Goal: Task Accomplishment & Management: Use online tool/utility

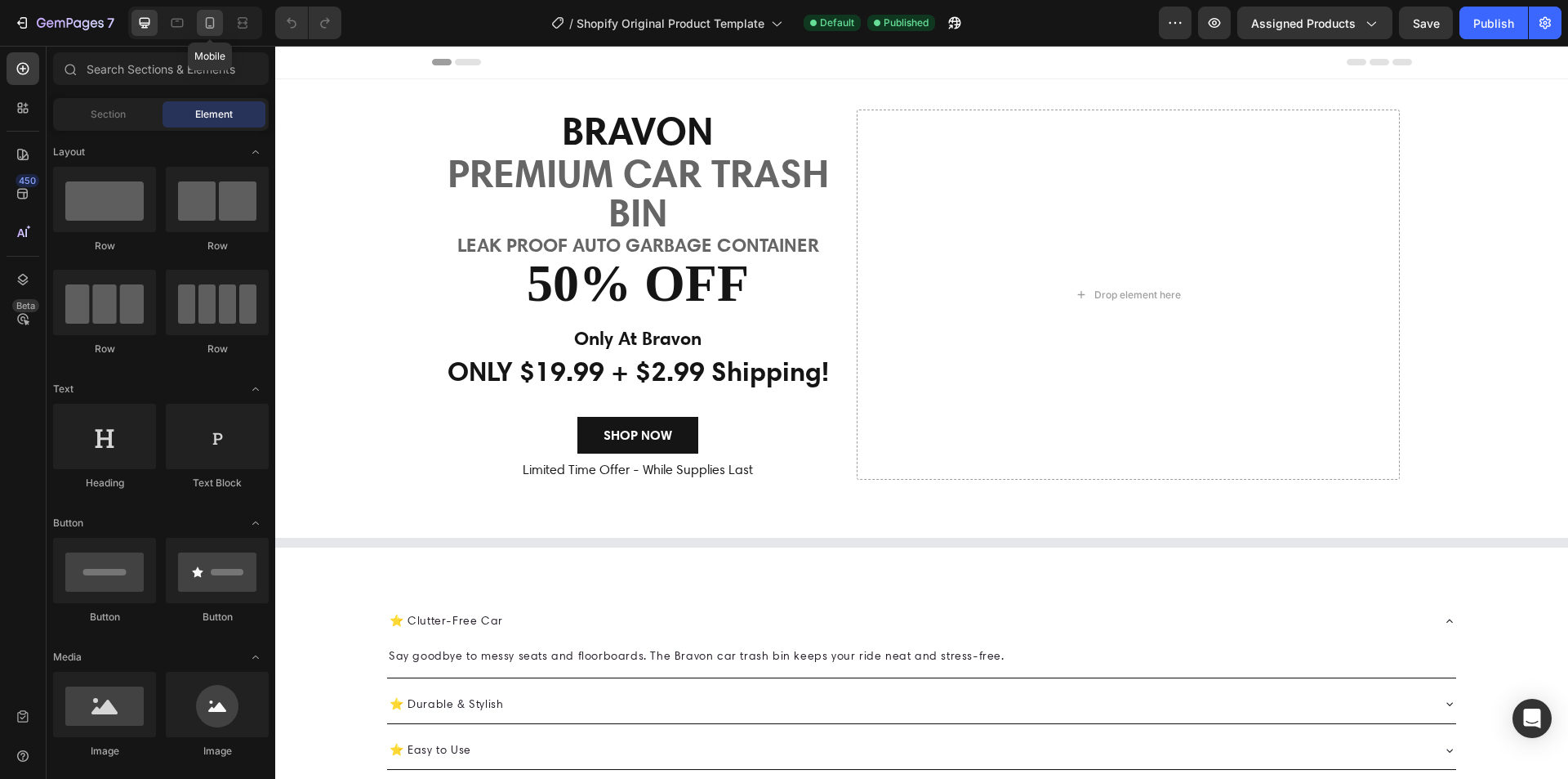
click at [206, 15] on icon at bounding box center [210, 23] width 17 height 17
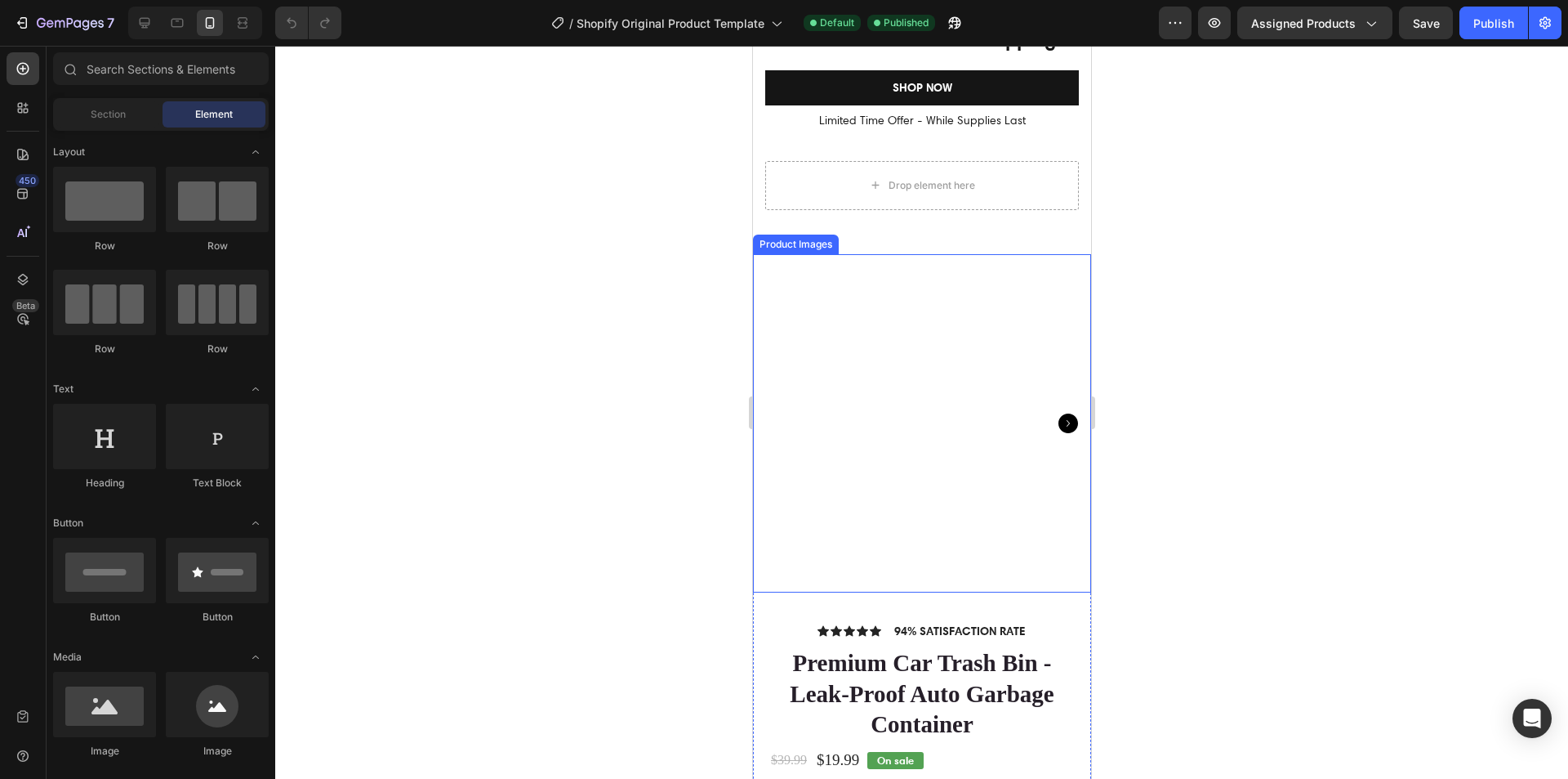
scroll to position [327, 0]
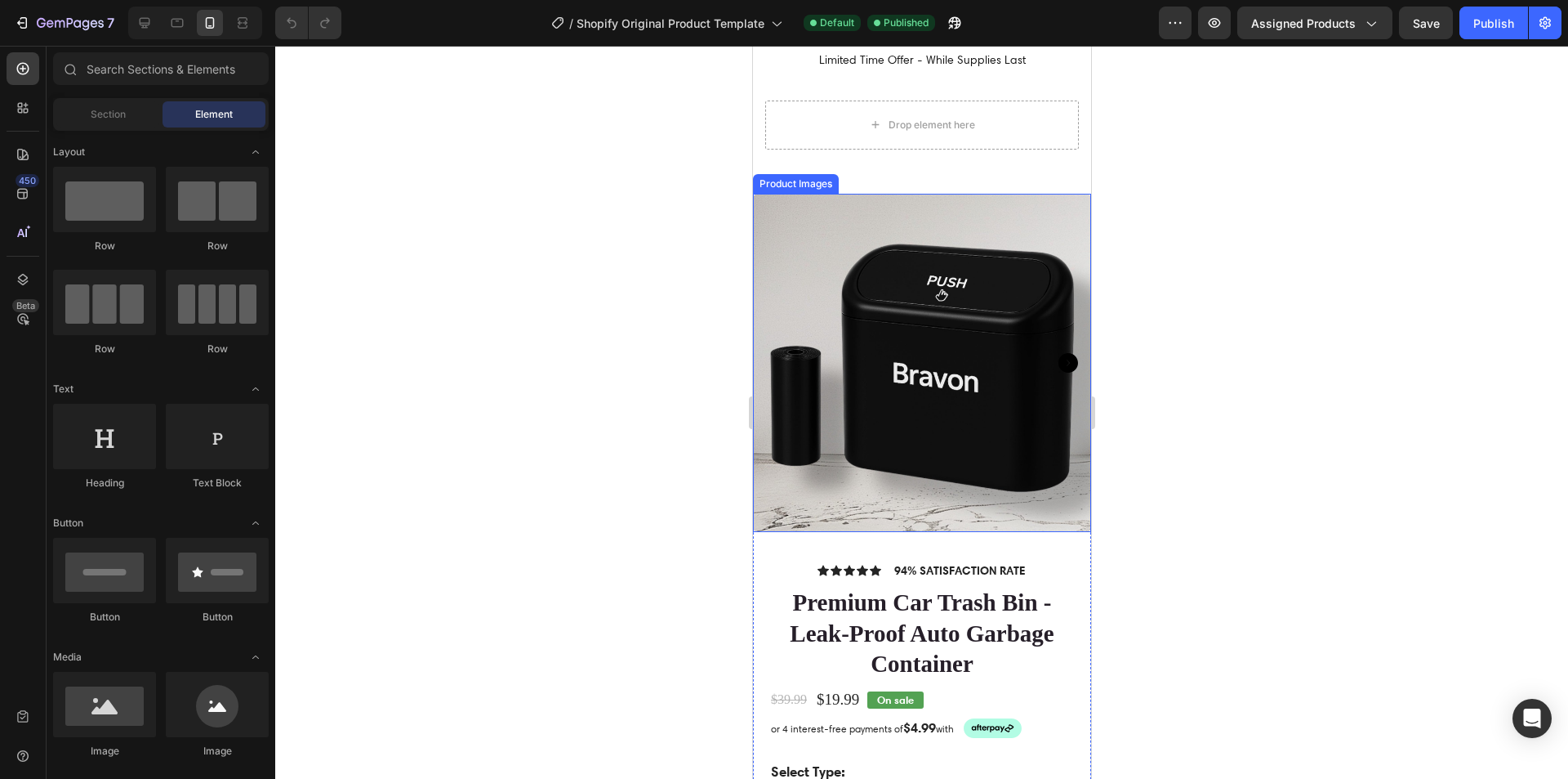
click at [1058, 356] on icon "Carousel Next Arrow" at bounding box center [1067, 362] width 19 height 19
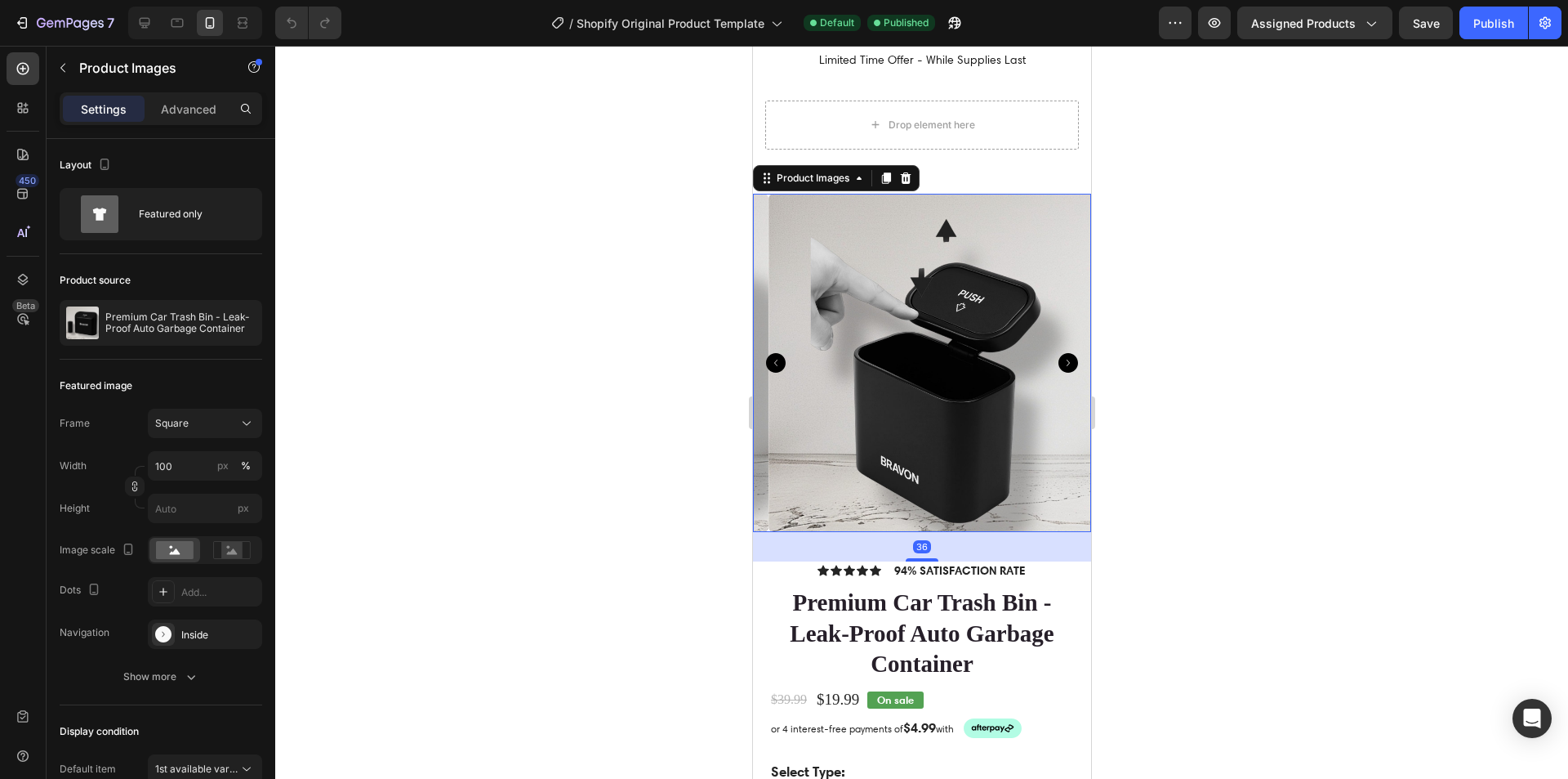
click at [1058, 356] on icon "Carousel Next Arrow" at bounding box center [1067, 362] width 19 height 19
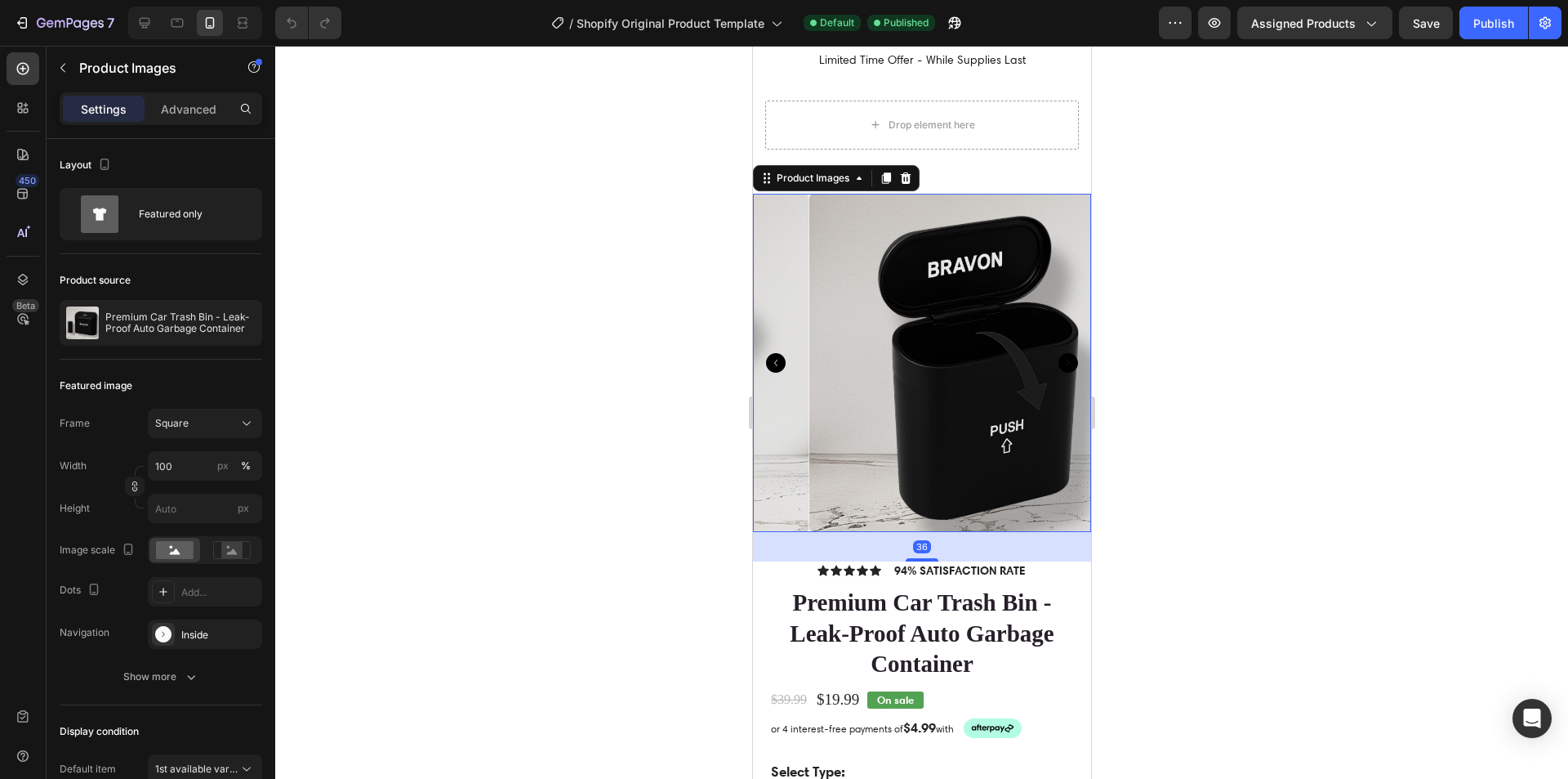
click at [1058, 356] on icon "Carousel Next Arrow" at bounding box center [1067, 362] width 19 height 19
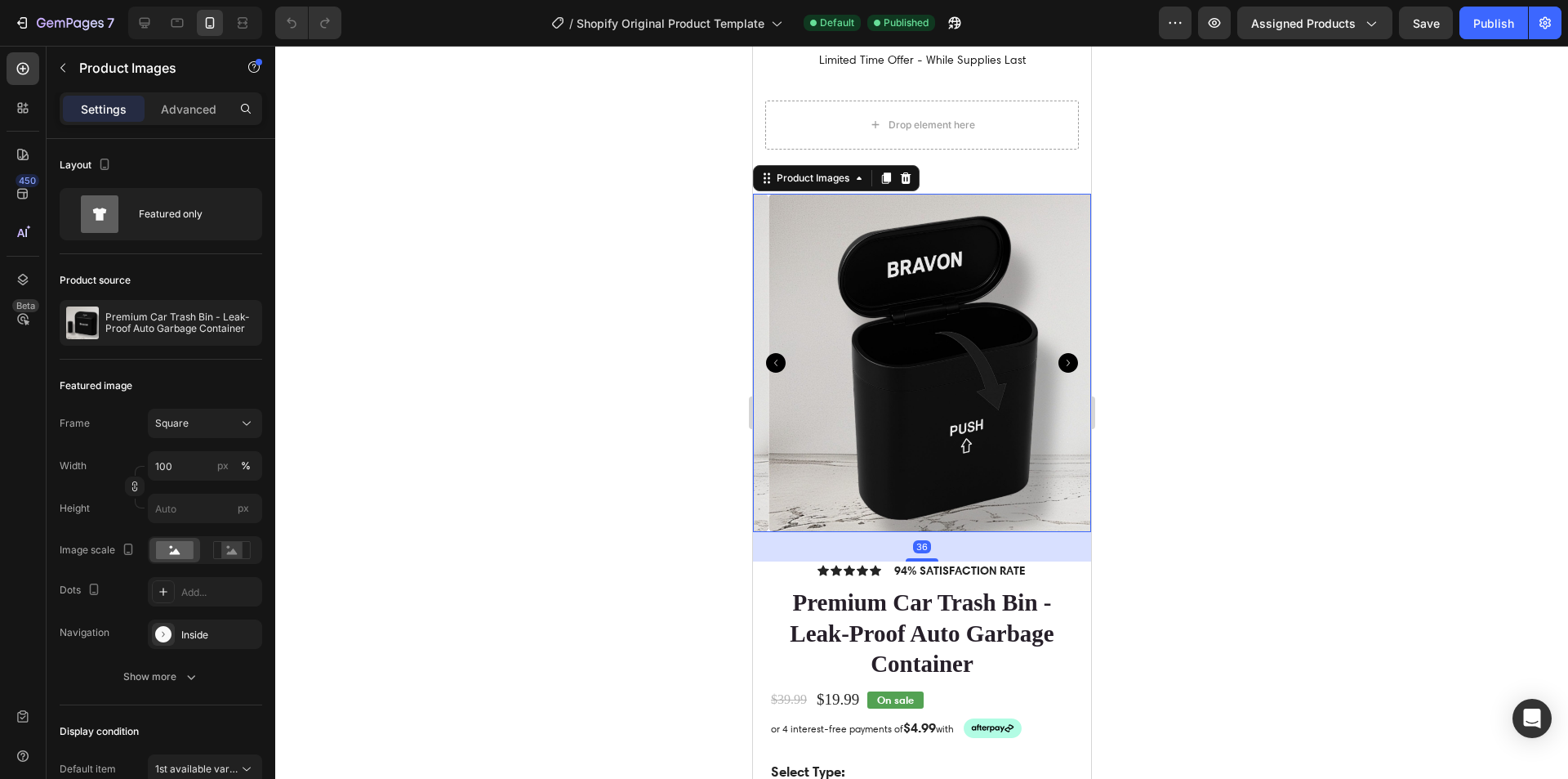
click at [1058, 356] on icon "Carousel Next Arrow" at bounding box center [1067, 362] width 19 height 19
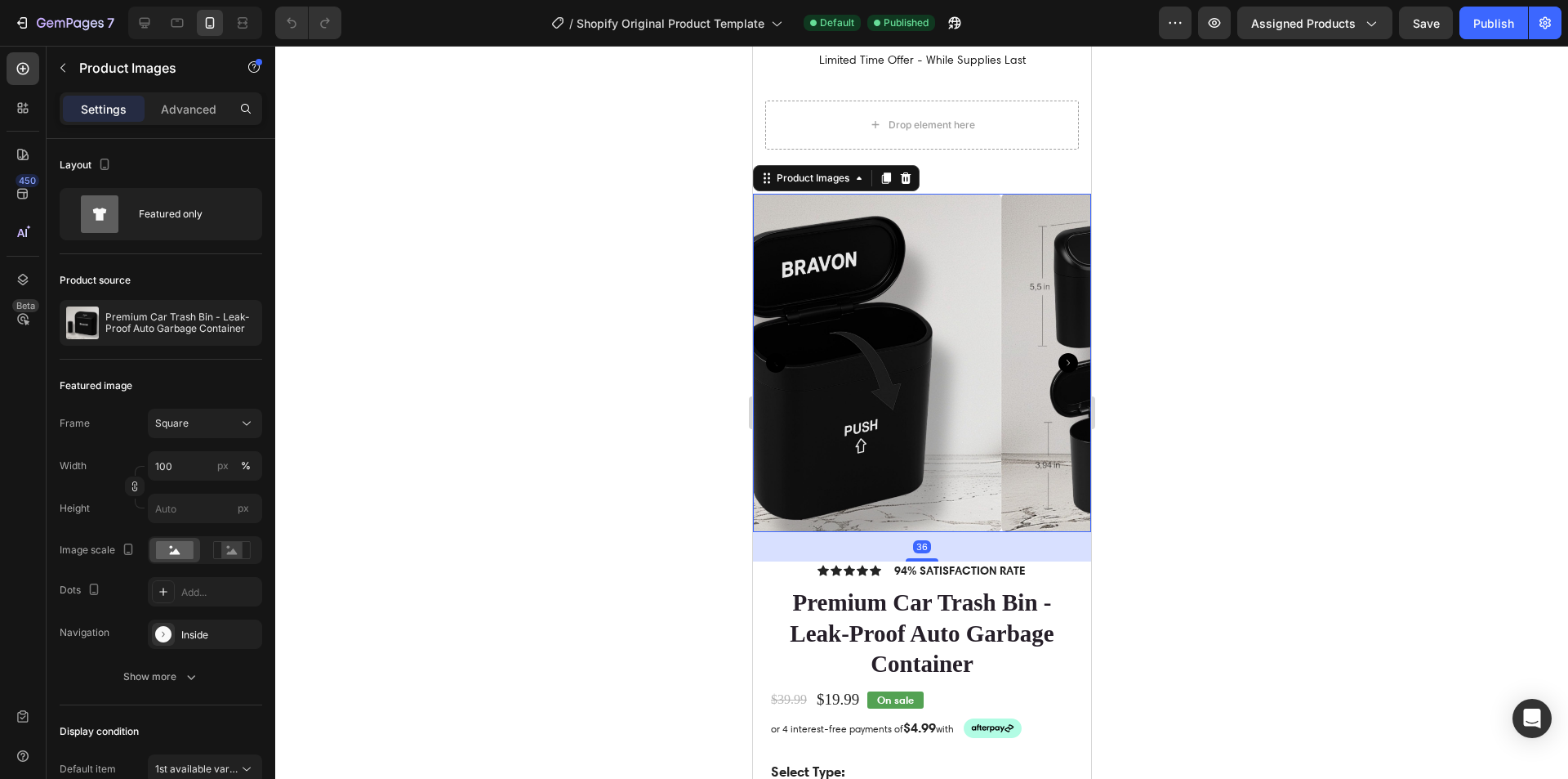
click at [1058, 356] on icon "Carousel Next Arrow" at bounding box center [1067, 362] width 19 height 19
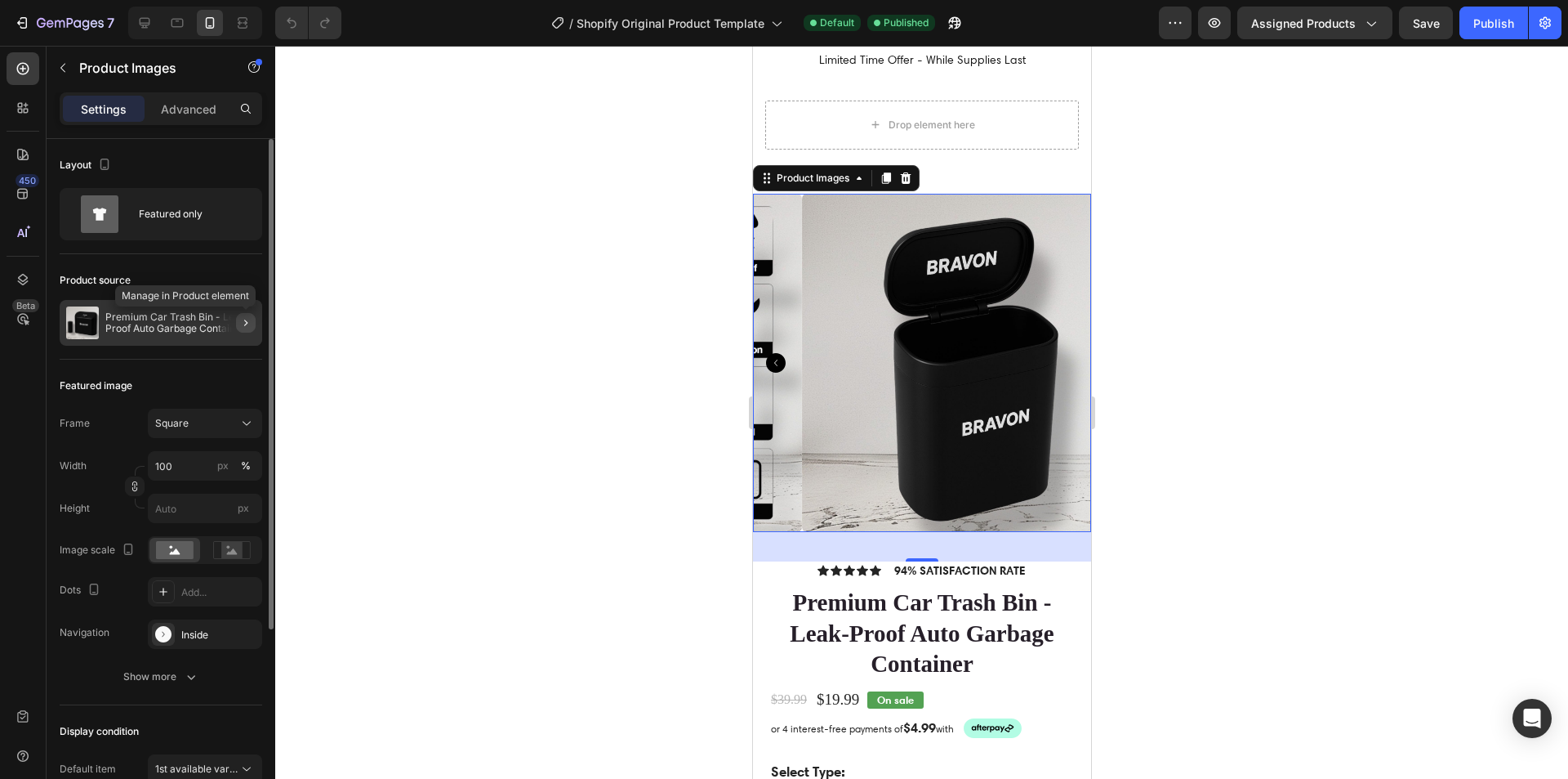
click at [250, 320] on icon "button" at bounding box center [246, 323] width 13 height 13
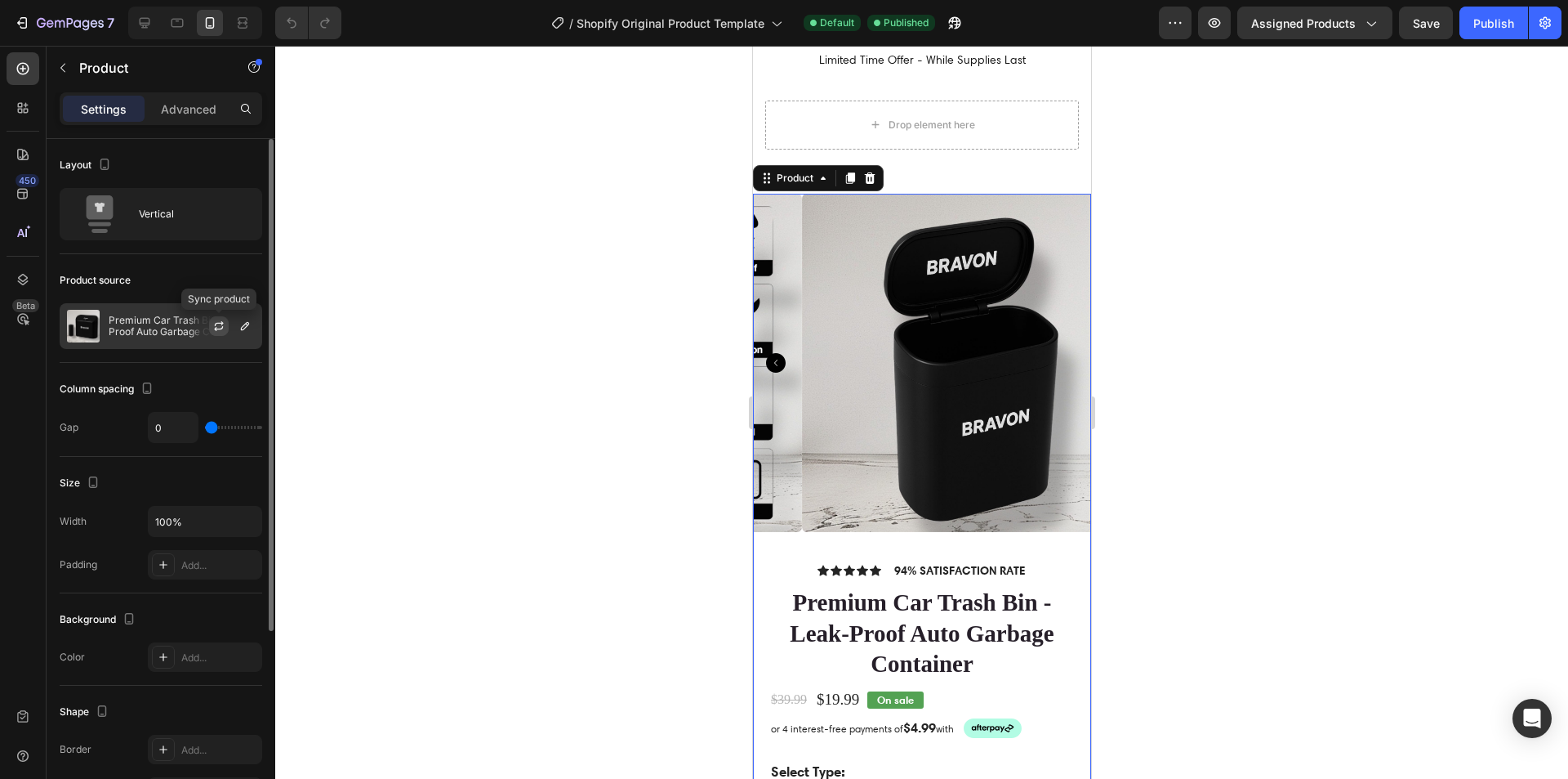
click at [217, 326] on icon "button" at bounding box center [219, 326] width 13 height 13
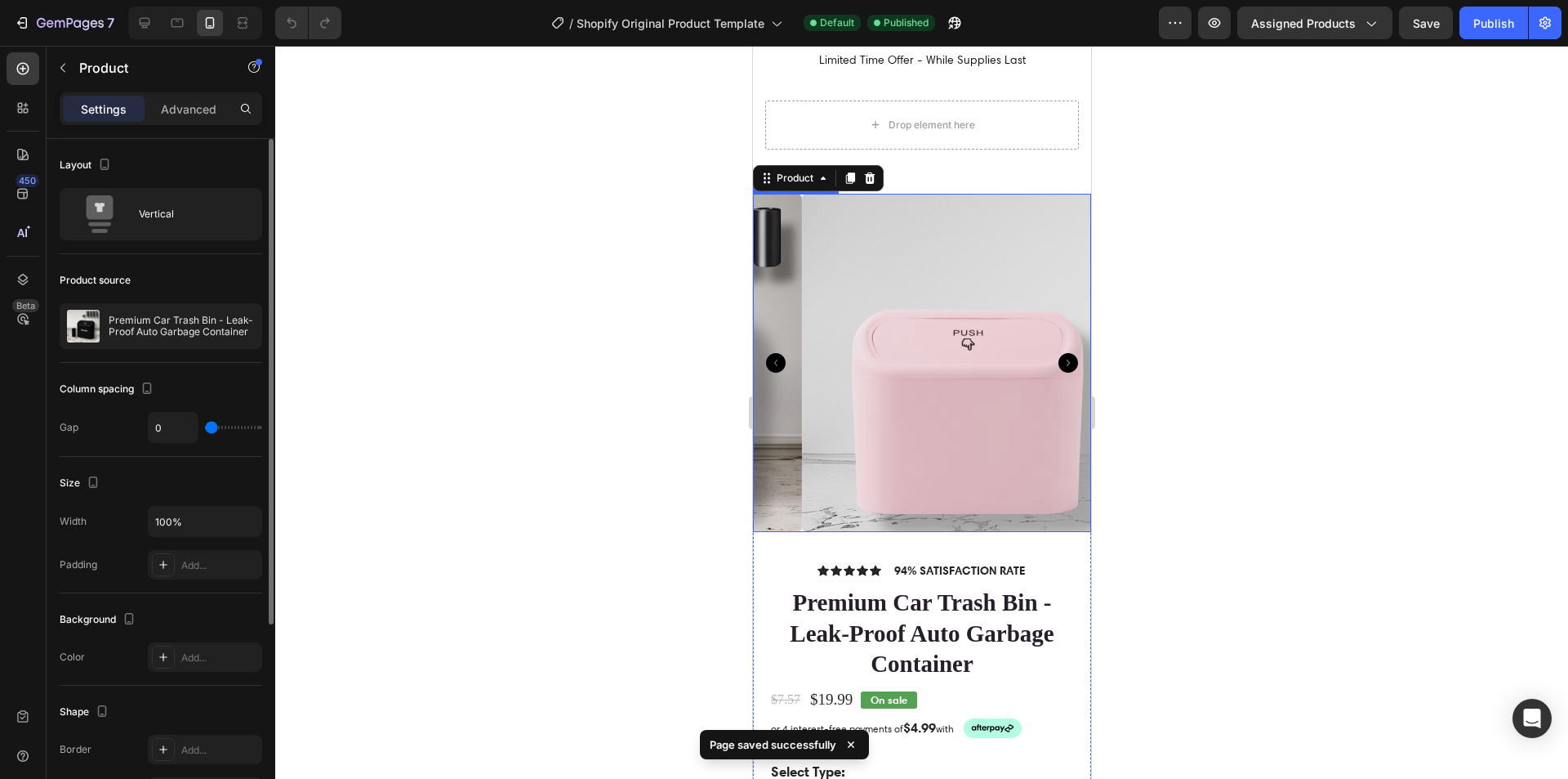
click at [772, 355] on icon "Carousel Back Arrow" at bounding box center [774, 362] width 19 height 19
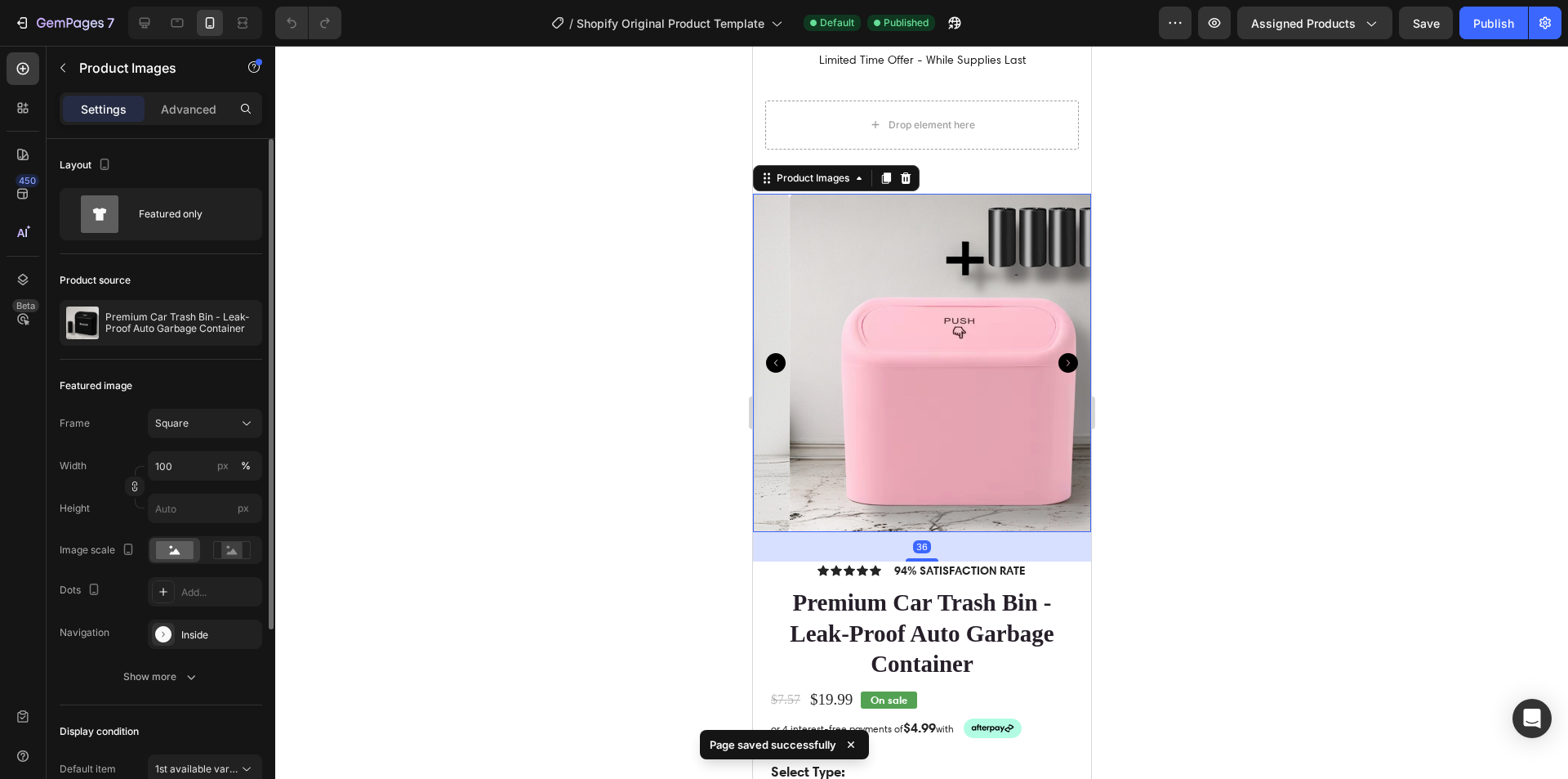
click at [772, 355] on icon "Carousel Back Arrow" at bounding box center [774, 362] width 19 height 19
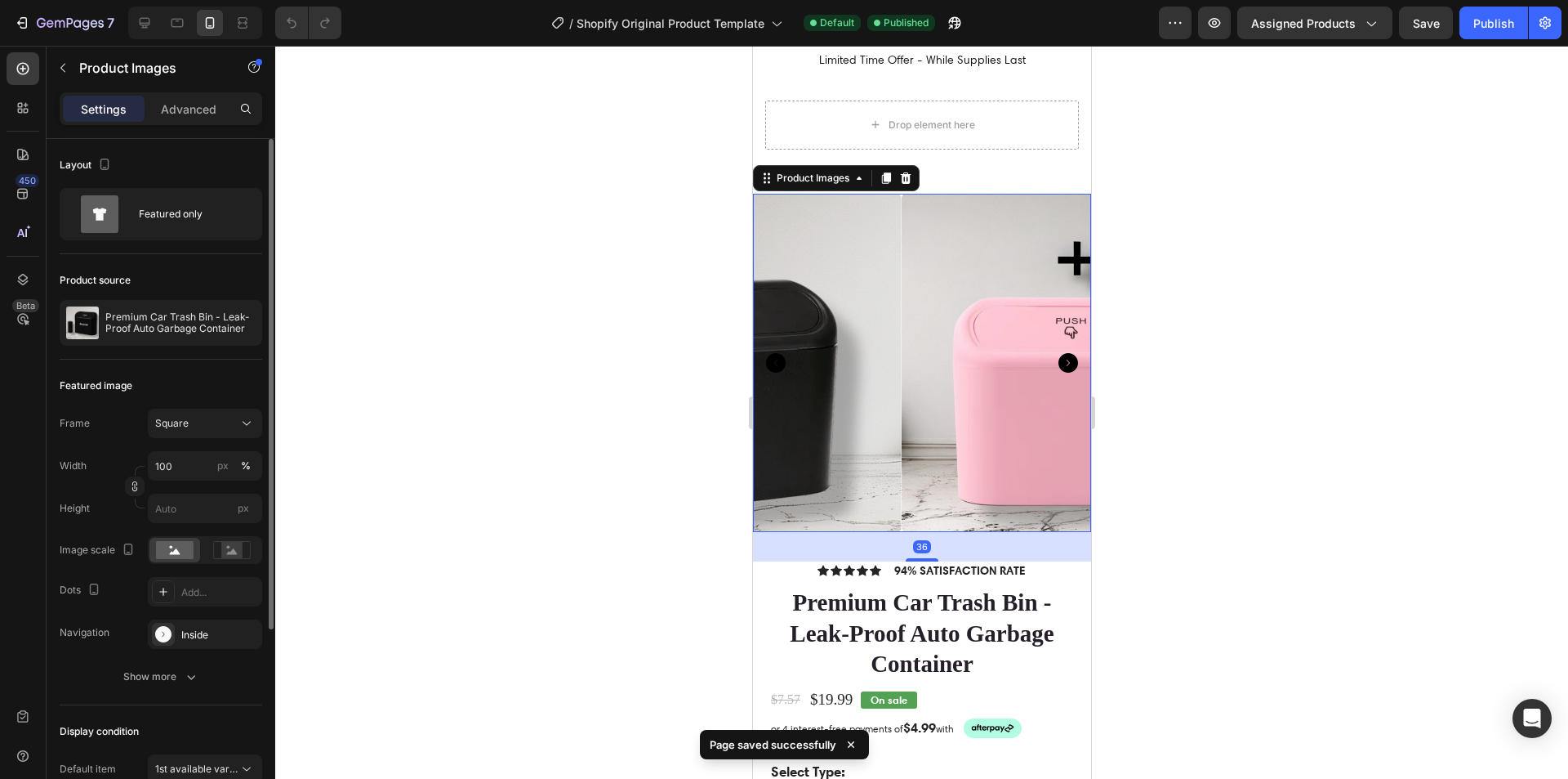
click at [772, 355] on icon "Carousel Back Arrow" at bounding box center [774, 362] width 19 height 19
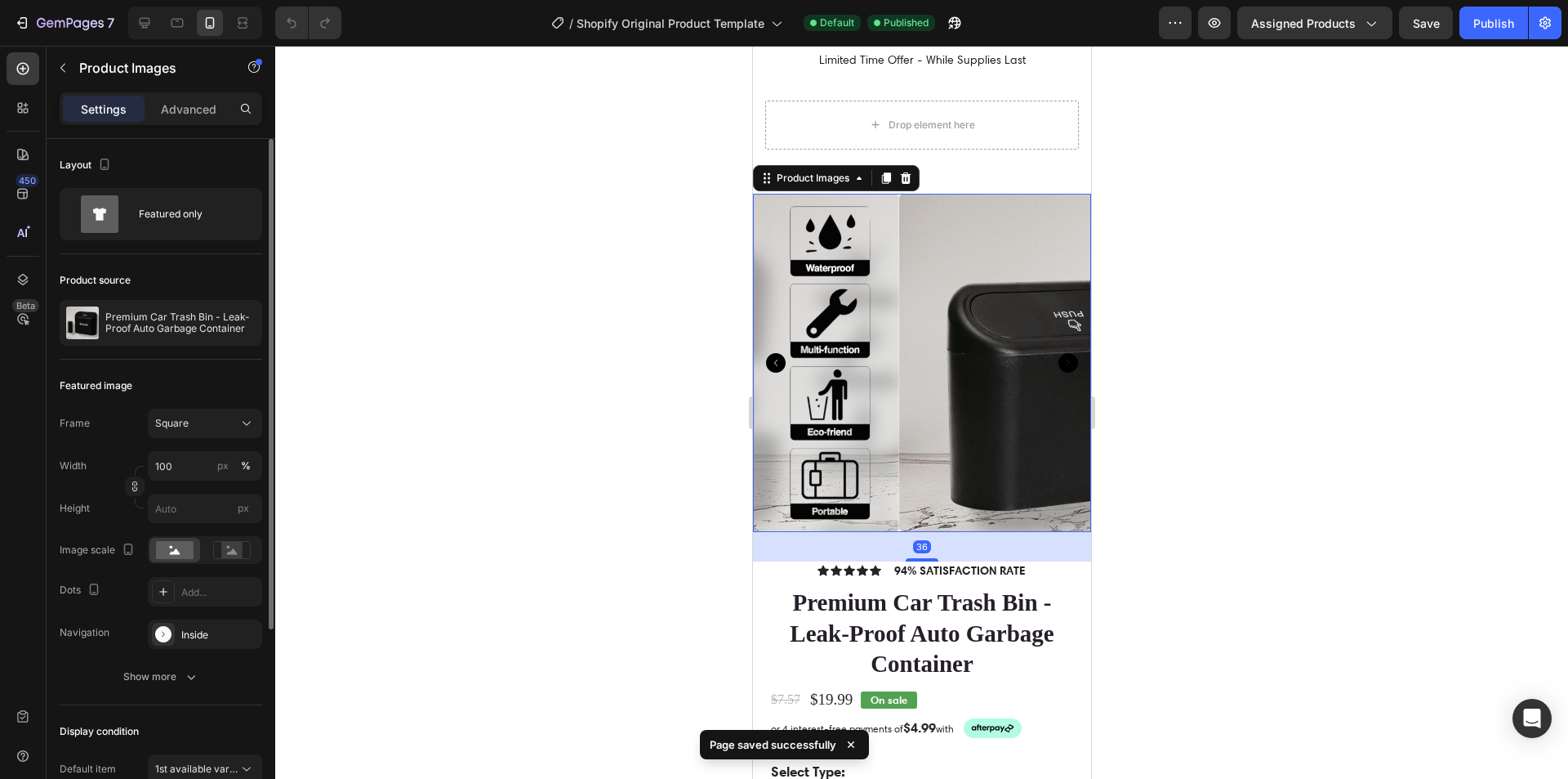
click at [772, 355] on icon "Carousel Back Arrow" at bounding box center [774, 362] width 19 height 19
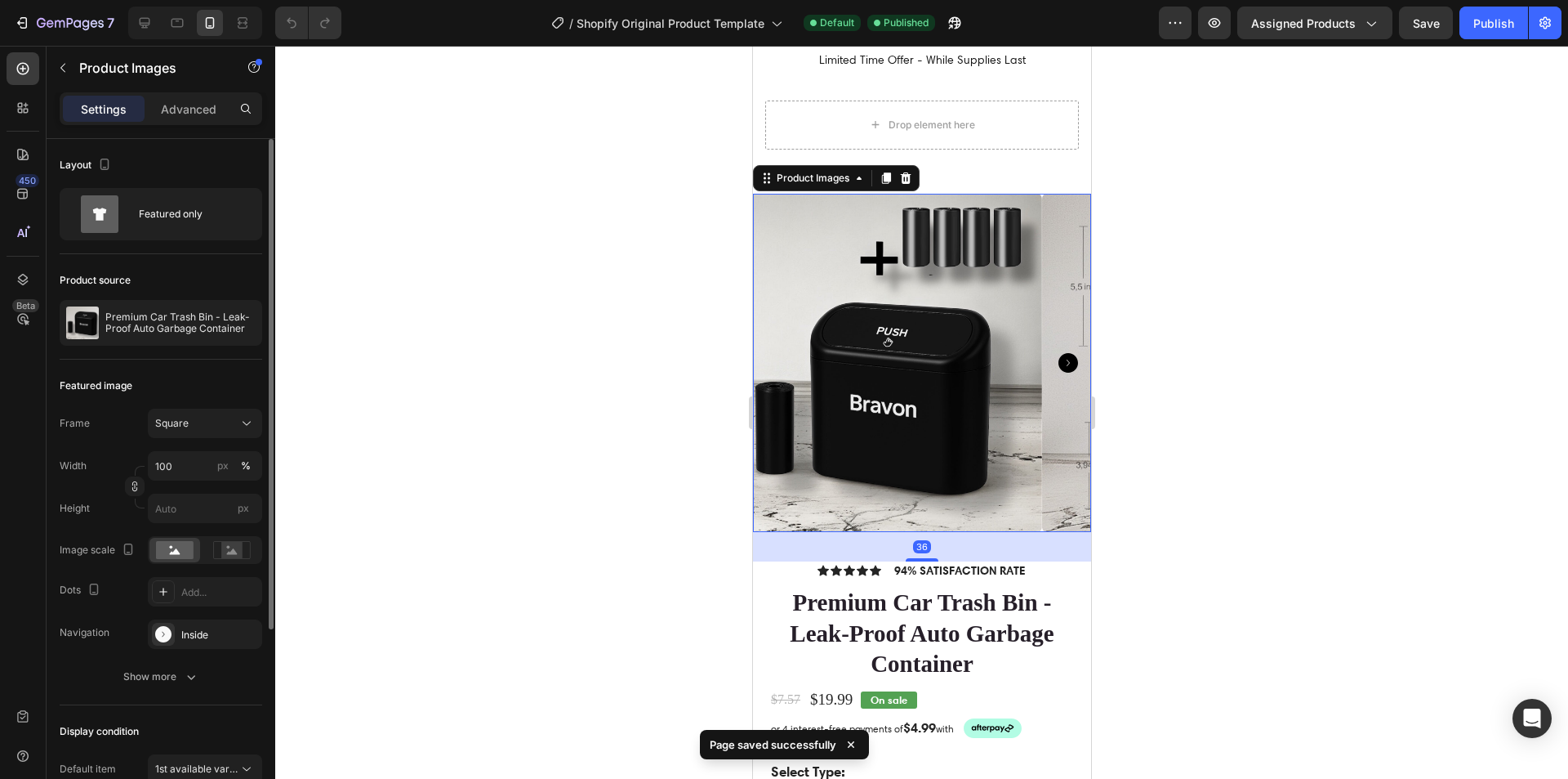
click at [772, 355] on img at bounding box center [872, 363] width 338 height 339
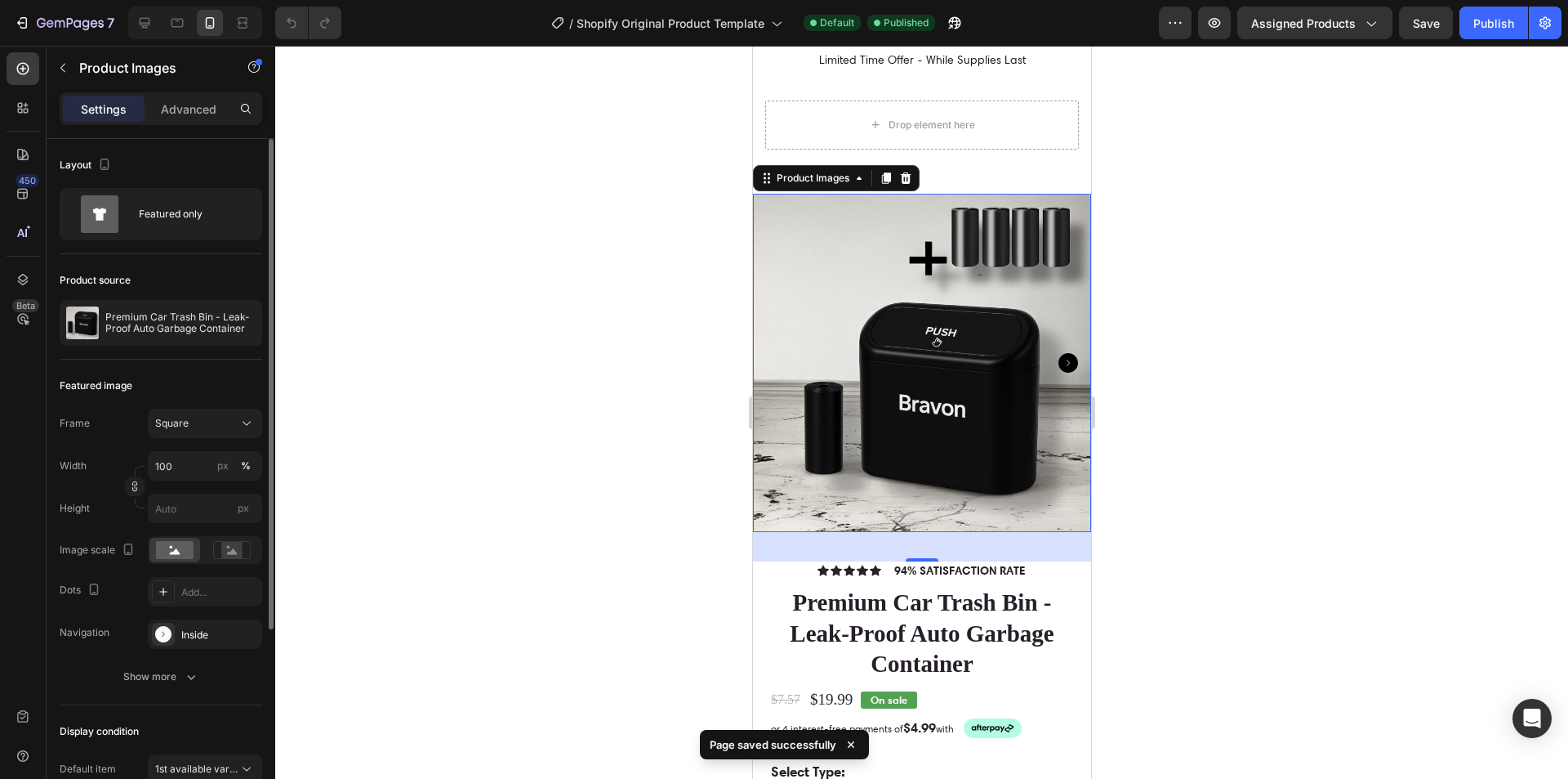
click at [772, 355] on img at bounding box center [921, 363] width 338 height 339
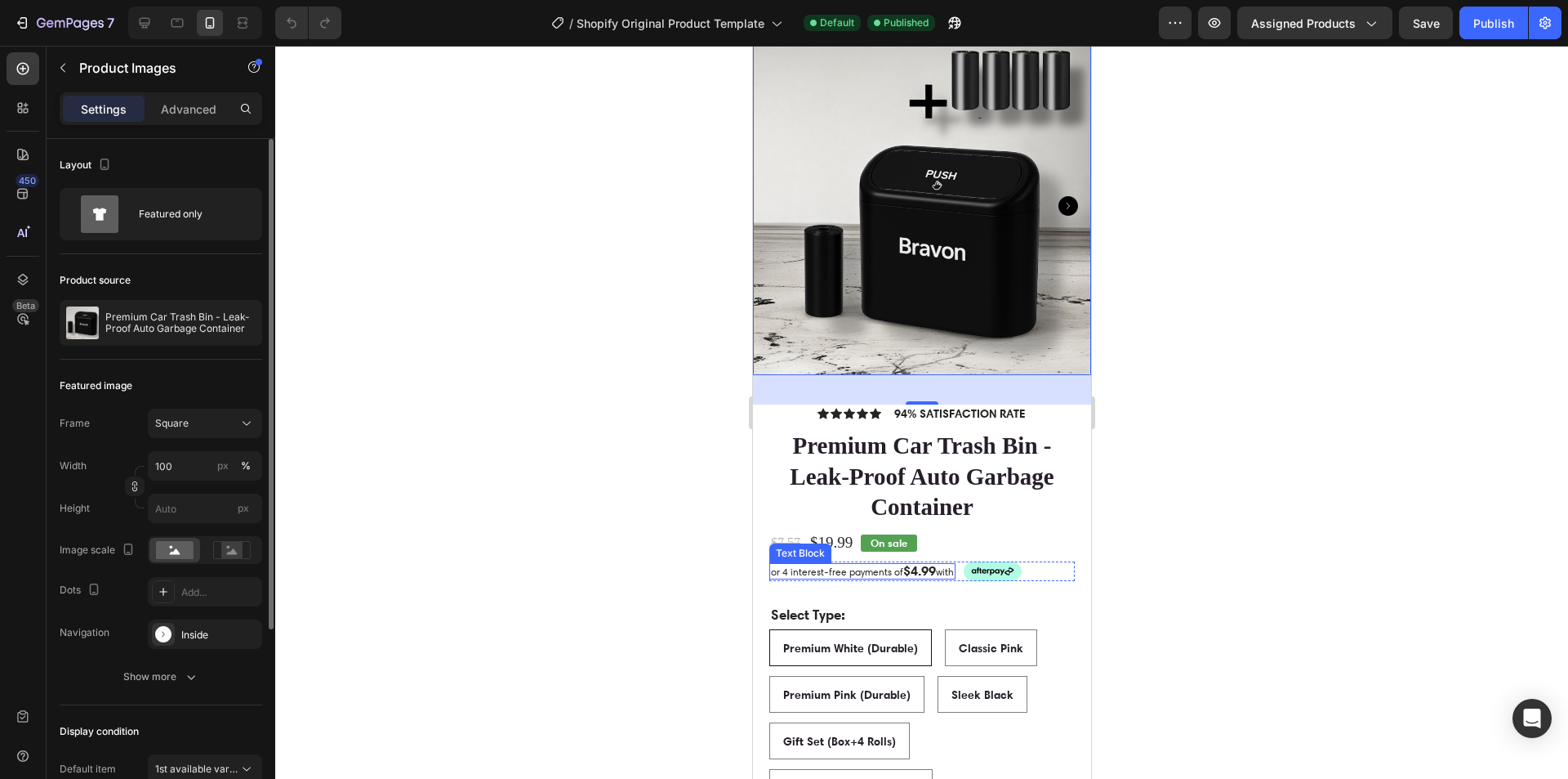
scroll to position [491, 0]
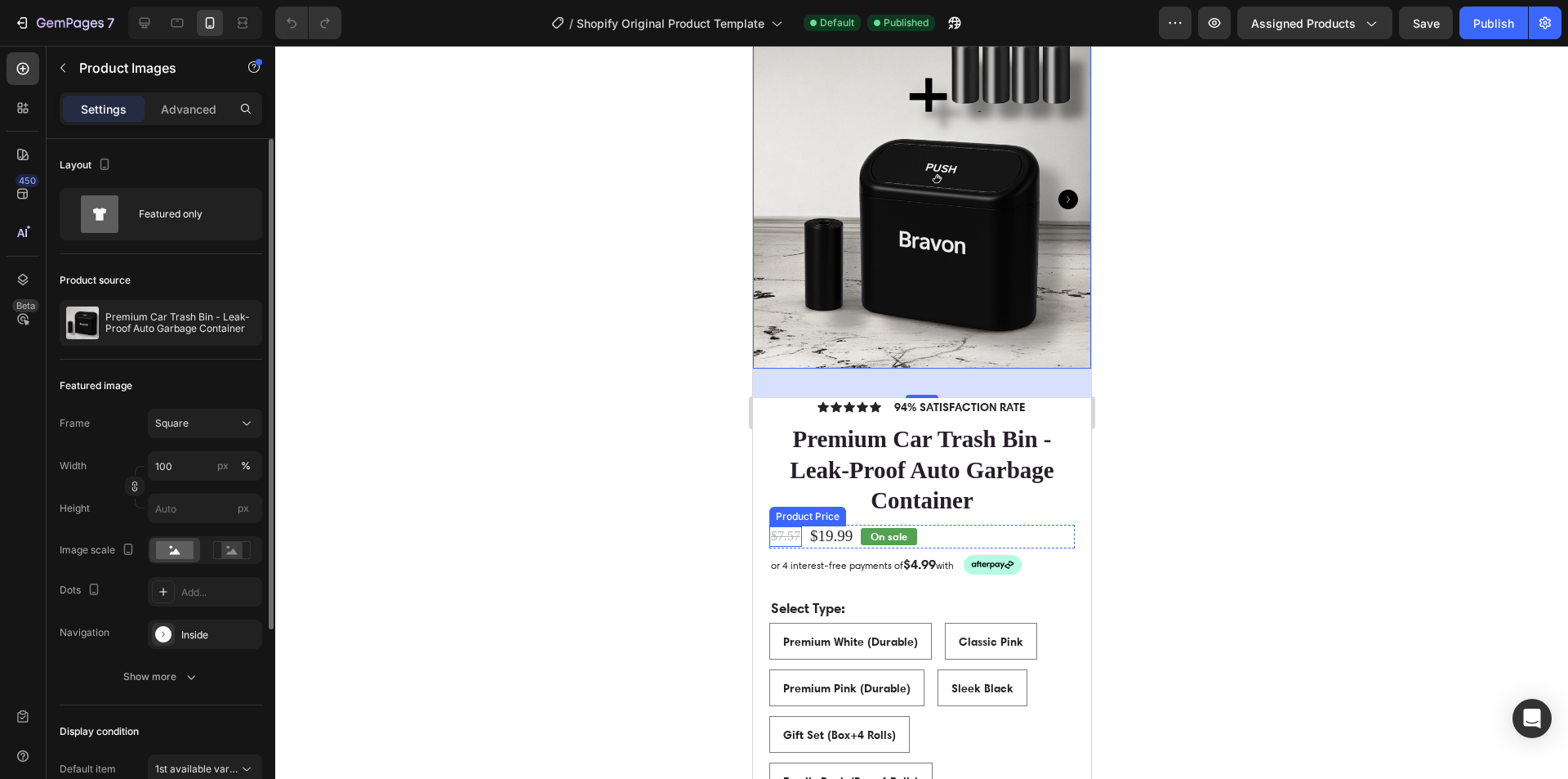
click at [786, 530] on div "$7.57" at bounding box center [784, 537] width 33 height 20
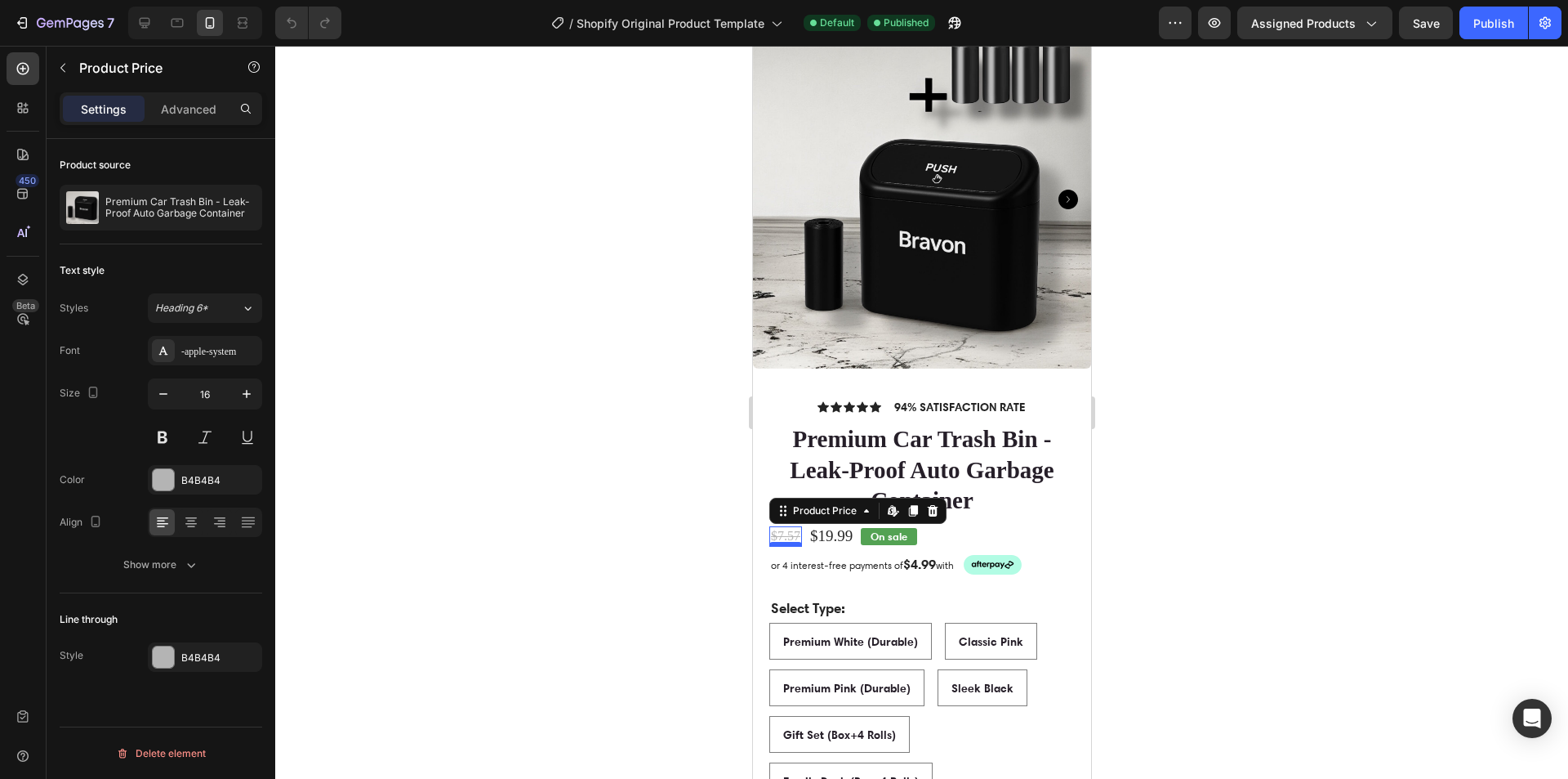
click at [784, 542] on div at bounding box center [784, 544] width 33 height 5
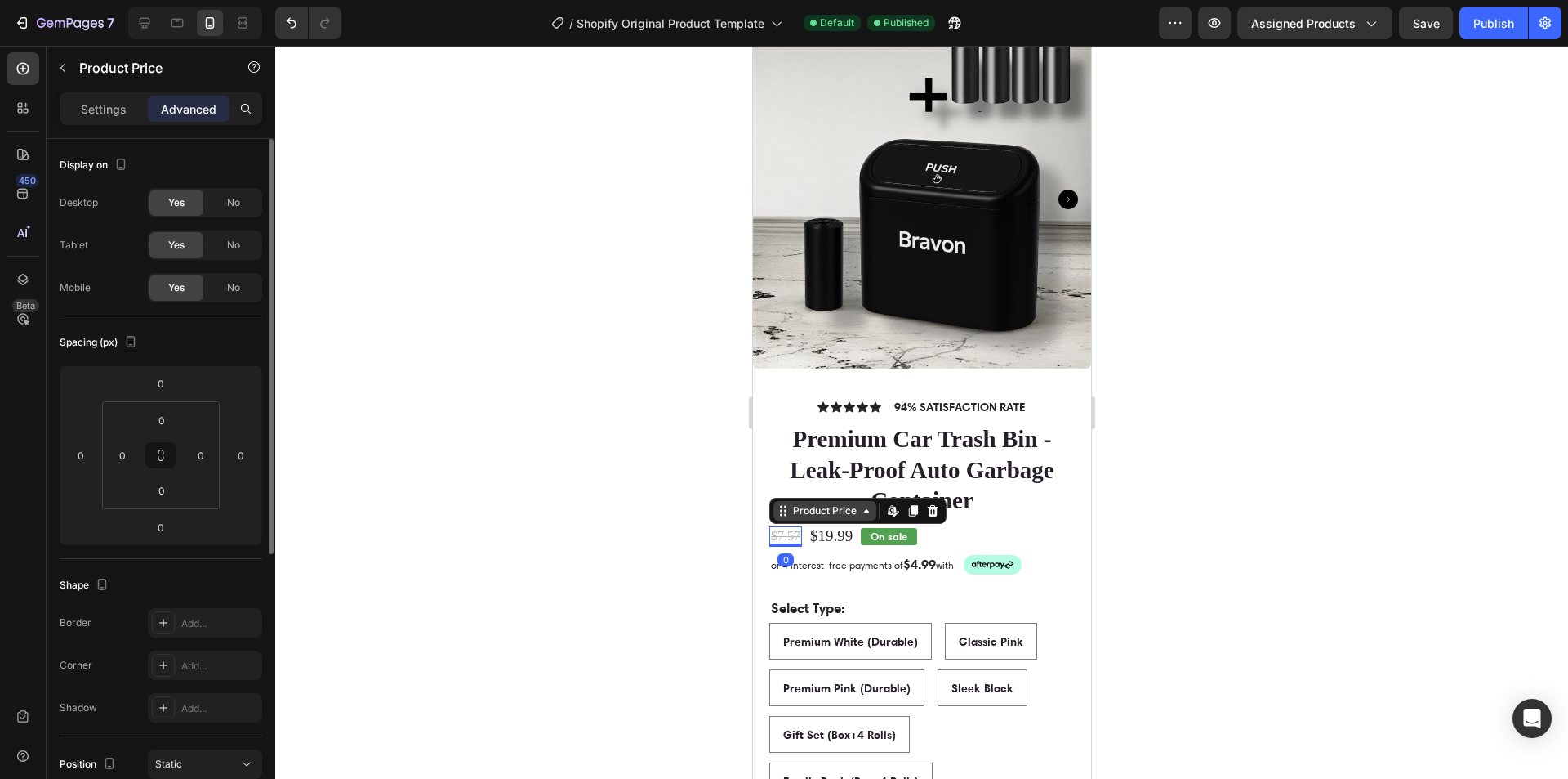
click at [844, 503] on div "Product Price" at bounding box center [824, 511] width 70 height 15
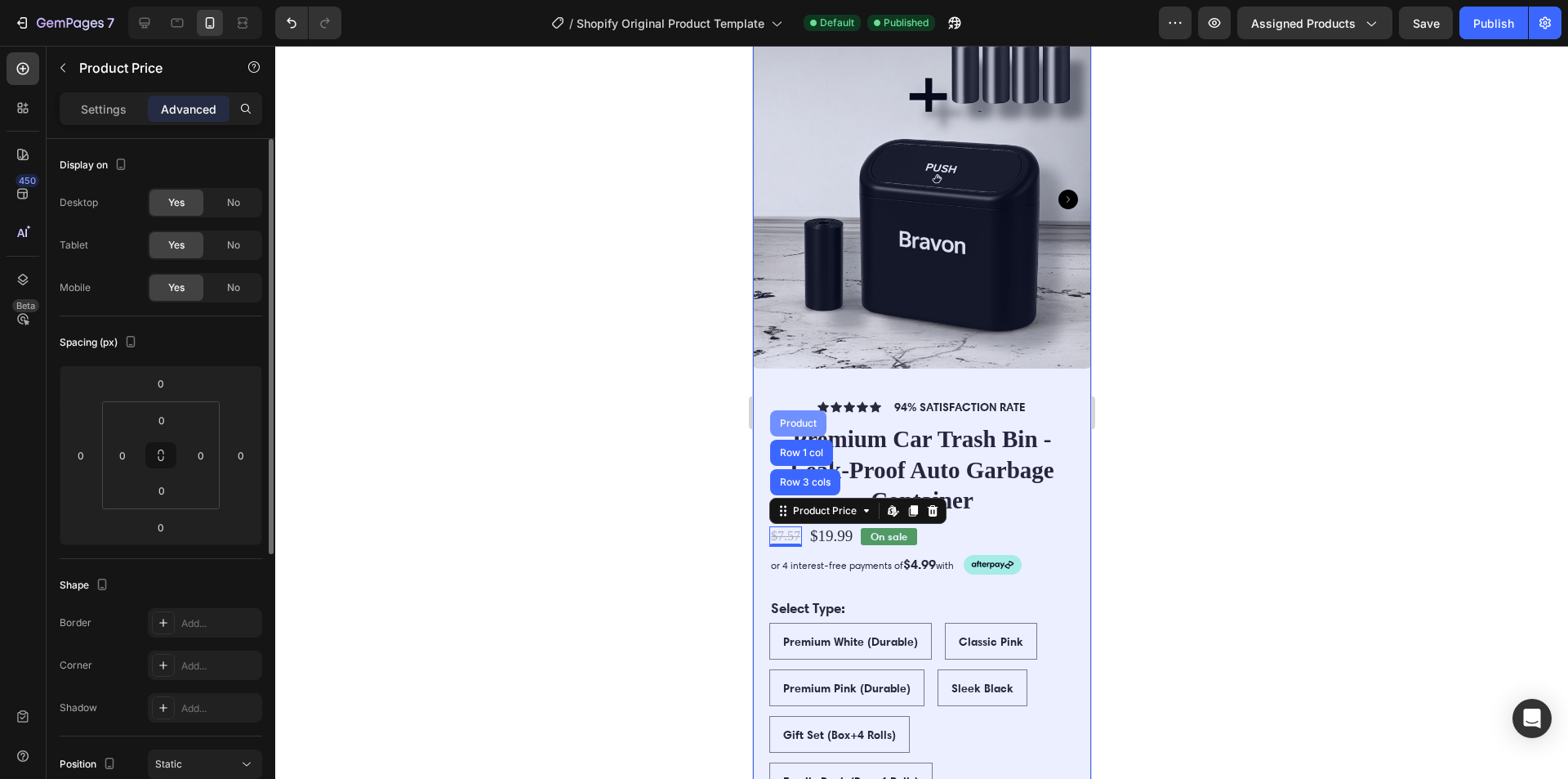
click at [794, 419] on div "Product" at bounding box center [798, 424] width 43 height 10
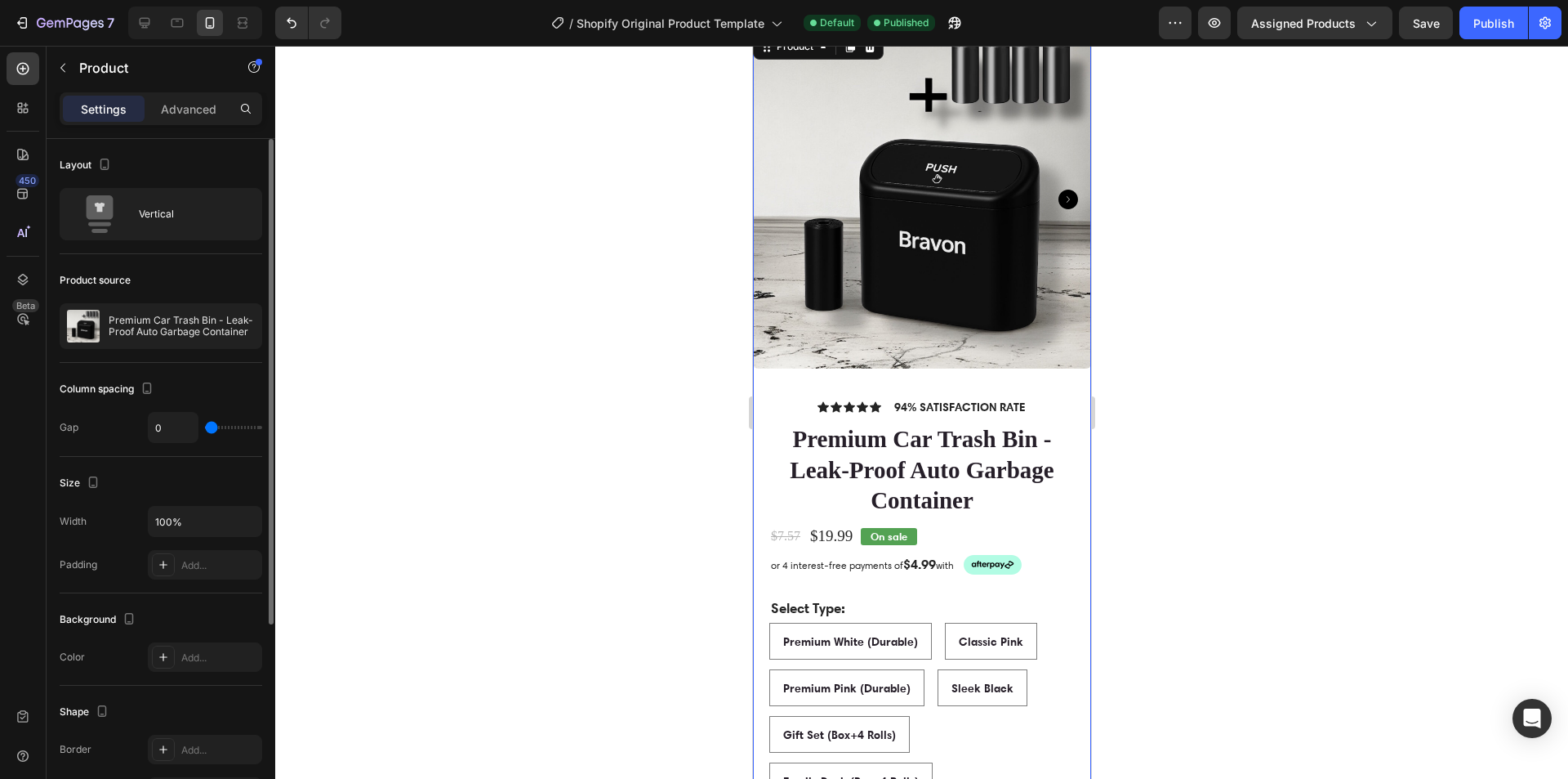
click at [458, 516] on div at bounding box center [921, 412] width 1293 height 733
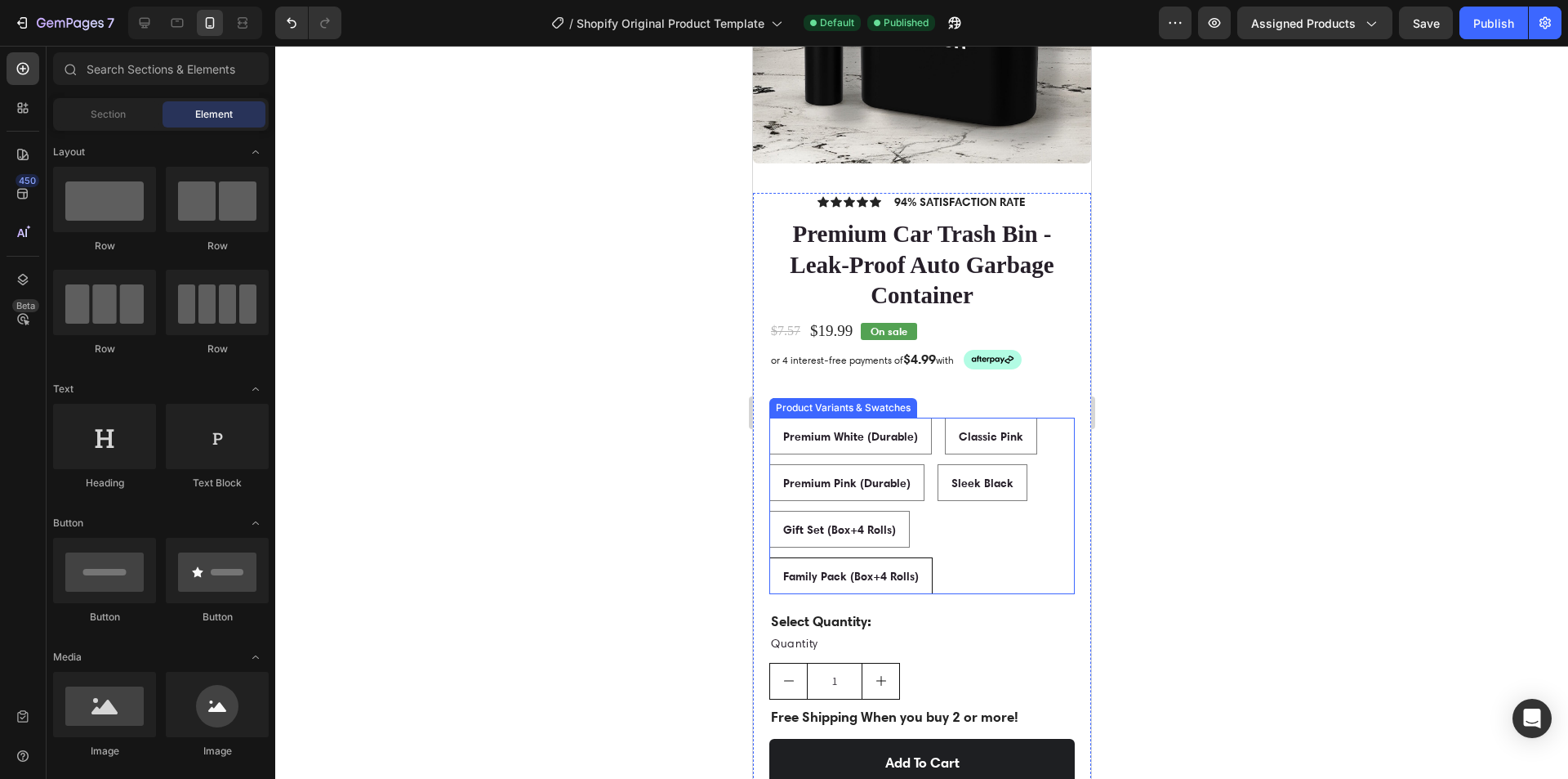
scroll to position [736, 0]
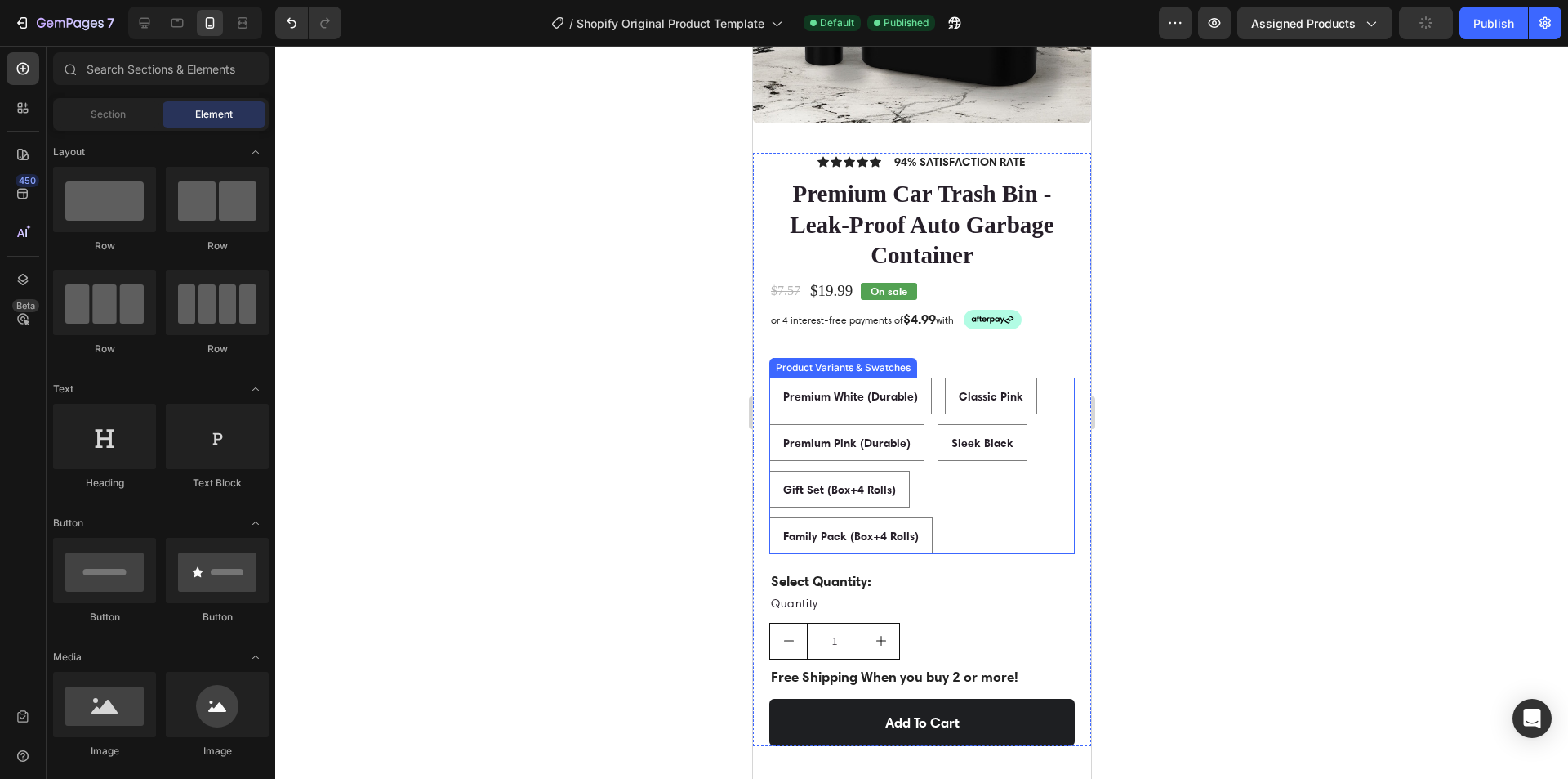
click at [936, 399] on div "Premium White (Durable) Premium White (Durable) Premium White (Durable) Classic…" at bounding box center [921, 466] width 306 height 176
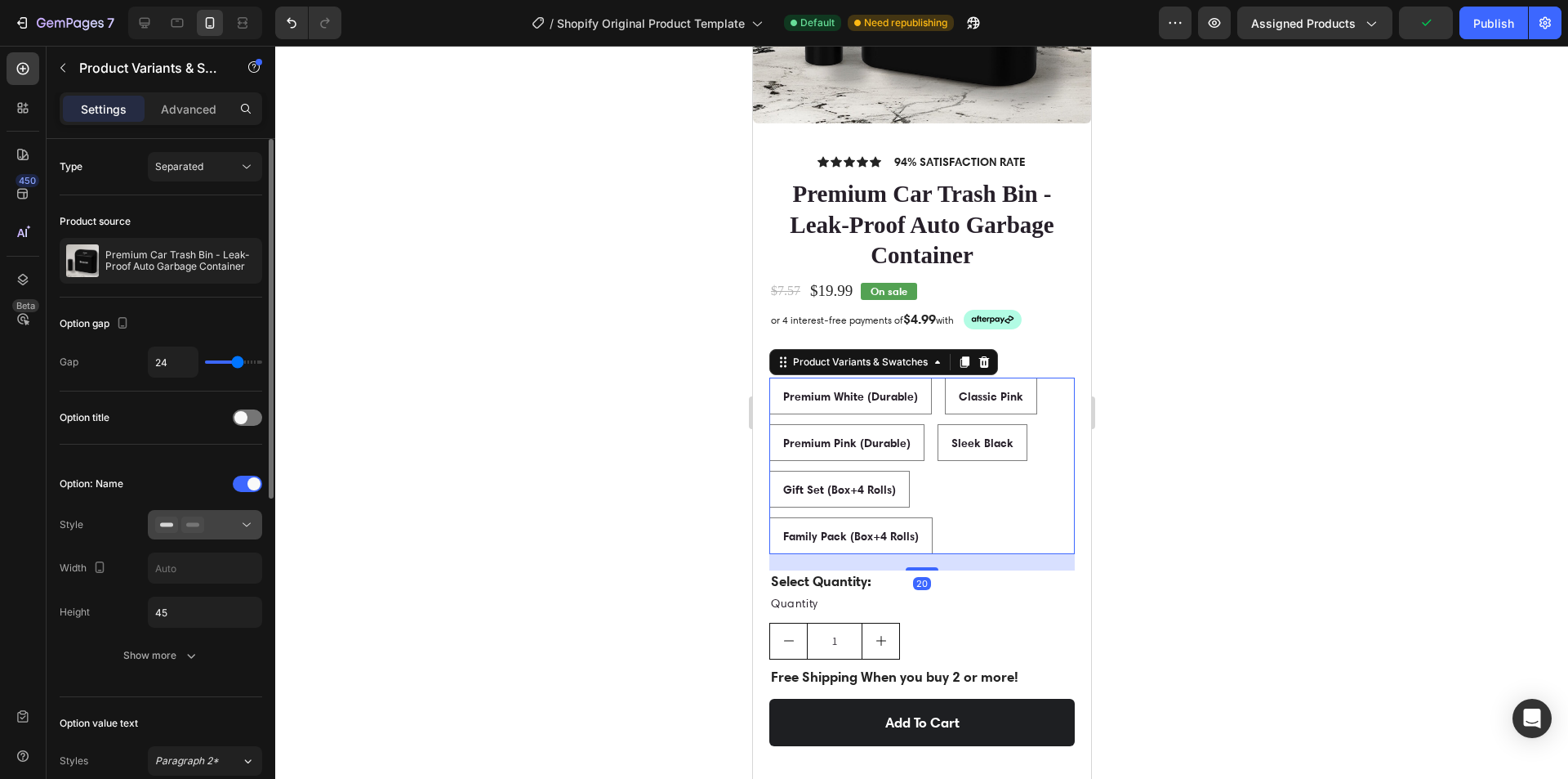
click at [211, 532] on div at bounding box center [205, 525] width 99 height 17
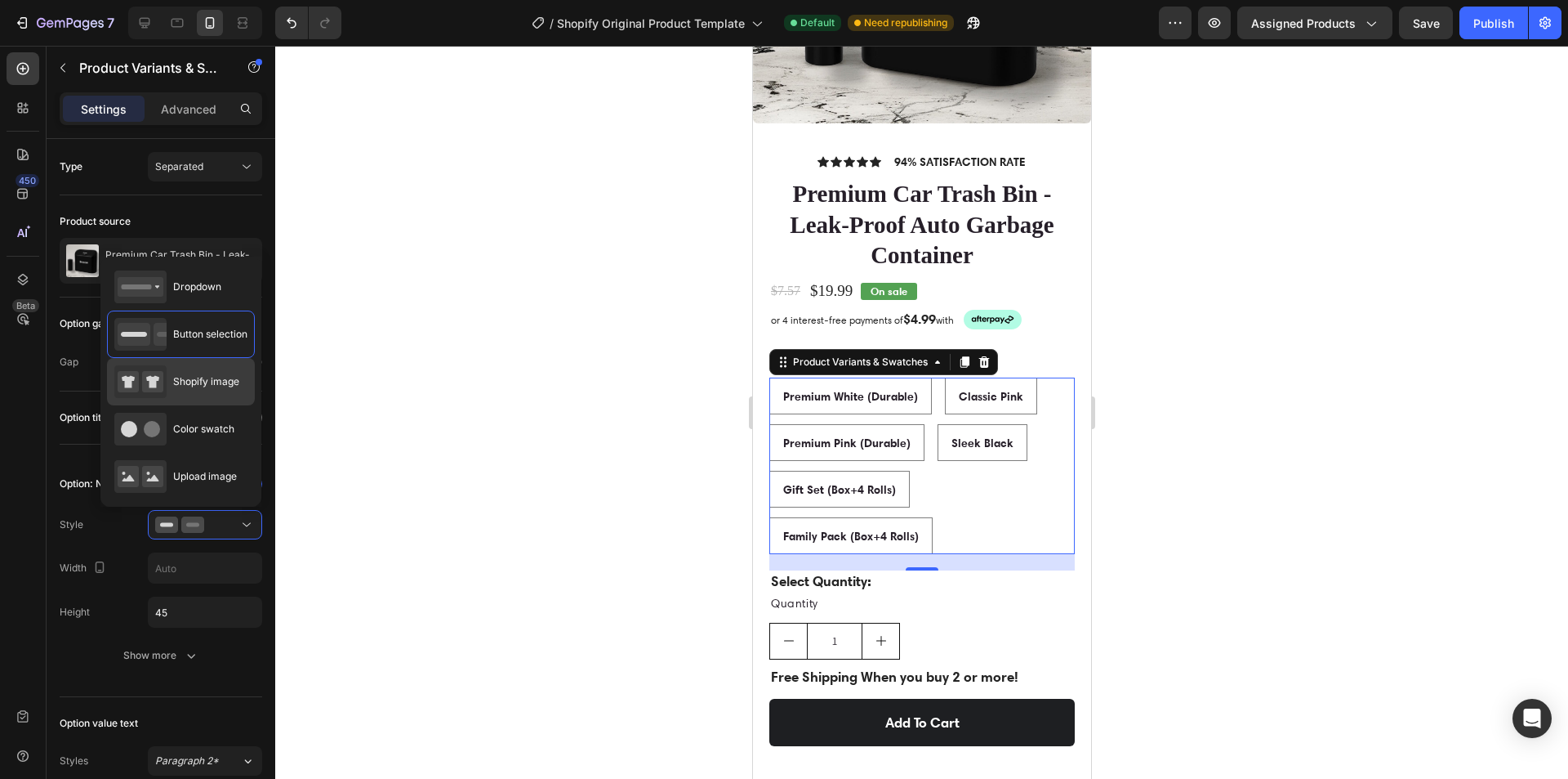
click at [190, 384] on span "Shopify image" at bounding box center [206, 382] width 66 height 15
type input "64"
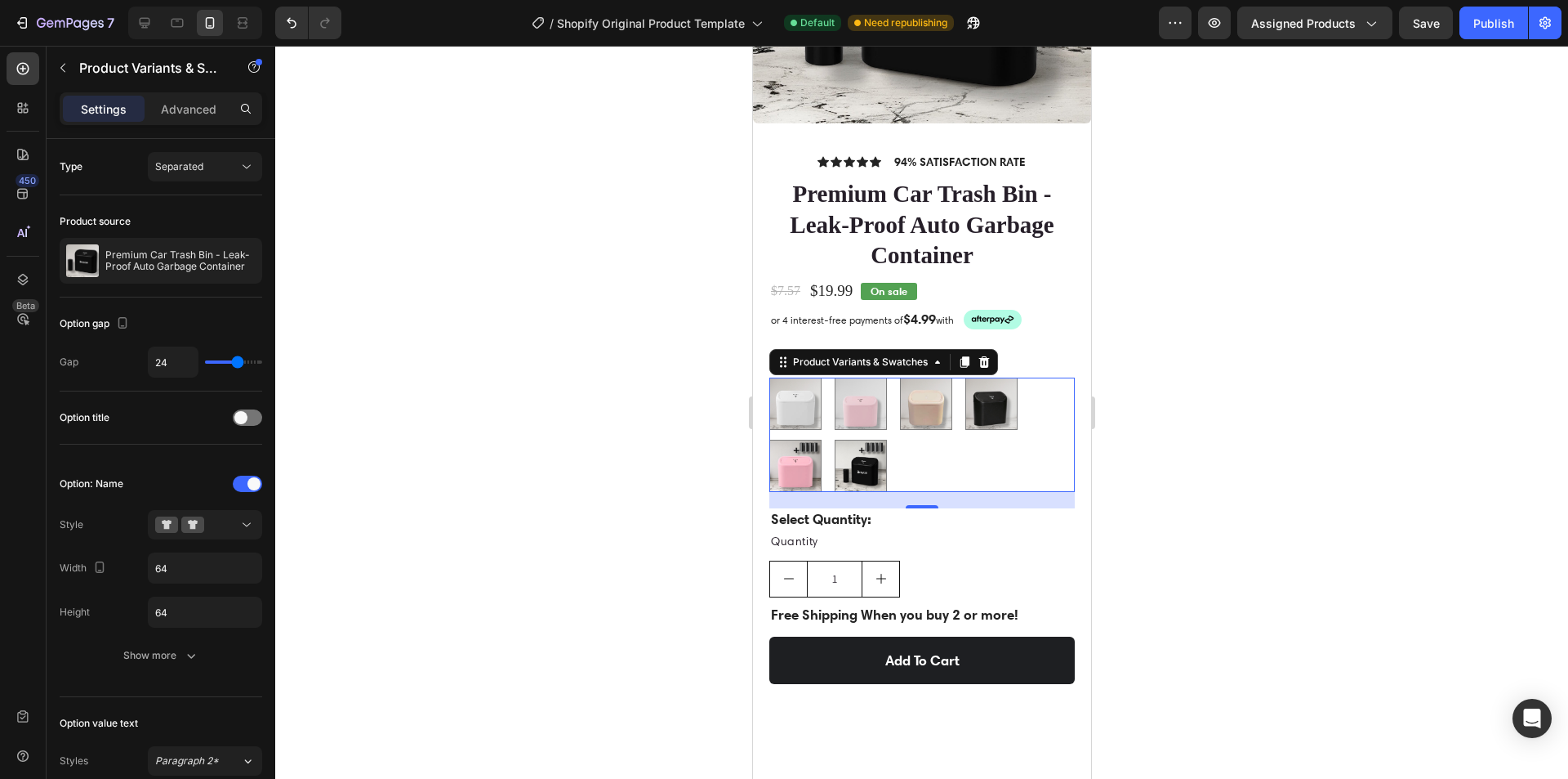
click at [1388, 513] on div at bounding box center [921, 412] width 1293 height 733
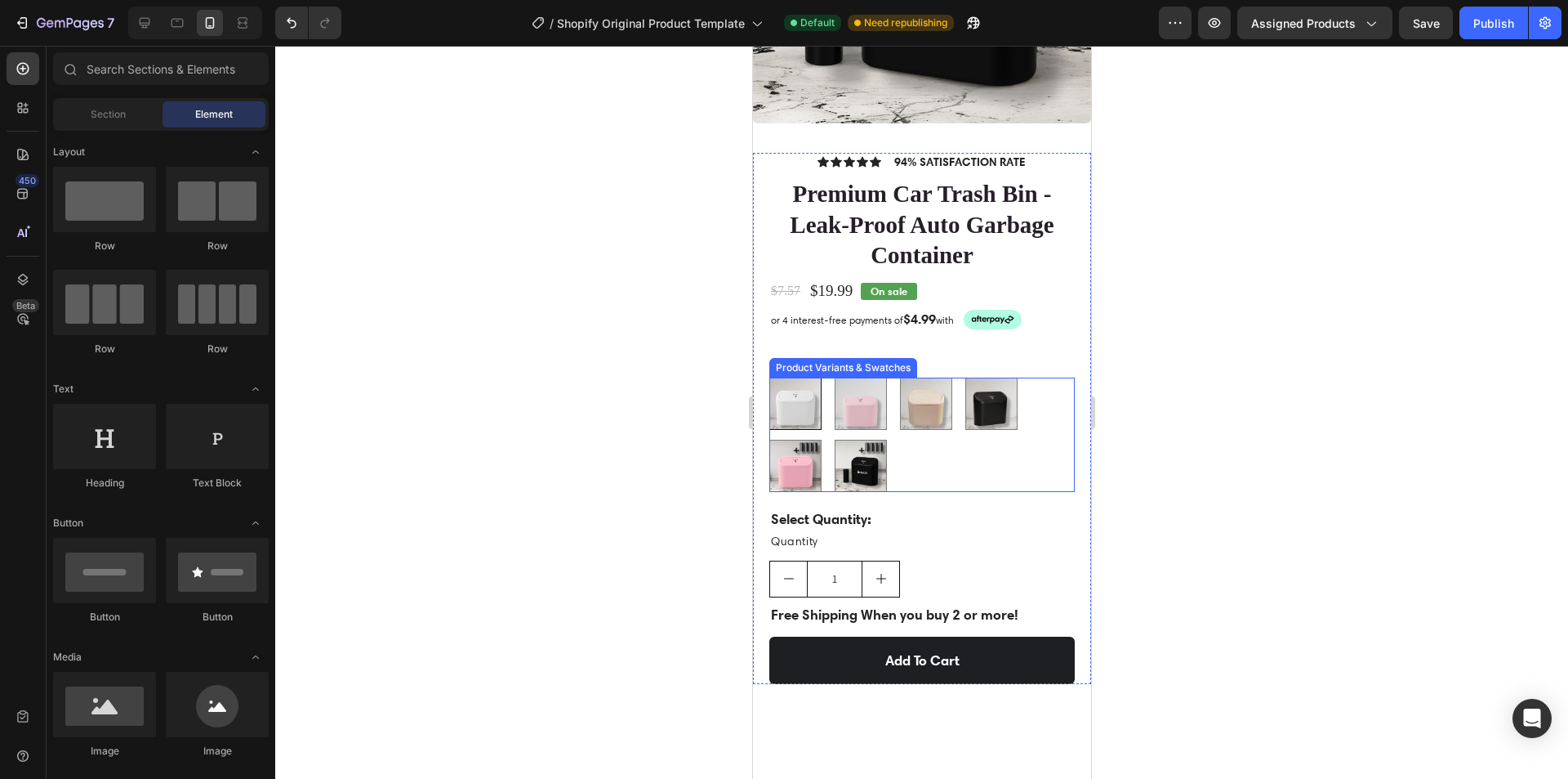
click at [798, 385] on img at bounding box center [794, 404] width 51 height 51
click at [769, 378] on input "Premium White (Durable) Premium White (Durable)" at bounding box center [768, 377] width 1 height 1
radio input "true"
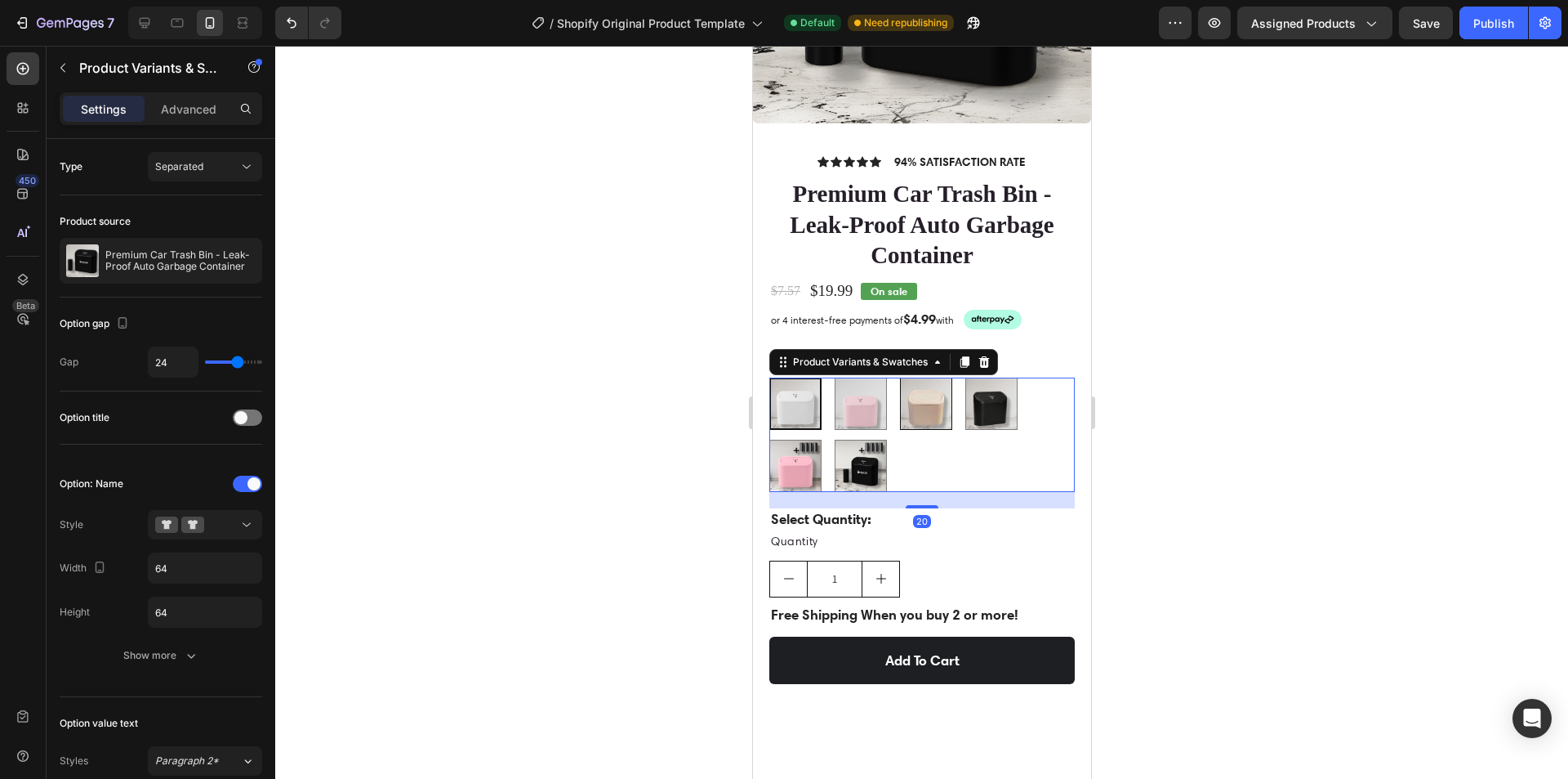
click at [906, 384] on img at bounding box center [925, 404] width 51 height 51
click at [899, 378] on input "Premium Pink (Durable) Premium Pink (Durable)" at bounding box center [898, 377] width 1 height 1
radio input "true"
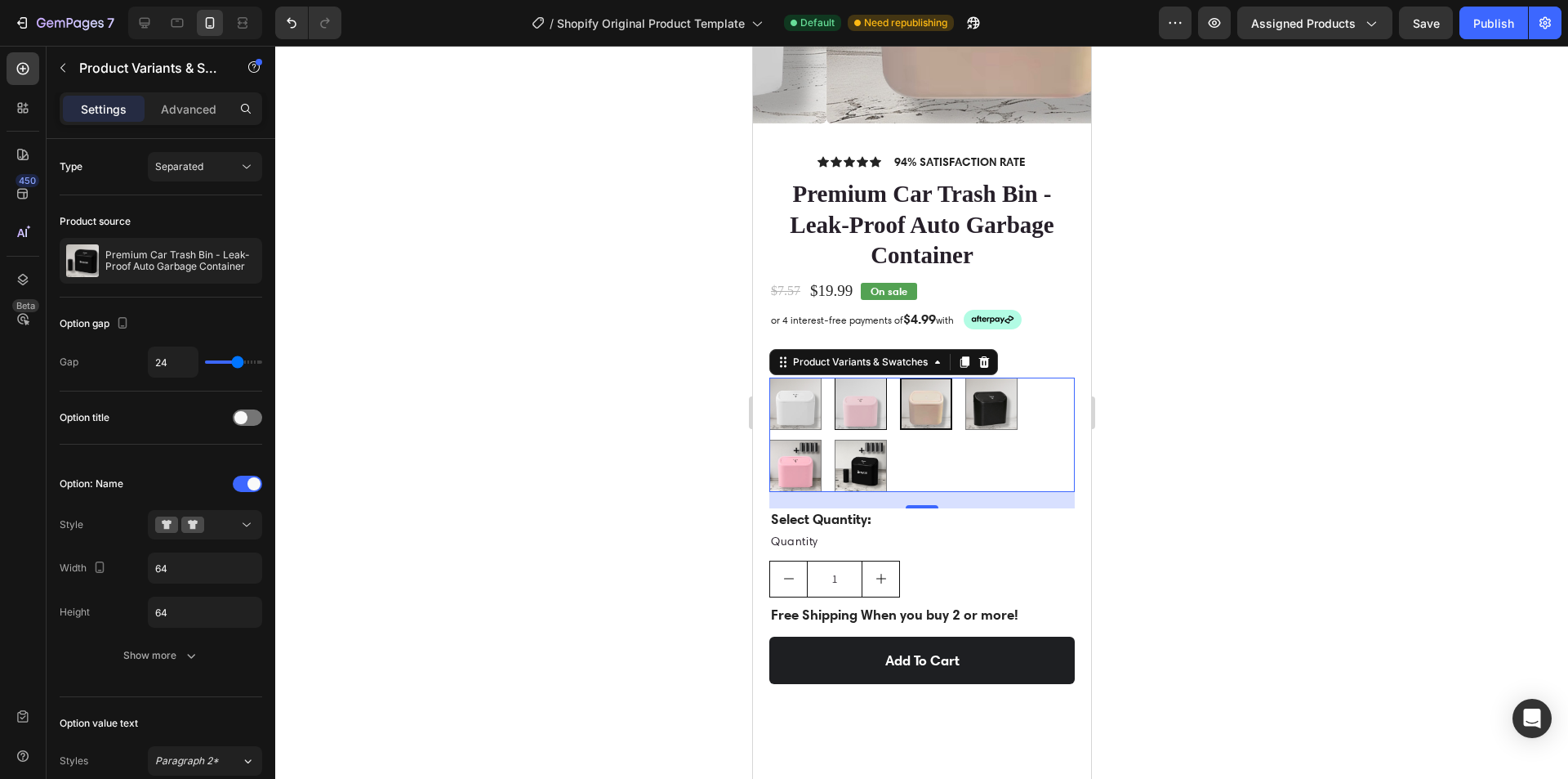
click at [838, 379] on img at bounding box center [860, 404] width 51 height 51
click at [834, 377] on input "Classic Pink Classic Pink" at bounding box center [833, 377] width 1 height 1
radio input "true"
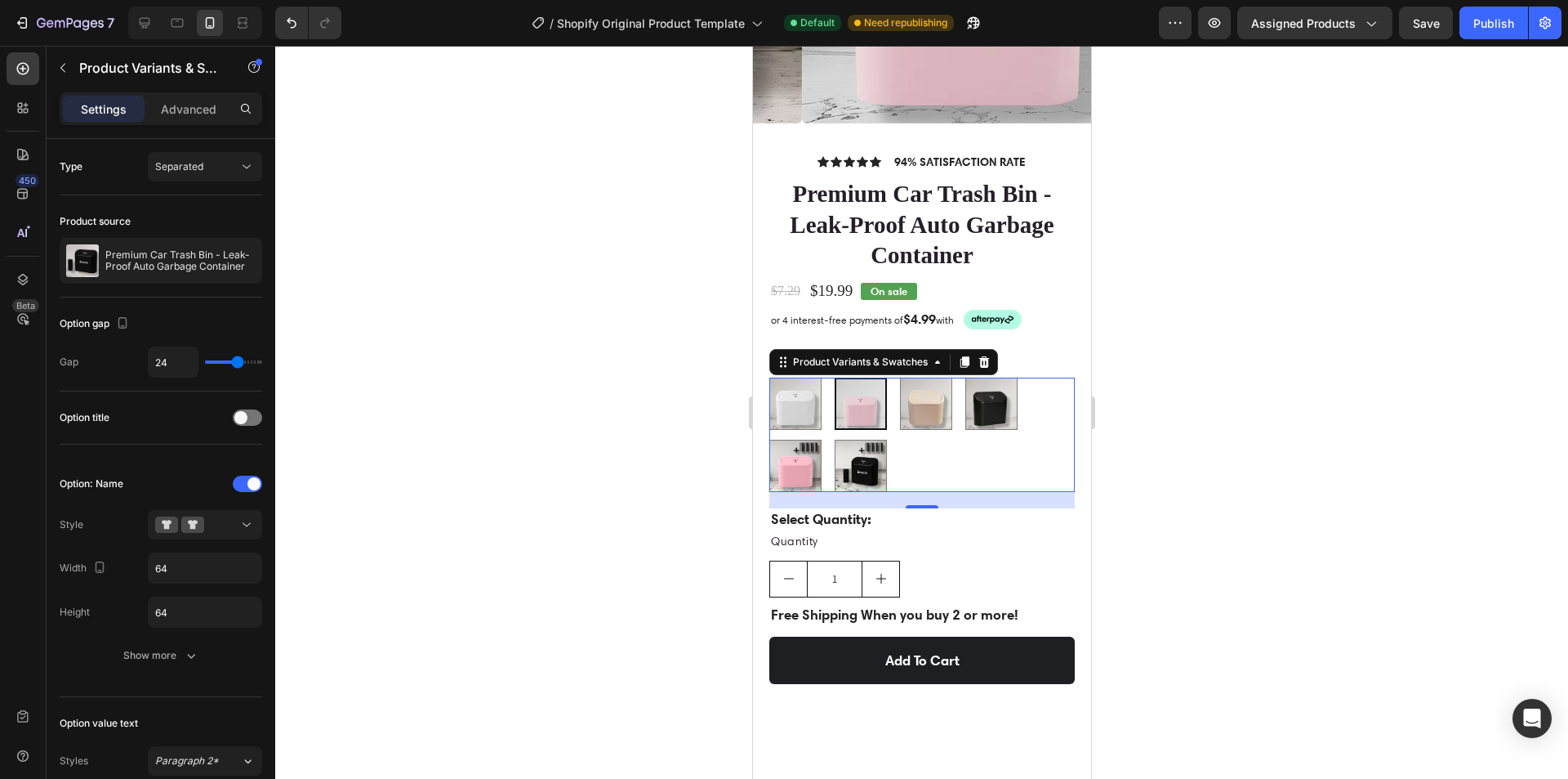
click at [1346, 441] on div at bounding box center [921, 412] width 1293 height 733
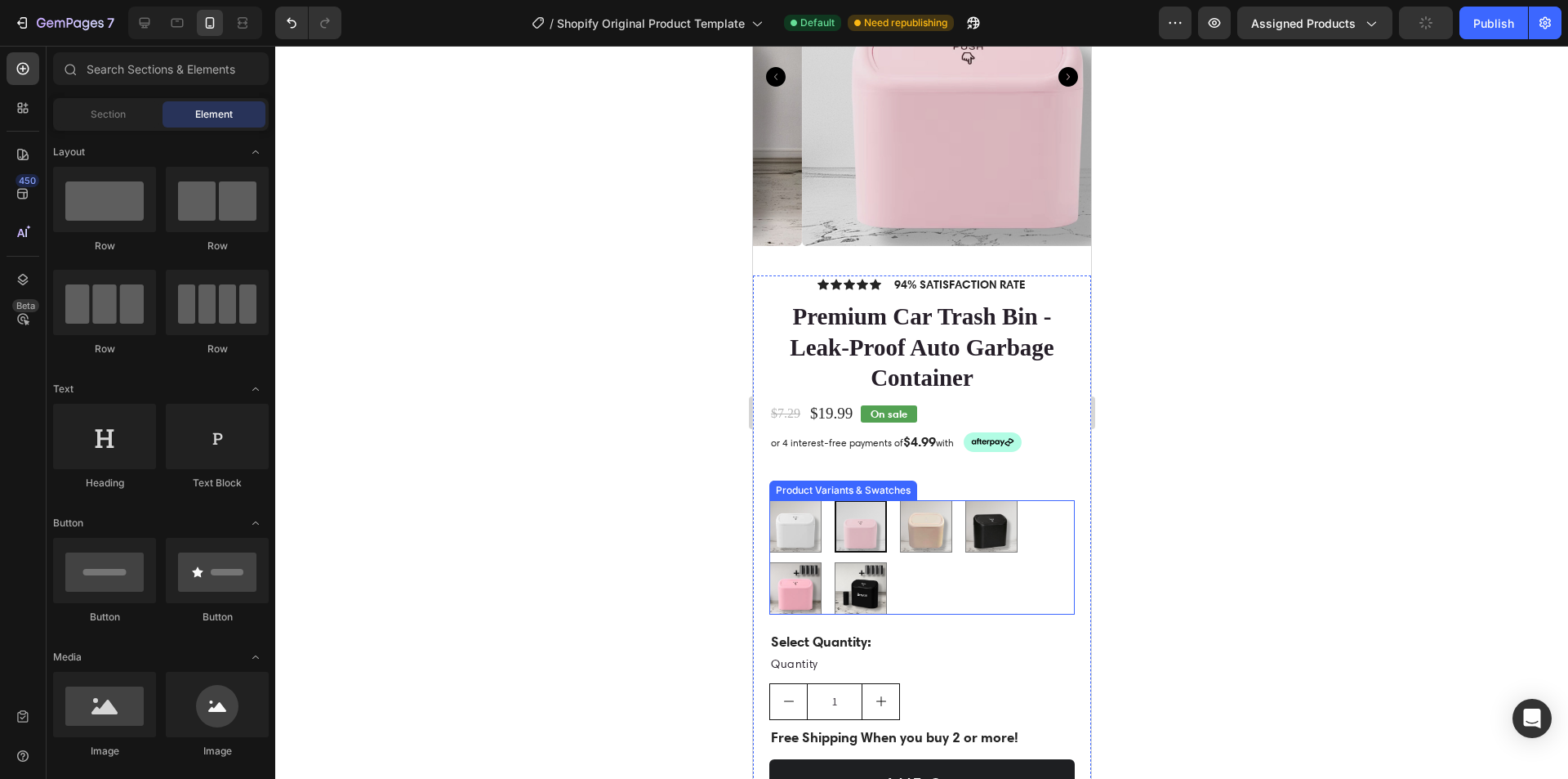
scroll to position [654, 0]
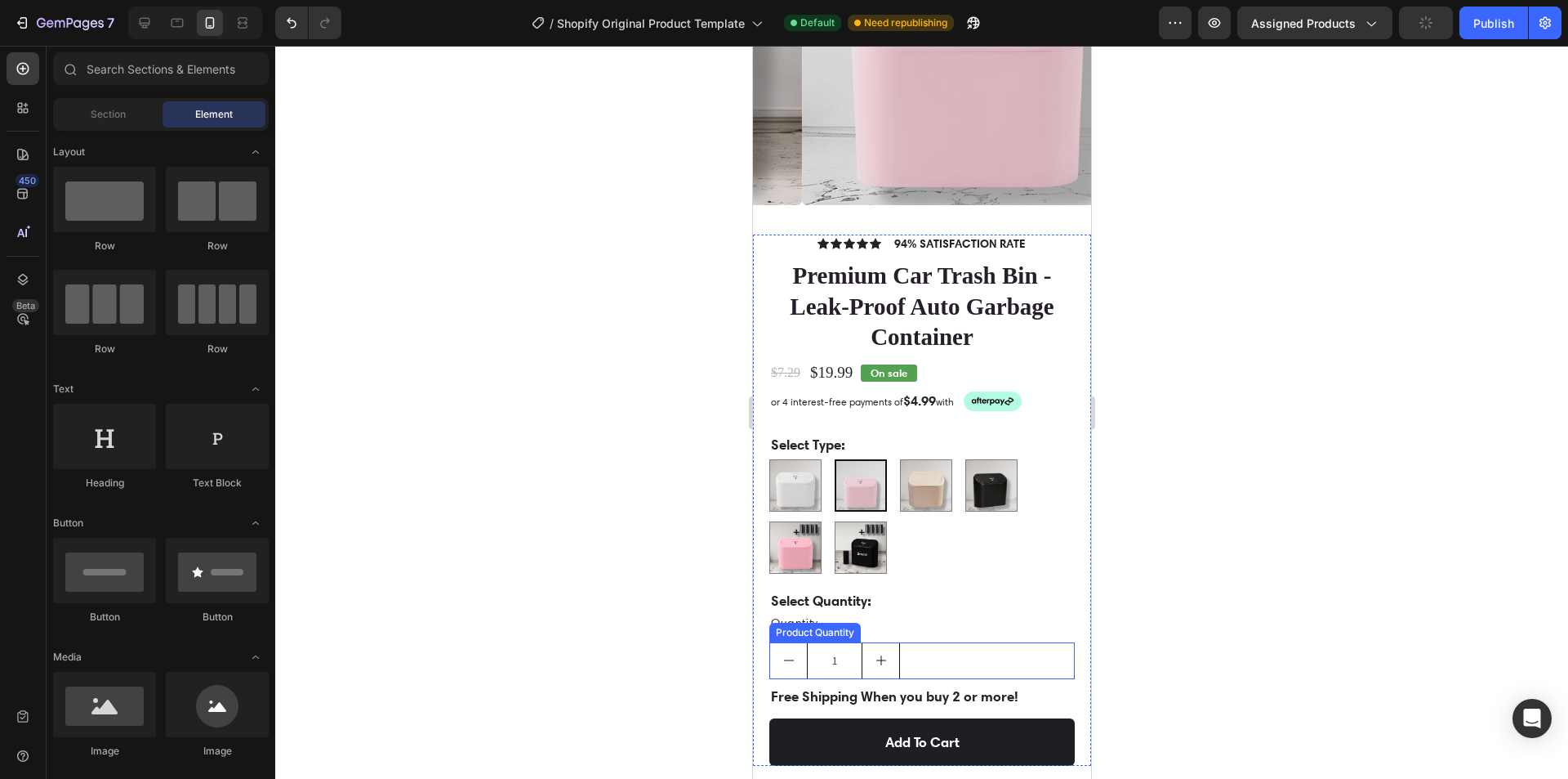
click at [888, 643] on button "increment" at bounding box center [880, 660] width 37 height 35
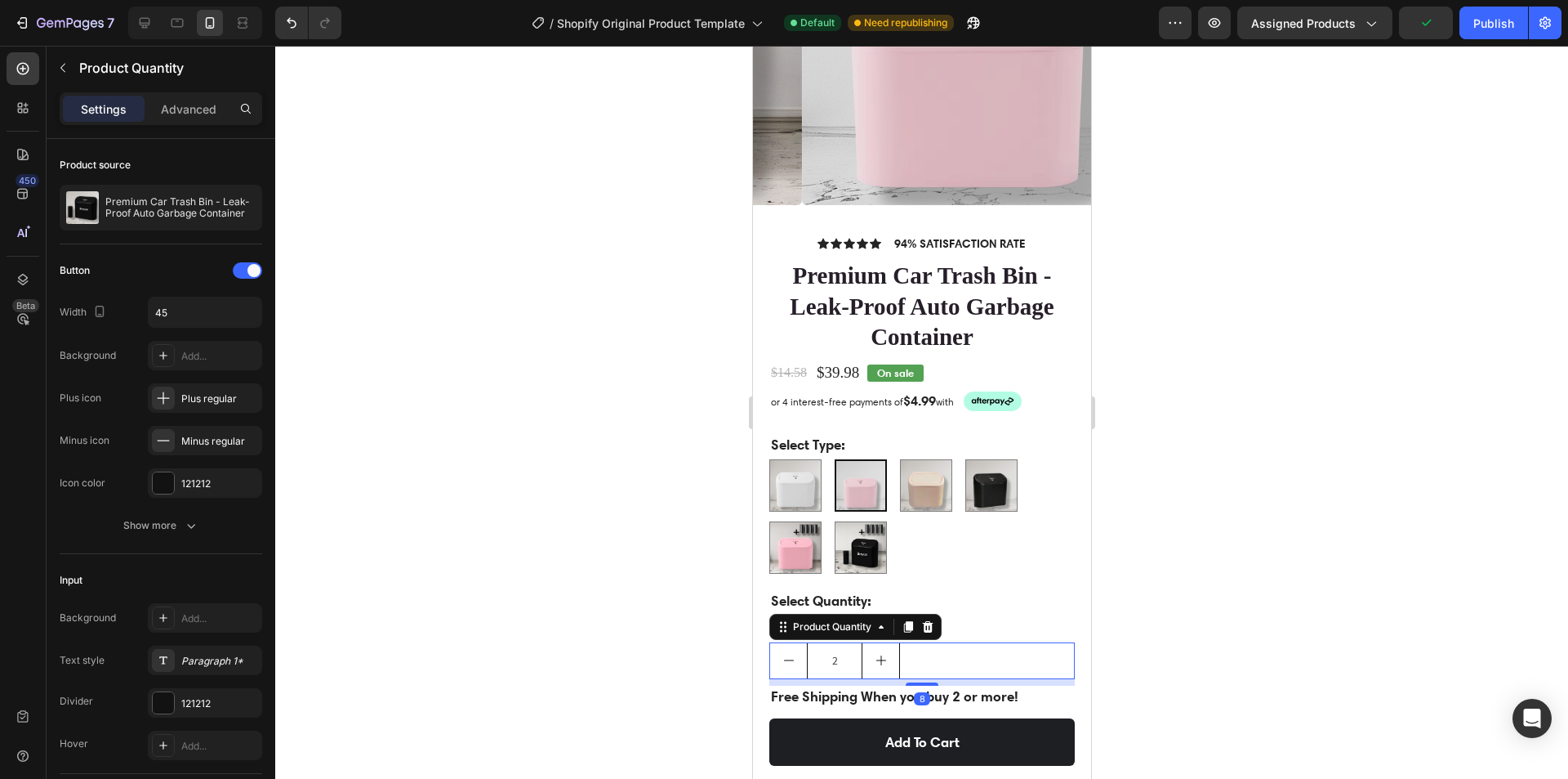
click at [793, 654] on icon "decrement" at bounding box center [789, 660] width 13 height 13
type input "1"
click at [794, 476] on img at bounding box center [794, 485] width 51 height 51
click at [769, 459] on input "Premium White (Durable) Premium White (Durable)" at bounding box center [768, 458] width 1 height 1
radio input "true"
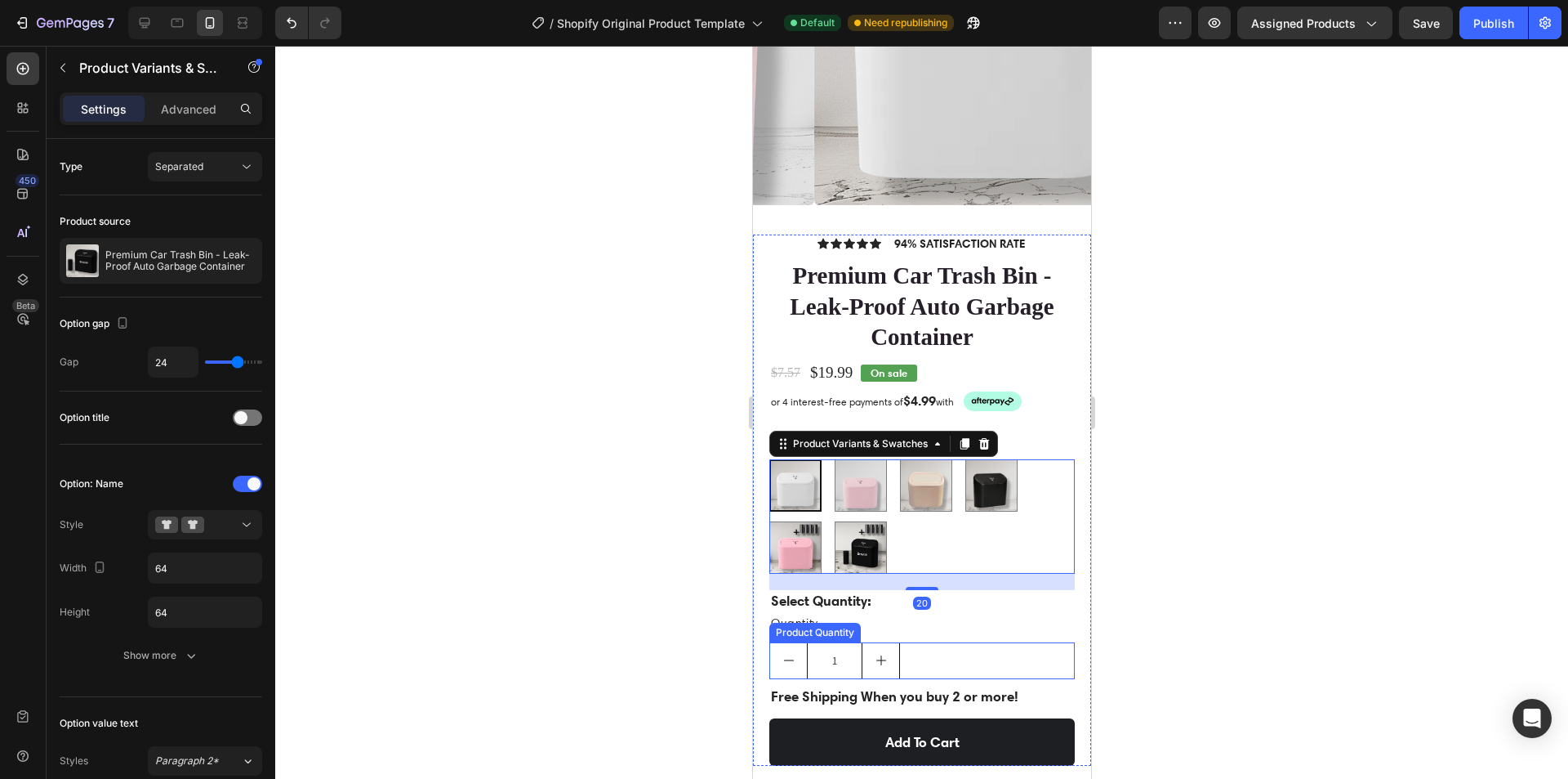
click at [879, 654] on icon "increment" at bounding box center [880, 660] width 13 height 13
type input "2"
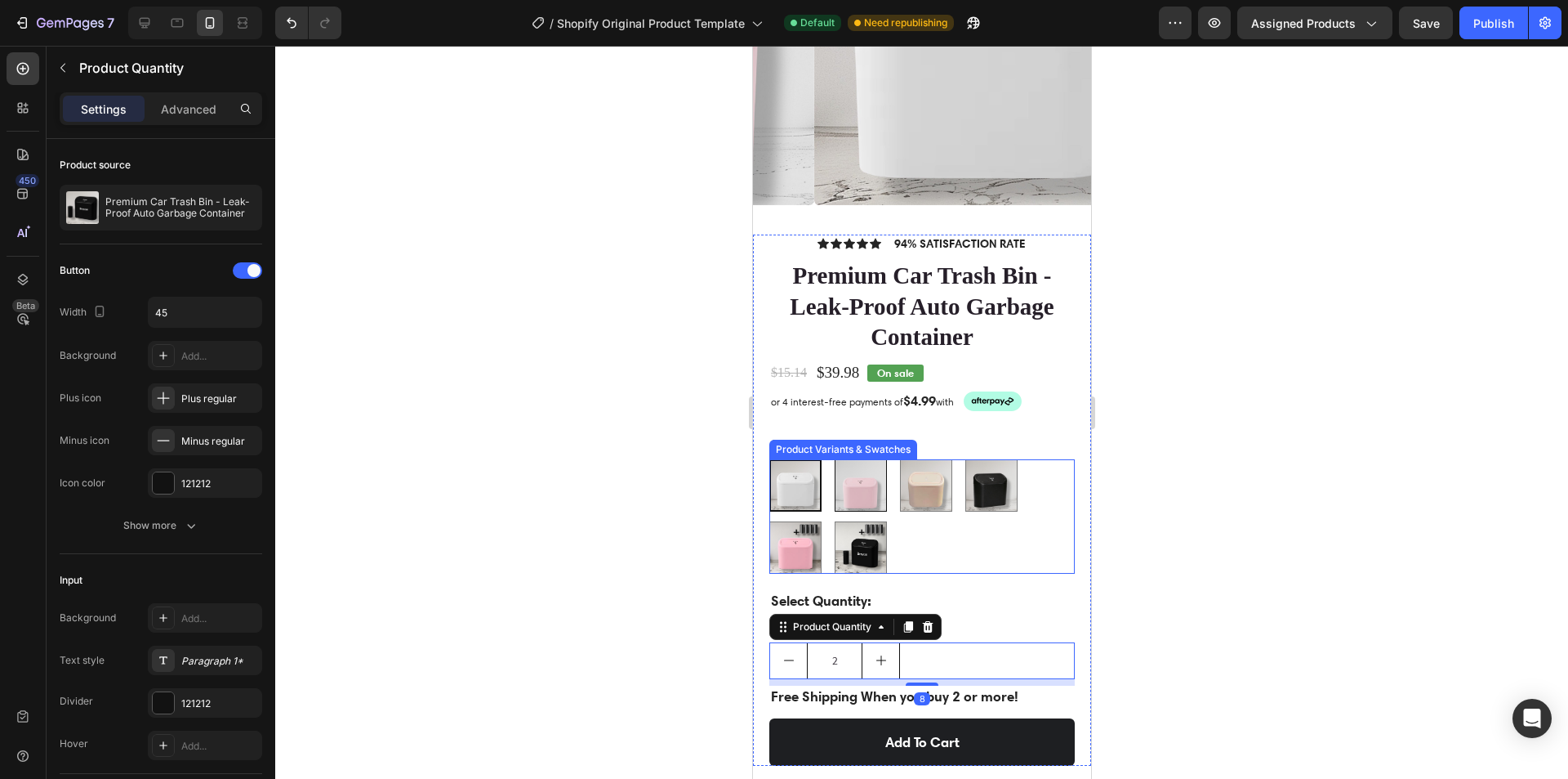
click at [865, 460] on img at bounding box center [860, 485] width 51 height 51
click at [834, 458] on input "Classic Pink Classic Pink" at bounding box center [833, 458] width 1 height 1
radio input "true"
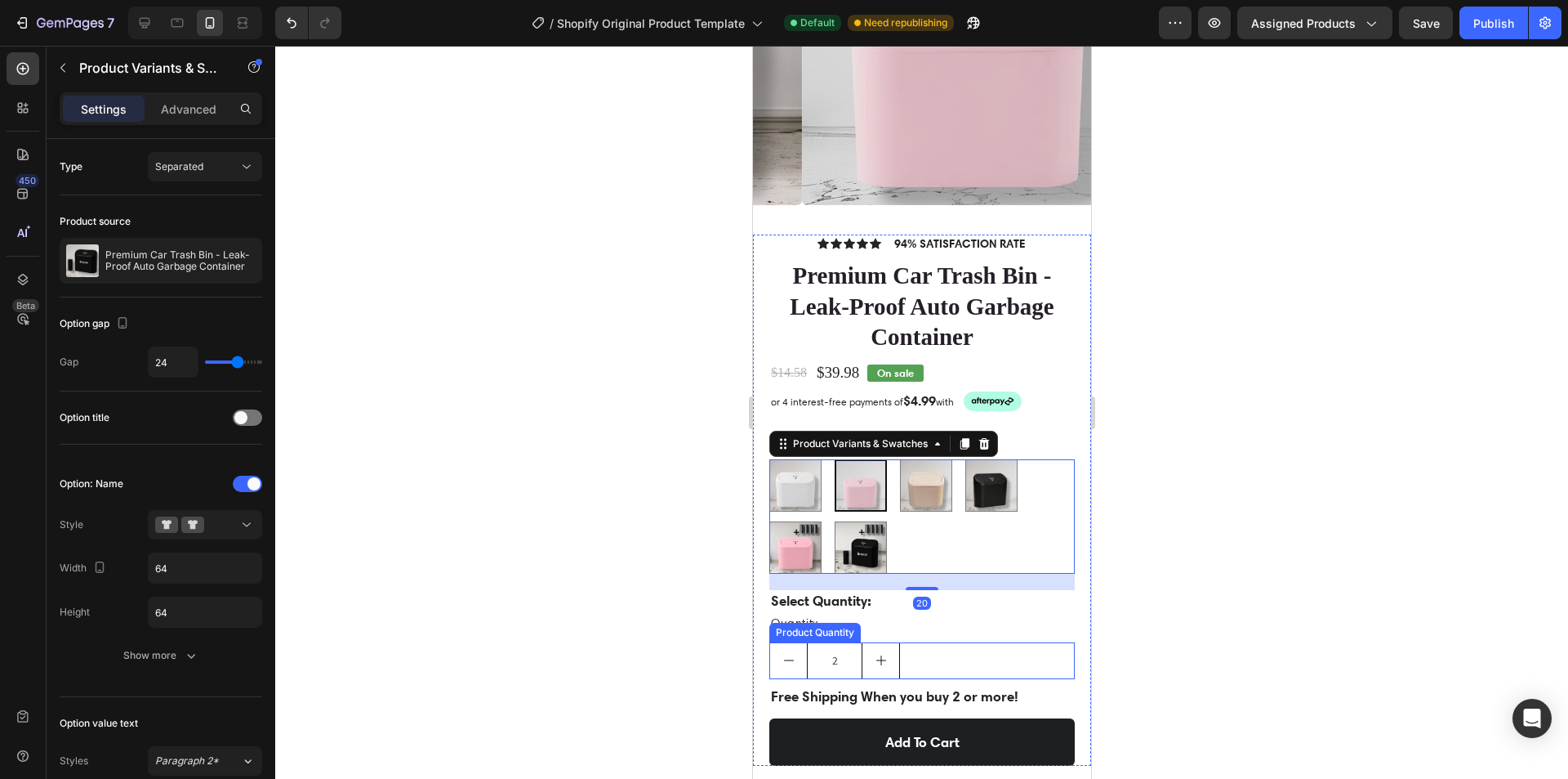
click at [886, 654] on button "increment" at bounding box center [880, 660] width 37 height 35
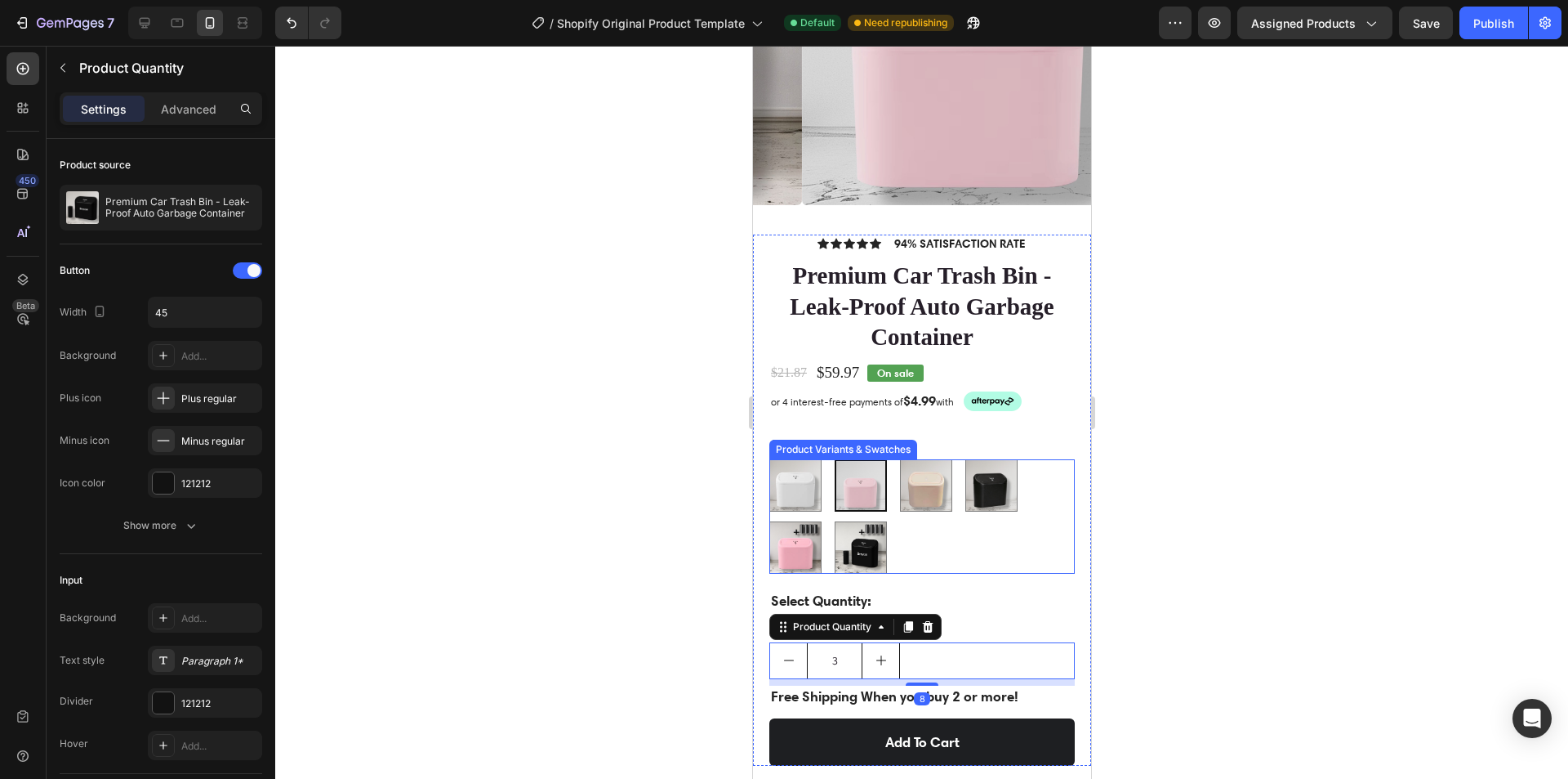
click at [803, 459] on div "Premium White (Durable) Premium White (Durable) Classic Pink Classic Pink Premi…" at bounding box center [921, 516] width 306 height 115
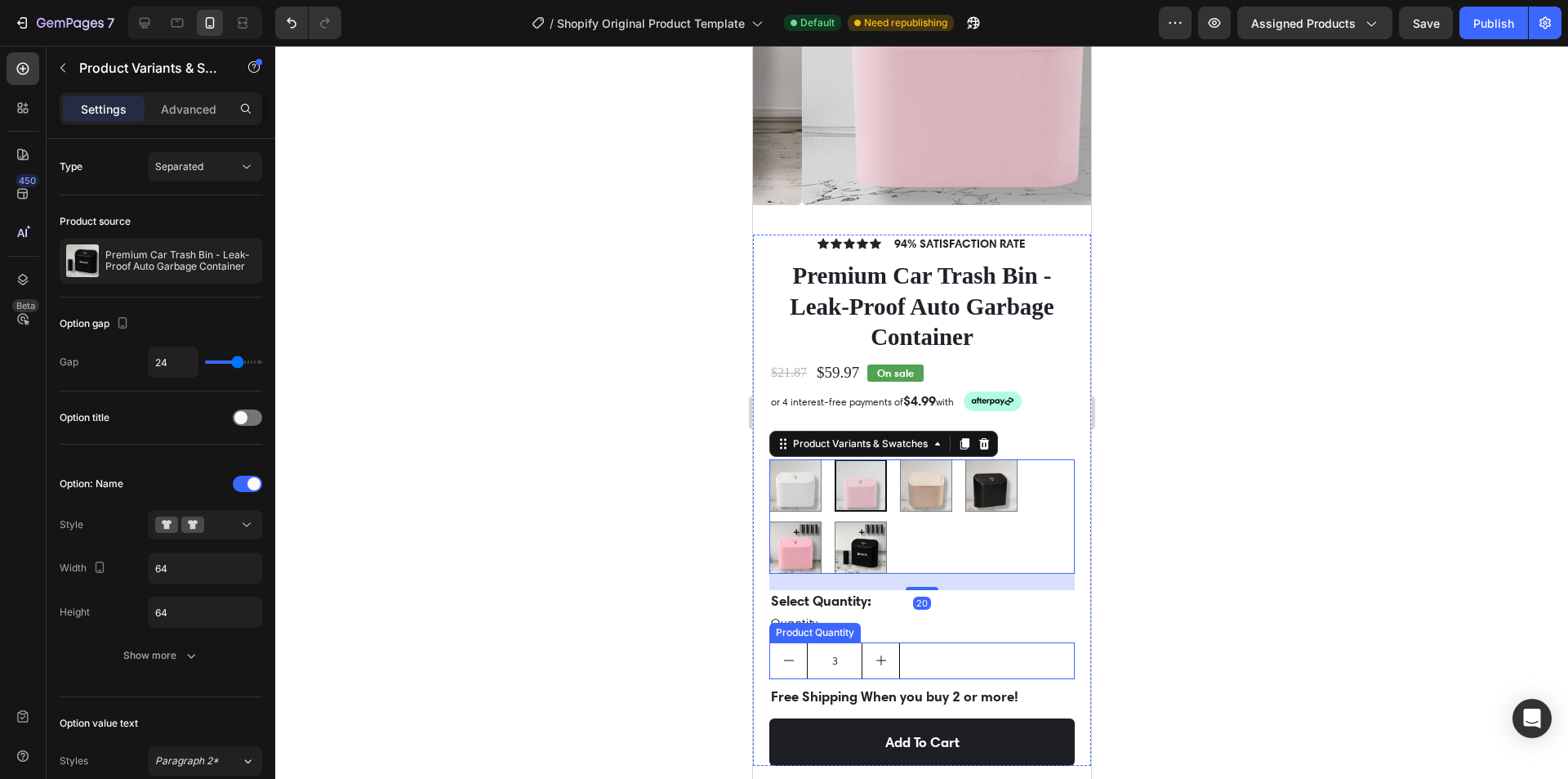
click at [775, 656] on button "decrement" at bounding box center [788, 660] width 37 height 35
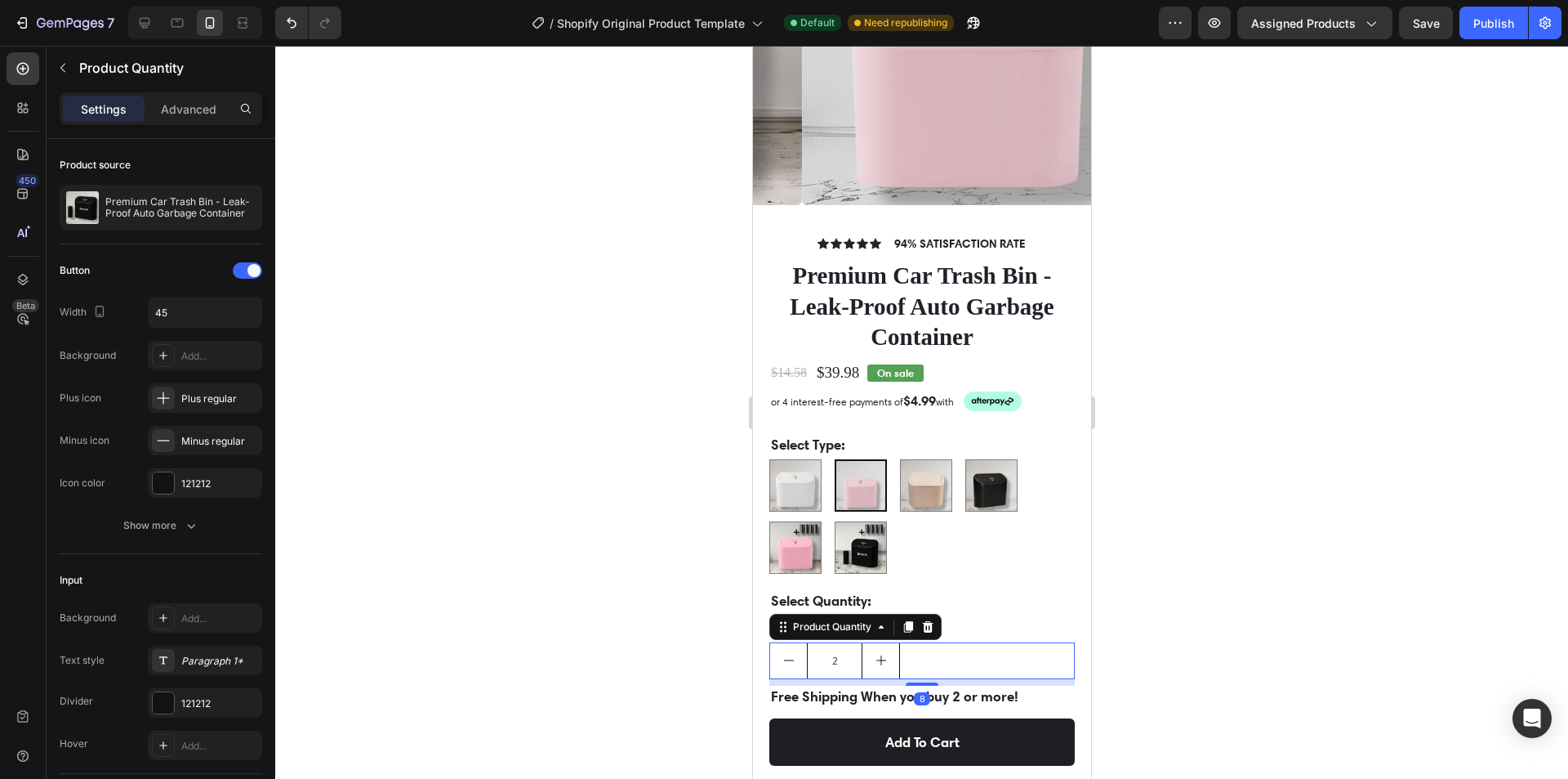
click at [777, 649] on button "decrement" at bounding box center [788, 660] width 37 height 35
click at [879, 654] on icon "increment" at bounding box center [880, 660] width 13 height 13
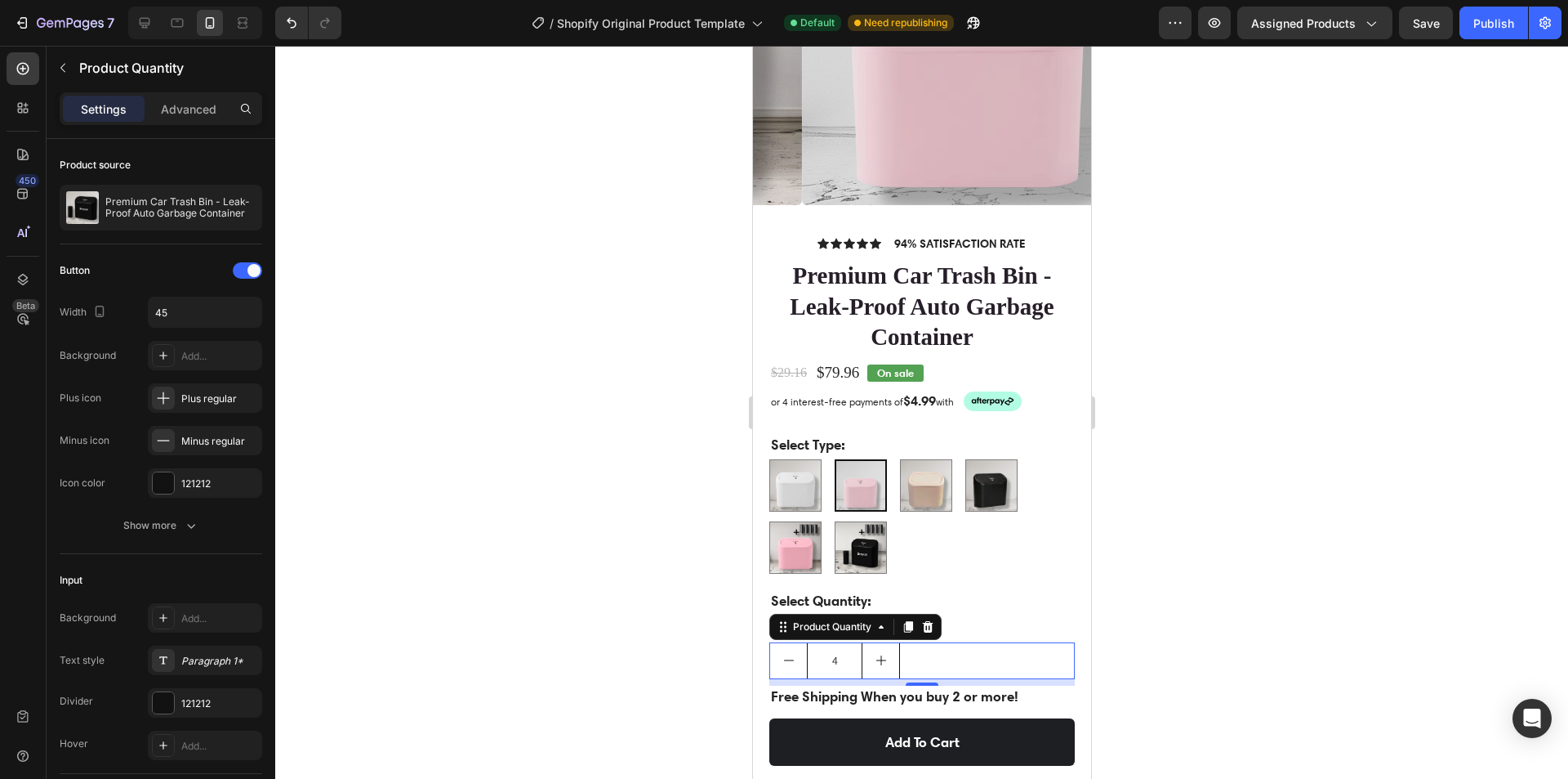
click at [879, 654] on icon "increment" at bounding box center [880, 660] width 13 height 13
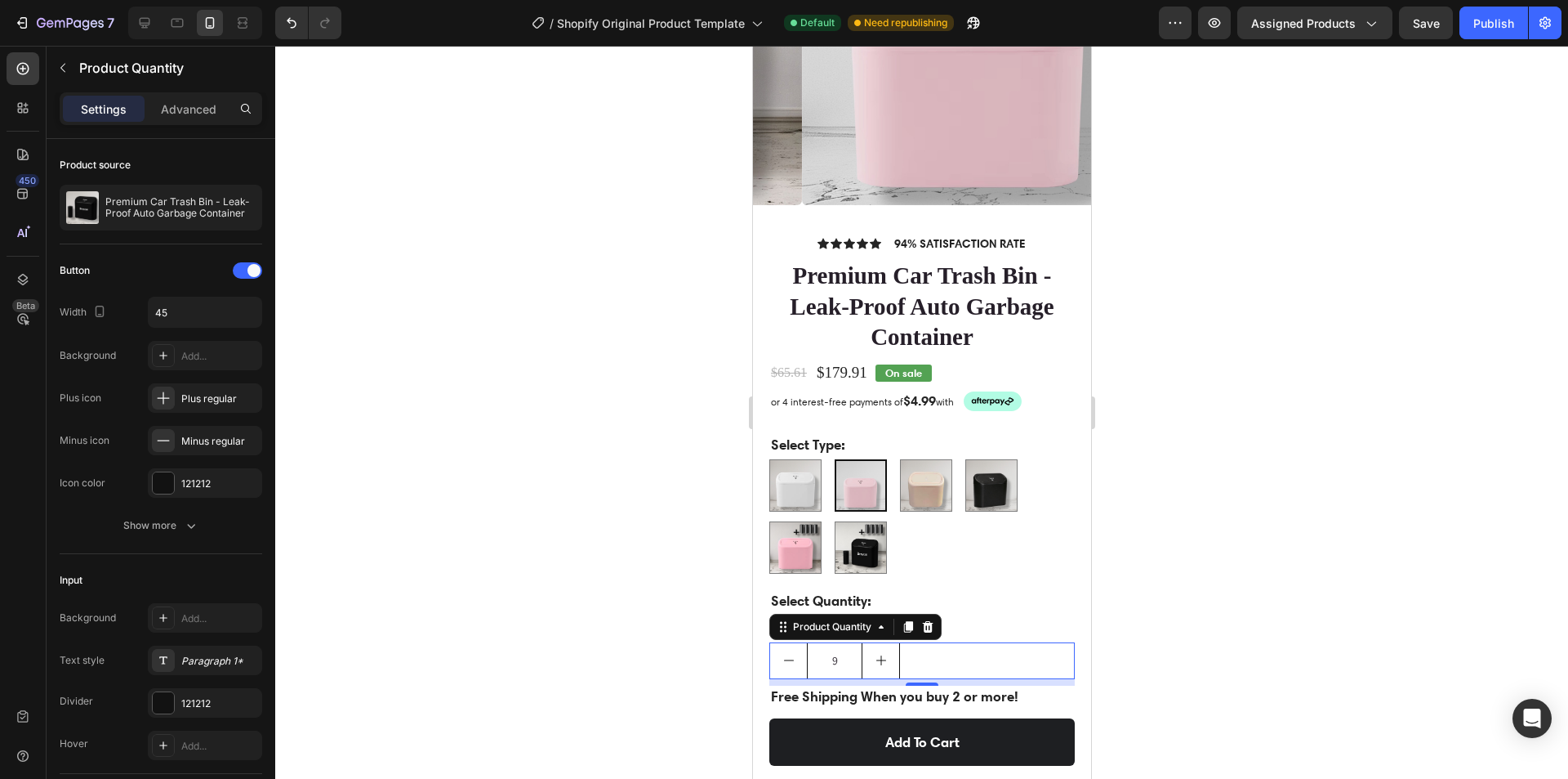
click at [879, 654] on icon "increment" at bounding box center [880, 660] width 13 height 13
click at [789, 657] on button "decrement" at bounding box center [788, 660] width 37 height 35
click at [787, 654] on icon "decrement" at bounding box center [789, 660] width 13 height 13
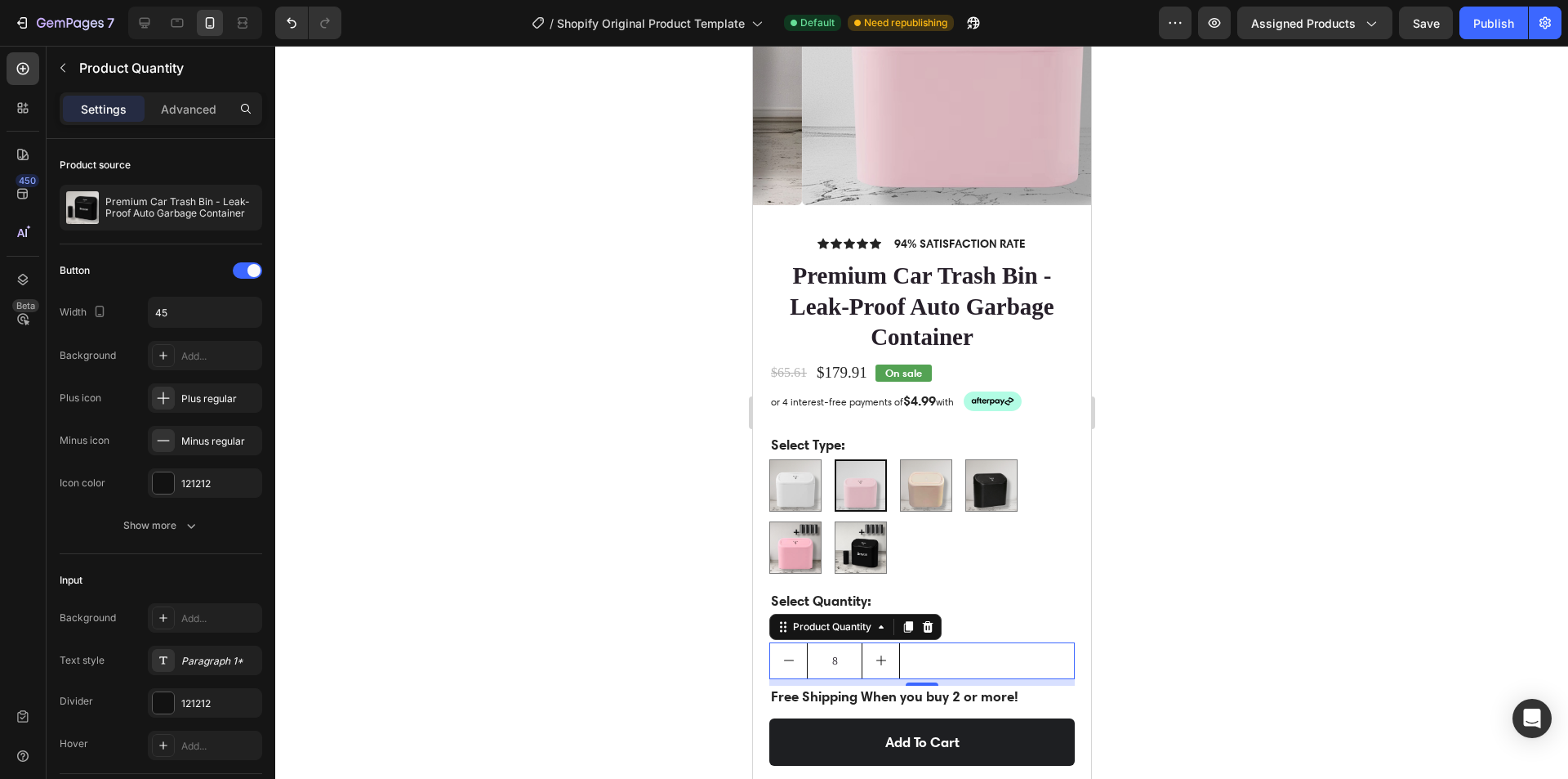
click at [787, 654] on icon "decrement" at bounding box center [789, 660] width 13 height 13
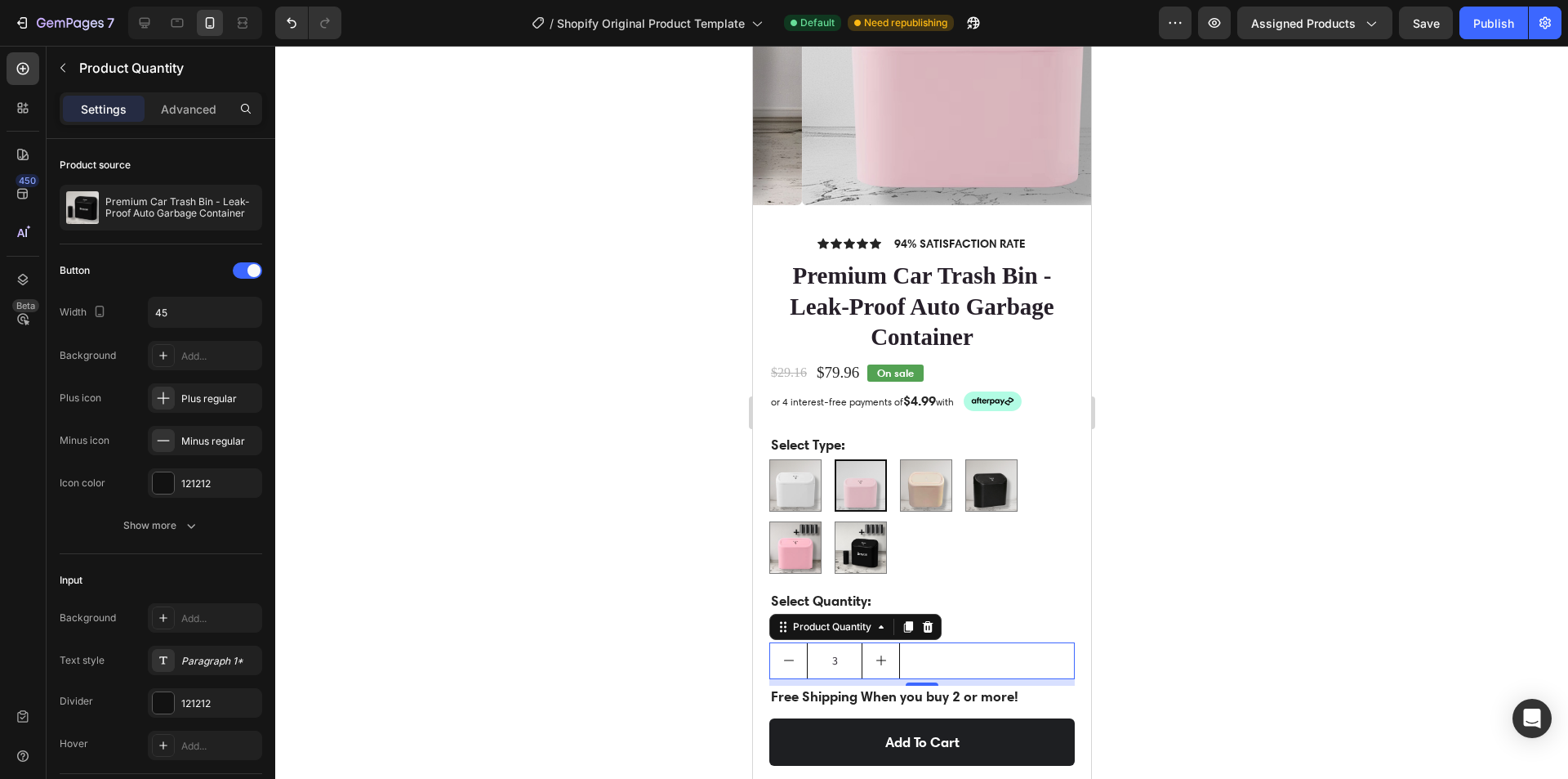
click at [787, 654] on icon "decrement" at bounding box center [789, 660] width 13 height 13
type input "1"
click at [787, 654] on icon "decrement" at bounding box center [789, 660] width 13 height 13
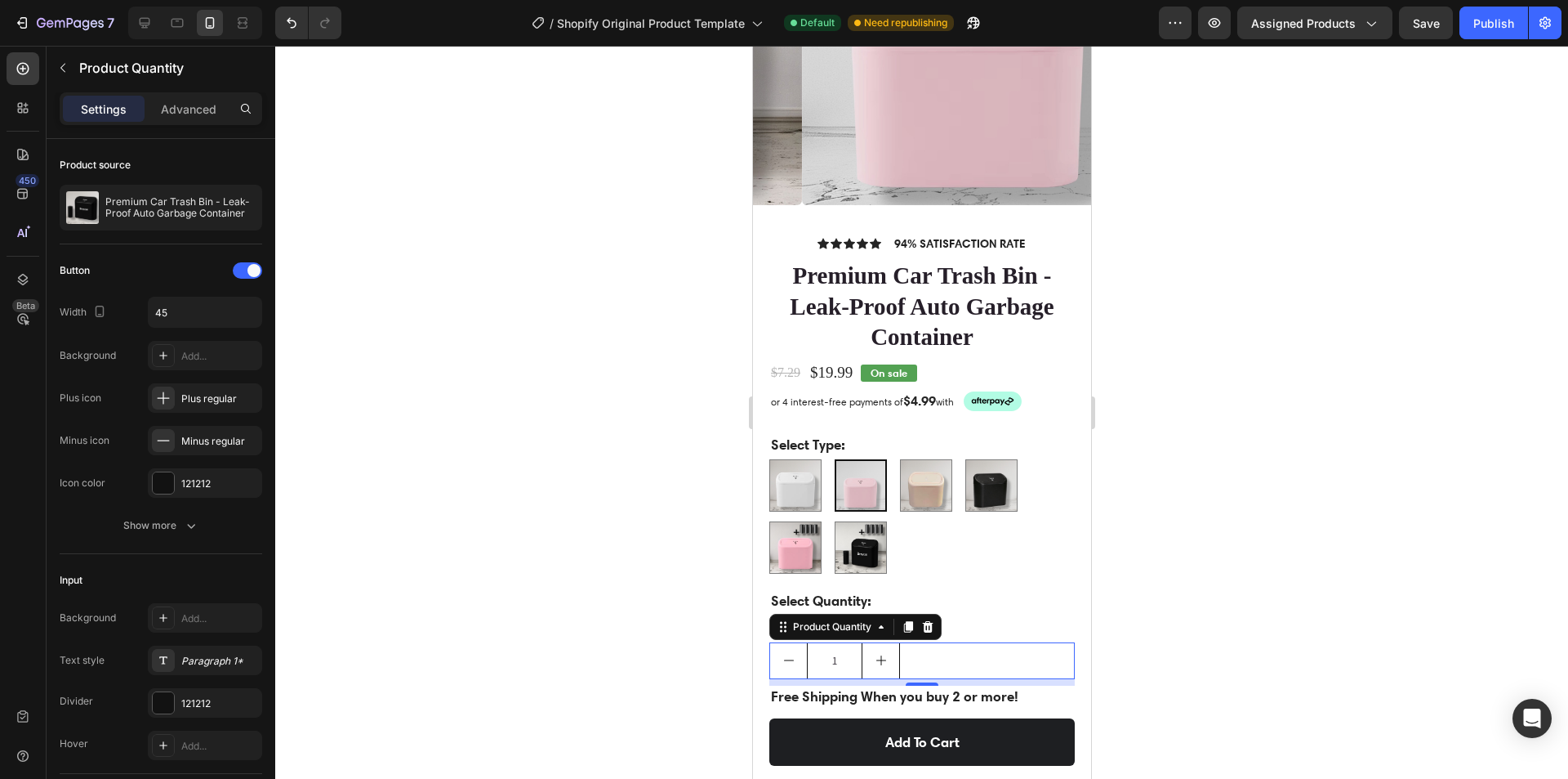
click at [1231, 525] on div at bounding box center [921, 412] width 1293 height 733
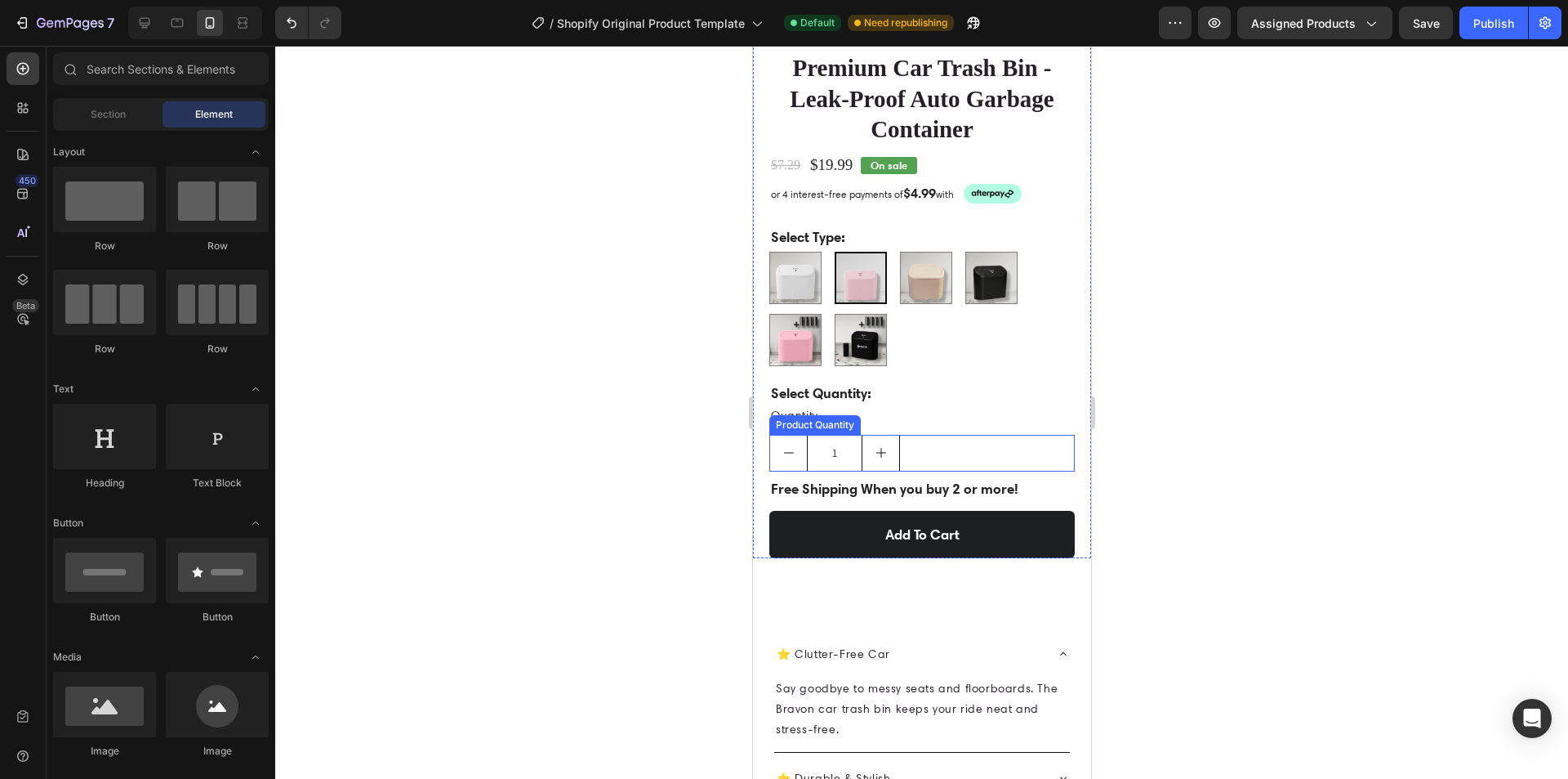
scroll to position [899, 0]
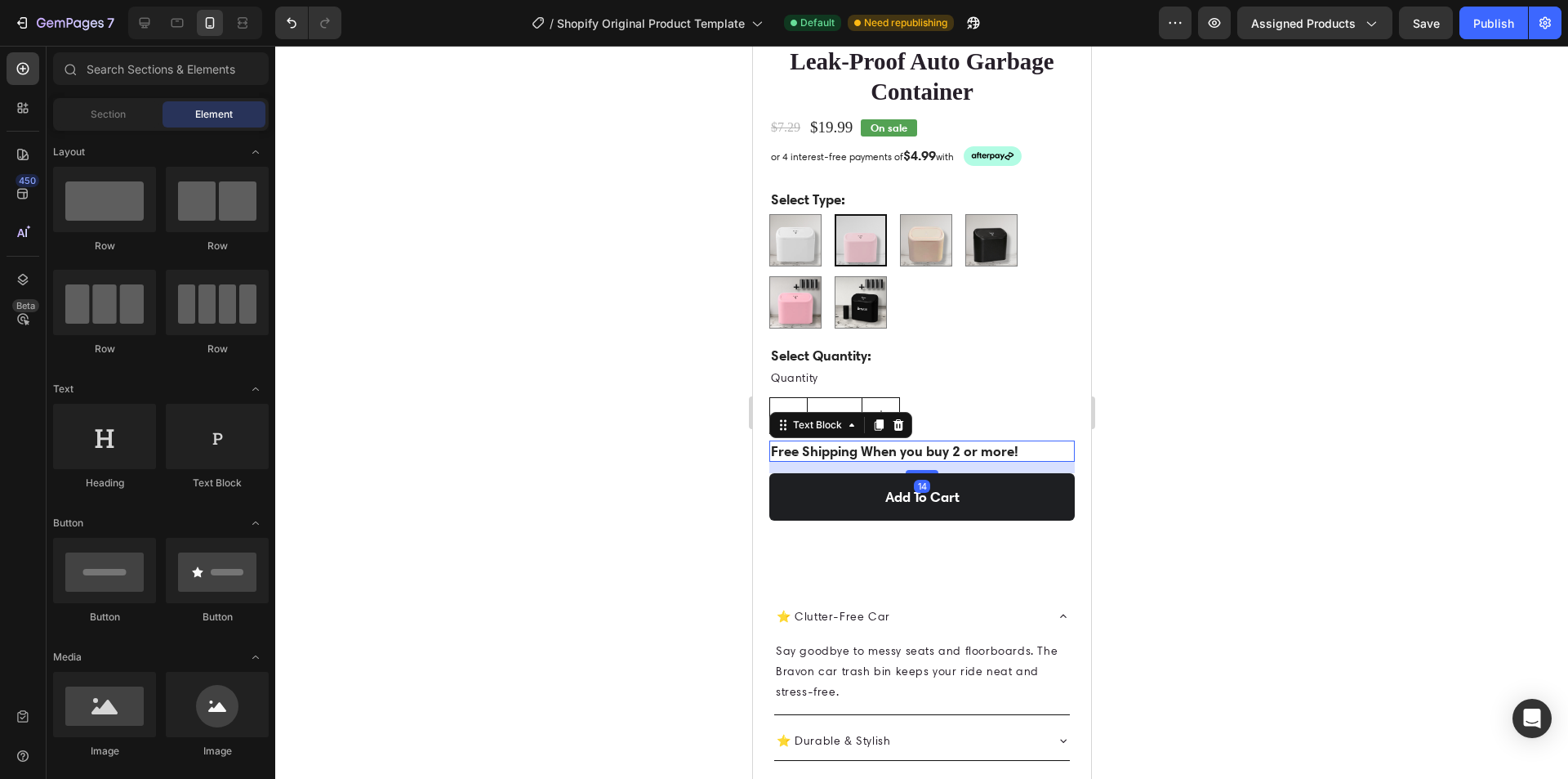
click at [1027, 442] on p "Free Shipping When you buy 2 or more!" at bounding box center [921, 451] width 302 height 18
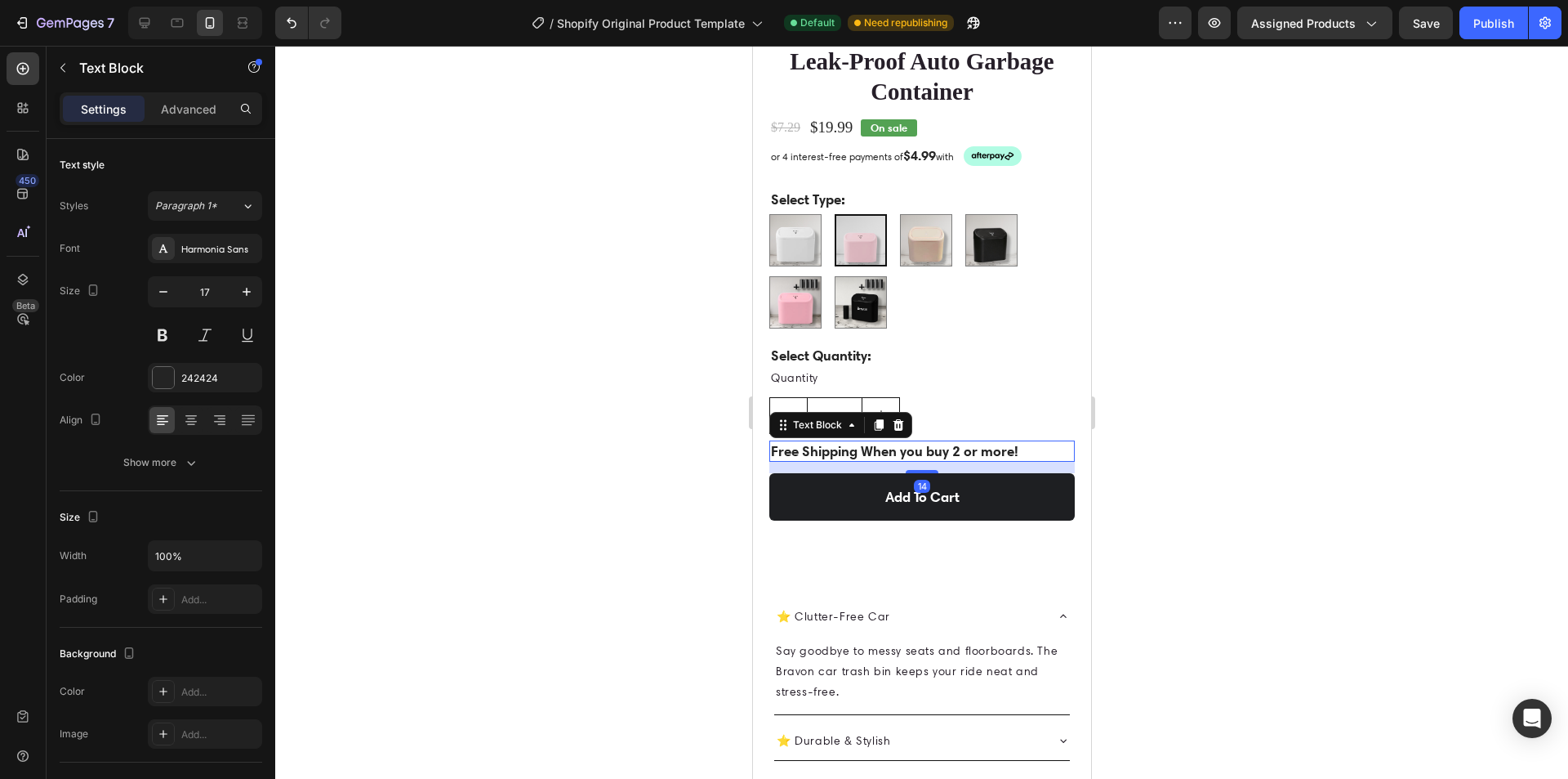
click at [1028, 442] on p "Free Shipping When you buy 2 or more!" at bounding box center [921, 451] width 302 height 18
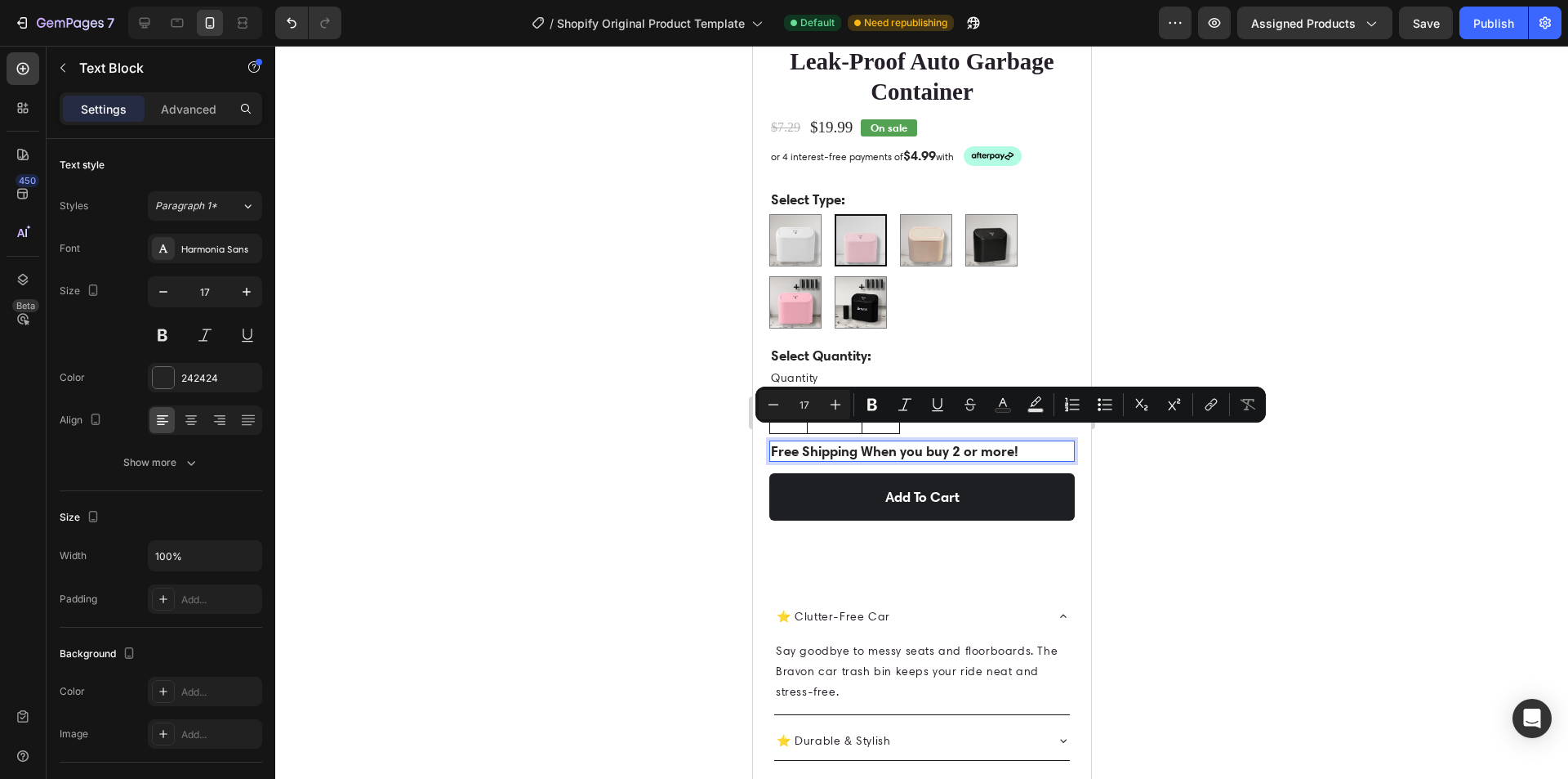
drag, startPoint x: 1031, startPoint y: 435, endPoint x: 860, endPoint y: 439, distance: 171.0
click at [860, 442] on p "Free Shipping When you buy 2 or more!" at bounding box center [921, 451] width 302 height 18
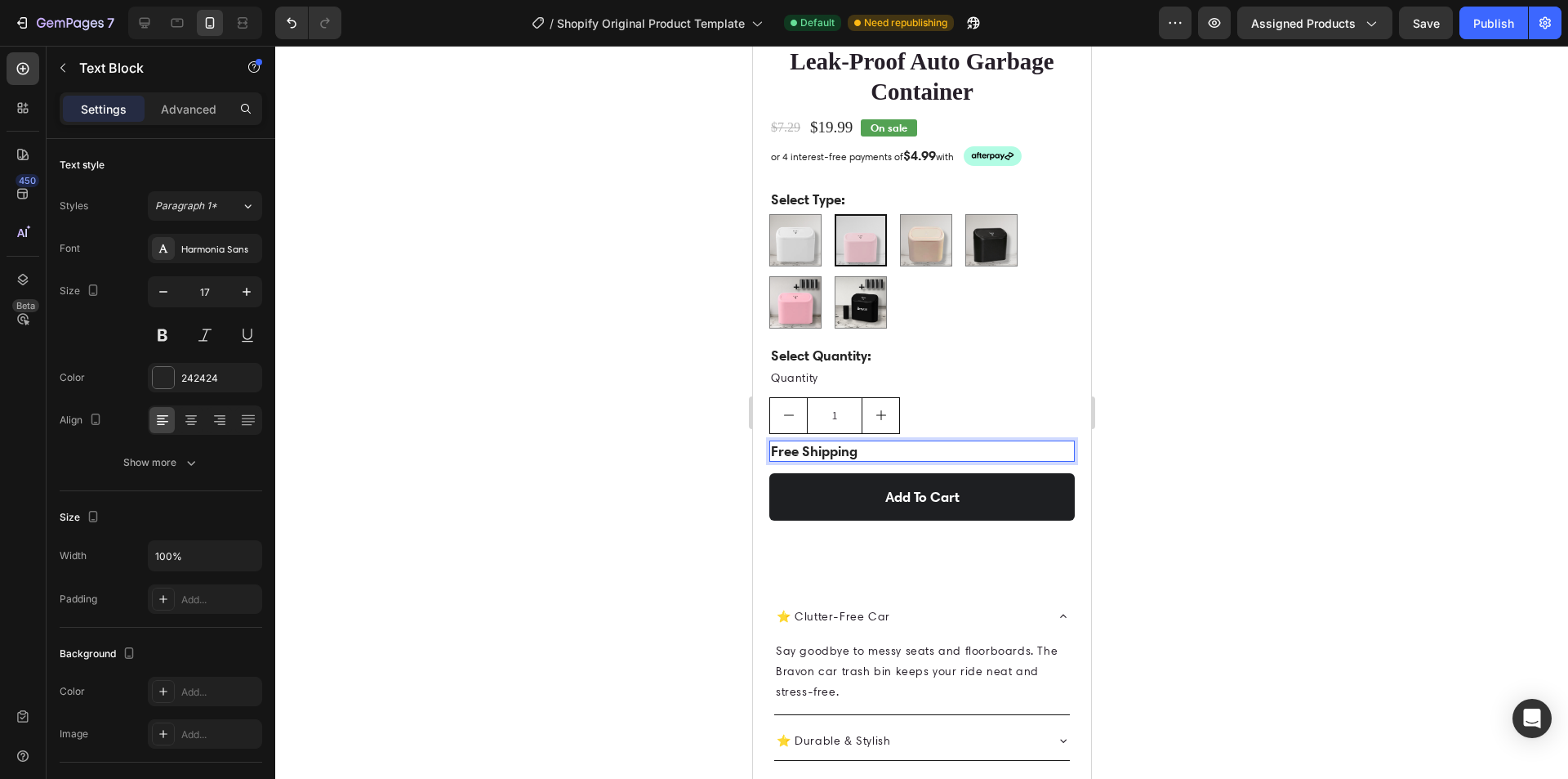
drag, startPoint x: 1391, startPoint y: 452, endPoint x: 1373, endPoint y: 386, distance: 68.4
click at [1375, 390] on div at bounding box center [921, 412] width 1293 height 733
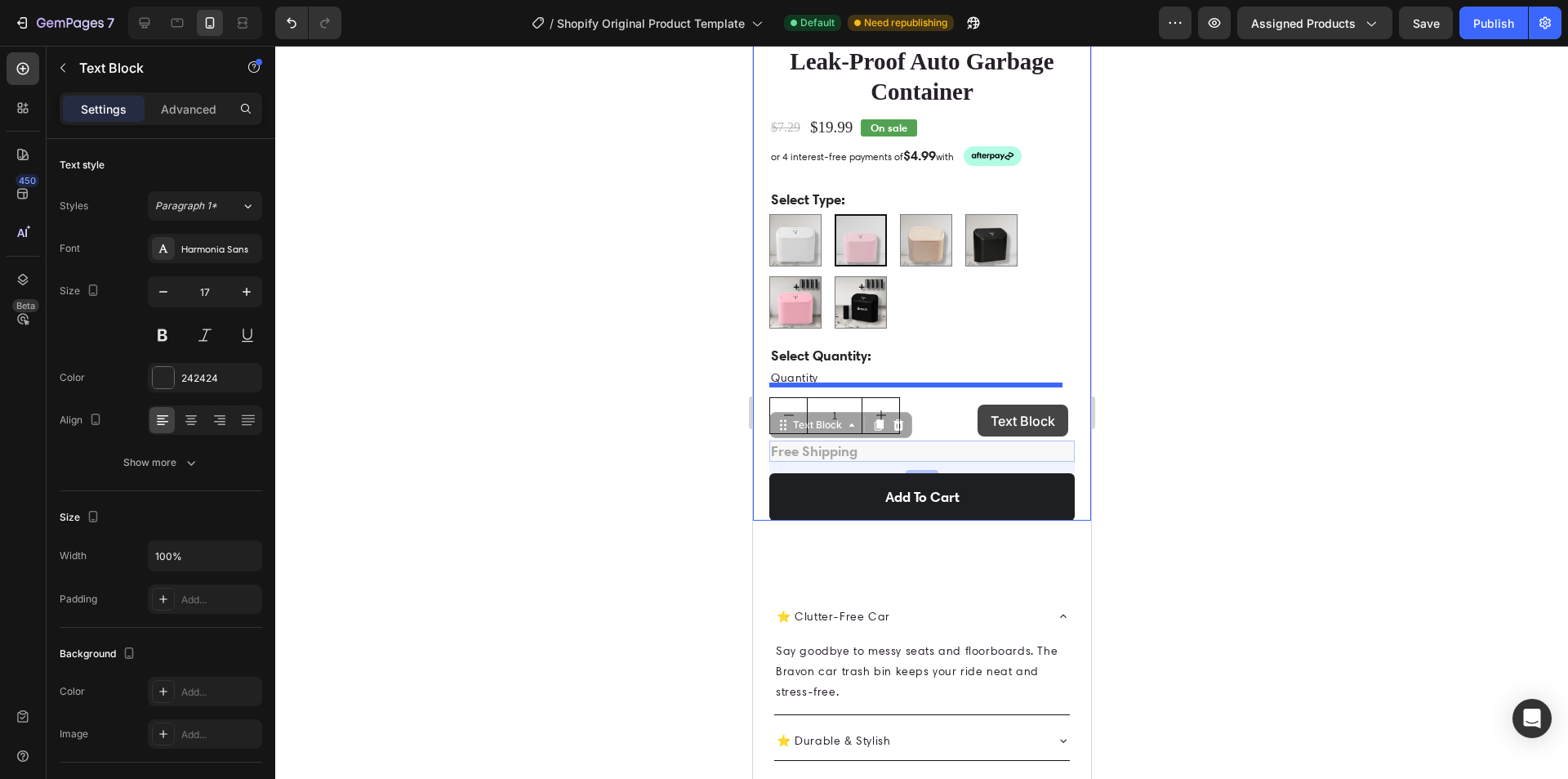
drag, startPoint x: 869, startPoint y: 439, endPoint x: 977, endPoint y: 405, distance: 113.2
click at [977, 405] on div "iPhone 11 Pro Max ( 414 px) iPhone 13 Mini iPhone 13 Pro iPhone 11 Pro Max iPho…" at bounding box center [921, 428] width 338 height 2564
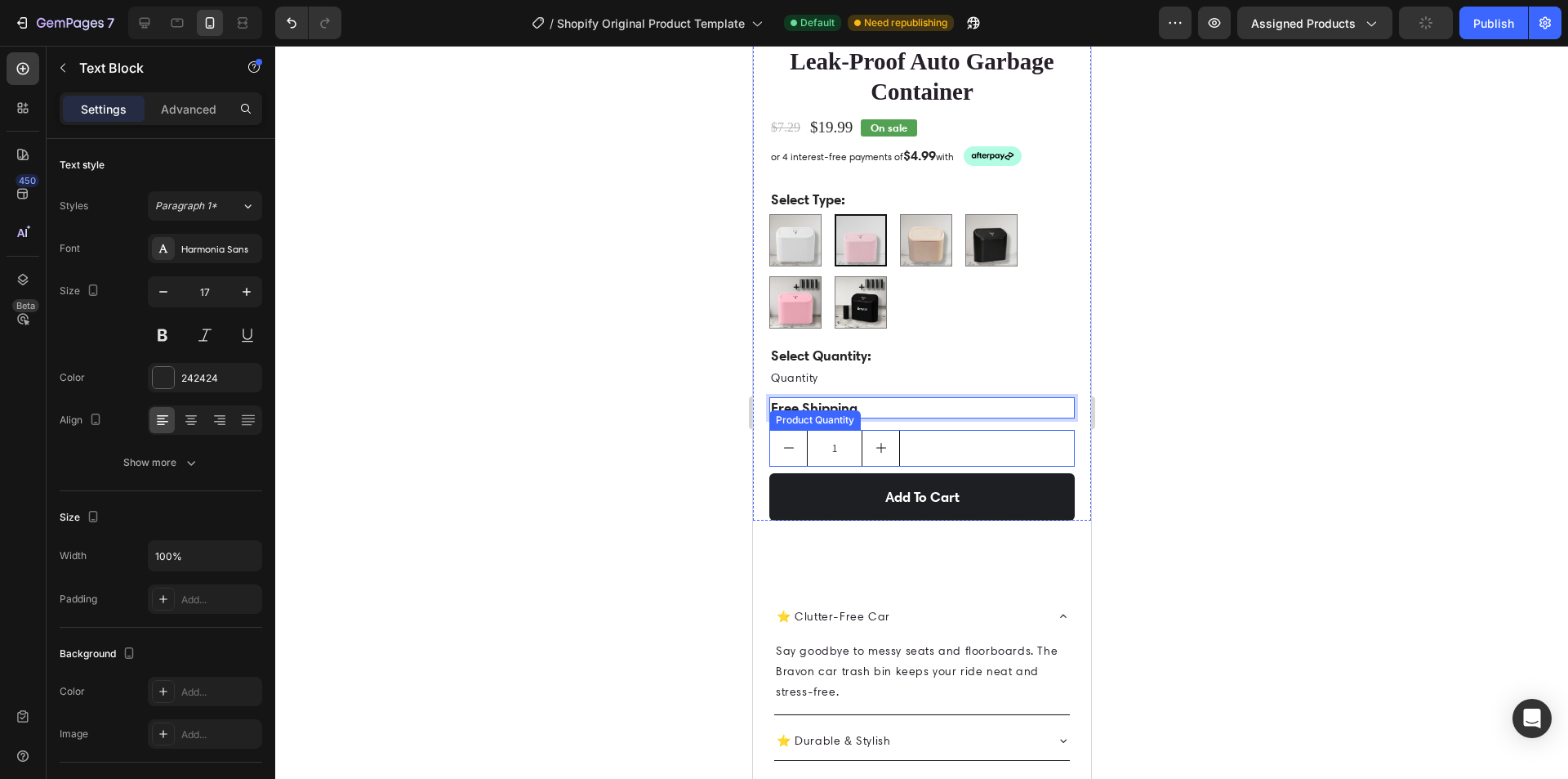
drag, startPoint x: 931, startPoint y: 395, endPoint x: 922, endPoint y: 453, distance: 58.7
drag, startPoint x: 917, startPoint y: 393, endPoint x: 918, endPoint y: 459, distance: 66.0
click at [918, 459] on div "Icon Icon Icon Icon Icon Icon List 94% SATISFACTION RATE Text Block Row Premium…" at bounding box center [921, 255] width 306 height 532
drag, startPoint x: 1207, startPoint y: 421, endPoint x: 1171, endPoint y: 420, distance: 36.0
click at [1204, 421] on div at bounding box center [921, 412] width 1293 height 733
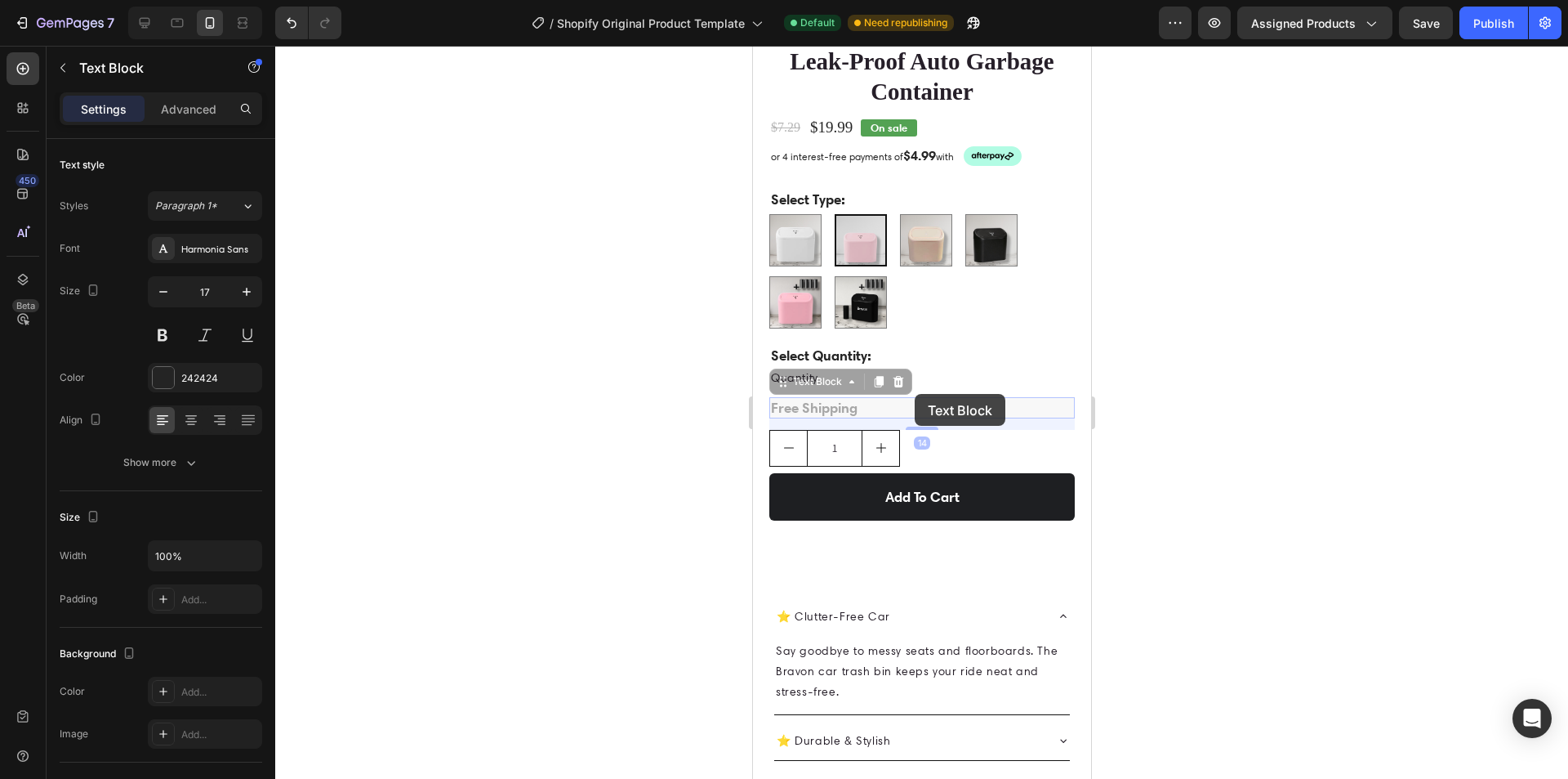
drag, startPoint x: 914, startPoint y: 394, endPoint x: 891, endPoint y: 459, distance: 68.9
click at [891, 459] on div "Icon Icon Icon Icon Icon Icon List 94% SATISFACTION RATE Text Block Row Premium…" at bounding box center [921, 255] width 306 height 532
drag, startPoint x: 892, startPoint y: 396, endPoint x: 979, endPoint y: 440, distance: 97.5
drag, startPoint x: 1262, startPoint y: 437, endPoint x: 1188, endPoint y: 437, distance: 74.0
click at [1248, 439] on div at bounding box center [921, 412] width 1293 height 733
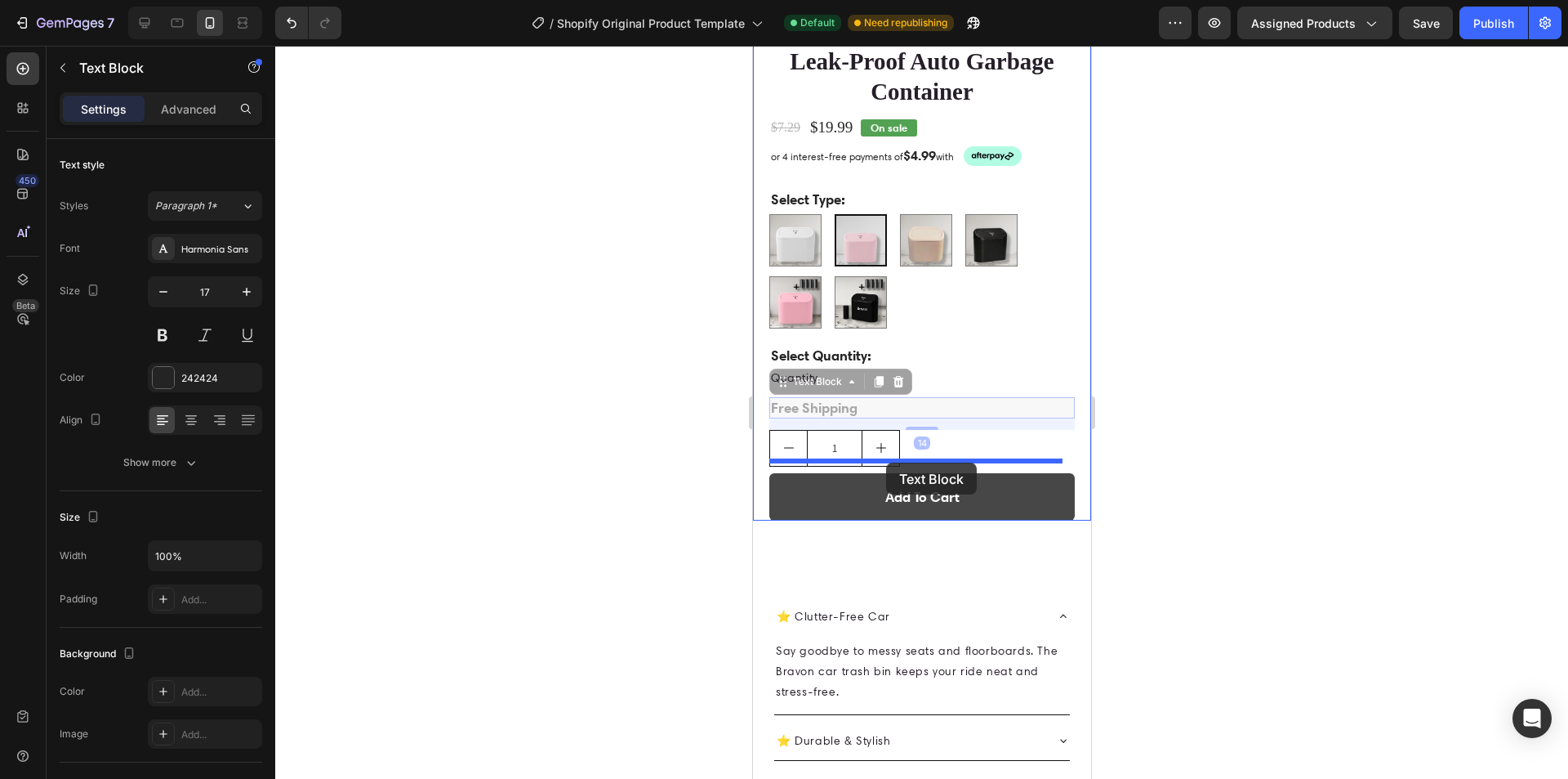
drag, startPoint x: 896, startPoint y: 390, endPoint x: 885, endPoint y: 462, distance: 72.8
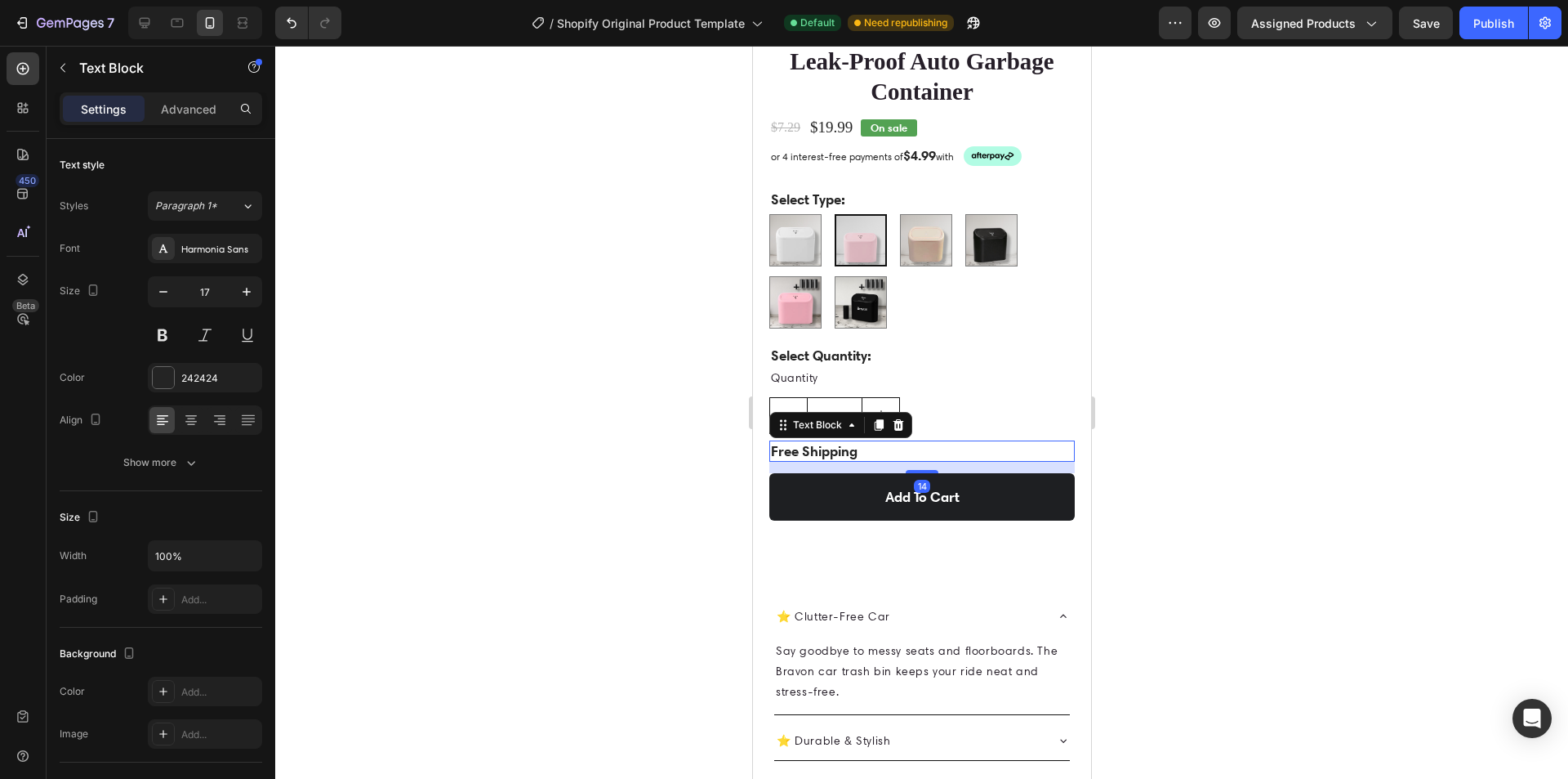
click at [1316, 467] on div at bounding box center [921, 412] width 1293 height 733
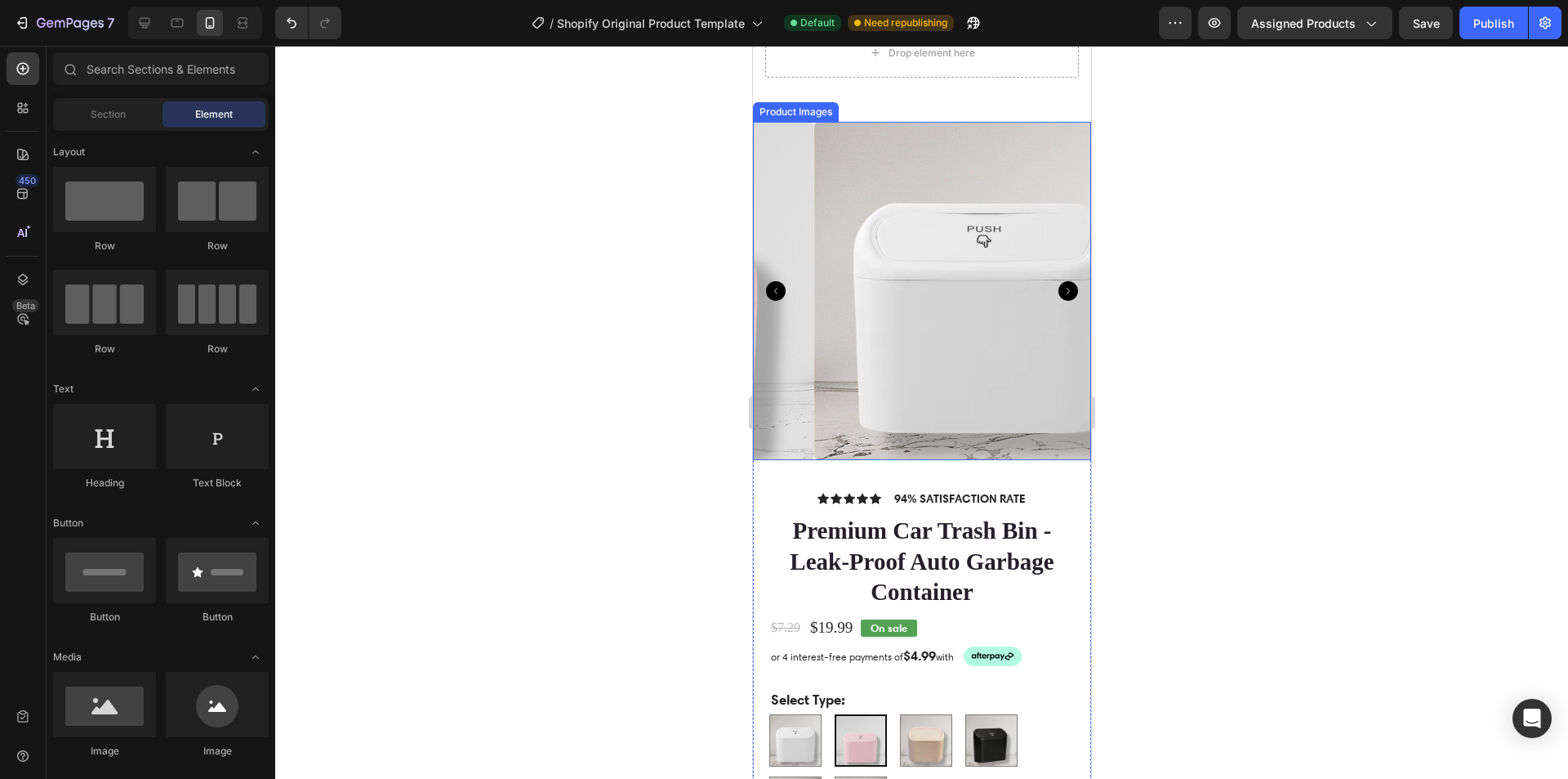
scroll to position [491, 0]
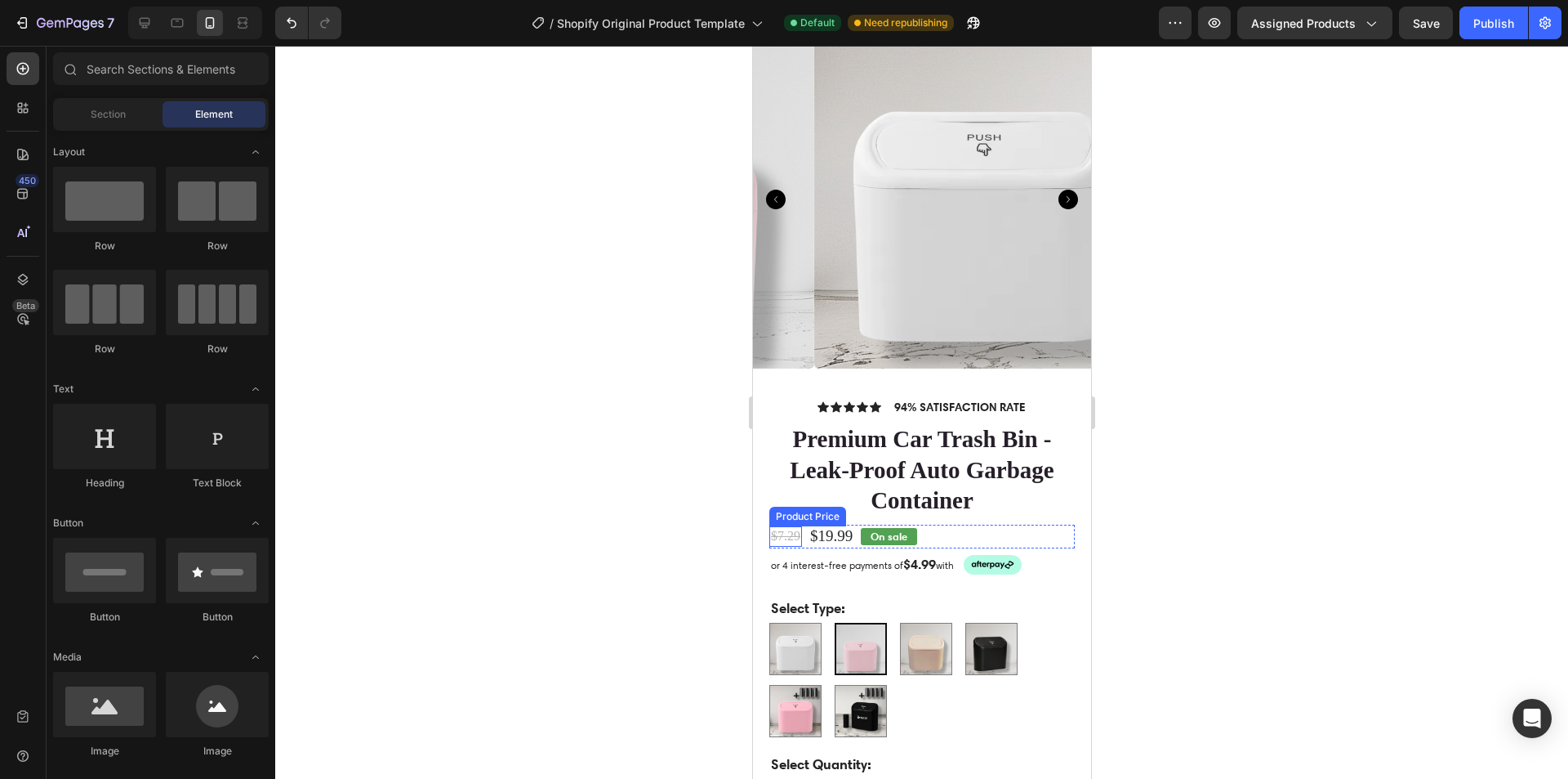
click at [786, 527] on div "$7.29" at bounding box center [784, 537] width 33 height 20
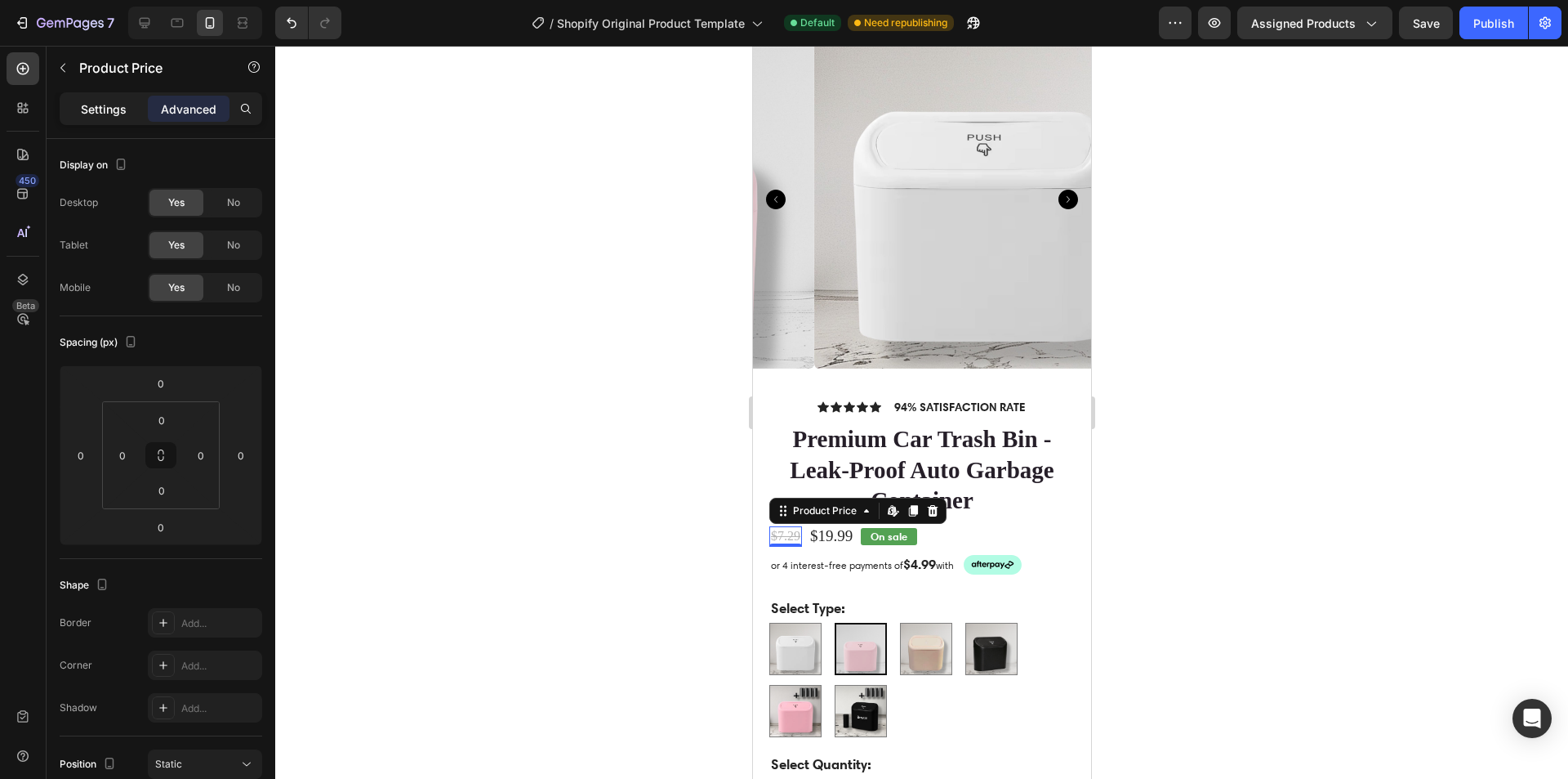
click at [118, 109] on p "Settings" at bounding box center [104, 109] width 46 height 18
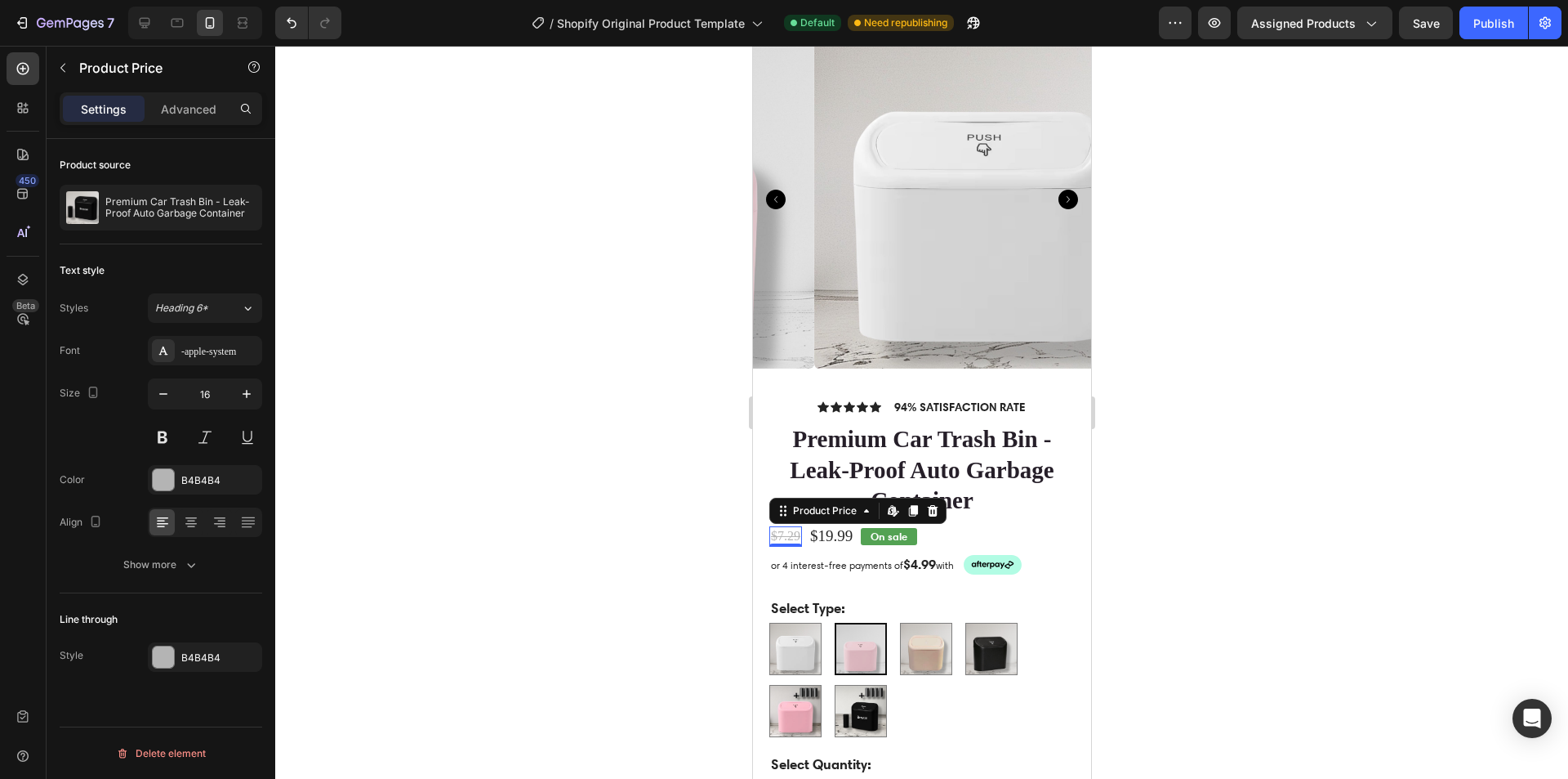
click at [783, 527] on div "$7.29" at bounding box center [784, 537] width 33 height 20
click at [1510, 22] on div "Publish" at bounding box center [1494, 23] width 41 height 18
click at [66, 12] on button "7" at bounding box center [64, 23] width 115 height 33
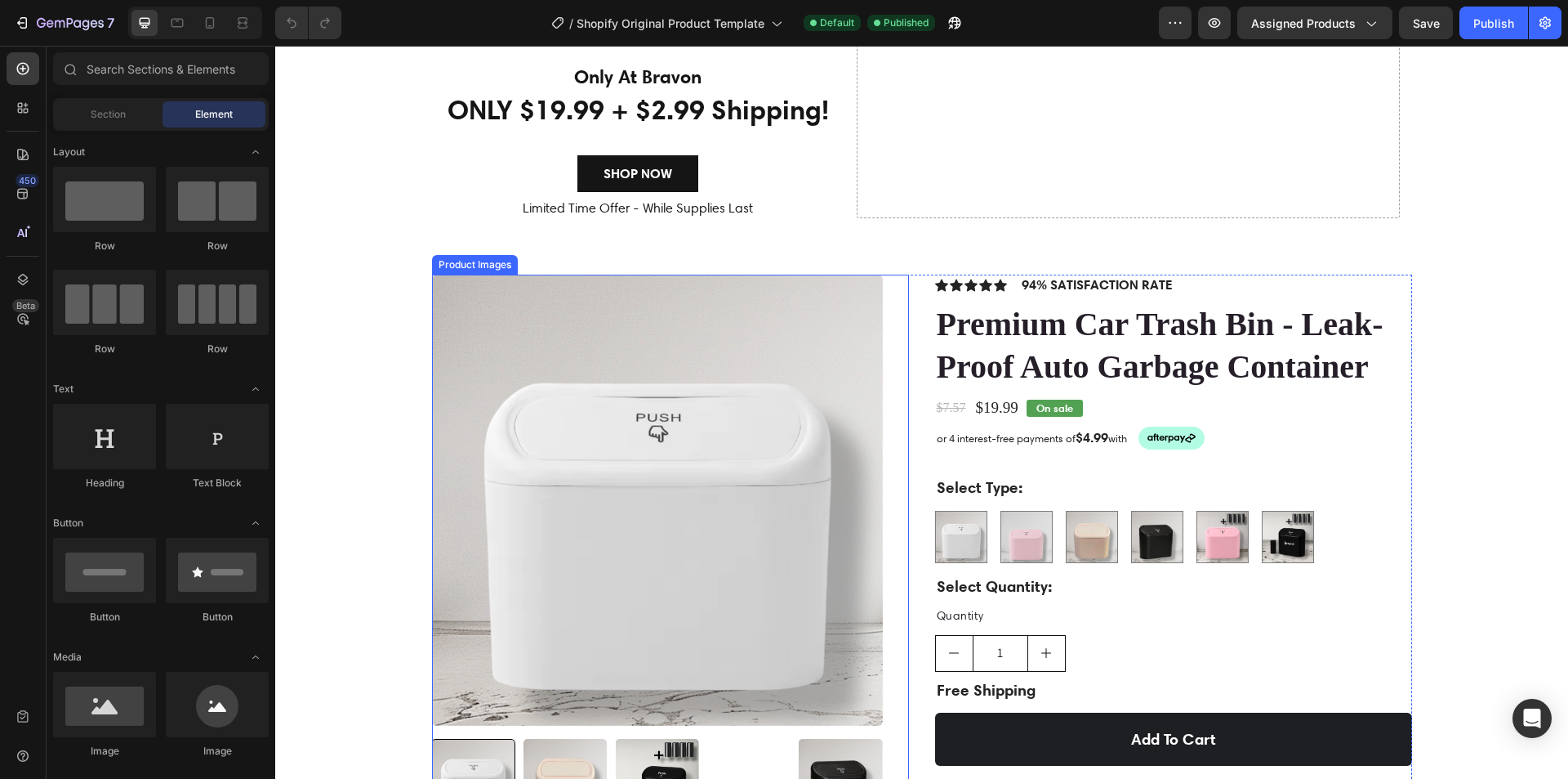
scroll to position [327, 0]
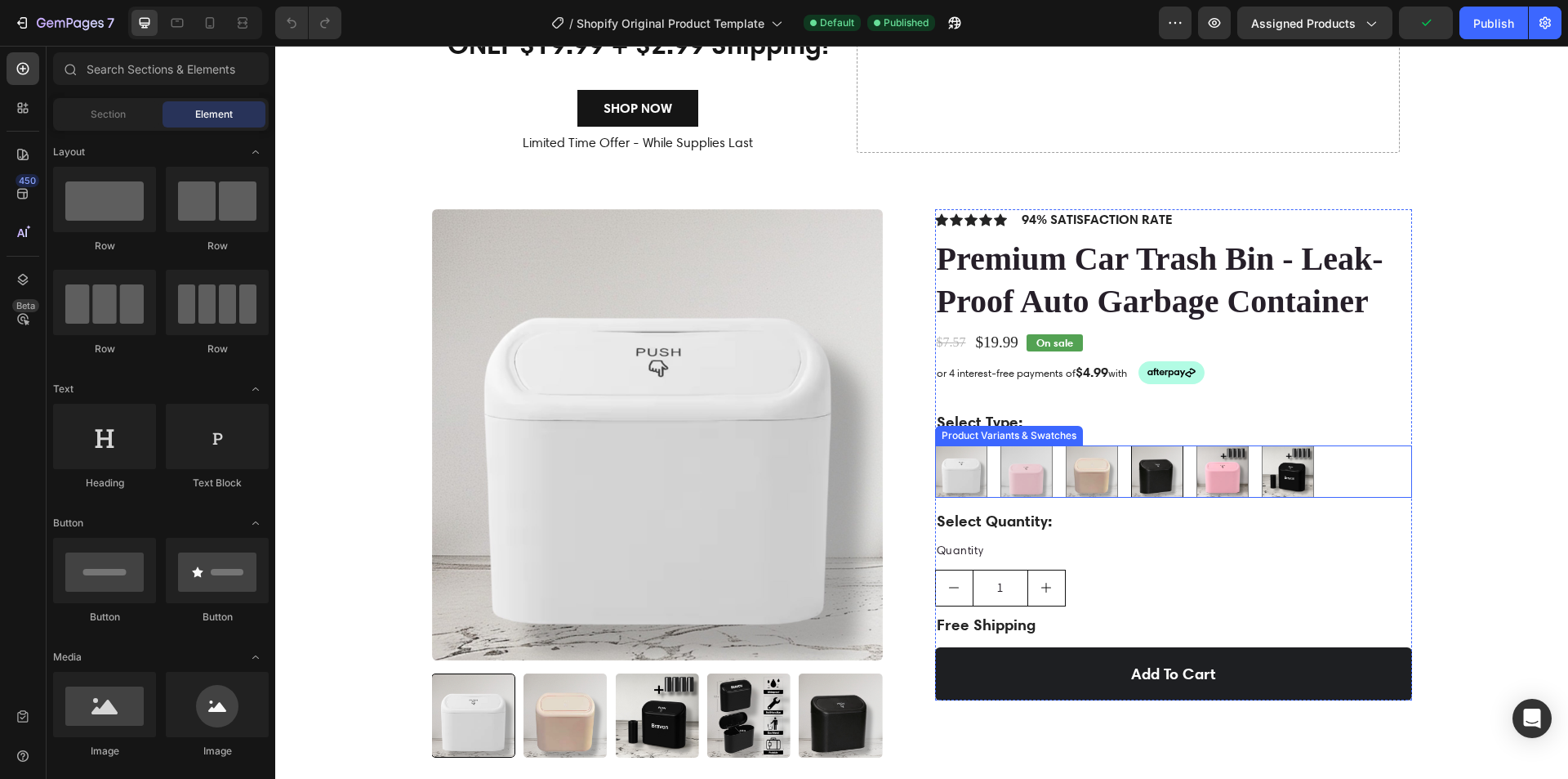
click at [1161, 468] on img at bounding box center [1157, 471] width 51 height 51
click at [1131, 446] on input "Sleek Black Sleek Black" at bounding box center [1130, 445] width 1 height 1
radio input "true"
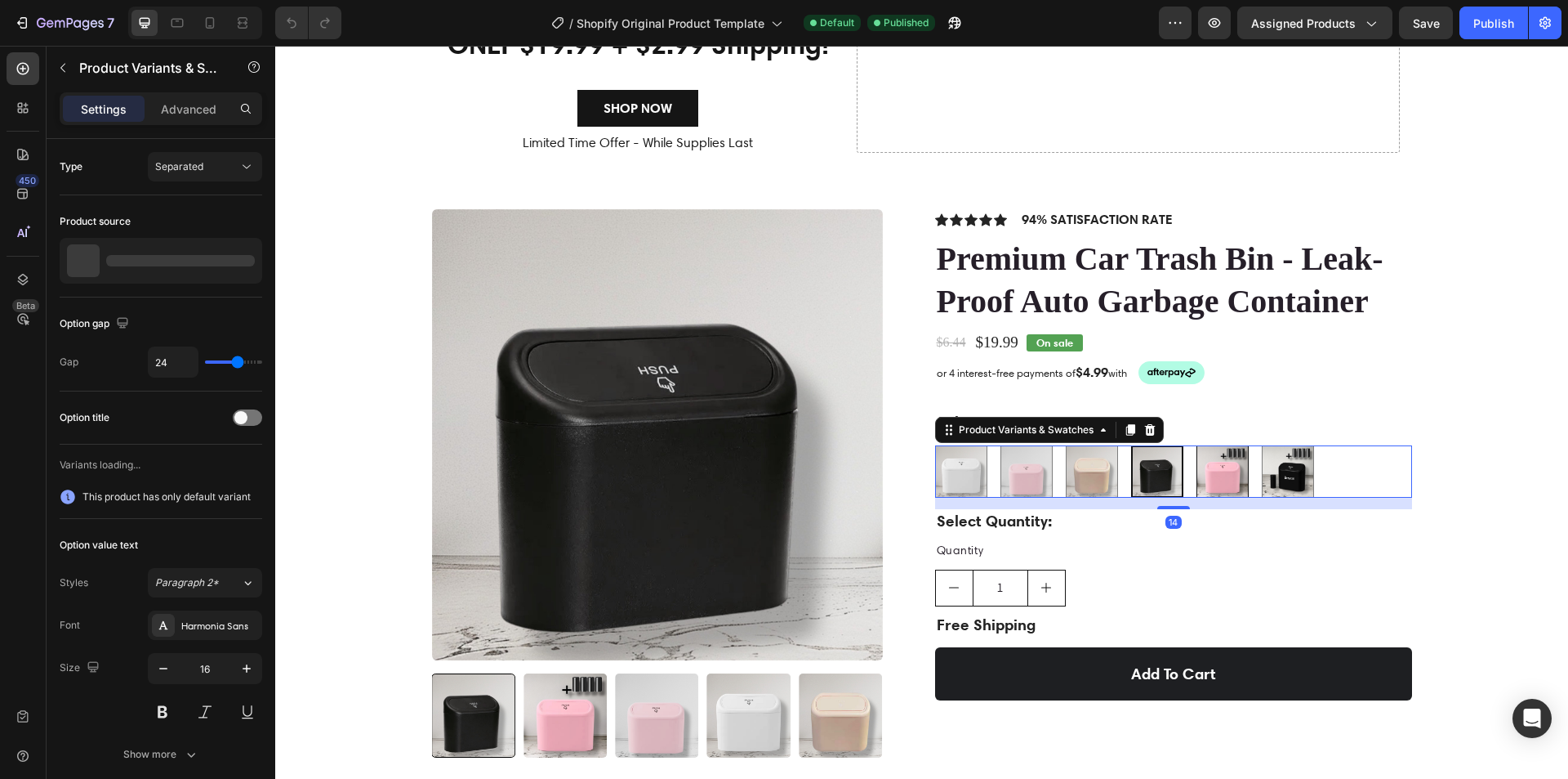
click at [1210, 472] on img at bounding box center [1222, 471] width 51 height 51
click at [1196, 446] on input "Gift Set (Box+4 Rolls) Gift Set (Box+4 Rolls)" at bounding box center [1195, 445] width 1 height 1
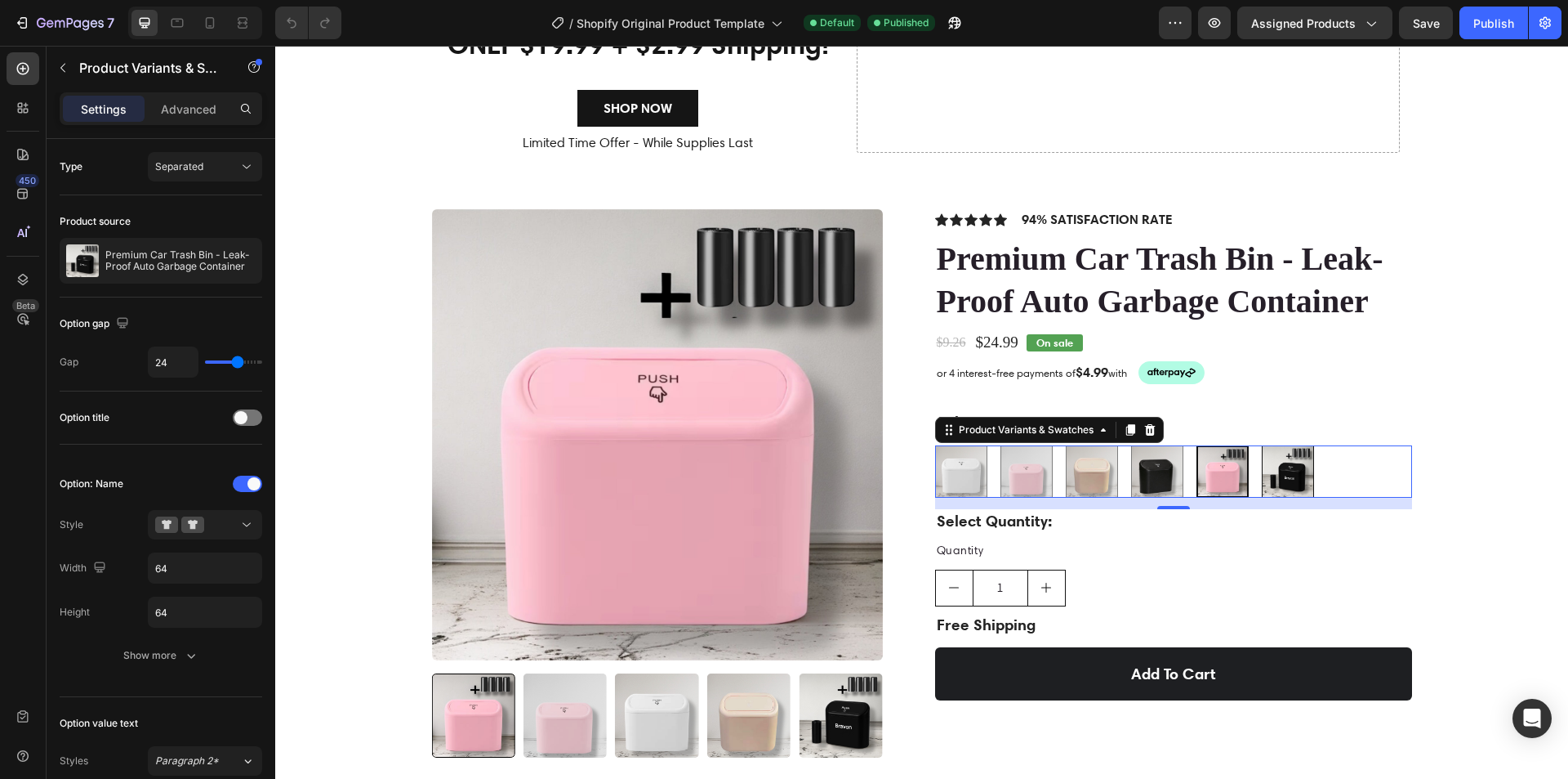
radio input "false"
click at [1290, 476] on img at bounding box center [1288, 471] width 51 height 51
click at [1262, 446] on input "Family Pack (Box+4 Rolls) Family Pack (Box+4 Rolls)" at bounding box center [1261, 445] width 1 height 1
radio input "true"
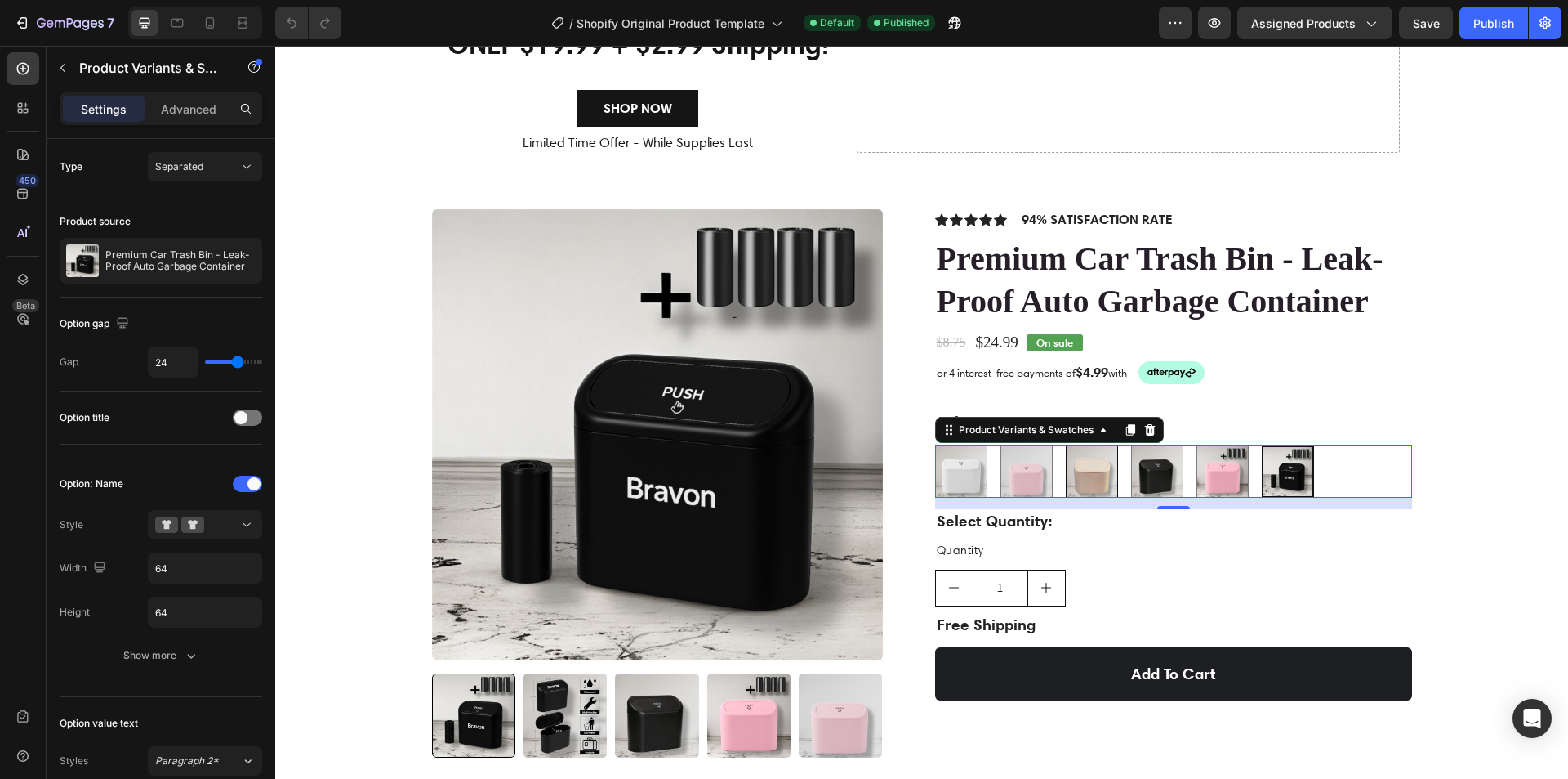
click at [1099, 479] on img at bounding box center [1092, 471] width 51 height 51
click at [1066, 446] on input "Premium Pink (Durable) Premium Pink (Durable)" at bounding box center [1065, 445] width 1 height 1
radio input "true"
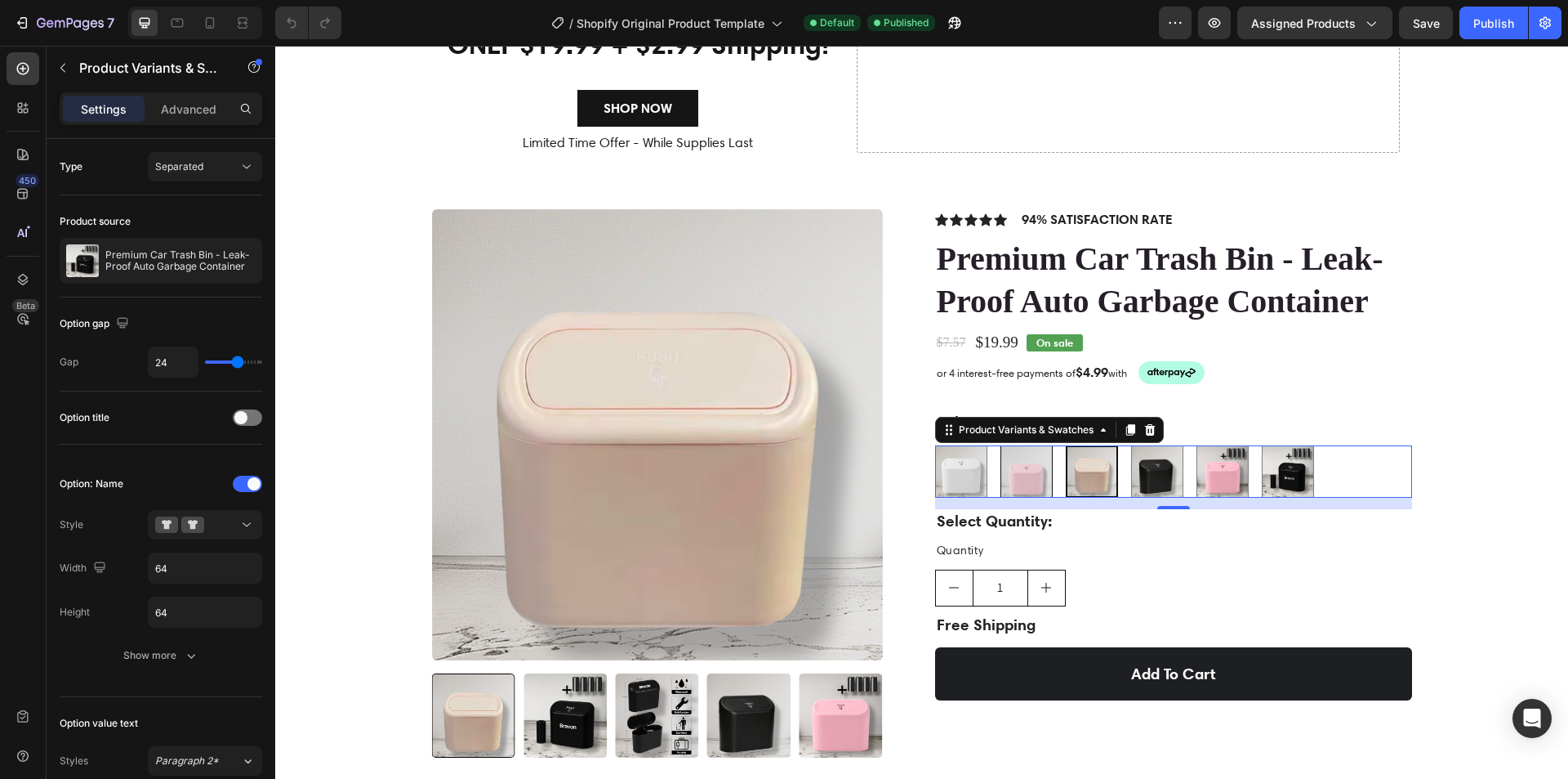
click at [1043, 471] on img at bounding box center [1027, 471] width 51 height 51
click at [1001, 446] on input "Classic Pink Classic Pink" at bounding box center [1000, 445] width 1 height 1
radio input "true"
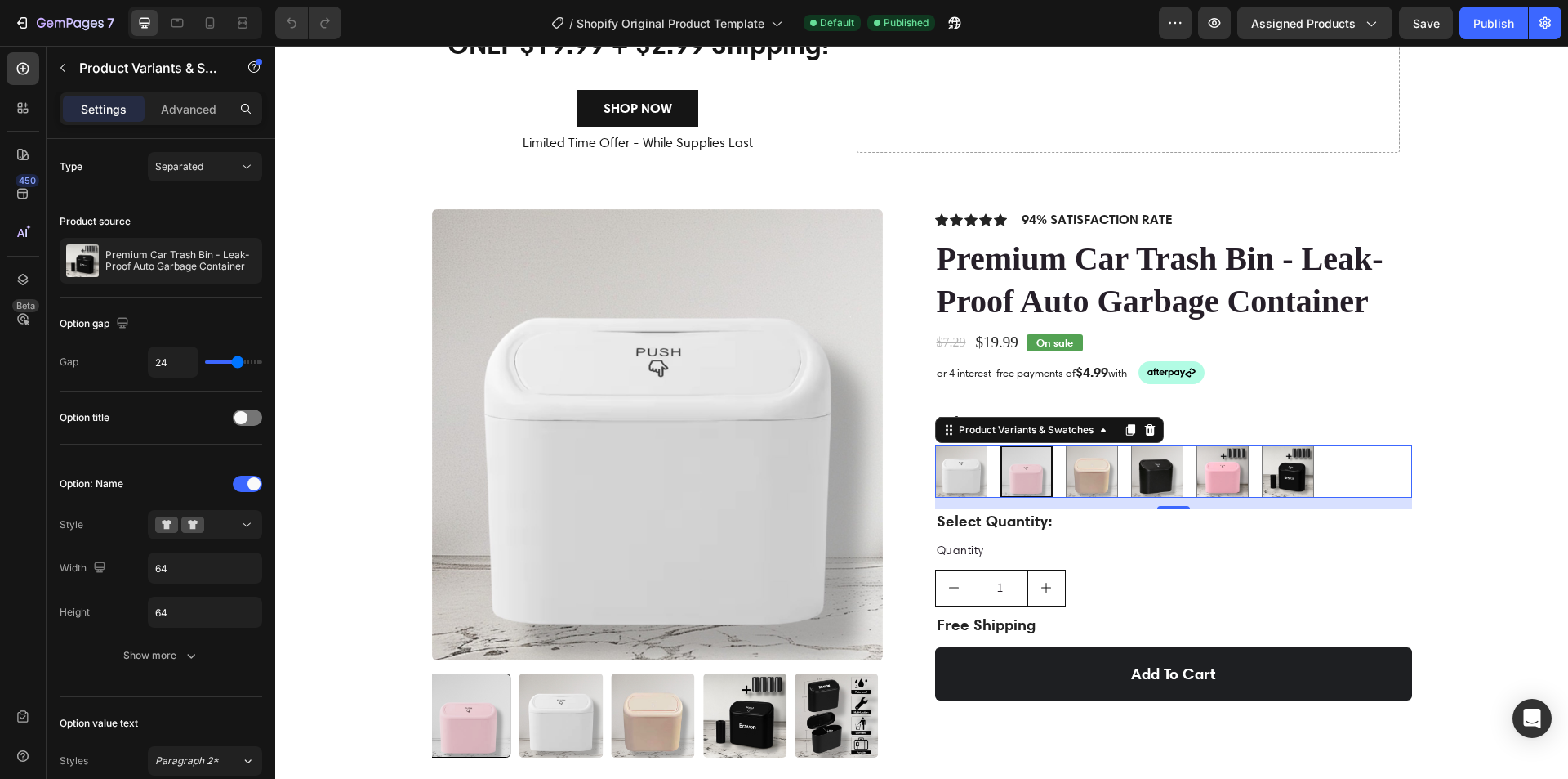
click at [964, 468] on img at bounding box center [961, 471] width 51 height 51
click at [935, 446] on input "Premium White (Durable) Premium White (Durable)" at bounding box center [934, 445] width 1 height 1
radio input "true"
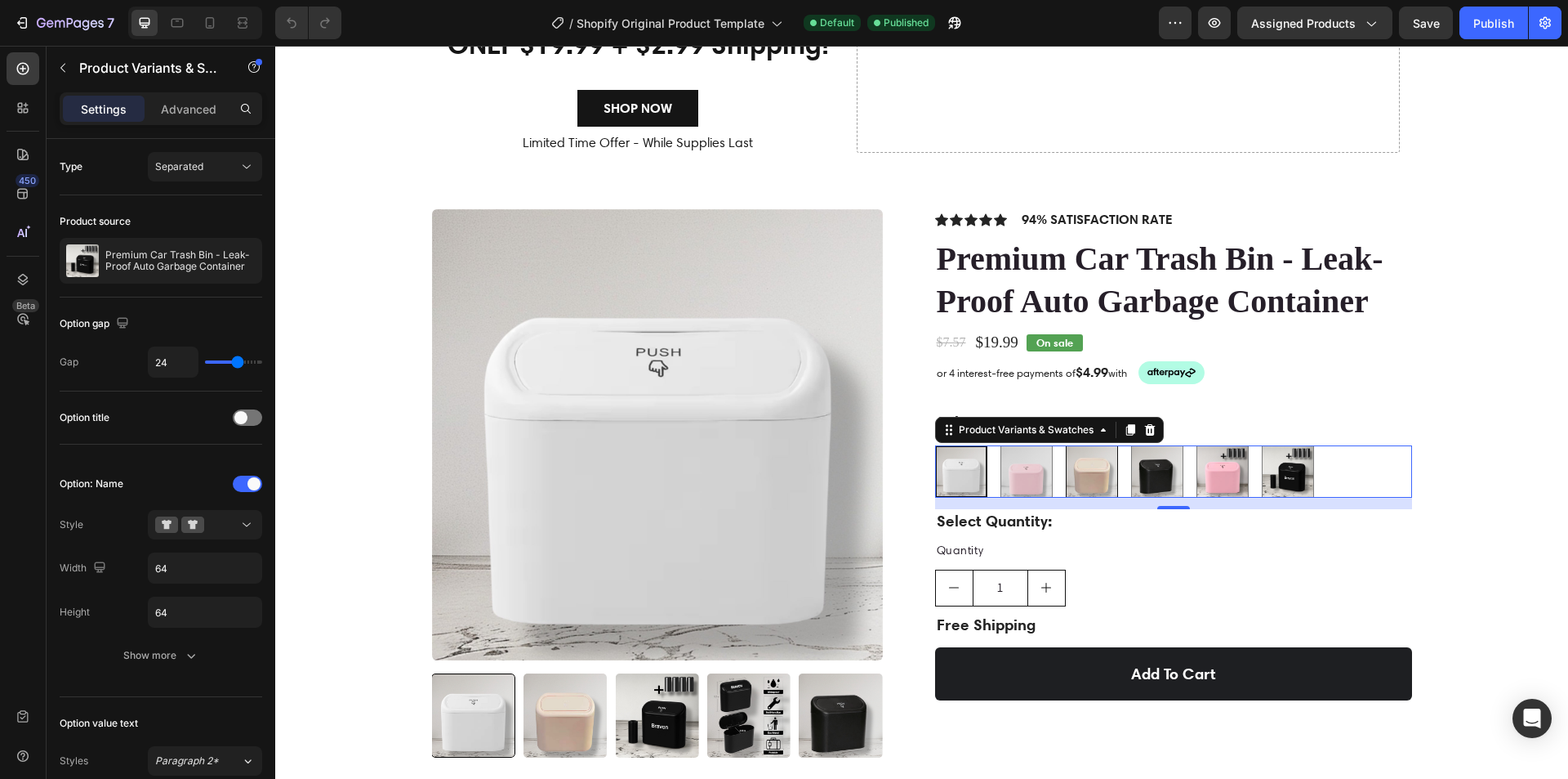
click at [1111, 471] on \(Durable\) at bounding box center [1092, 471] width 53 height 53
click at [1066, 446] on input "Premium Pink (Durable) Premium Pink (Durable)" at bounding box center [1065, 445] width 1 height 1
radio input "true"
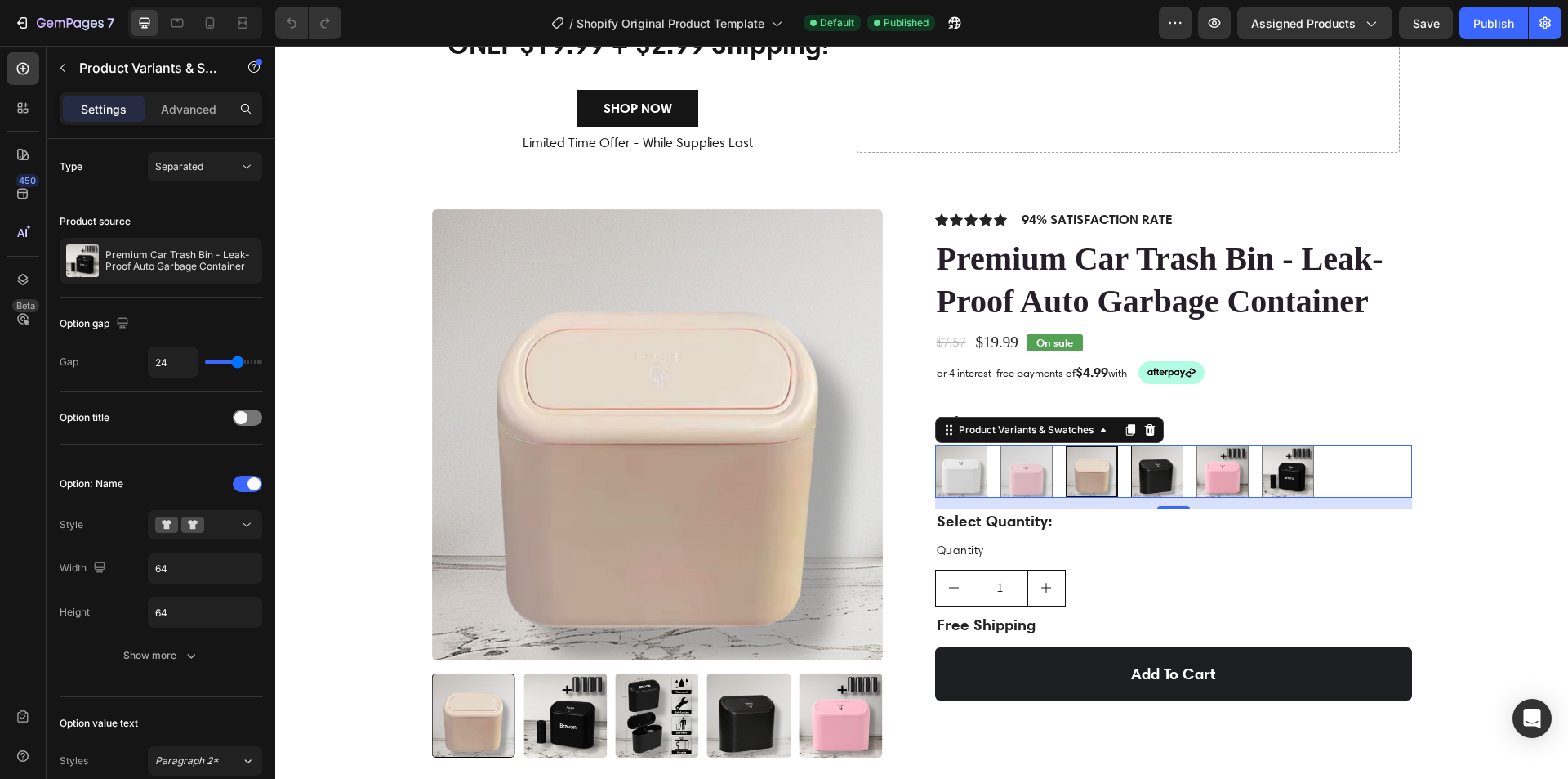
click at [1147, 475] on img at bounding box center [1157, 471] width 51 height 51
click at [1131, 446] on input "Sleek Black Sleek Black" at bounding box center [1130, 445] width 1 height 1
radio input "true"
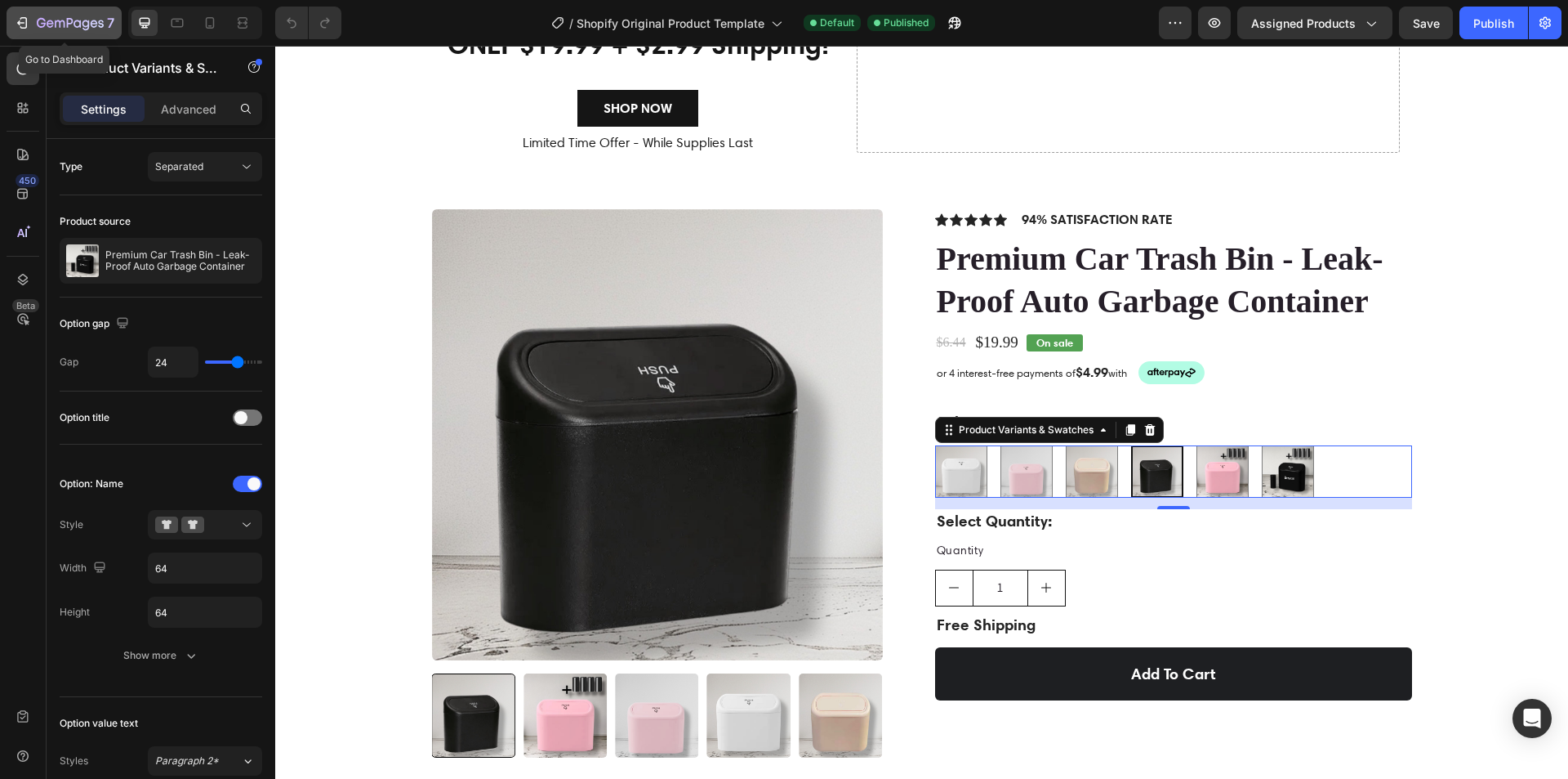
click at [62, 20] on icon "button" at bounding box center [60, 23] width 10 height 8
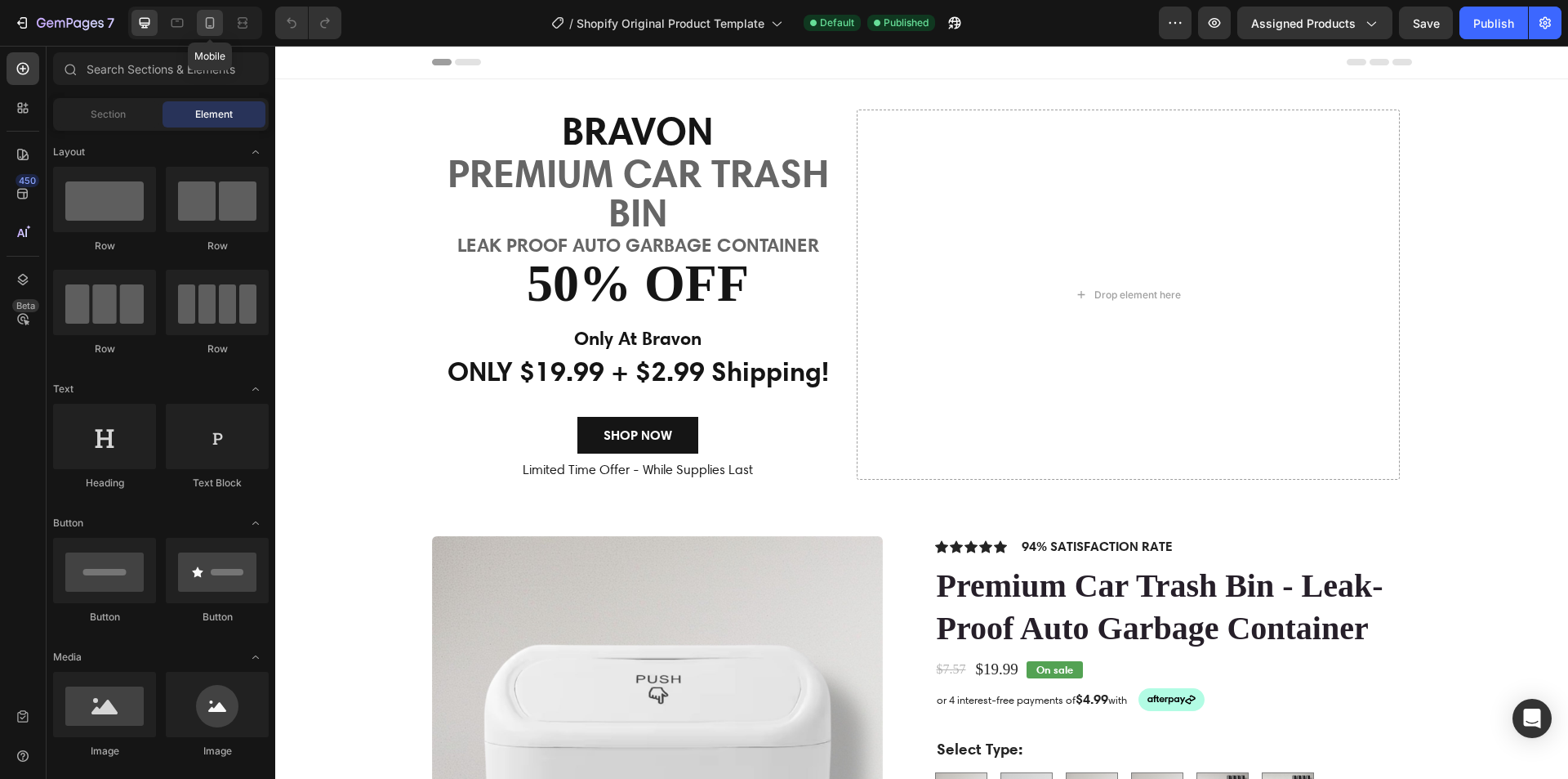
click at [200, 28] on div at bounding box center [210, 23] width 26 height 26
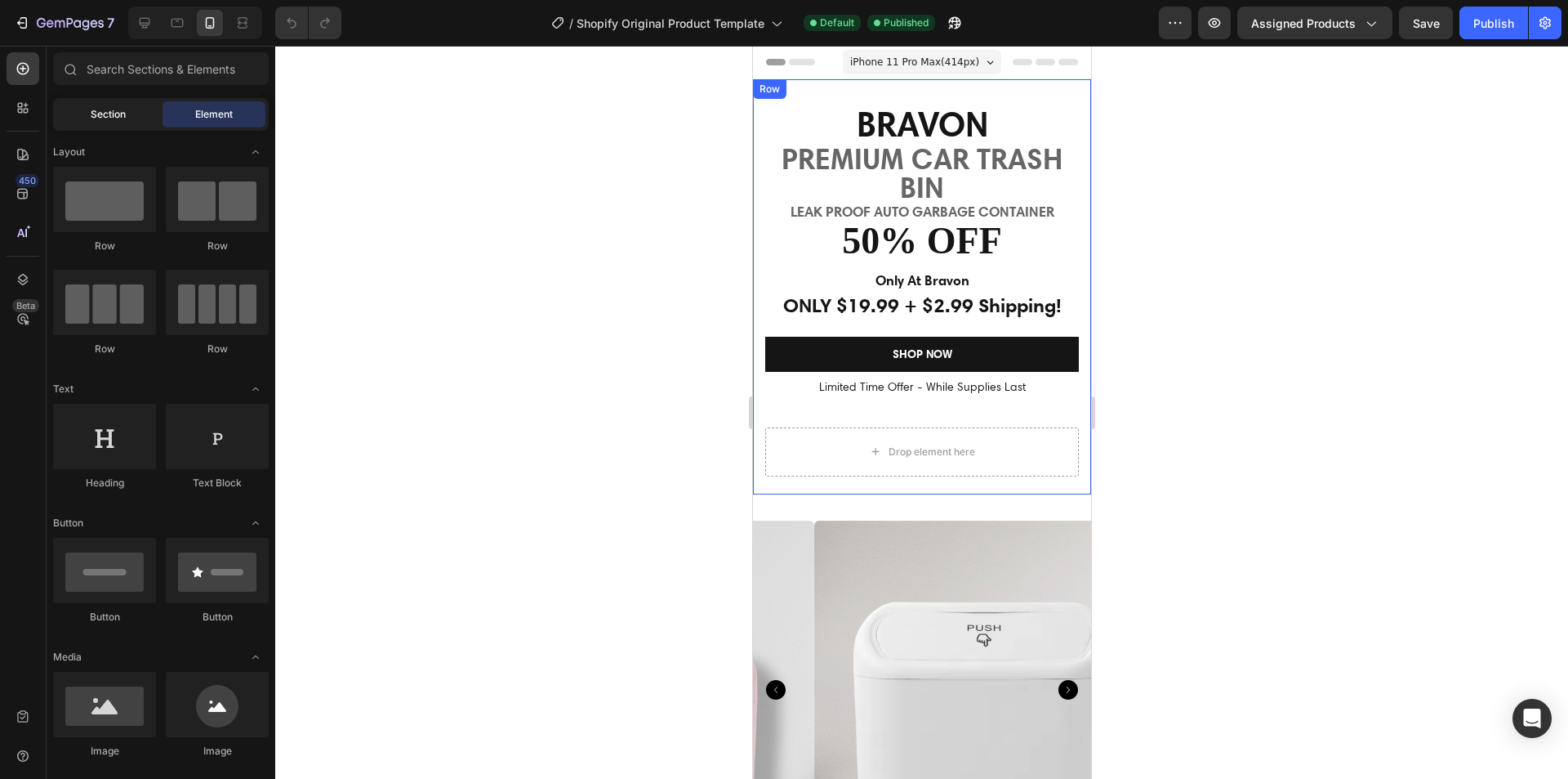
click at [121, 112] on span "Section" at bounding box center [109, 115] width 35 height 15
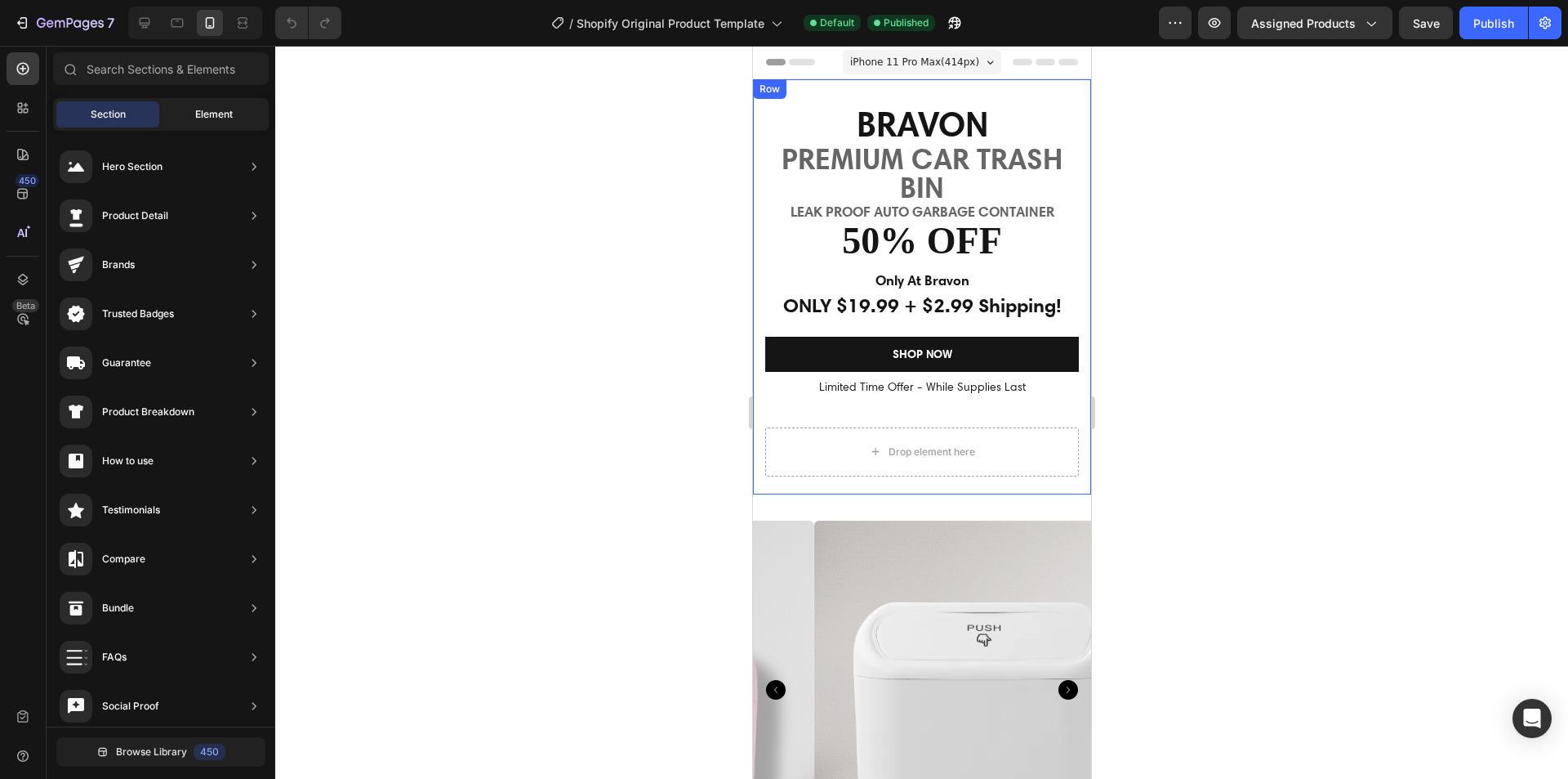
click at [215, 107] on span "Element" at bounding box center [214, 115] width 38 height 15
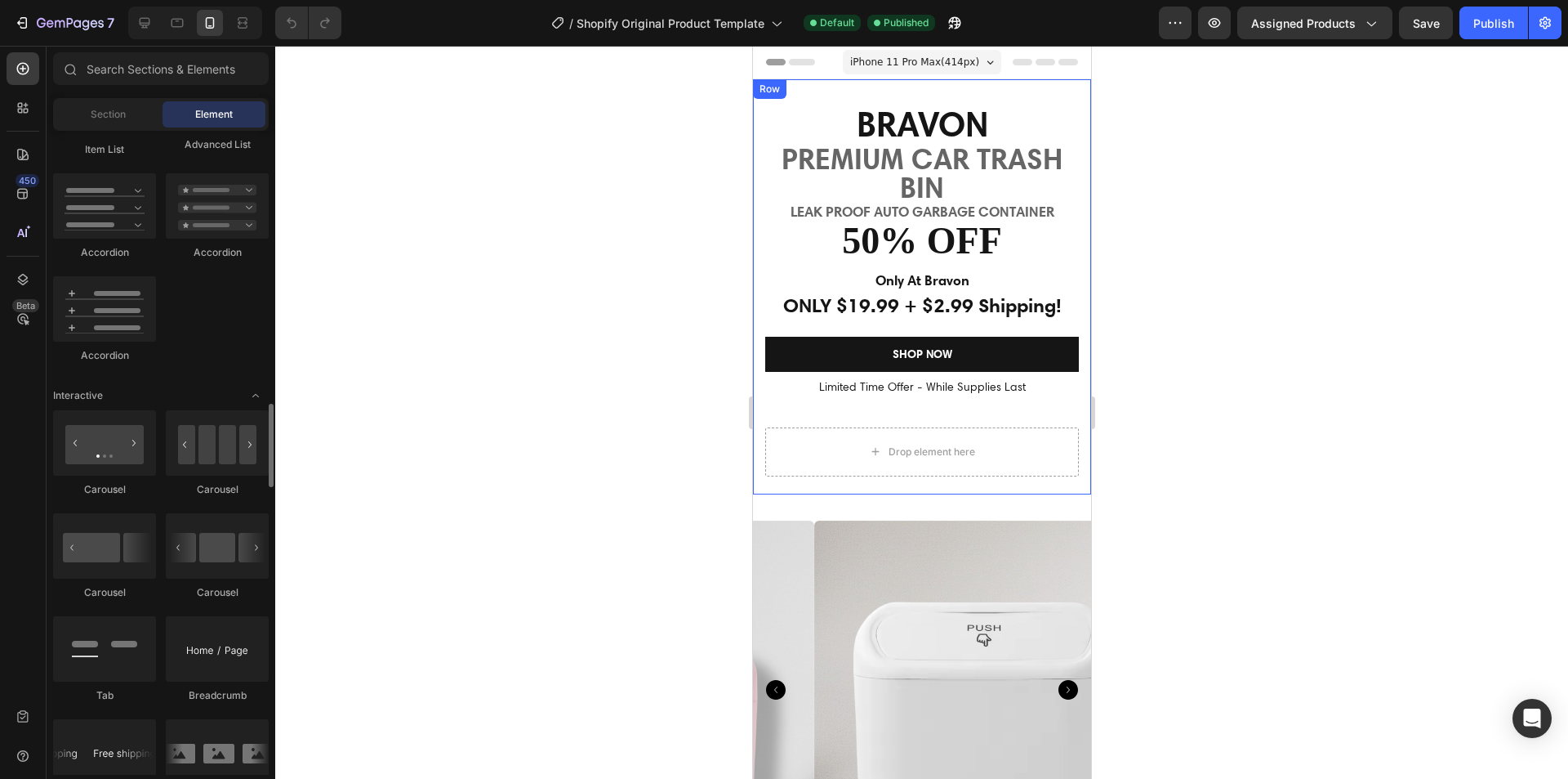
scroll to position [1634, 0]
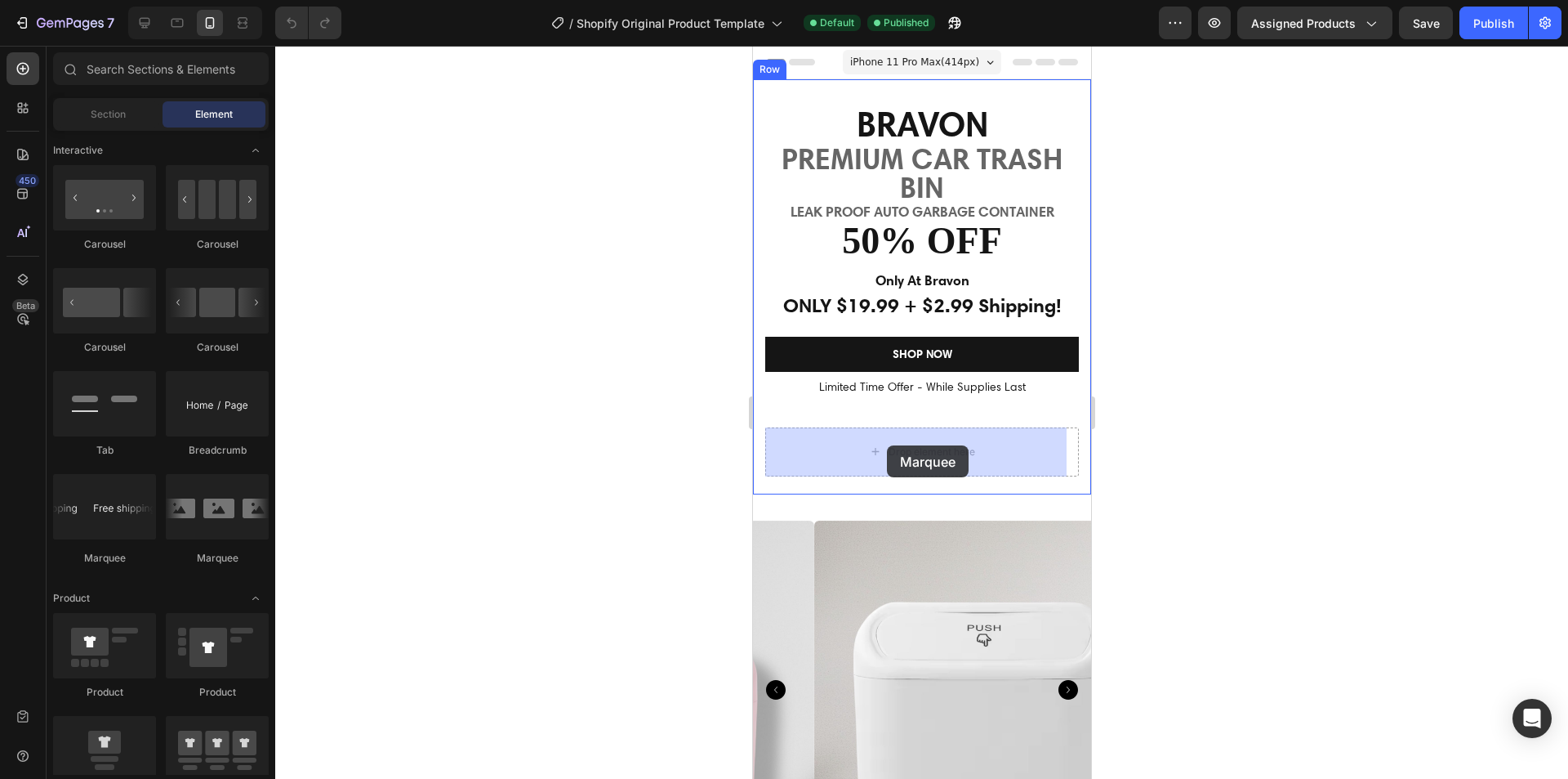
drag, startPoint x: 848, startPoint y: 573, endPoint x: 886, endPoint y: 446, distance: 132.6
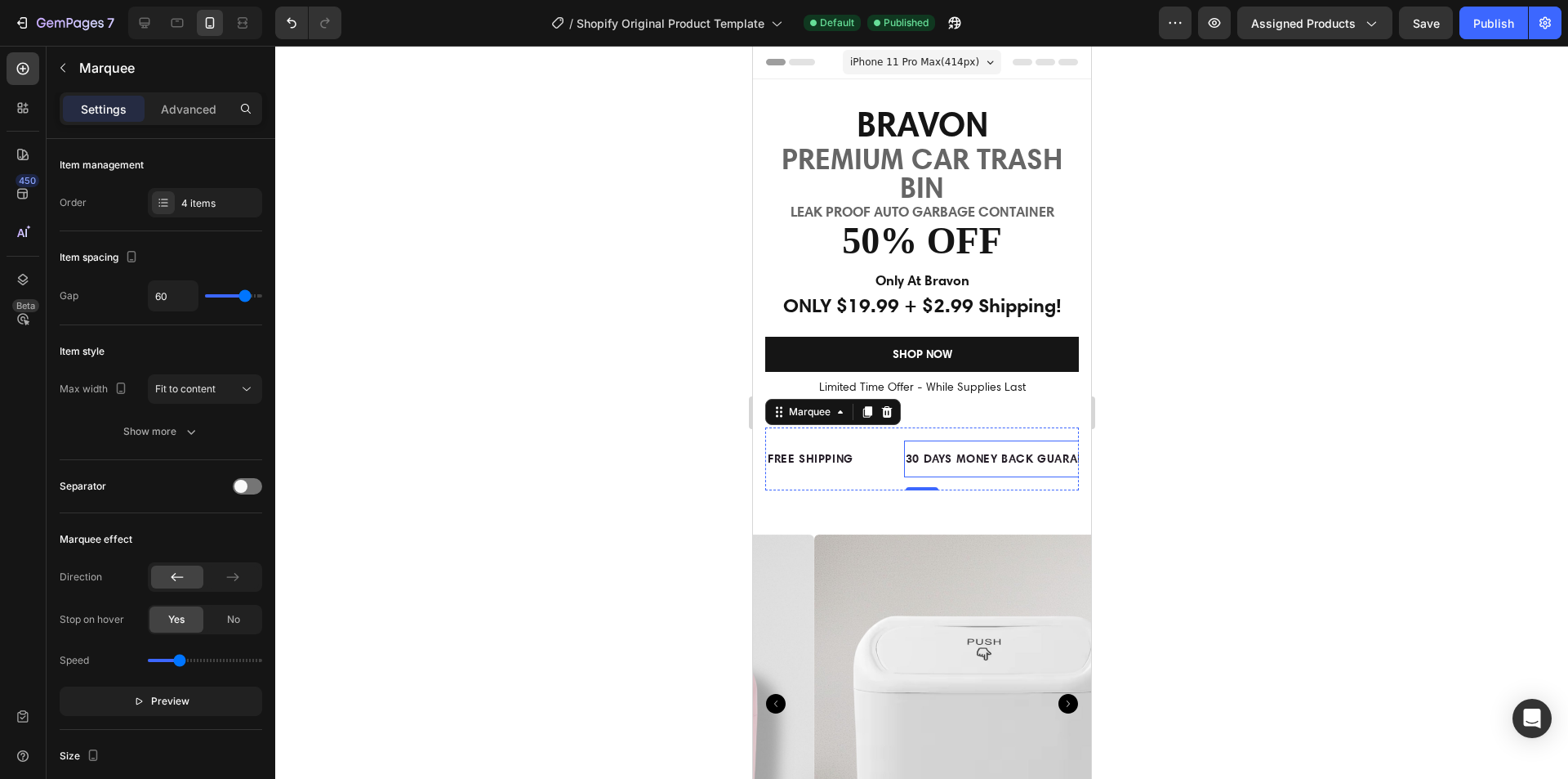
click at [962, 463] on div "30 DAYS MONEY BACK GUARANTEE" at bounding box center [1004, 459] width 203 height 23
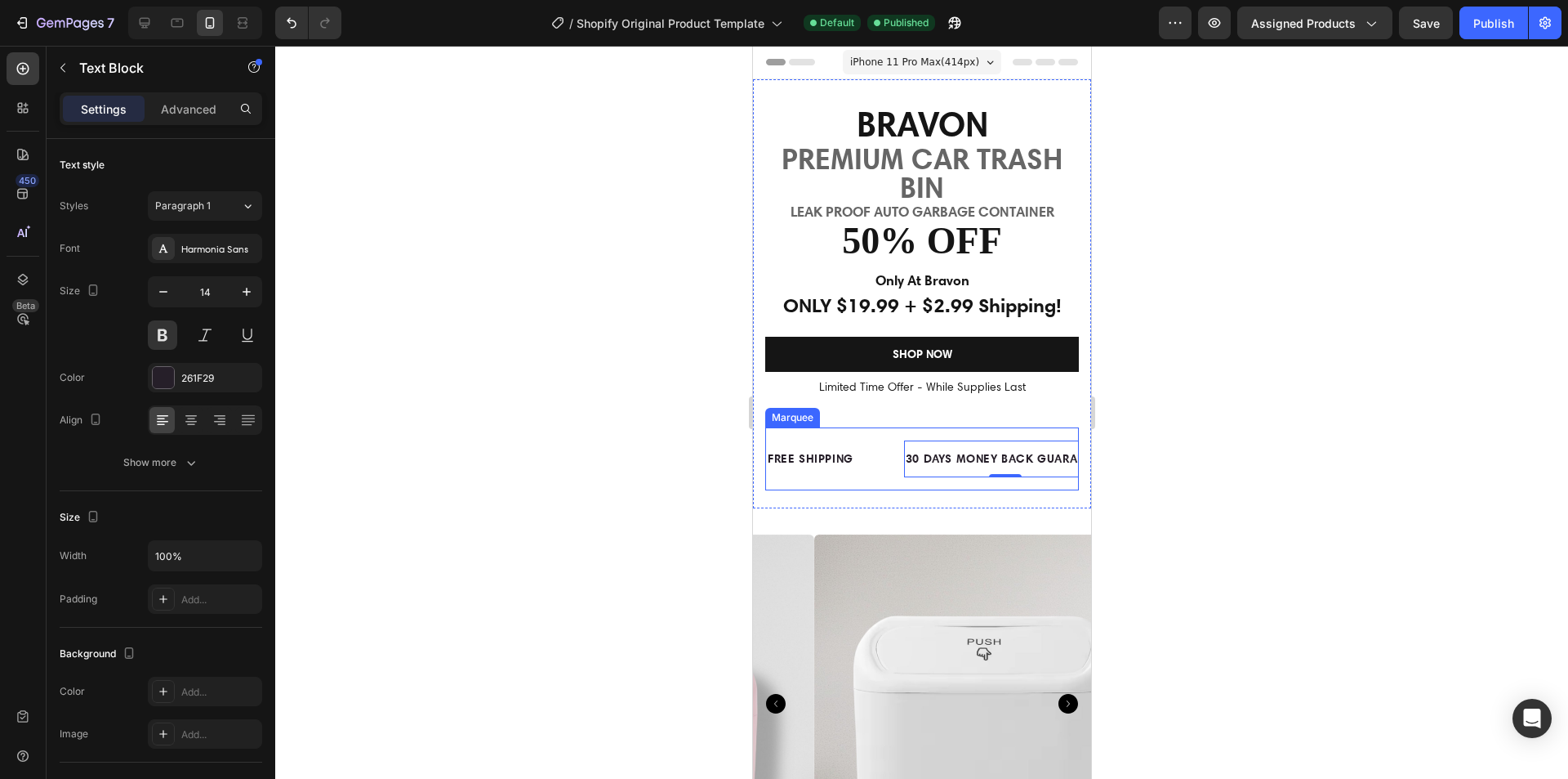
click at [892, 469] on div "FREE SHIPPING Text Block" at bounding box center [834, 459] width 138 height 37
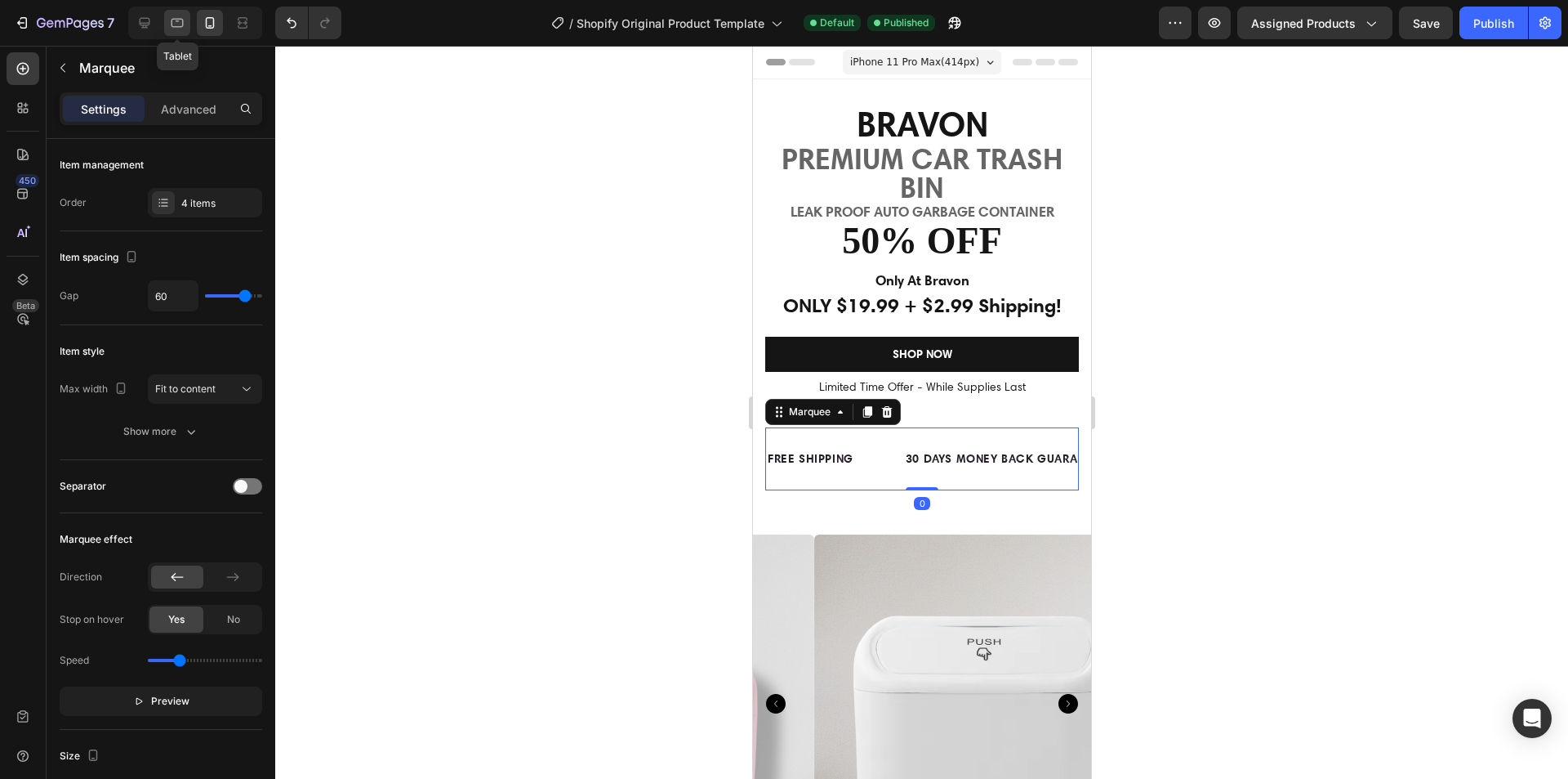
click at [175, 23] on icon at bounding box center [177, 23] width 17 height 17
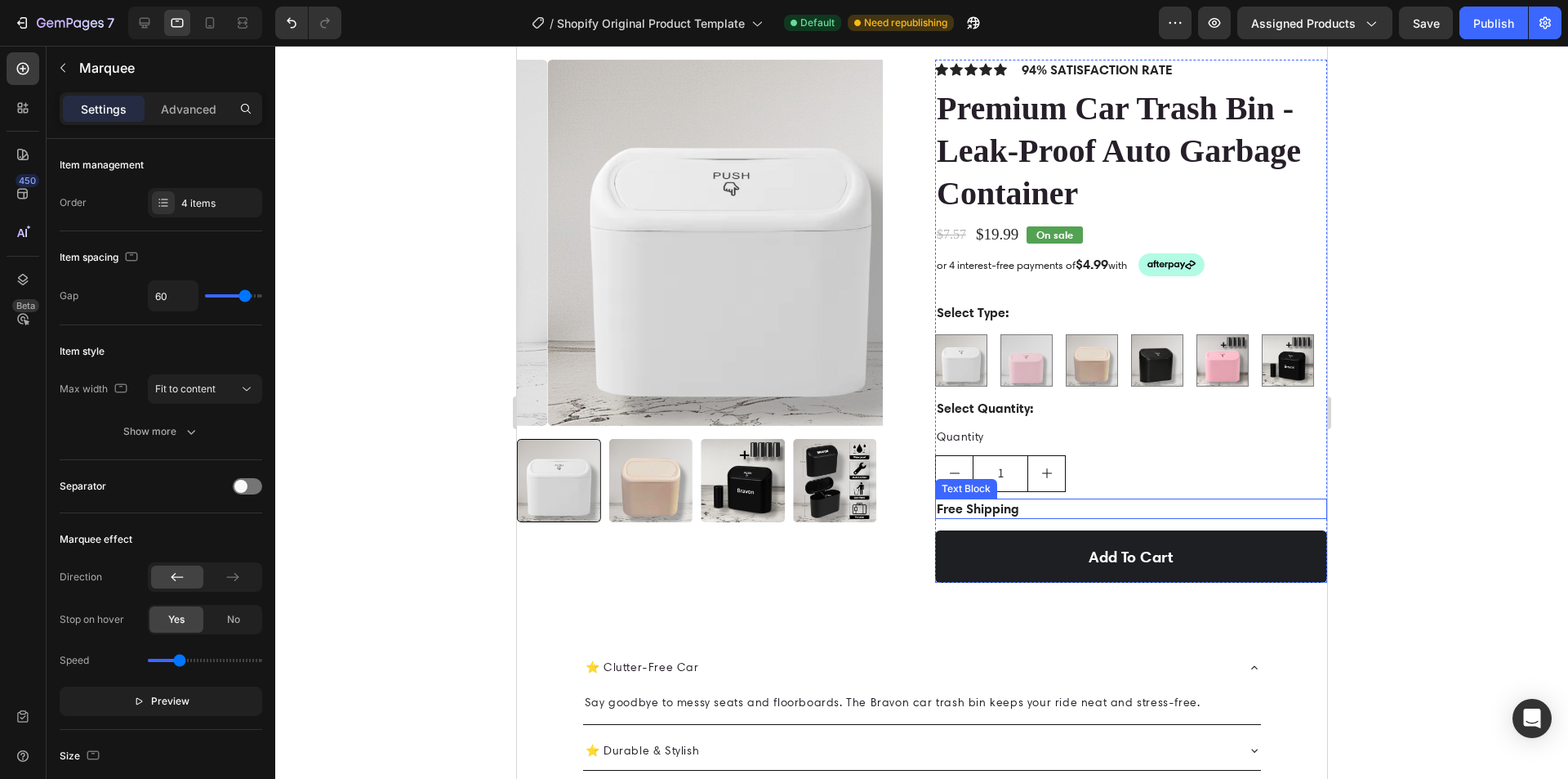
scroll to position [369, 0]
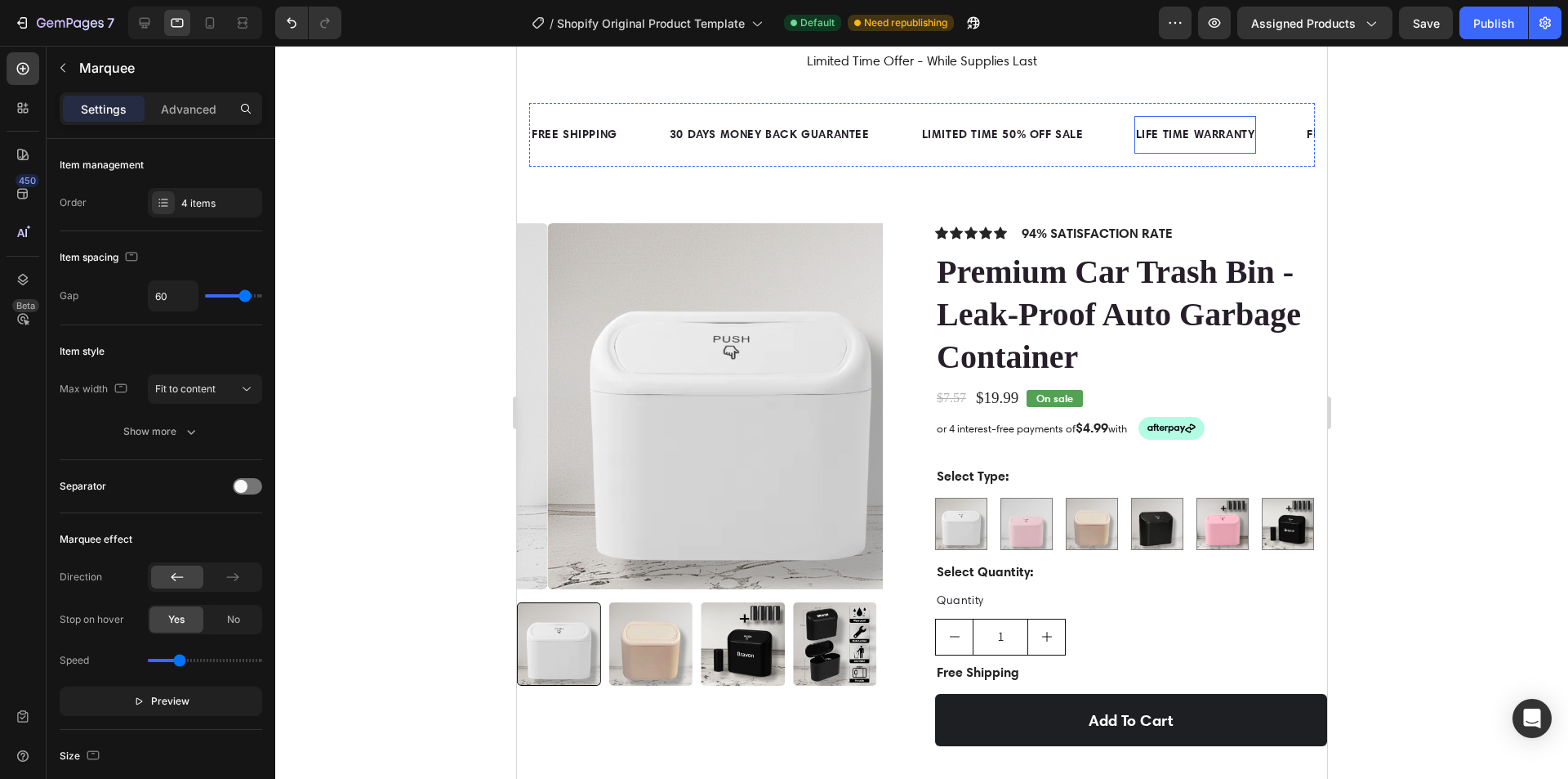
click at [1201, 135] on div "LIFE TIME WARRANTY" at bounding box center [1195, 135] width 123 height 23
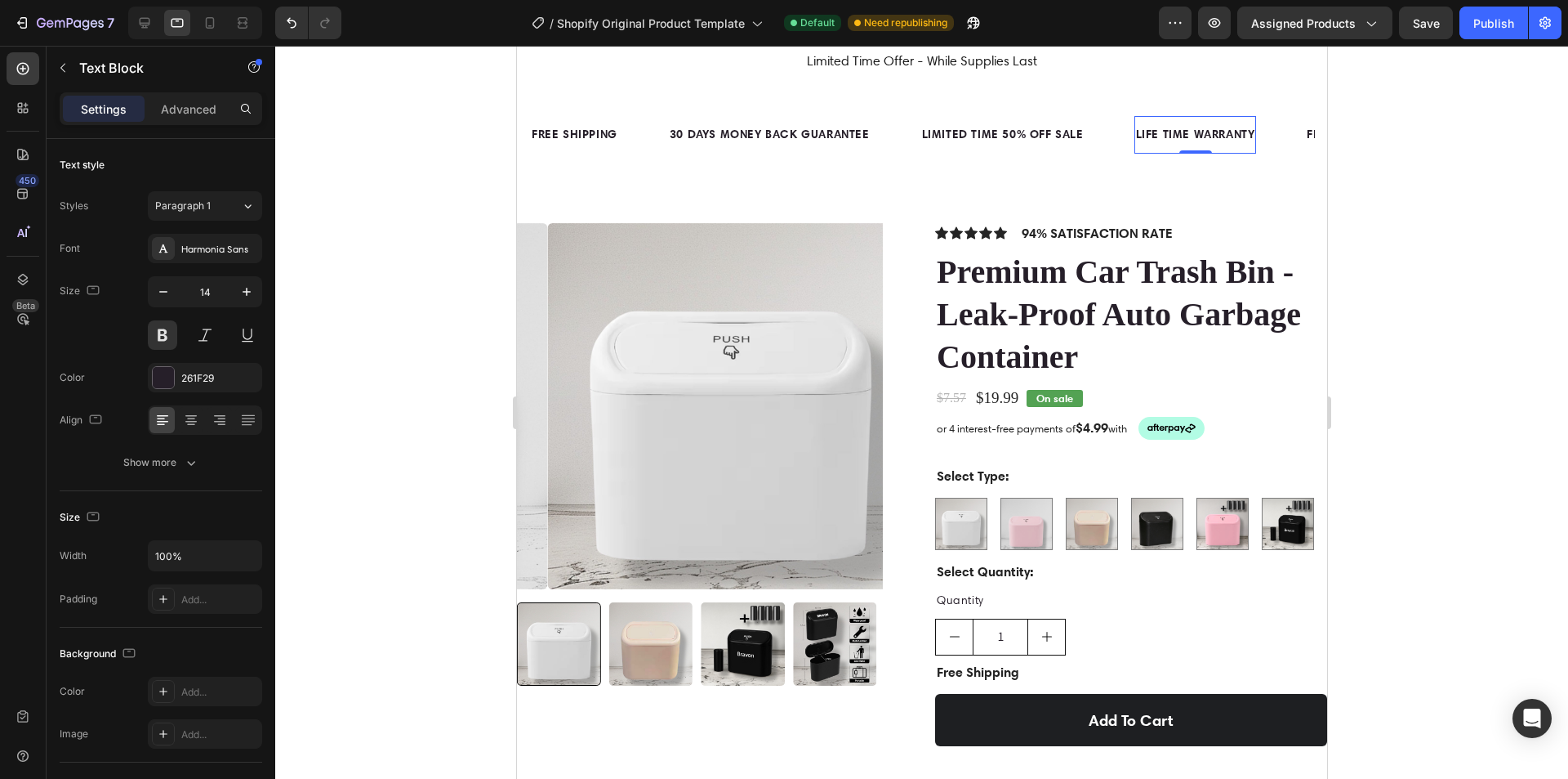
click at [1226, 134] on div "LIFE TIME WARRANTY" at bounding box center [1195, 135] width 123 height 23
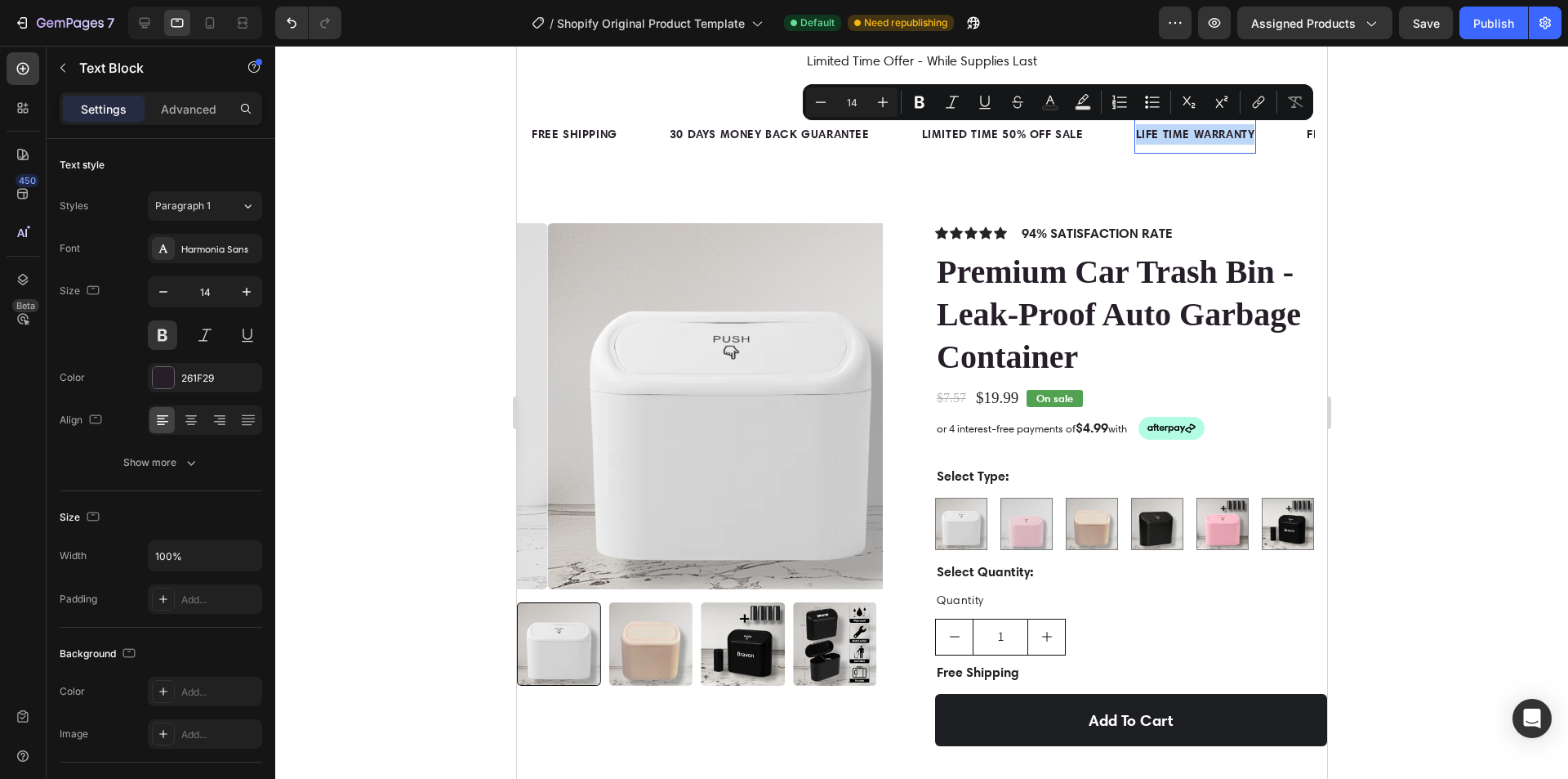
drag, startPoint x: 1247, startPoint y: 130, endPoint x: 1131, endPoint y: 147, distance: 117.2
click at [1134, 147] on div "LIFE TIME WARRANTY Text Block 0" at bounding box center [1195, 135] width 123 height 37
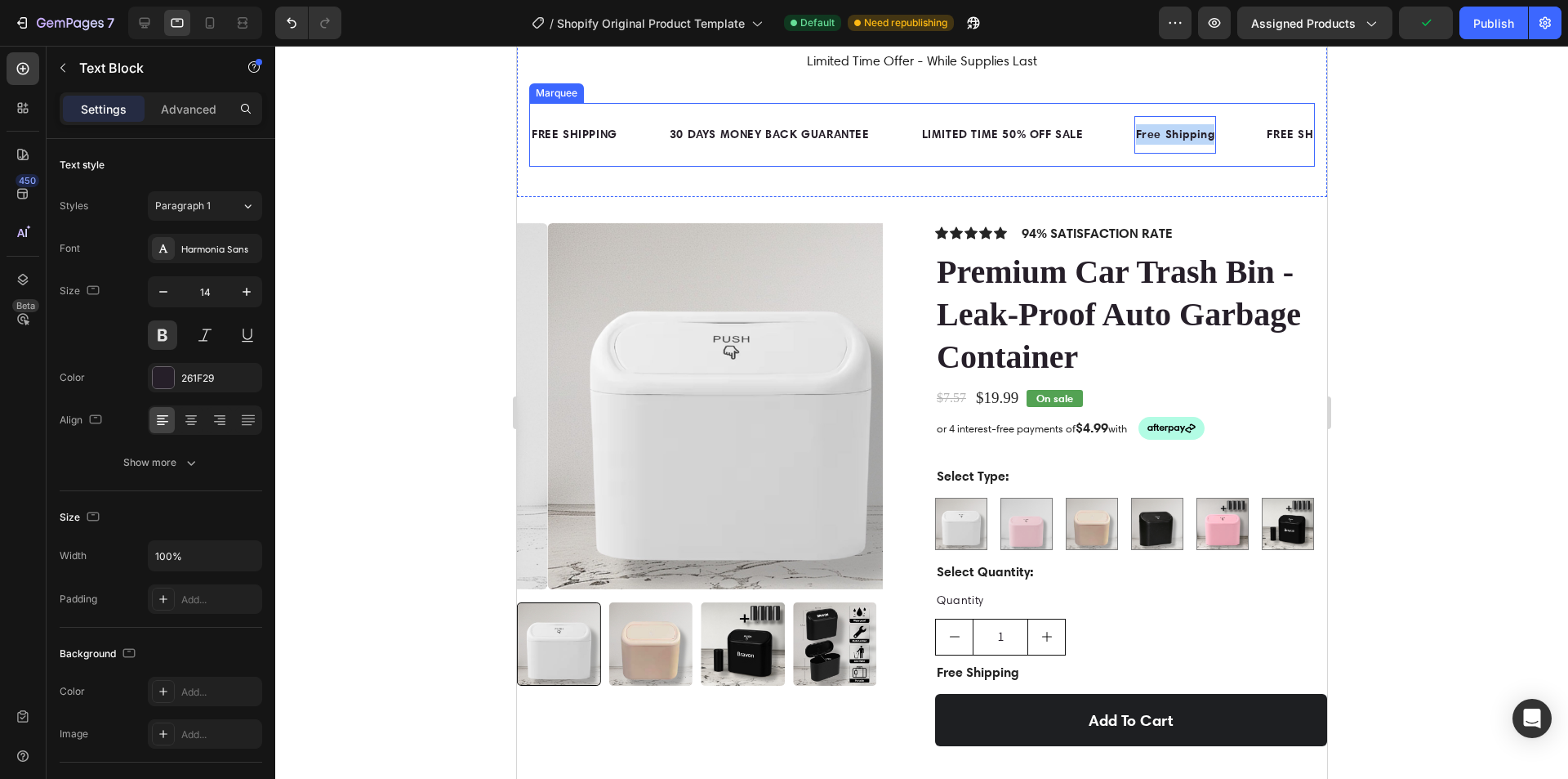
drag, startPoint x: 1208, startPoint y: 138, endPoint x: 1104, endPoint y: 134, distance: 104.1
click at [1104, 134] on div "FREE SHIPPING Text Block 30 DAYS MONEY BACK GUARANTEE Text Block LIMITED TIME 5…" at bounding box center [897, 135] width 735 height 37
click at [1073, 129] on div "LIMITED TIME 50% OFF SALE" at bounding box center [1002, 135] width 165 height 23
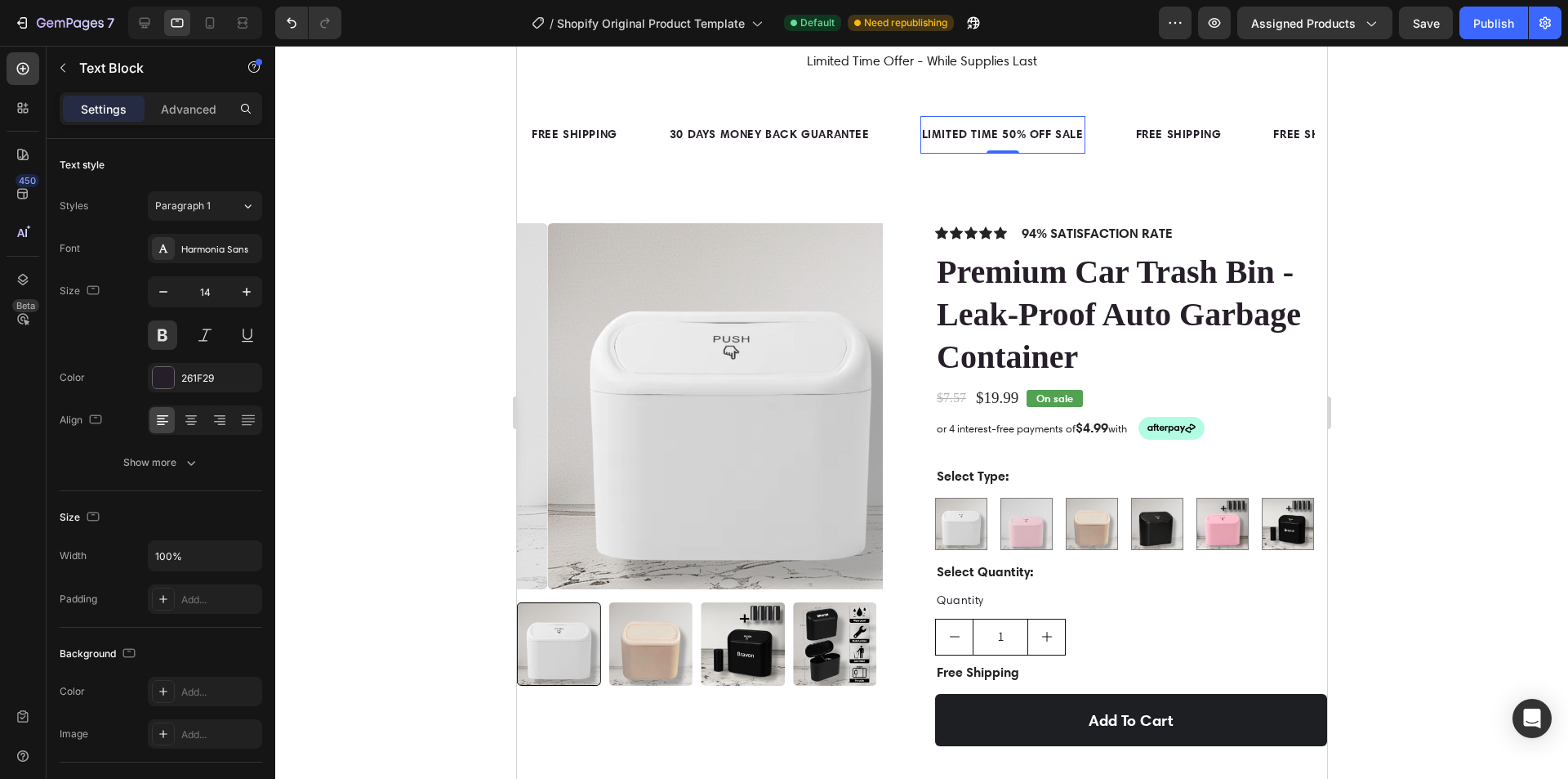
click at [1078, 133] on div "LIMITED TIME 50% OFF SALE" at bounding box center [1002, 135] width 165 height 23
click at [865, 130] on div "30 DAYS MONEY BACK GUARANTEE" at bounding box center [769, 135] width 203 height 23
drag, startPoint x: 865, startPoint y: 130, endPoint x: 765, endPoint y: 143, distance: 100.8
click at [865, 133] on p "30 DAYS MONEY BACK GUARANTEE" at bounding box center [769, 135] width 200 height 20
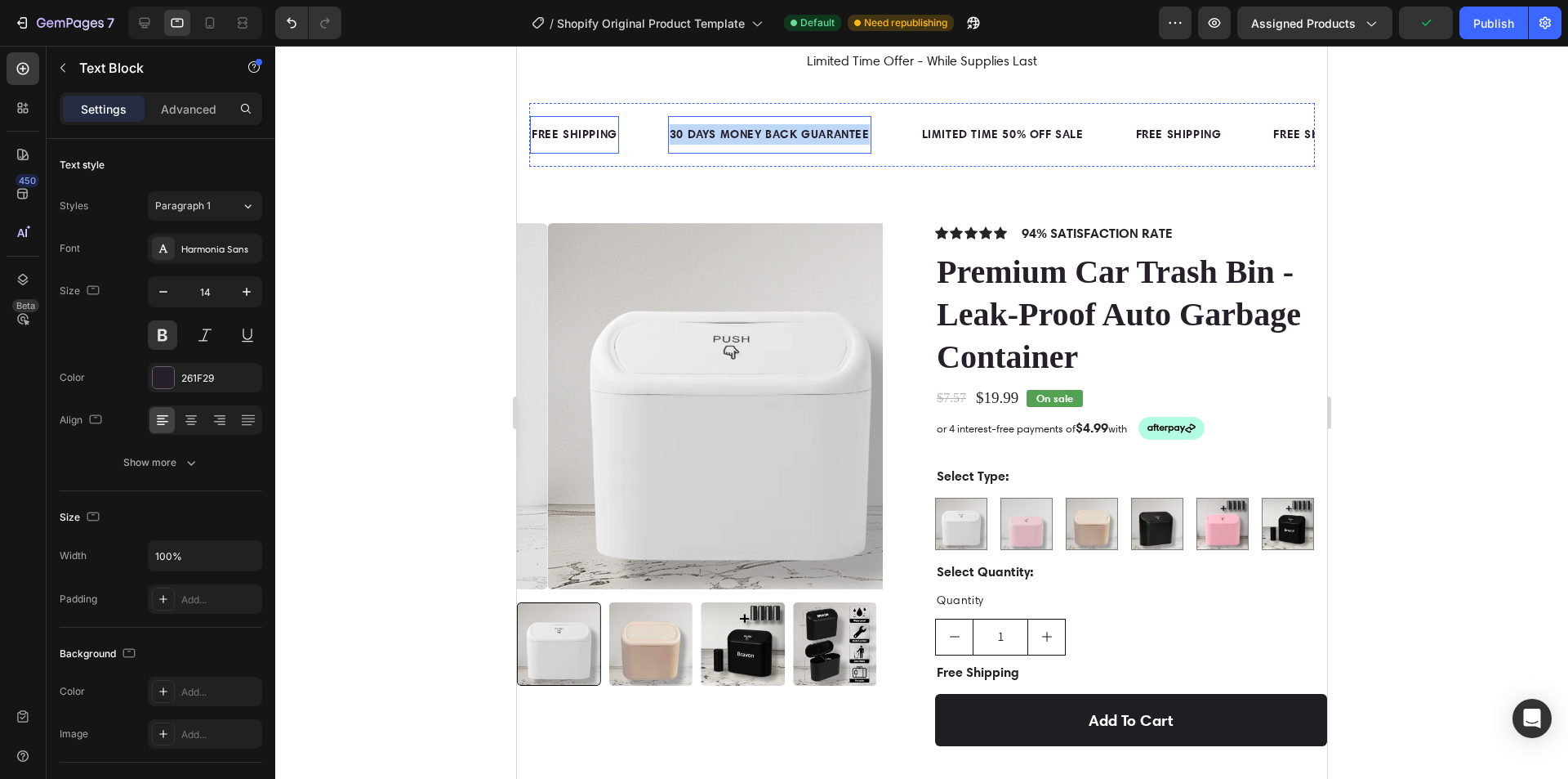
drag, startPoint x: 865, startPoint y: 135, endPoint x: 610, endPoint y: 135, distance: 255.0
click at [610, 135] on div "FREE SHIPPING Text Block 30 DAYS MONEY BACK GUARANTEE Text Block 0 LIMITED TIME…" at bounding box center [901, 135] width 742 height 37
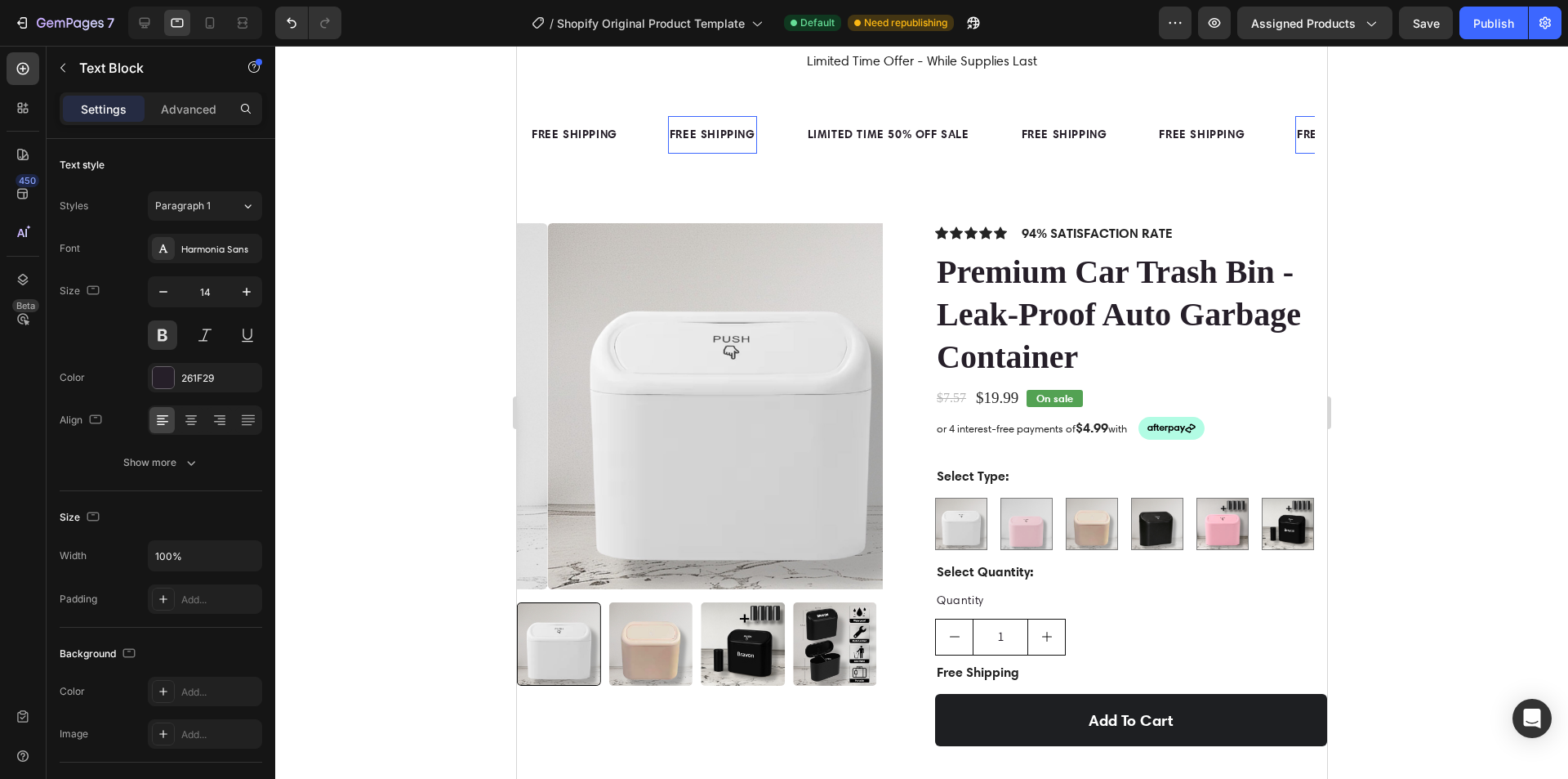
click at [1368, 333] on div at bounding box center [921, 412] width 1293 height 733
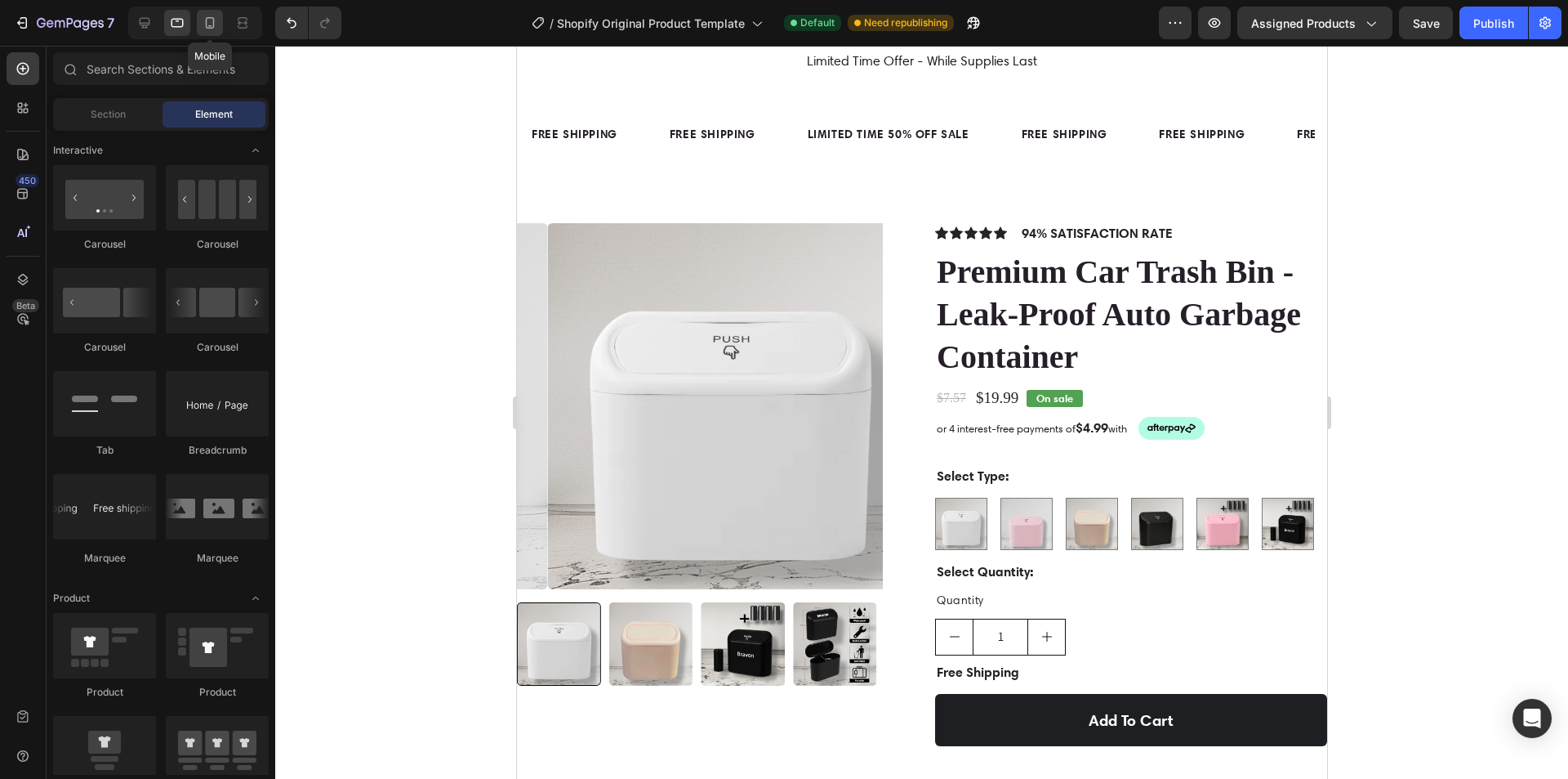
click at [209, 18] on icon at bounding box center [210, 23] width 17 height 17
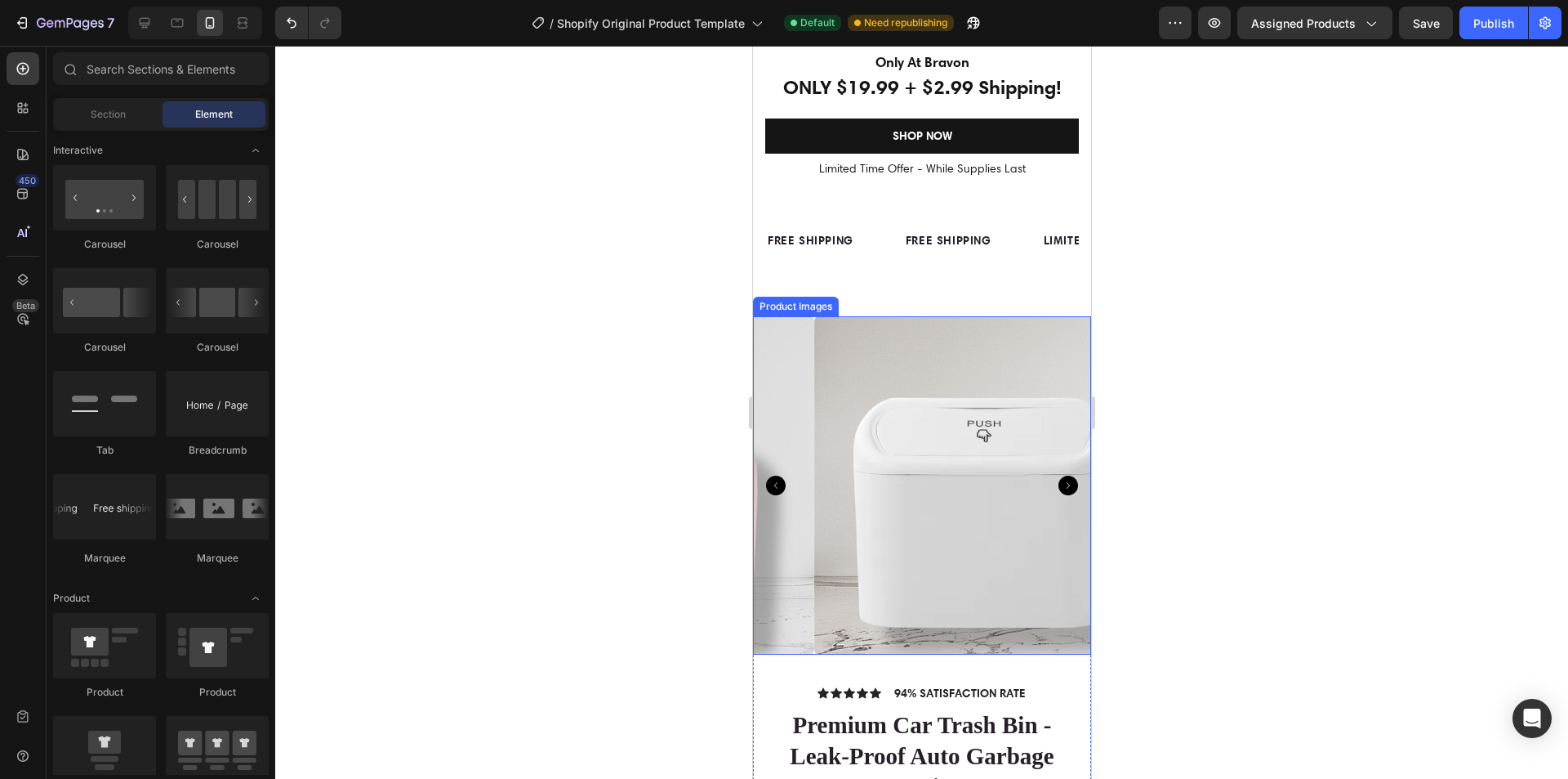
scroll to position [153, 0]
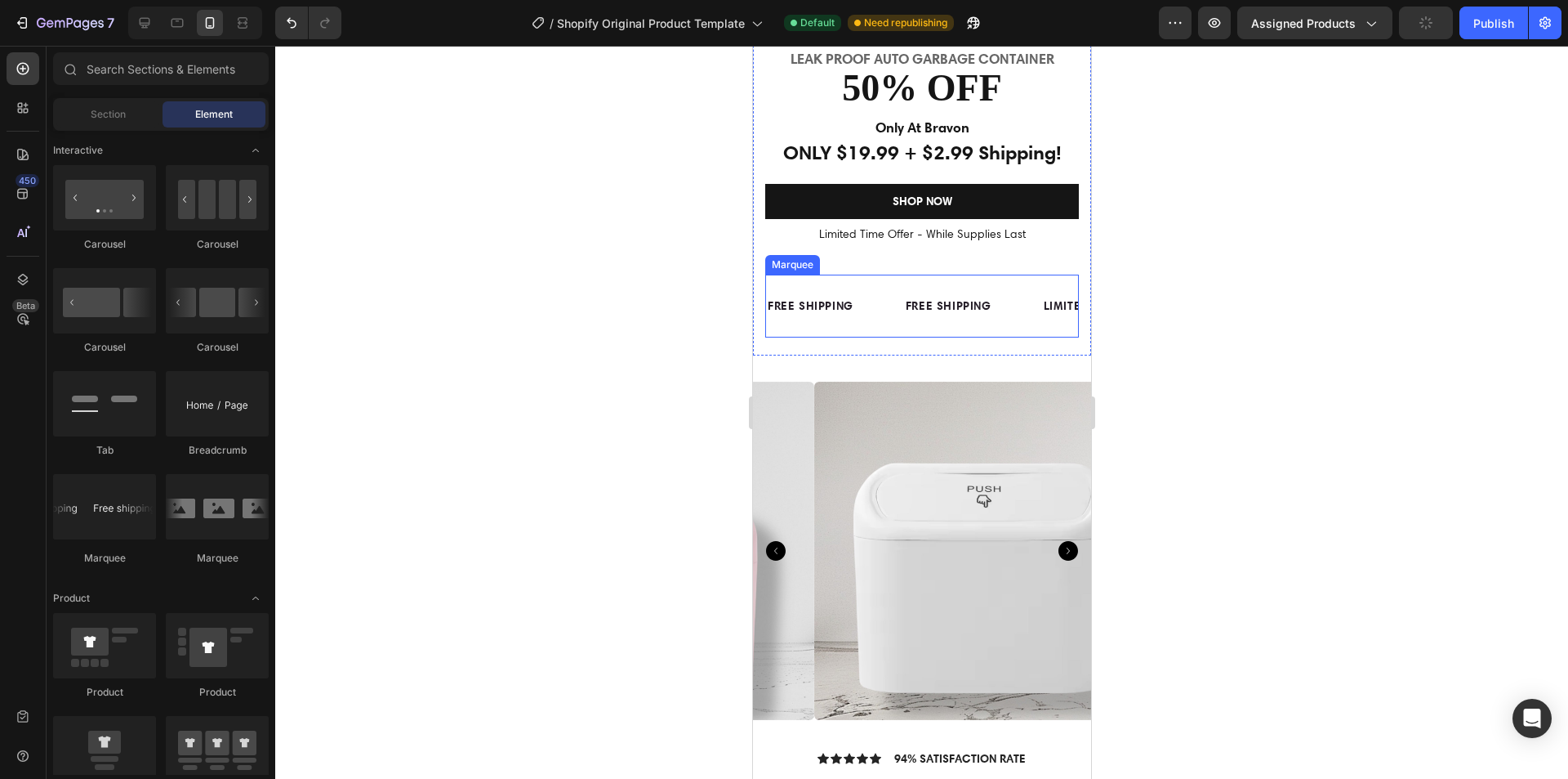
click at [911, 313] on p "FREE SHIPPING" at bounding box center [947, 306] width 86 height 20
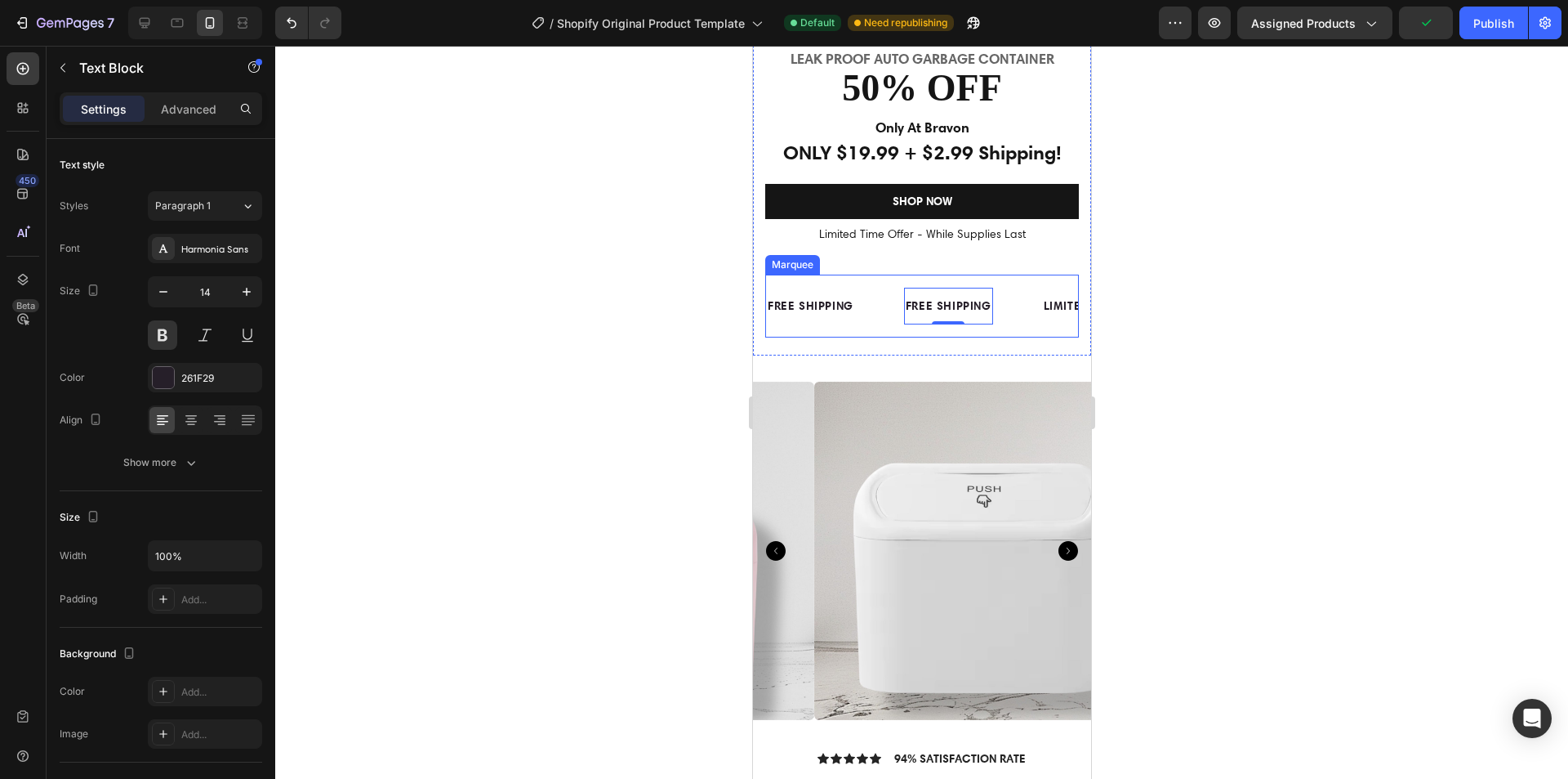
click at [894, 314] on div "FREE SHIPPING Text Block" at bounding box center [834, 306] width 138 height 37
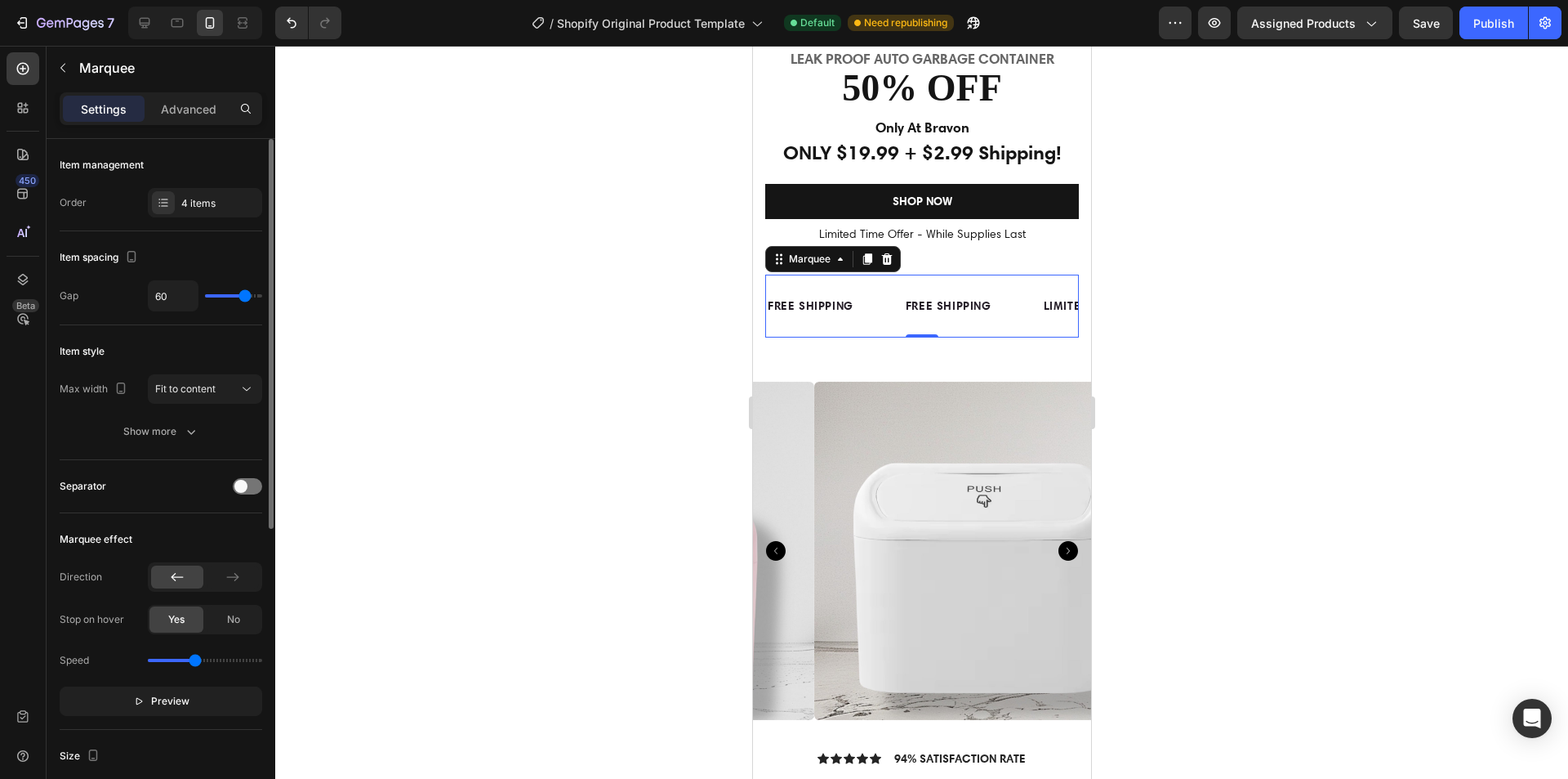
drag, startPoint x: 183, startPoint y: 661, endPoint x: 195, endPoint y: 662, distance: 12.0
type input "1.6"
click at [195, 662] on input "range" at bounding box center [205, 660] width 114 height 3
click at [194, 395] on span "Fit to content" at bounding box center [185, 390] width 60 height 15
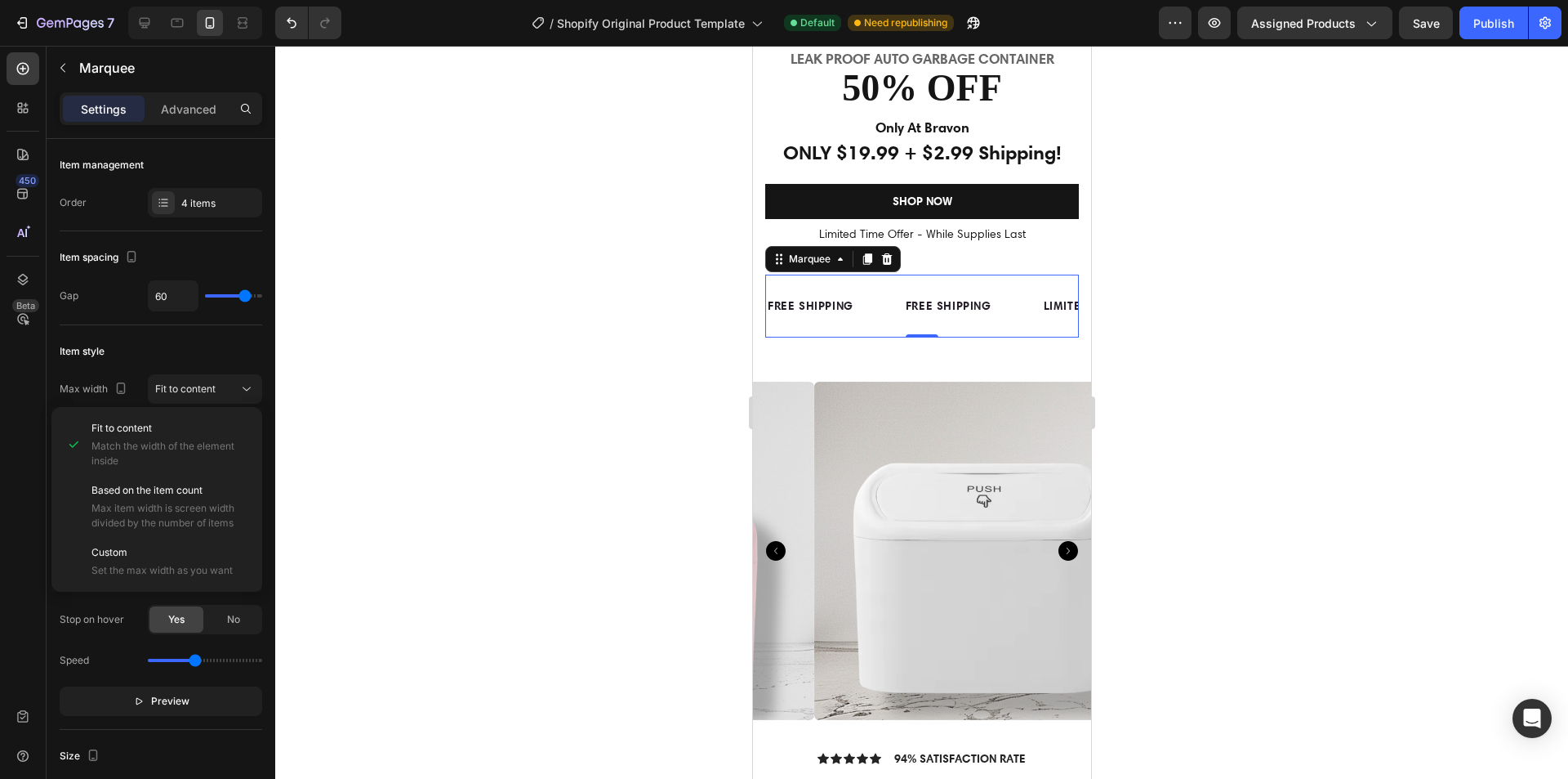
click at [416, 503] on div at bounding box center [921, 412] width 1293 height 733
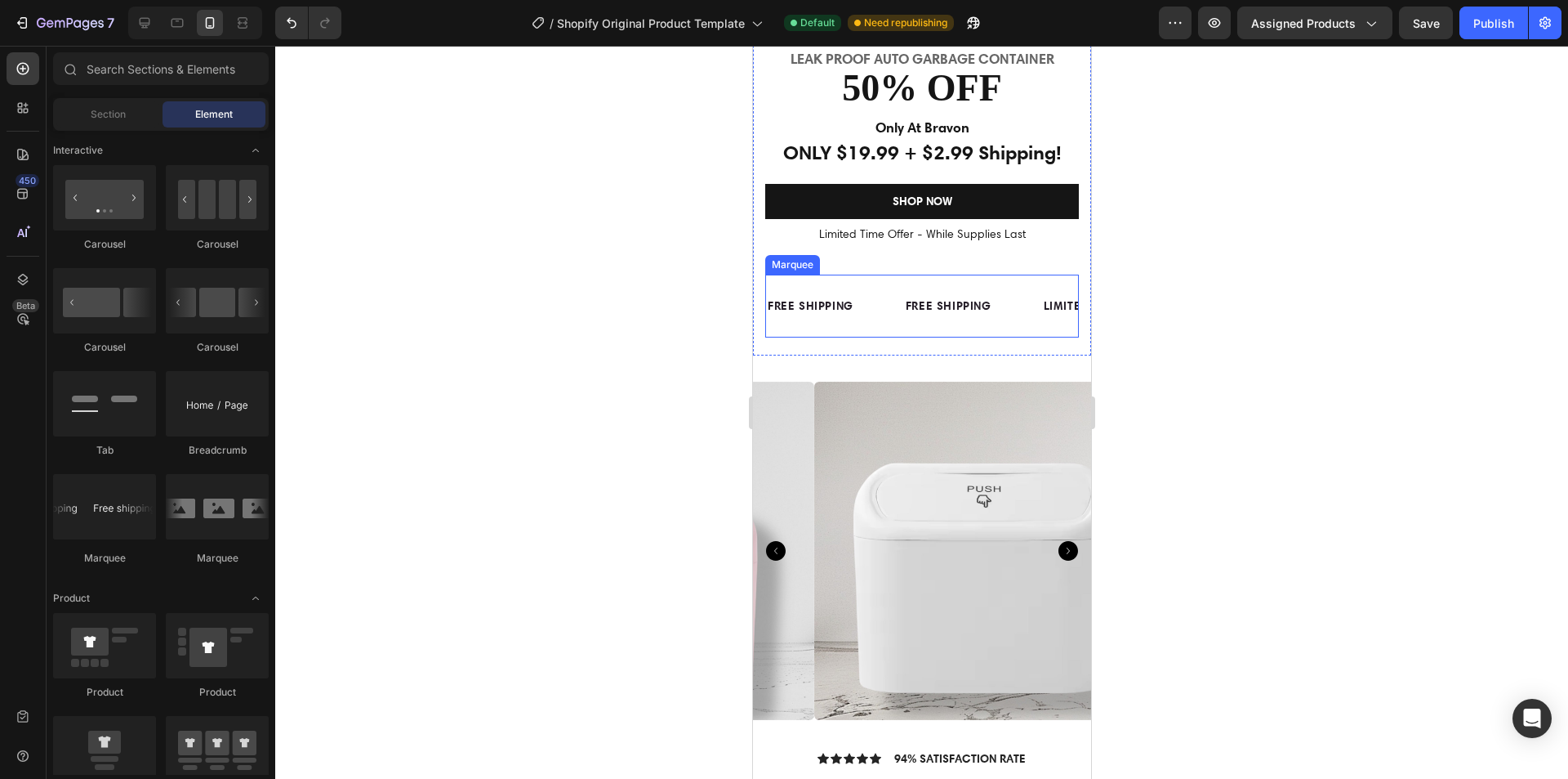
click at [842, 317] on div "FREE SHIPPING Text Block" at bounding box center [773, 306] width 138 height 37
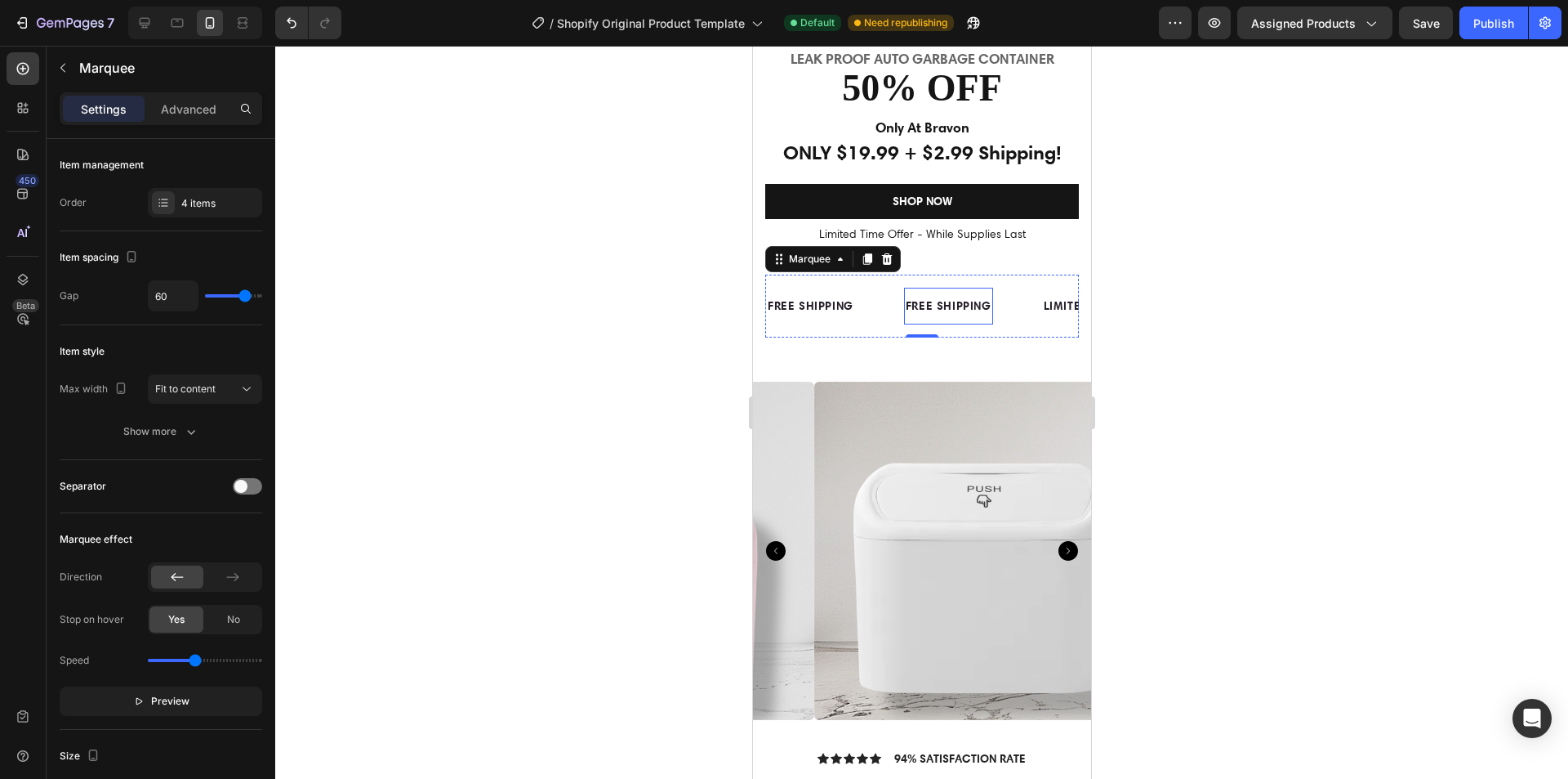
click at [366, 303] on p "FREE SHIPPING" at bounding box center [322, 306] width 86 height 20
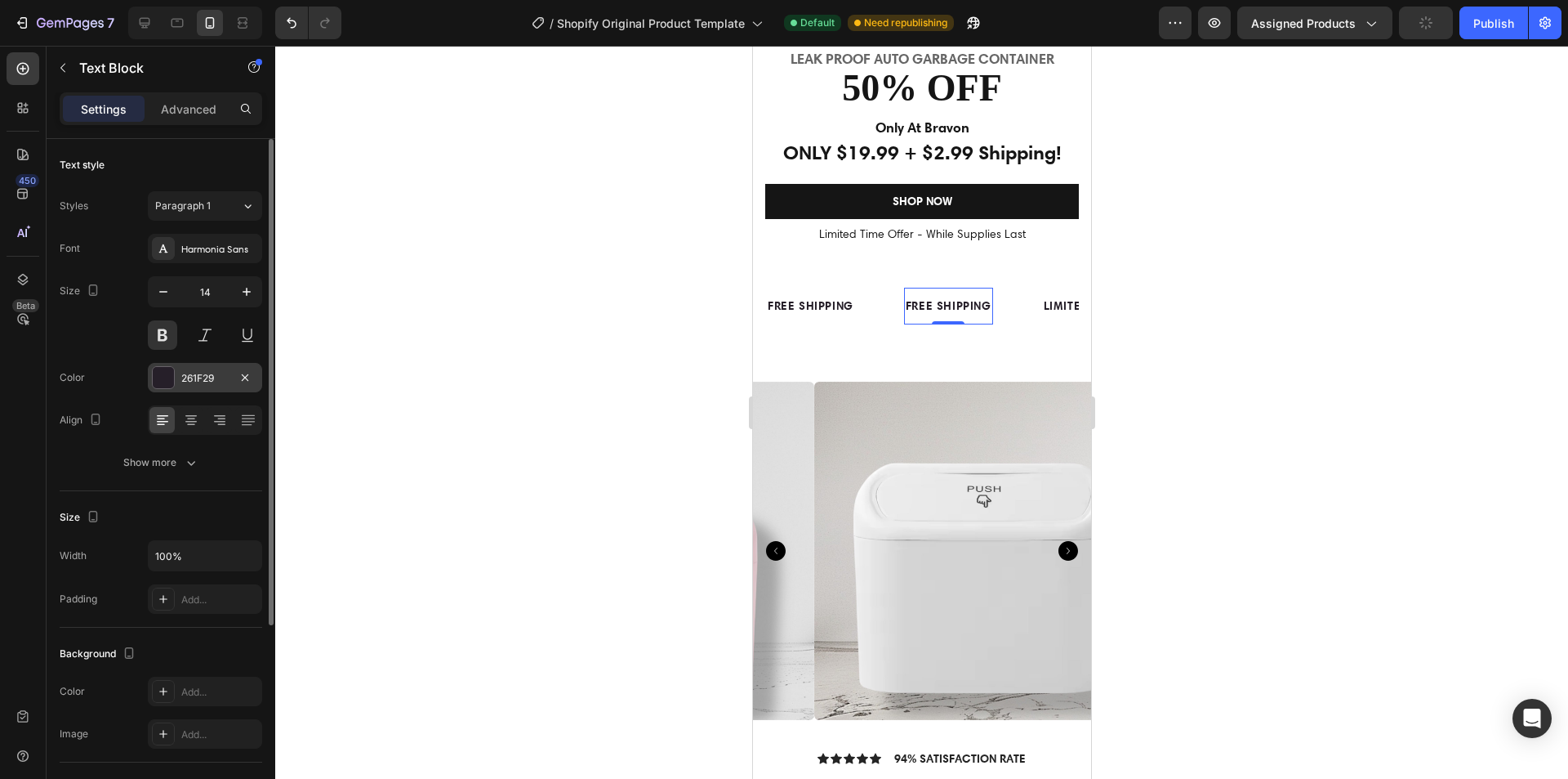
click at [186, 377] on div "261F29" at bounding box center [205, 379] width 48 height 15
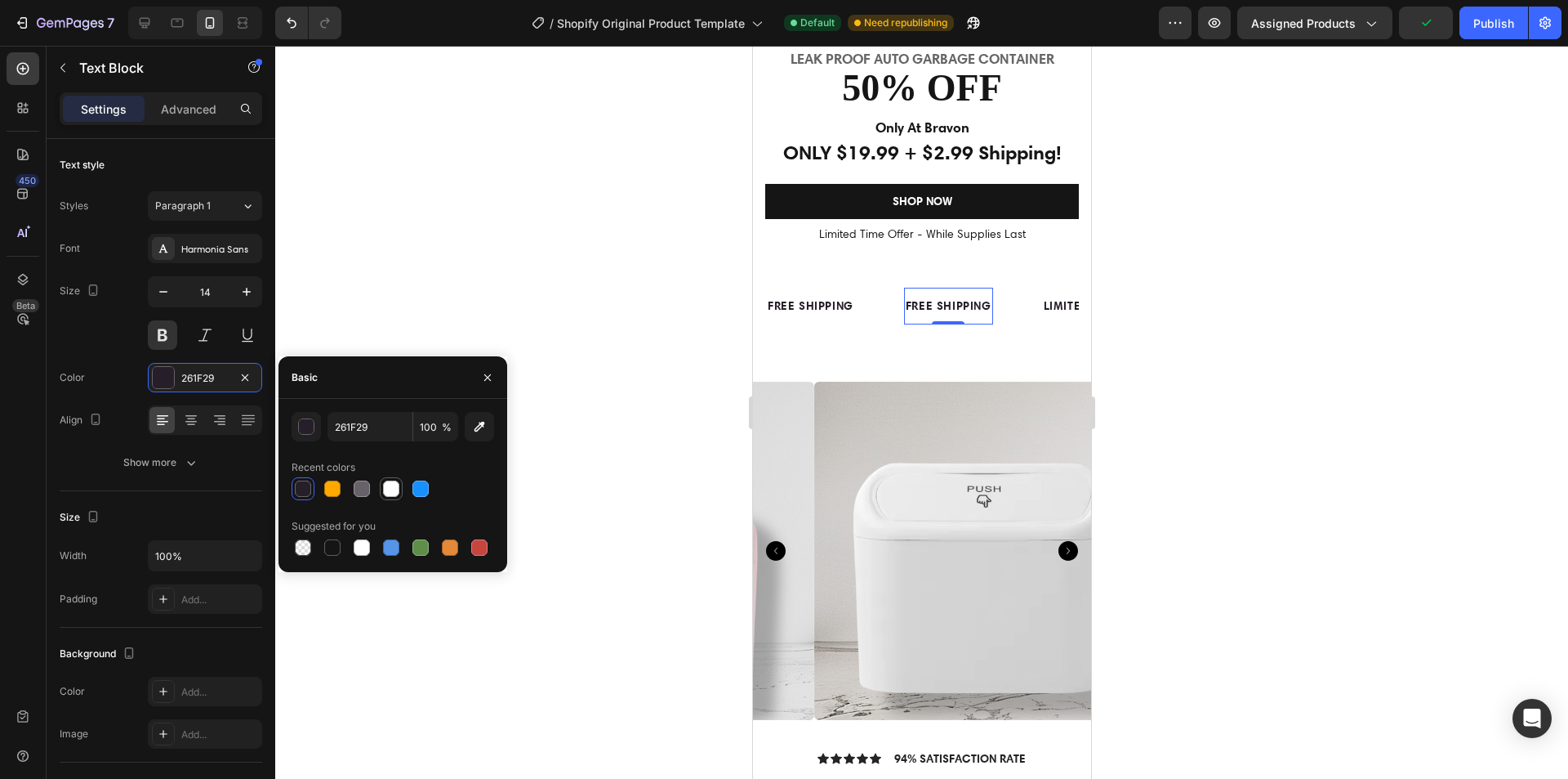
click at [383, 494] on div at bounding box center [392, 489] width 17 height 17
type input "FFFFFF"
click at [787, 313] on div "FREE SHIPPING" at bounding box center [809, 306] width 89 height 23
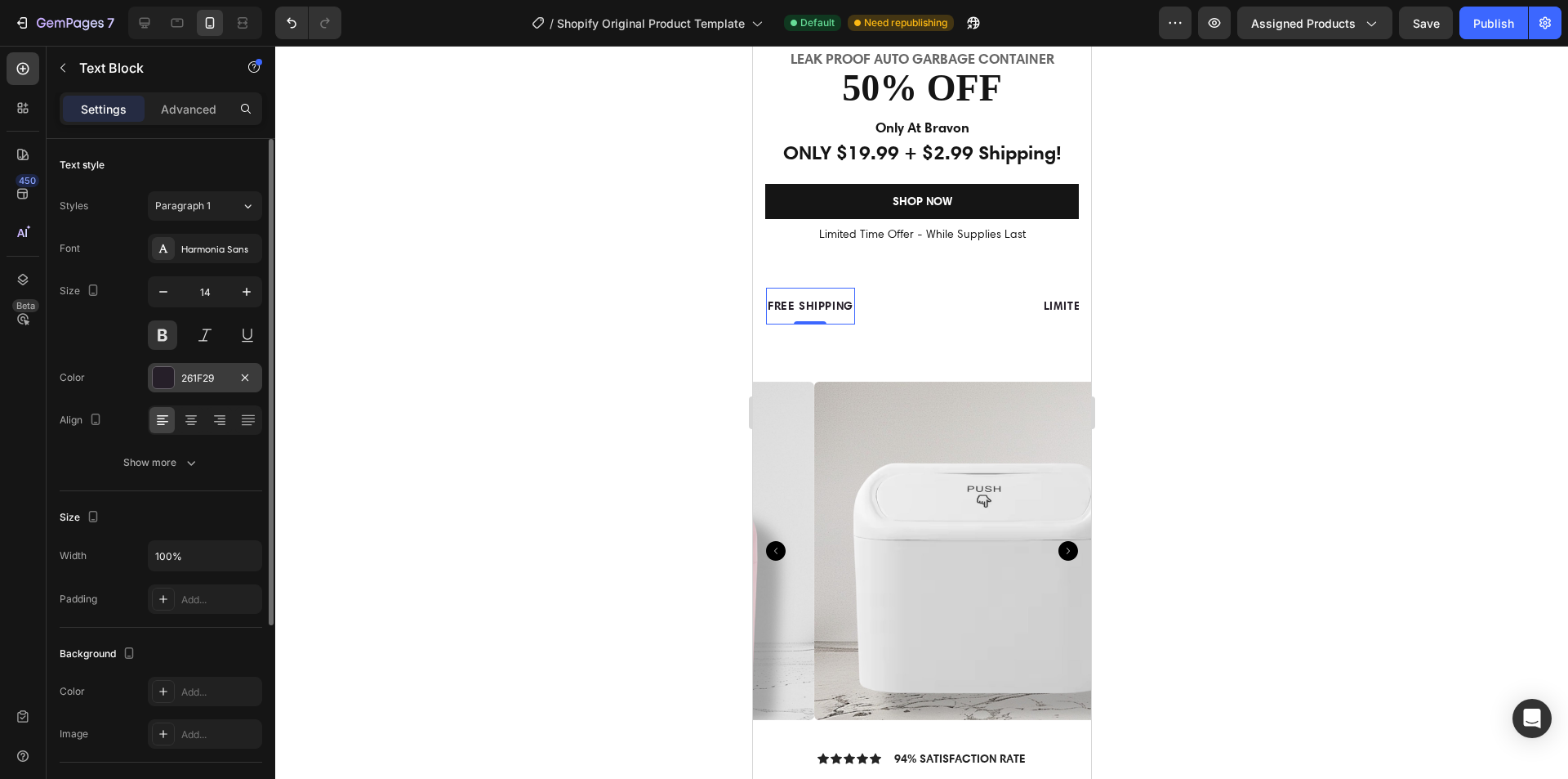
click at [193, 379] on div "261F29" at bounding box center [205, 379] width 48 height 15
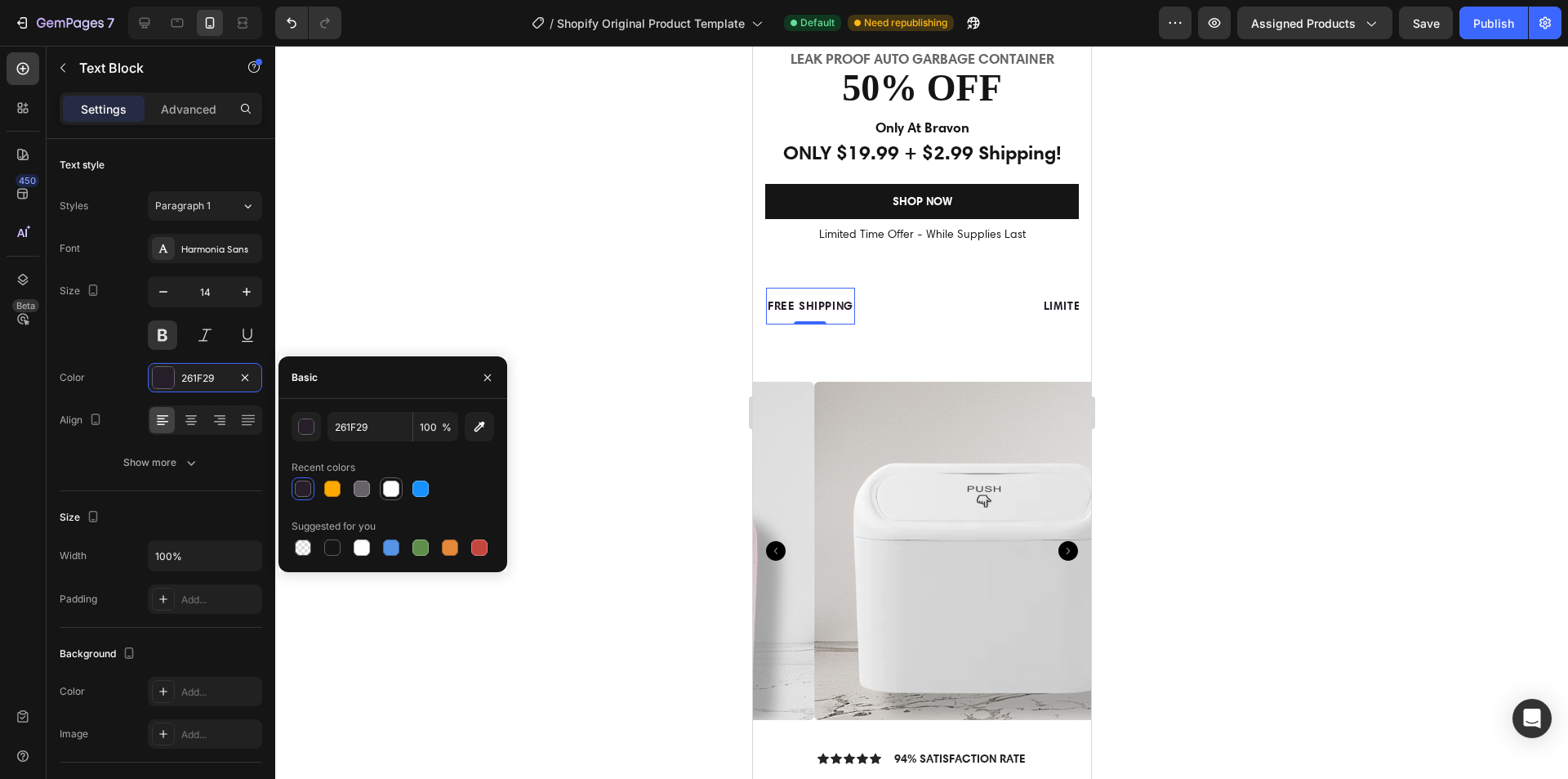
click at [384, 491] on div at bounding box center [392, 489] width 17 height 17
type input "FFFFFF"
click at [1054, 310] on p "LIMITED TIME 50% OFF SALE" at bounding box center [1087, 306] width 162 height 20
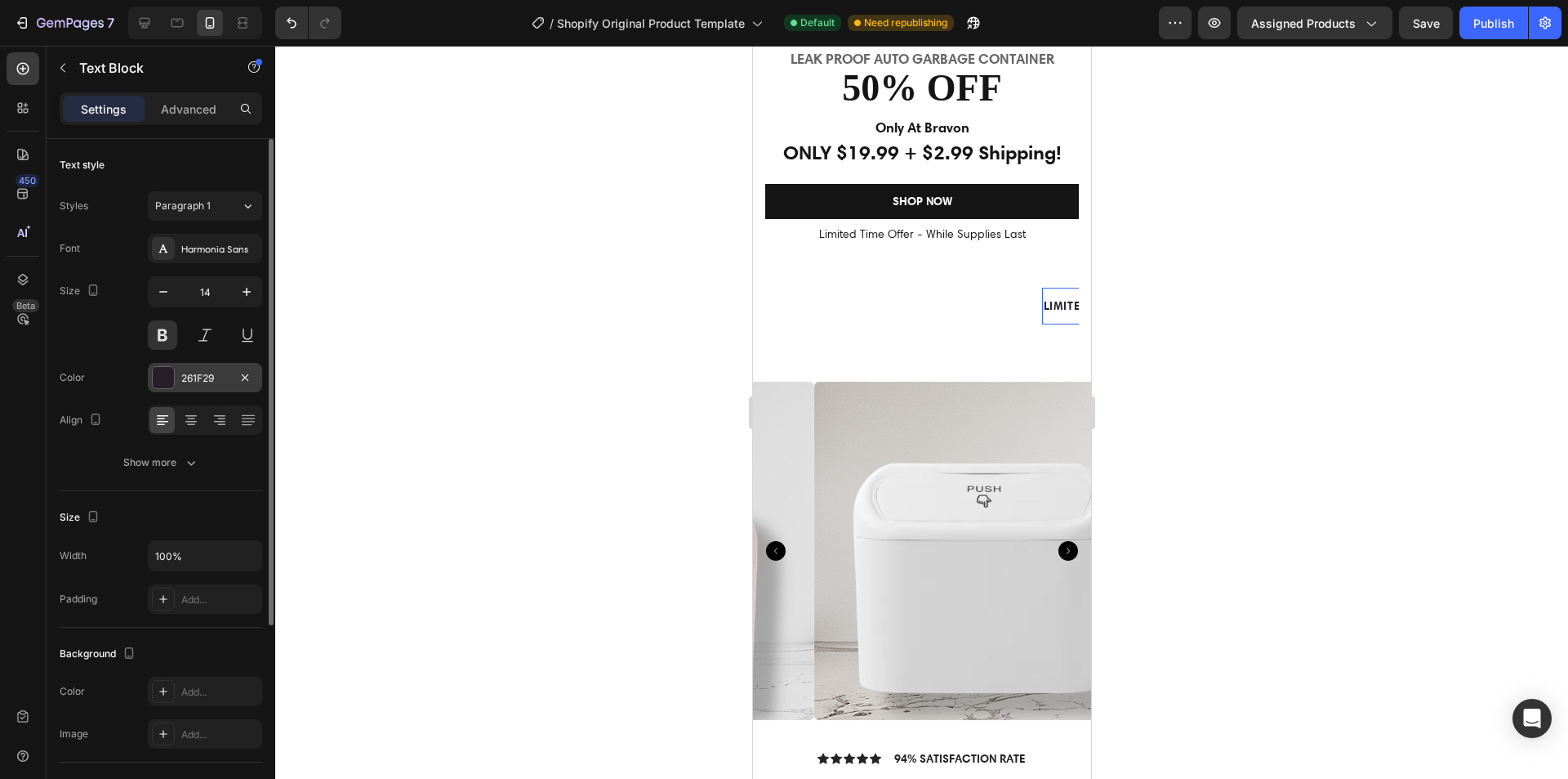
click at [214, 373] on div "261F29" at bounding box center [205, 379] width 48 height 15
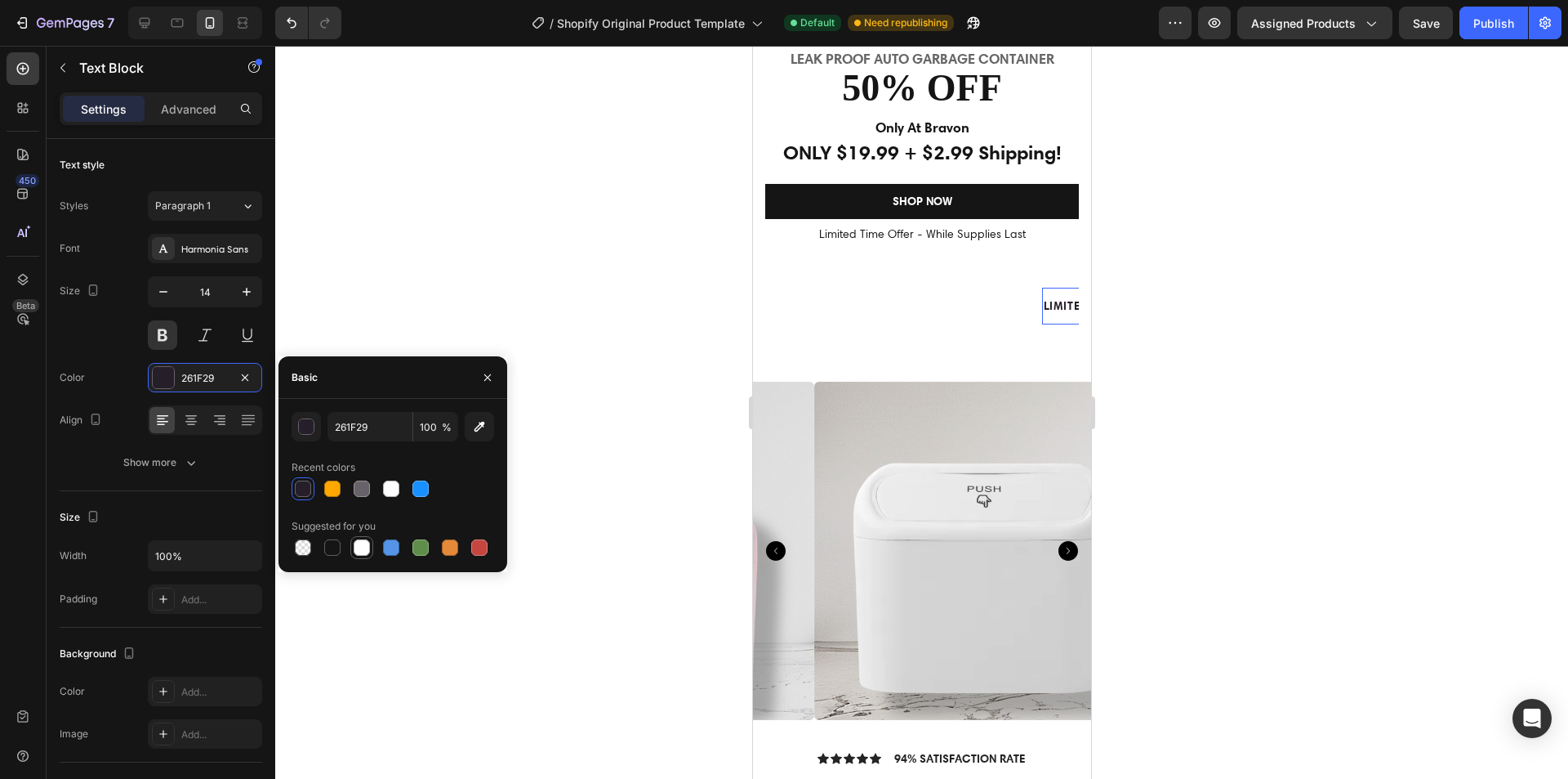
click at [363, 552] on div at bounding box center [362, 547] width 17 height 17
type input "FFFFFF"
click at [181, 23] on icon at bounding box center [177, 23] width 17 height 17
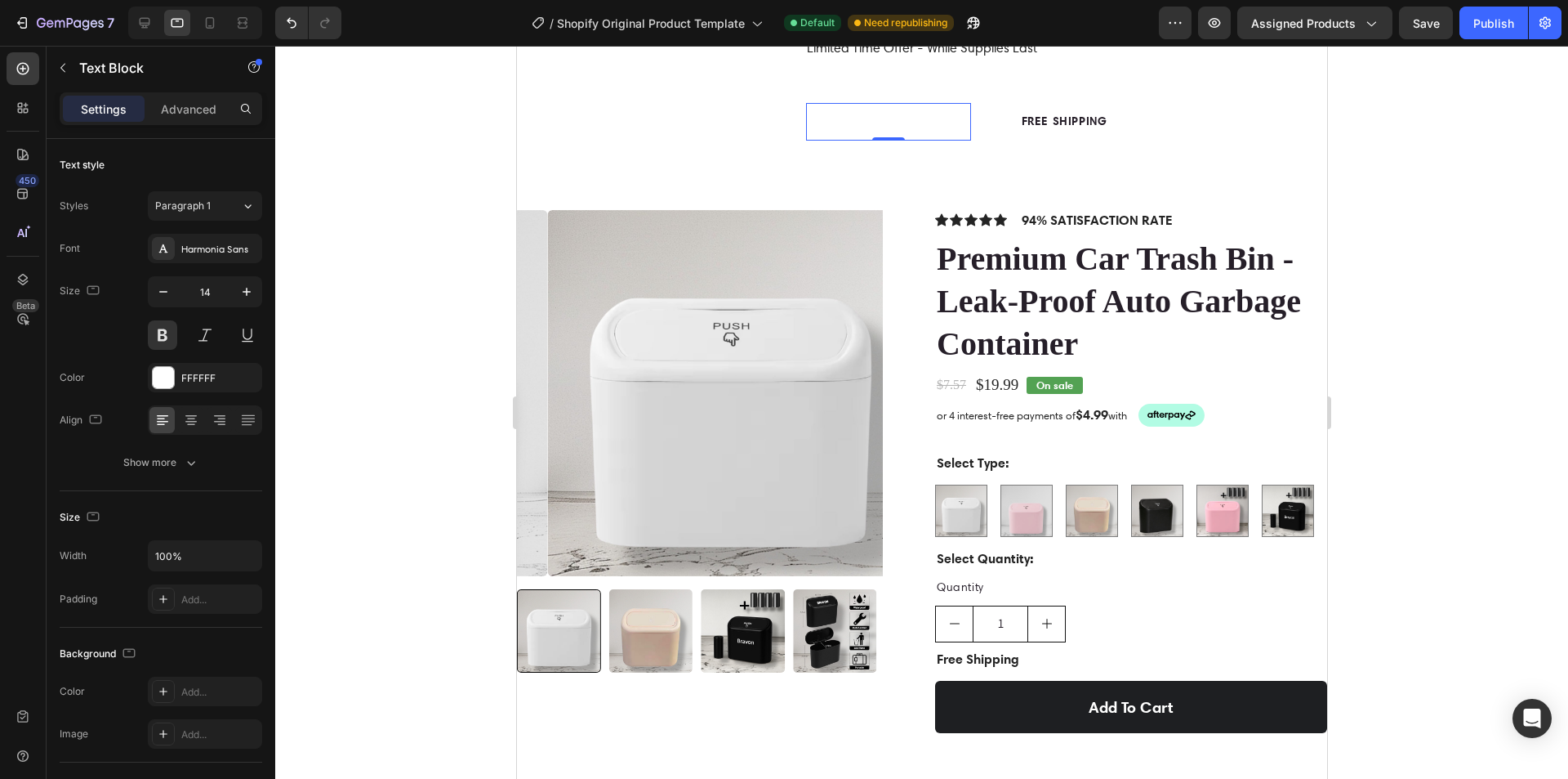
click at [129, 26] on div at bounding box center [195, 23] width 134 height 33
click at [149, 26] on icon at bounding box center [145, 23] width 17 height 17
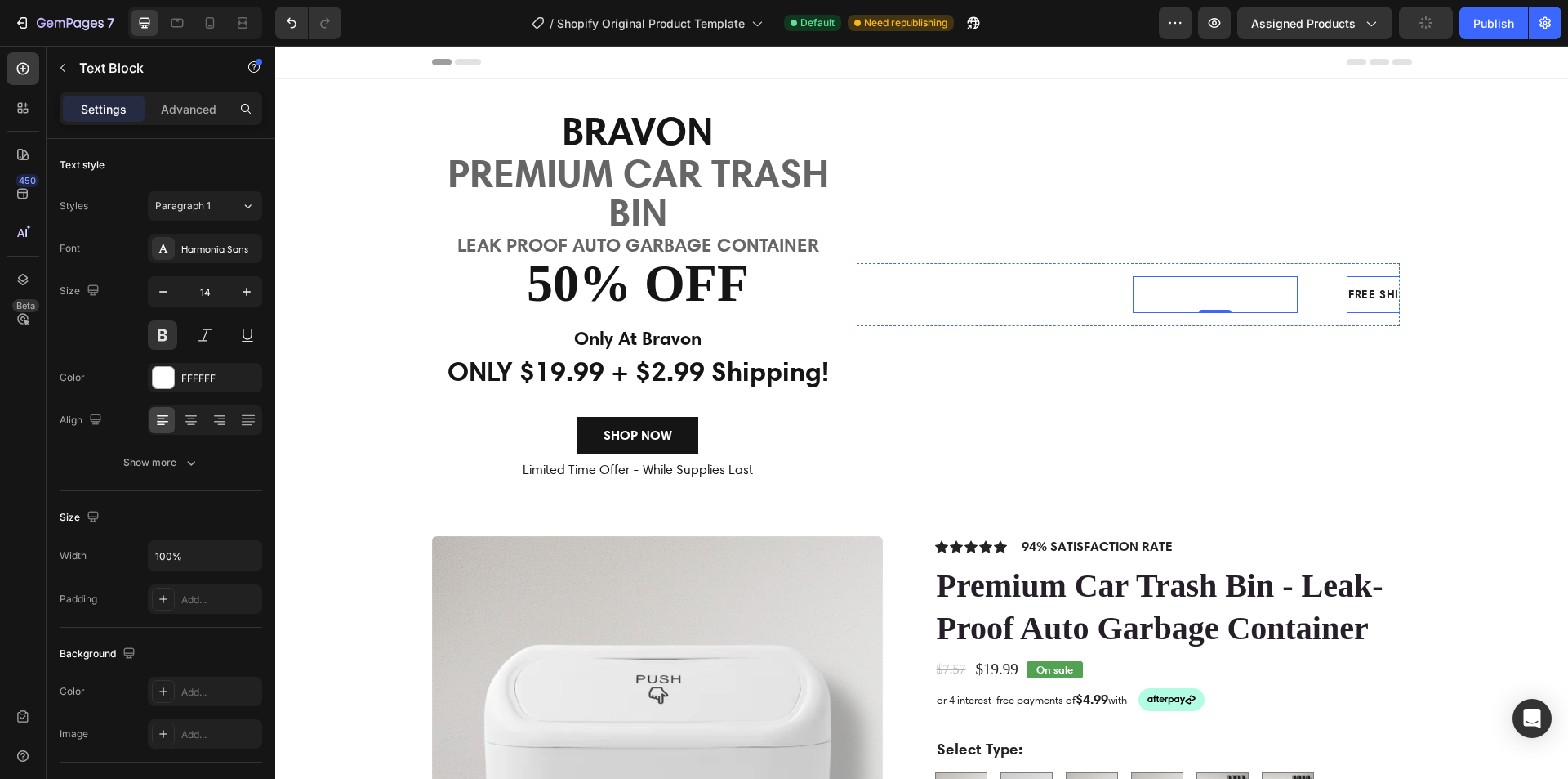
click at [1039, 303] on p "FREE SHIPPING" at bounding box center [996, 294] width 86 height 20
click at [195, 375] on div "261F29" at bounding box center [205, 379] width 48 height 15
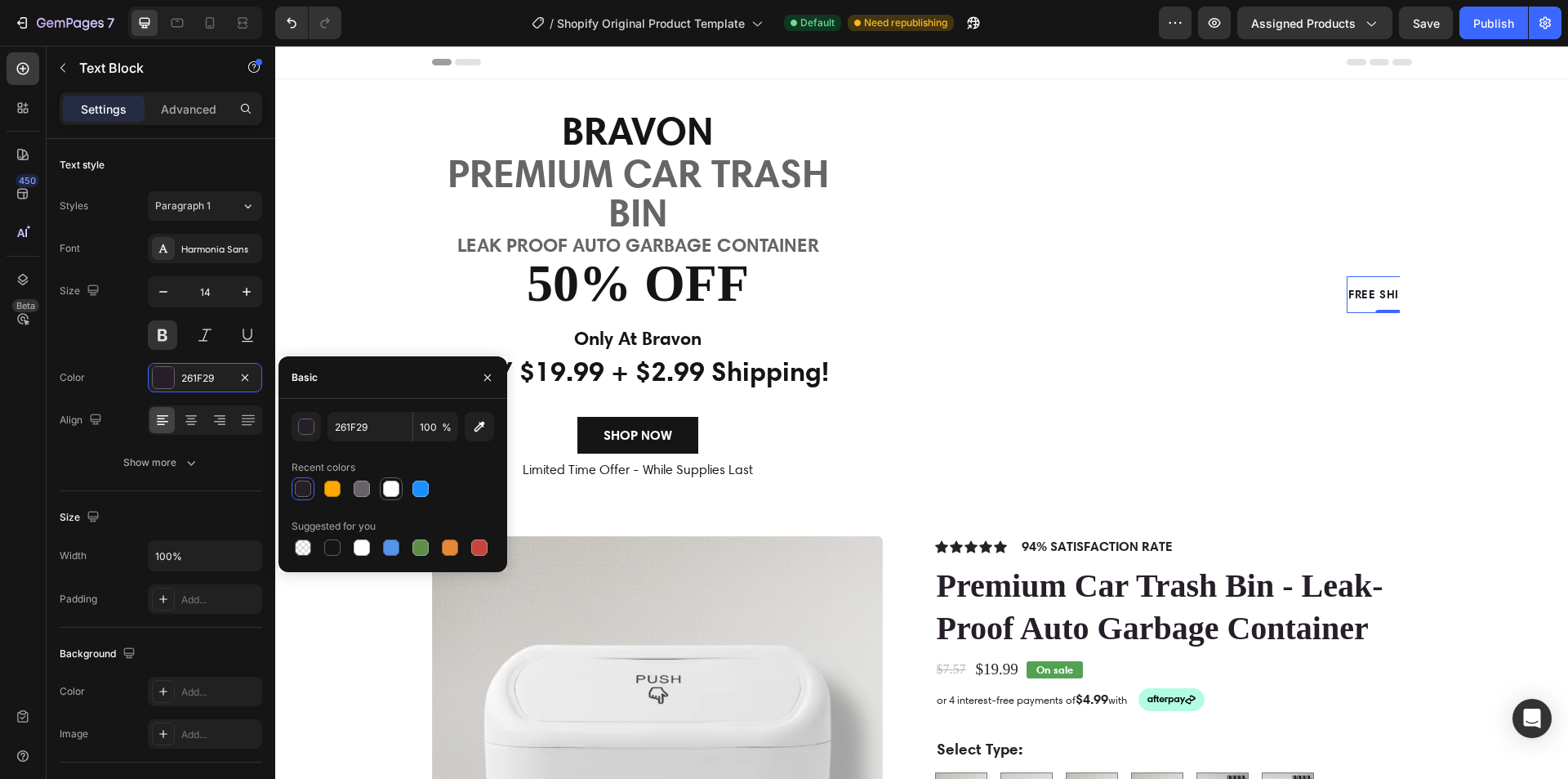
click at [398, 487] on div at bounding box center [392, 489] width 17 height 17
type input "FFFFFF"
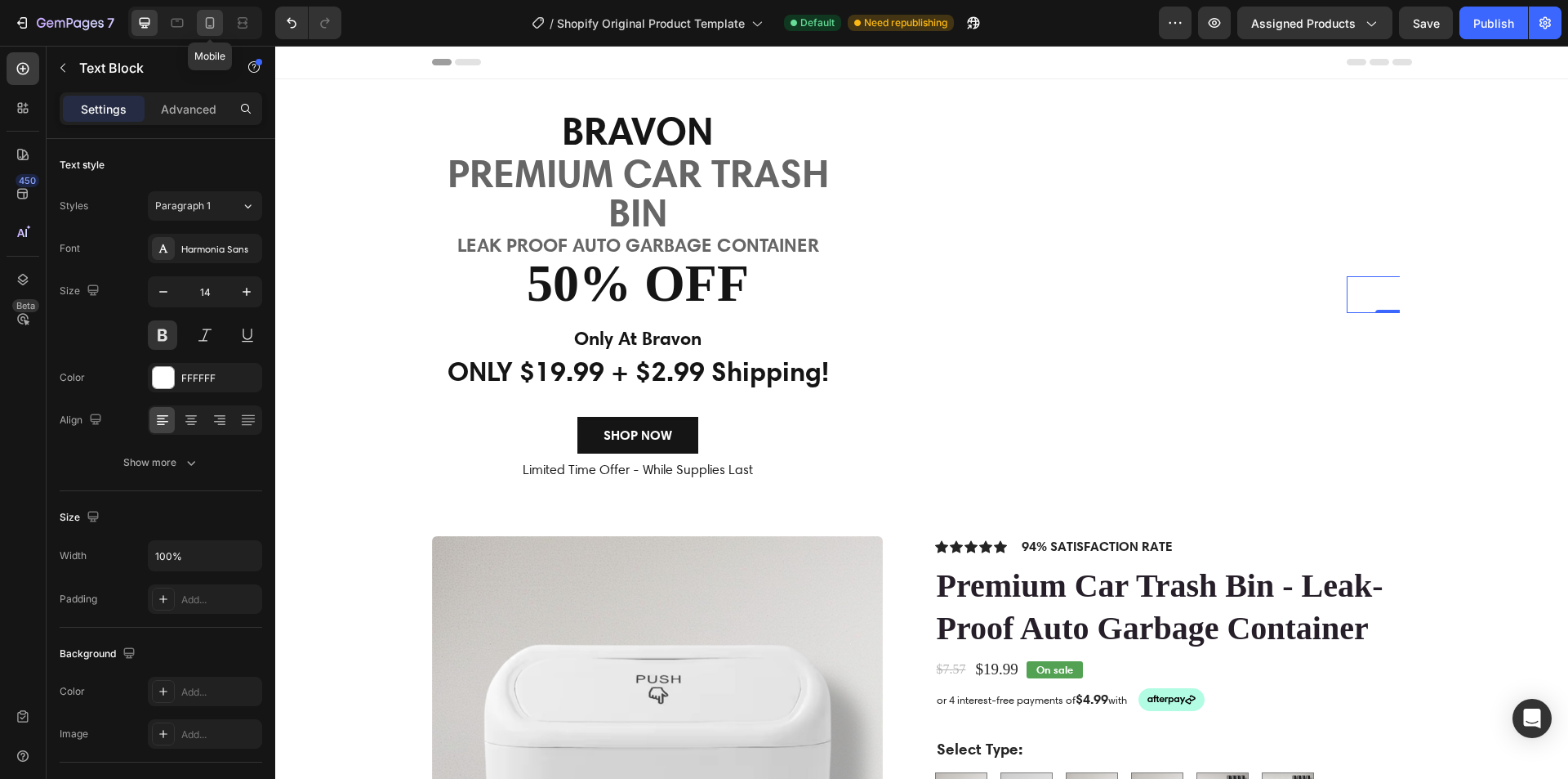
click at [206, 18] on icon at bounding box center [210, 23] width 9 height 12
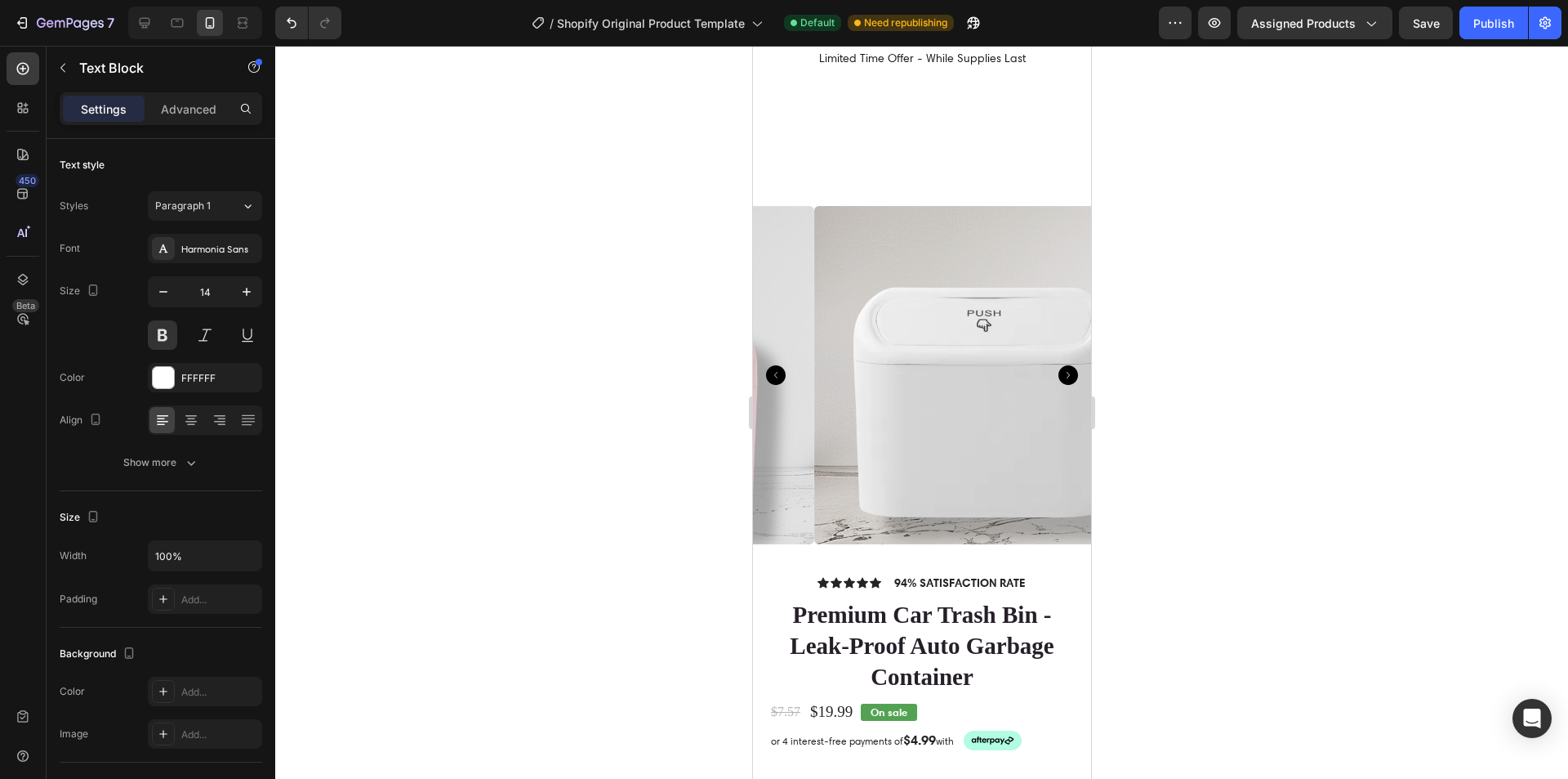
scroll to position [338, 0]
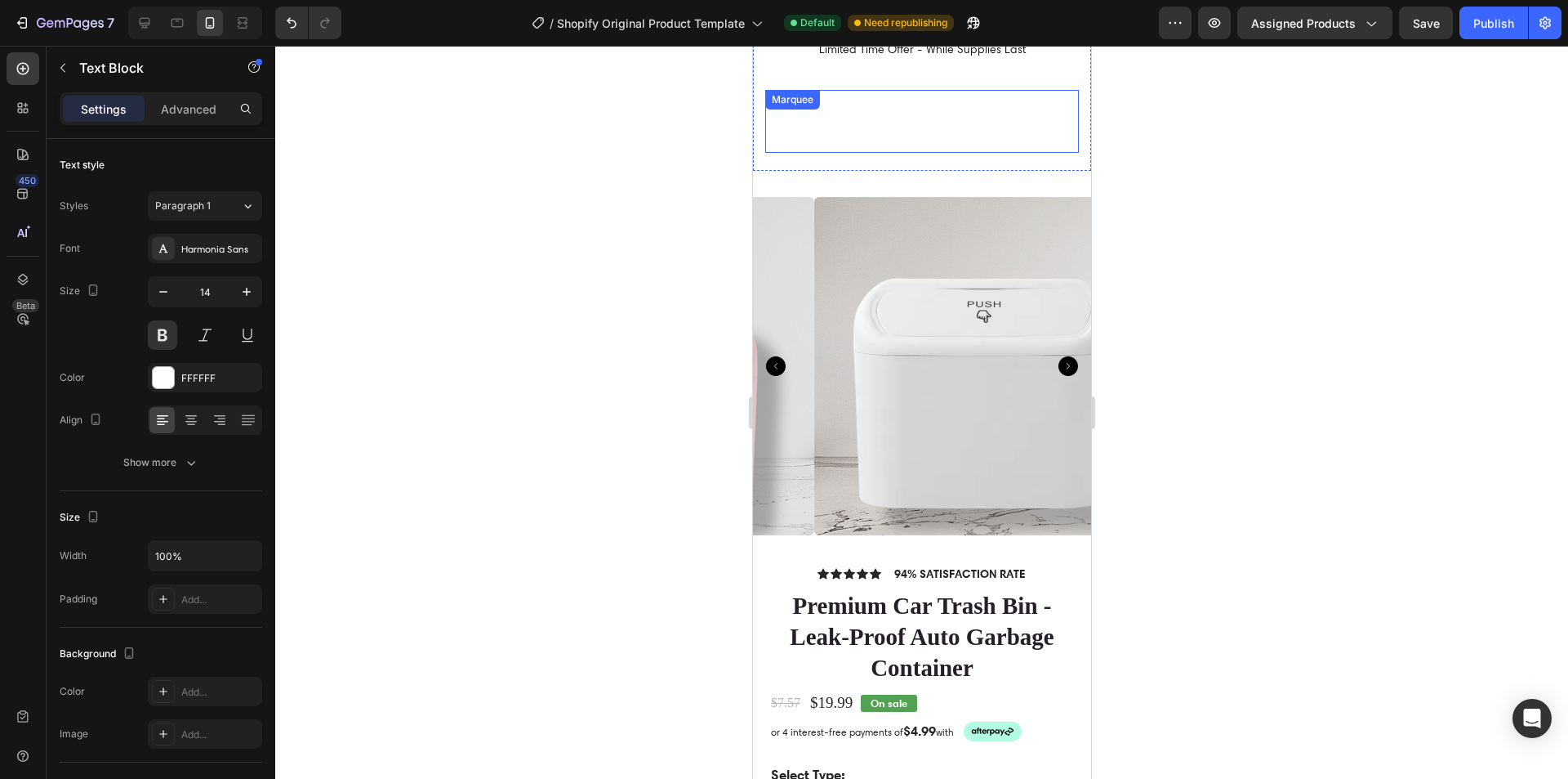
click at [881, 99] on div "FREE SHIPPING Text Block FREE SHIPPING Text Block LIMITED TIME 50% OFF SALE Tex…" at bounding box center [921, 121] width 313 height 63
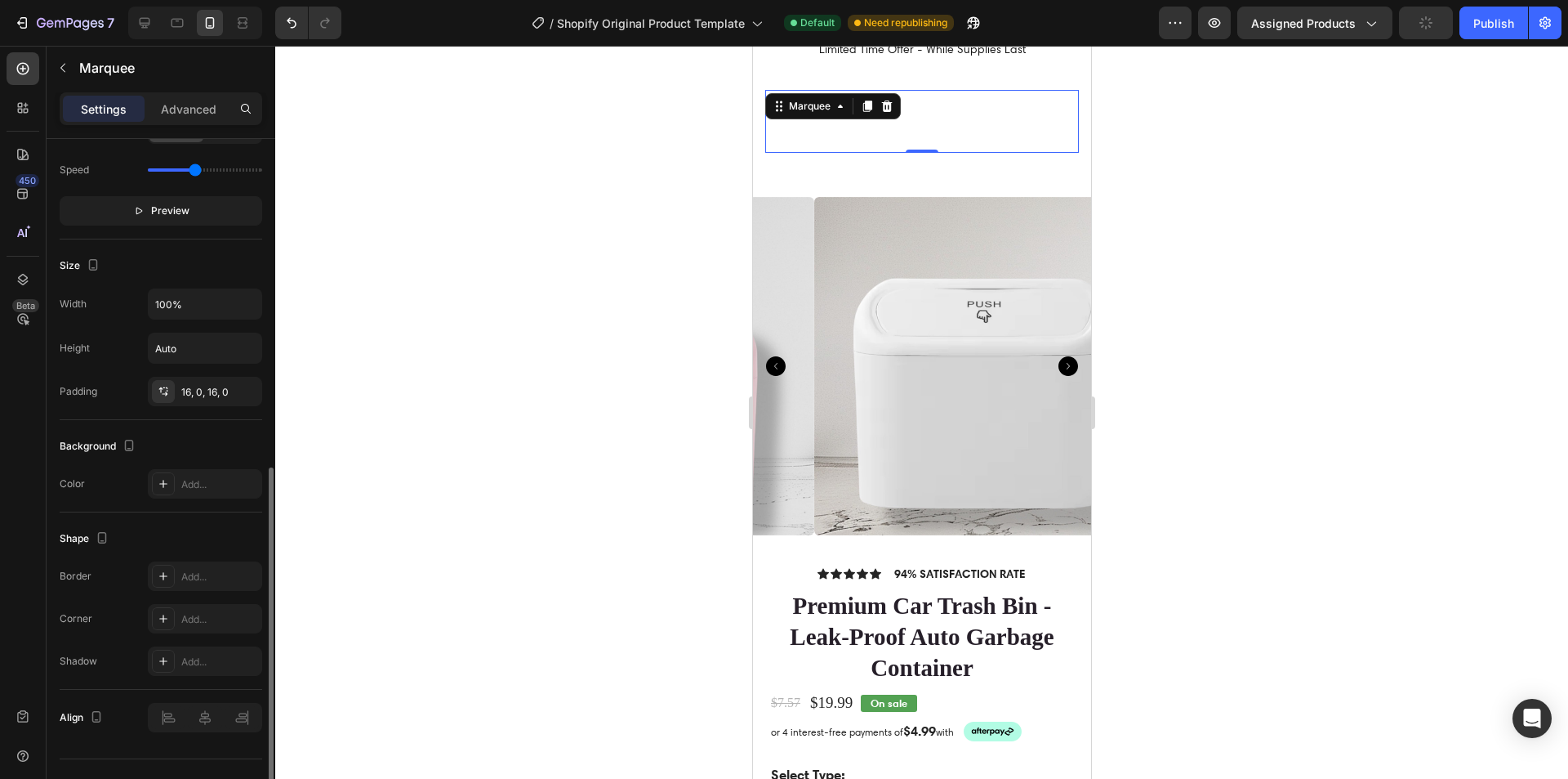
scroll to position [522, 0]
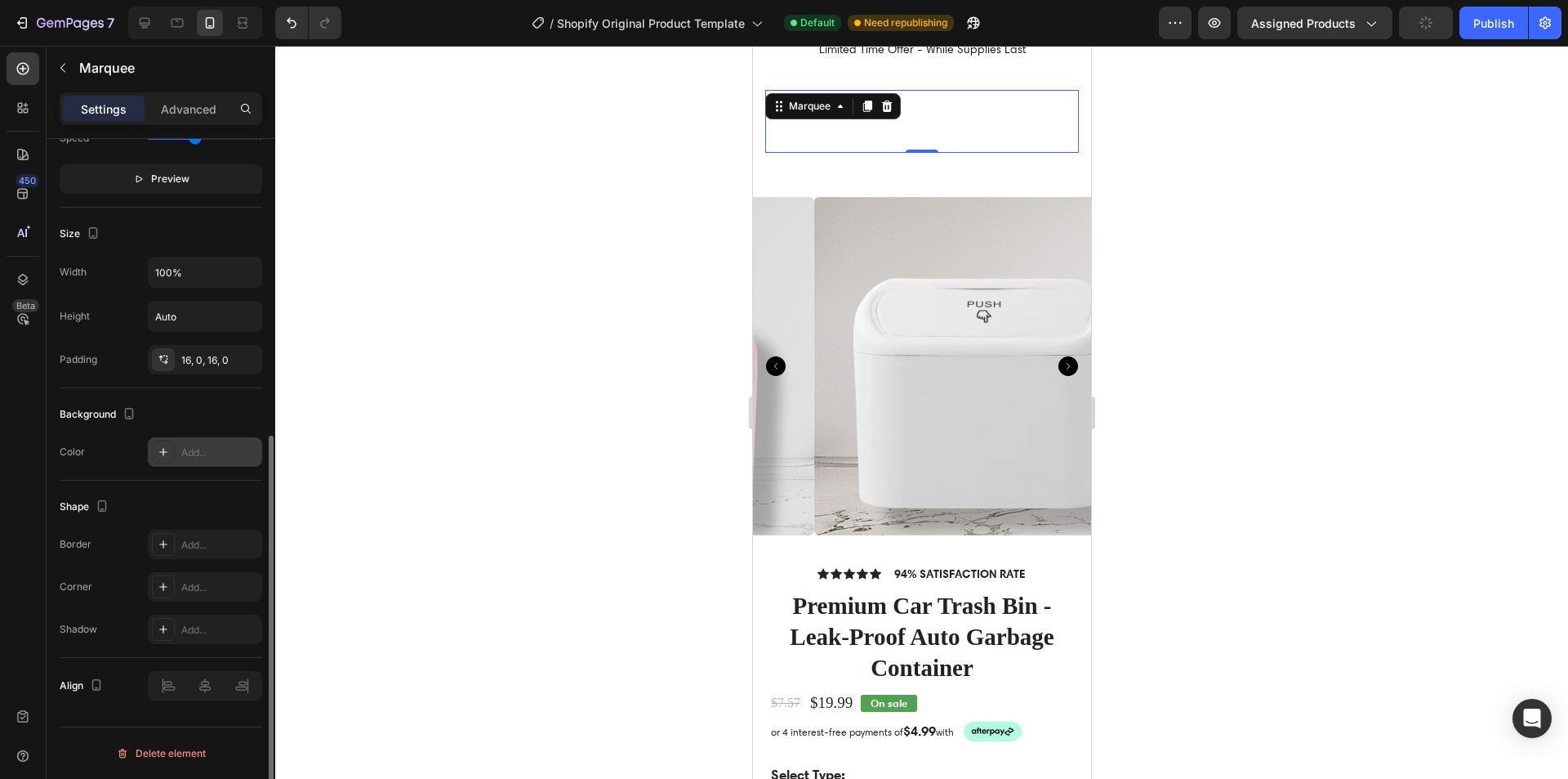
click at [191, 453] on div "Add..." at bounding box center [220, 453] width 77 height 15
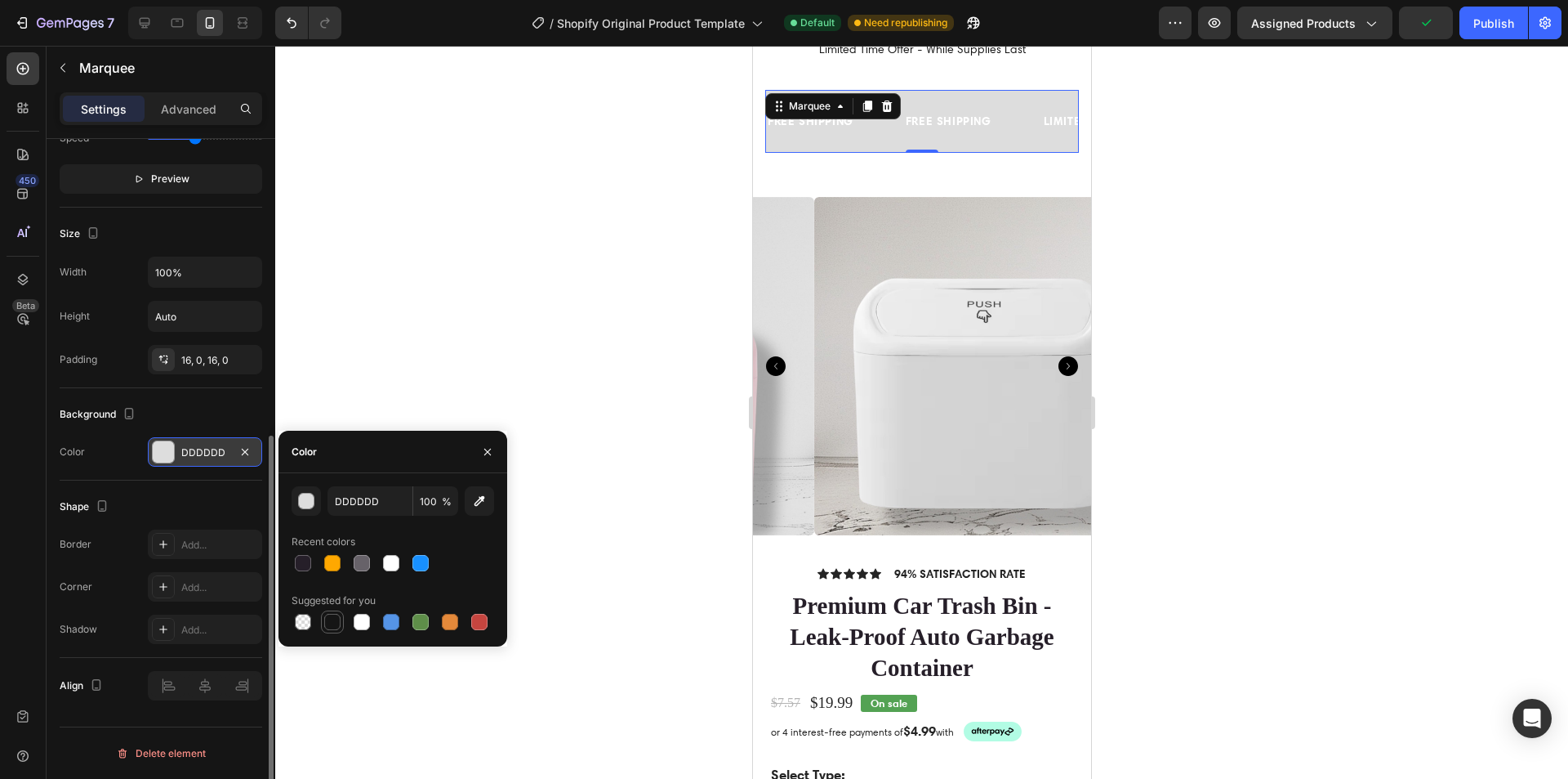
click at [334, 624] on div at bounding box center [332, 622] width 17 height 17
type input "151515"
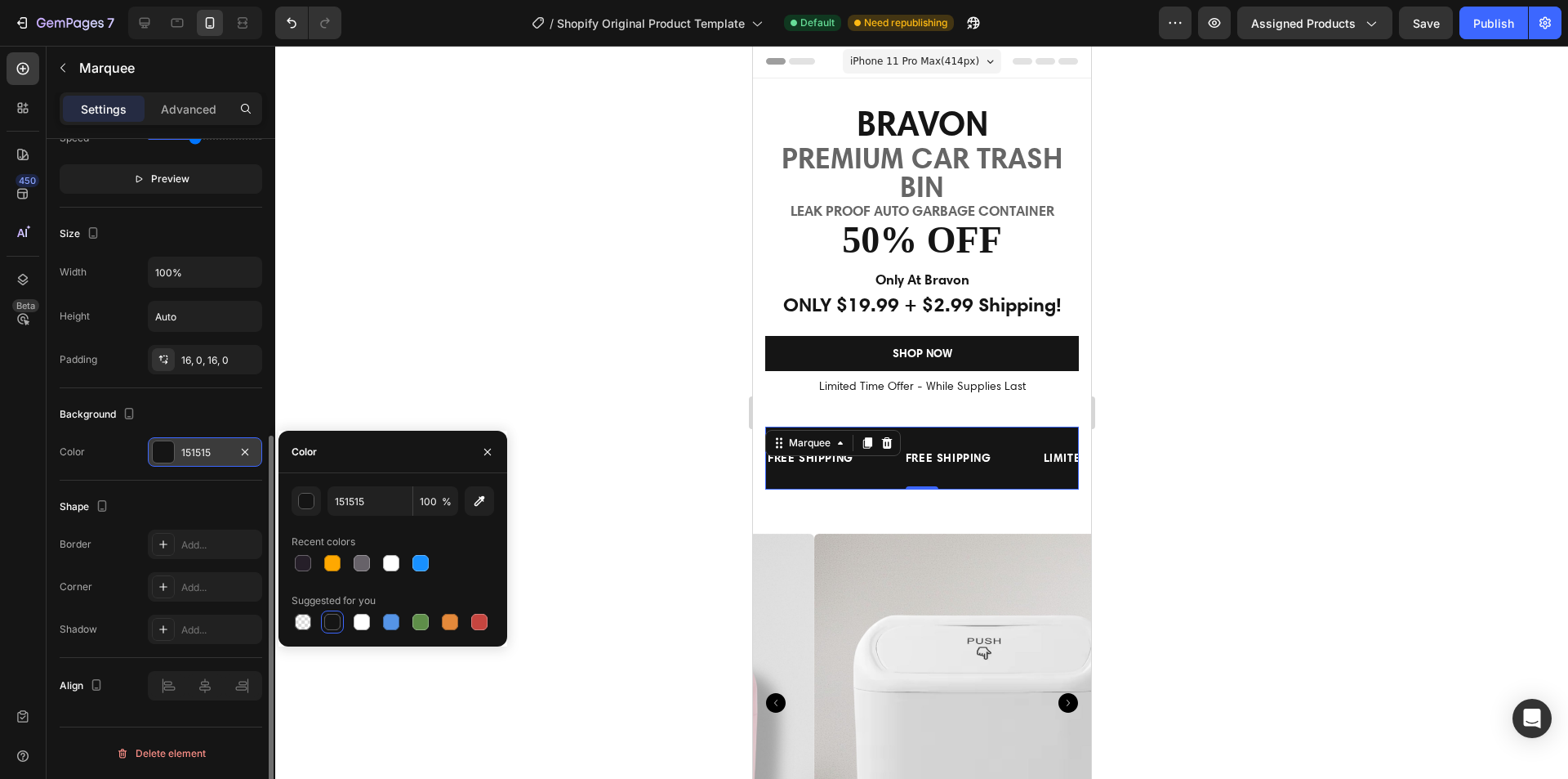
scroll to position [0, 0]
click at [1332, 427] on div at bounding box center [921, 412] width 1293 height 733
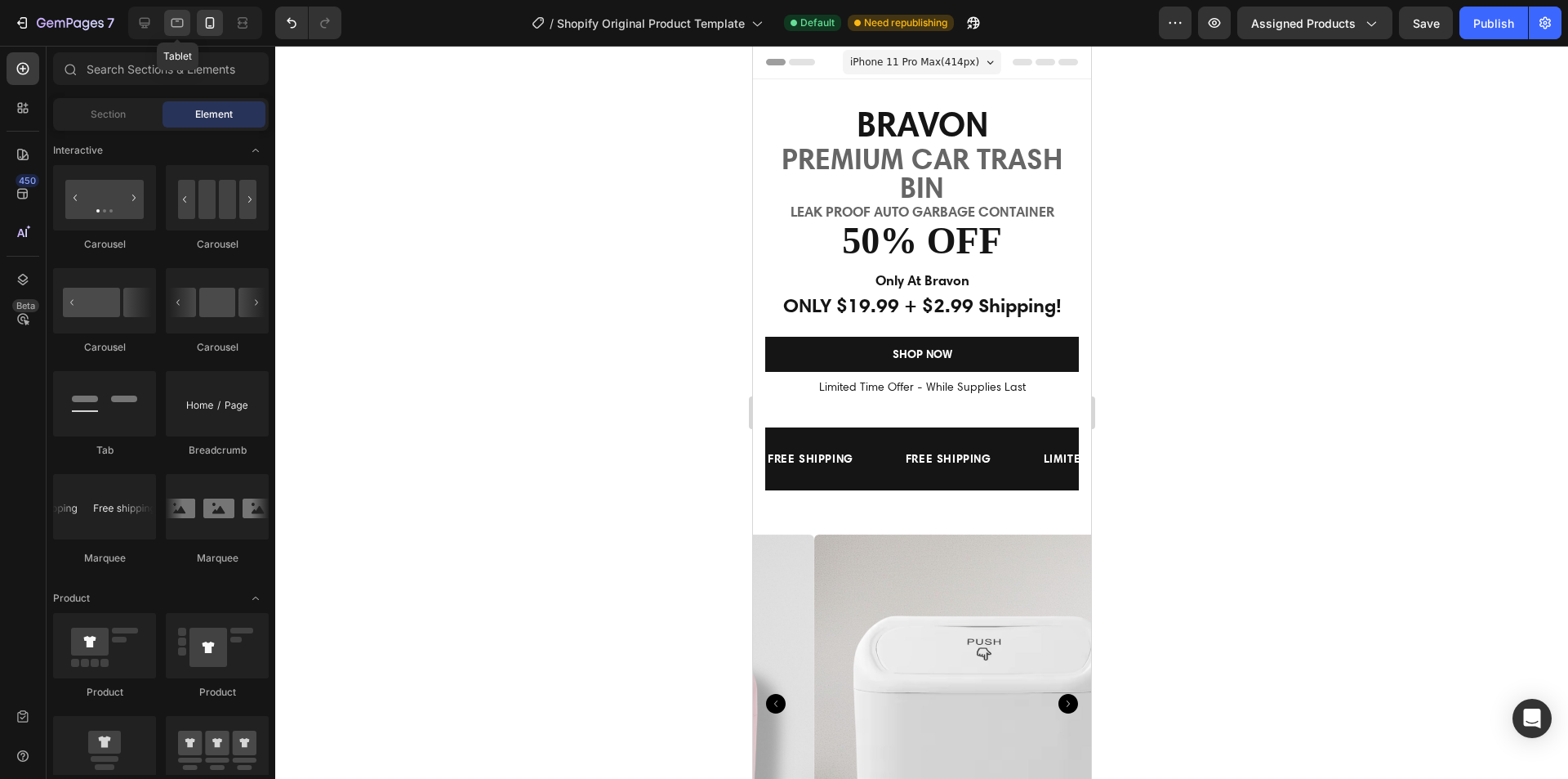
click at [172, 22] on icon at bounding box center [177, 23] width 13 height 9
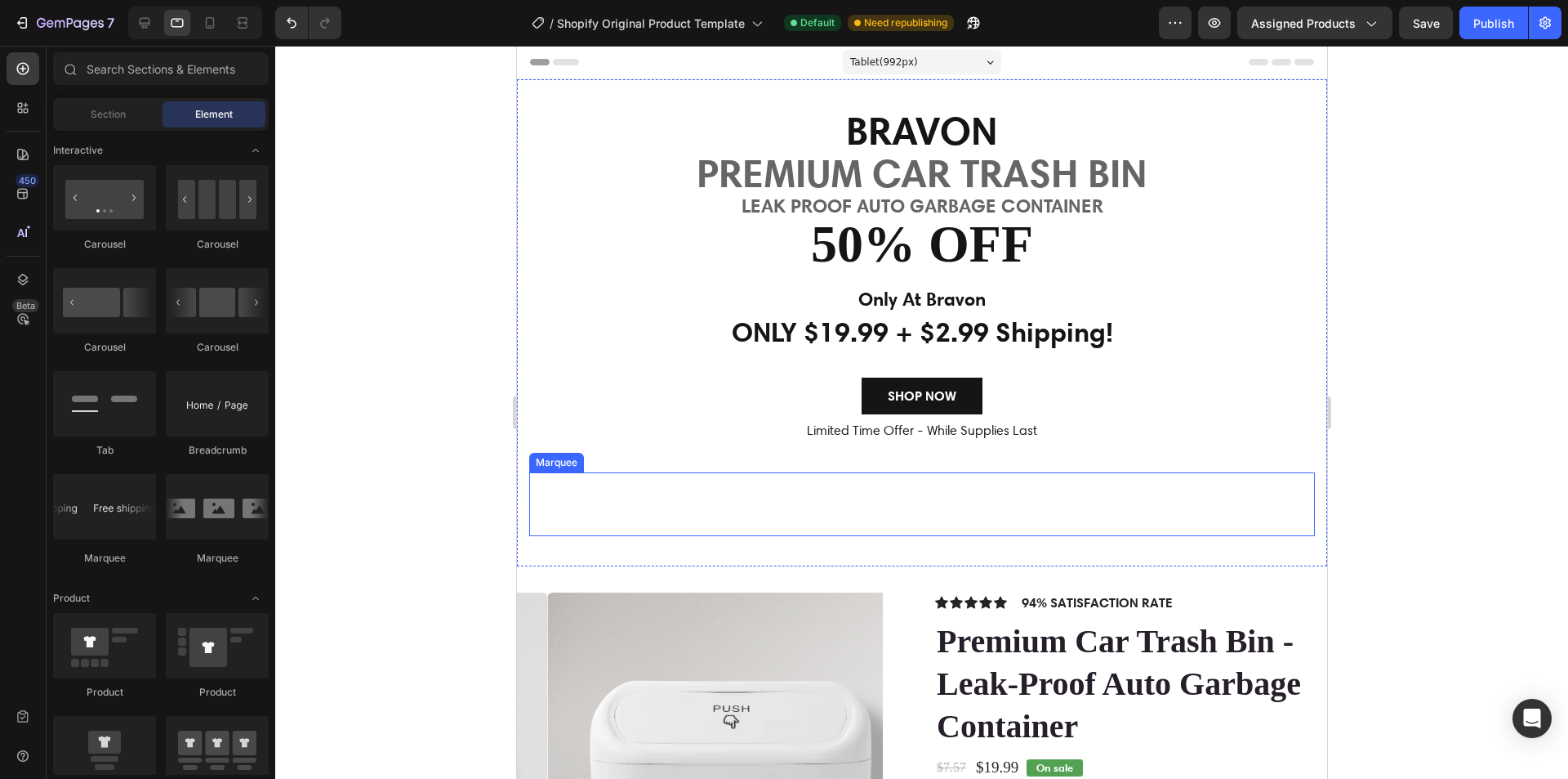
click at [781, 483] on div "FREE SHIPPING Text Block FREE SHIPPING Text Block LIMITED TIME 50% OFF SALE Tex…" at bounding box center [921, 503] width 786 height 63
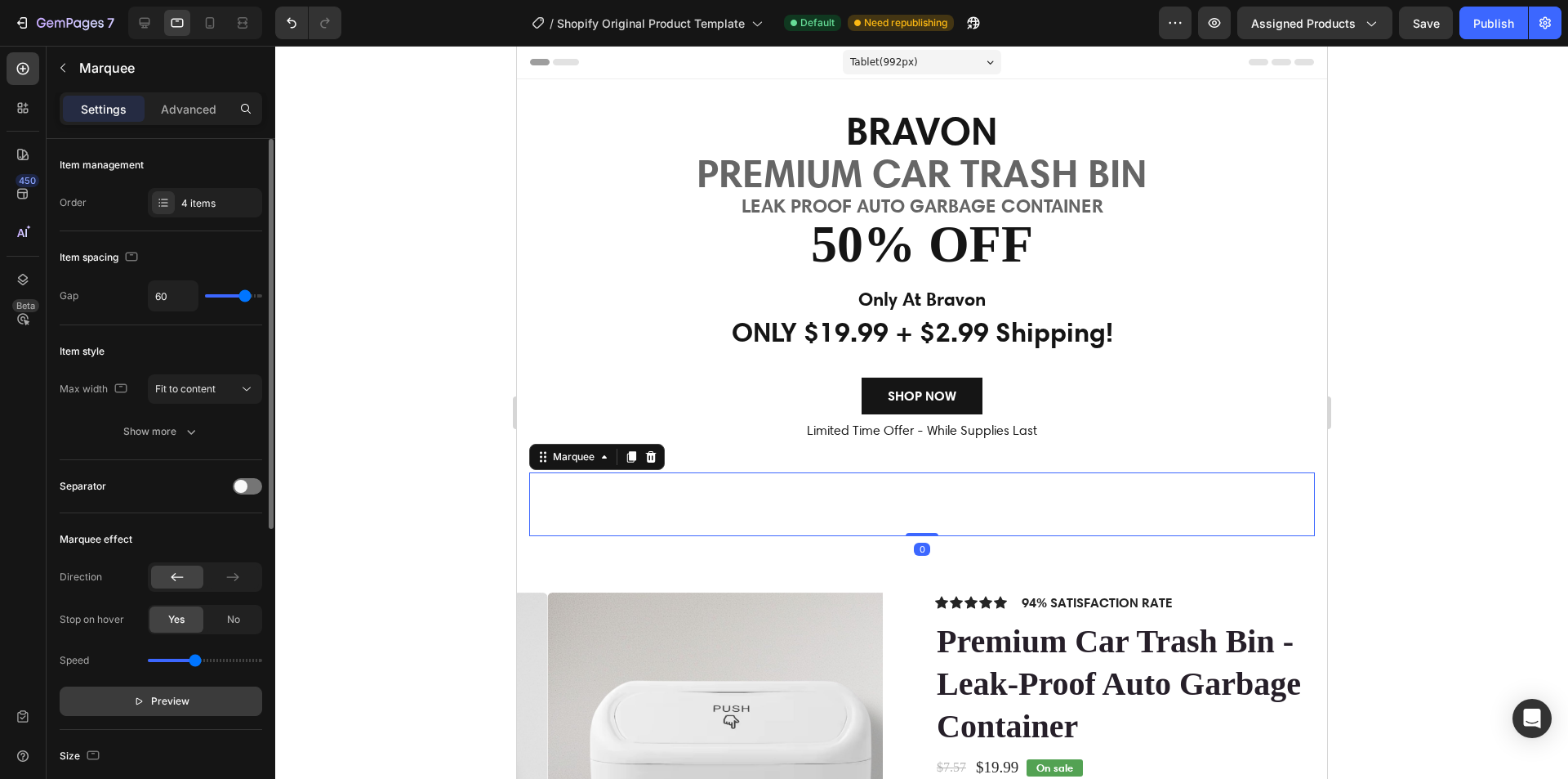
scroll to position [409, 0]
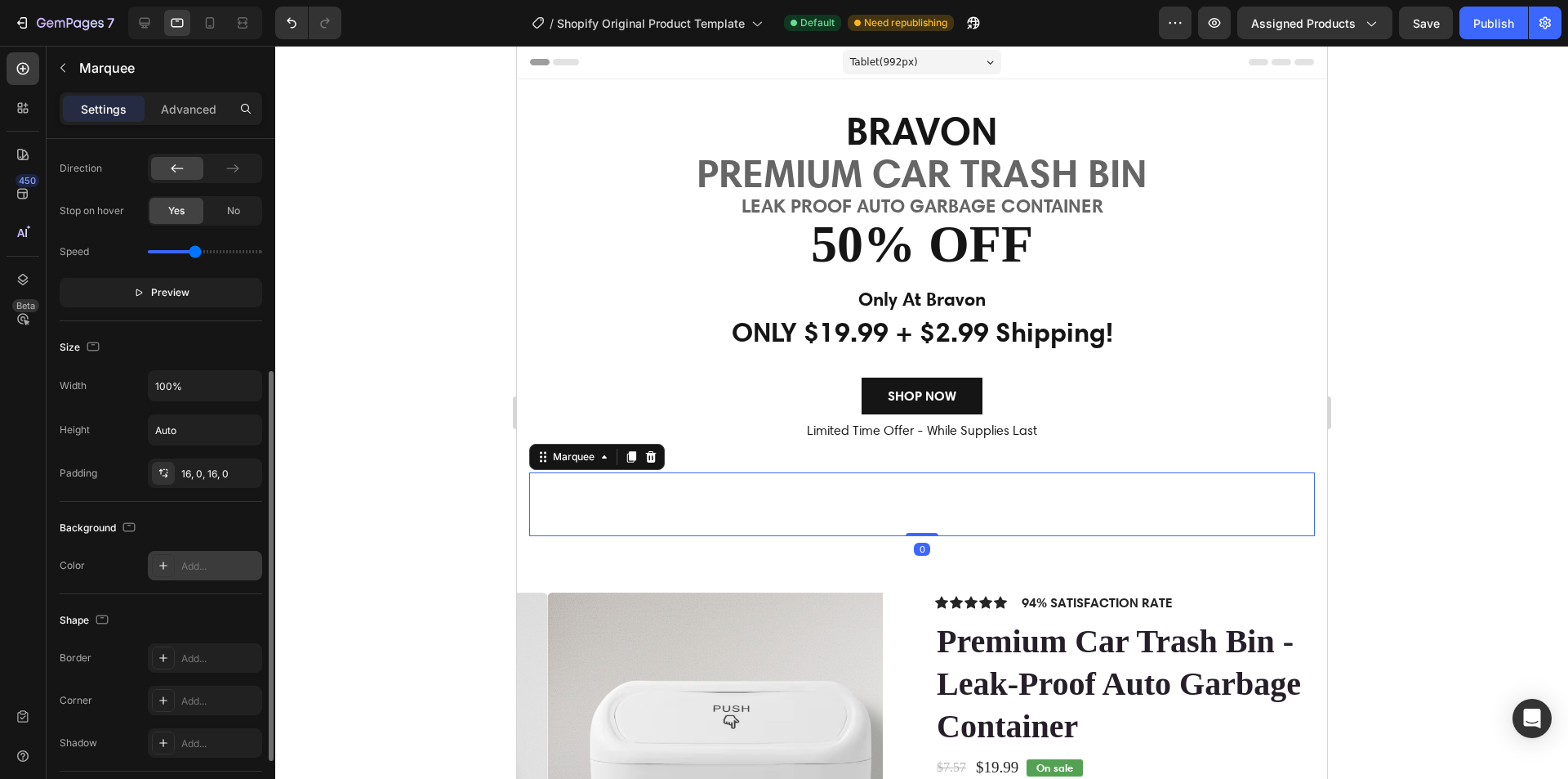
click at [193, 568] on div "Add..." at bounding box center [220, 567] width 77 height 15
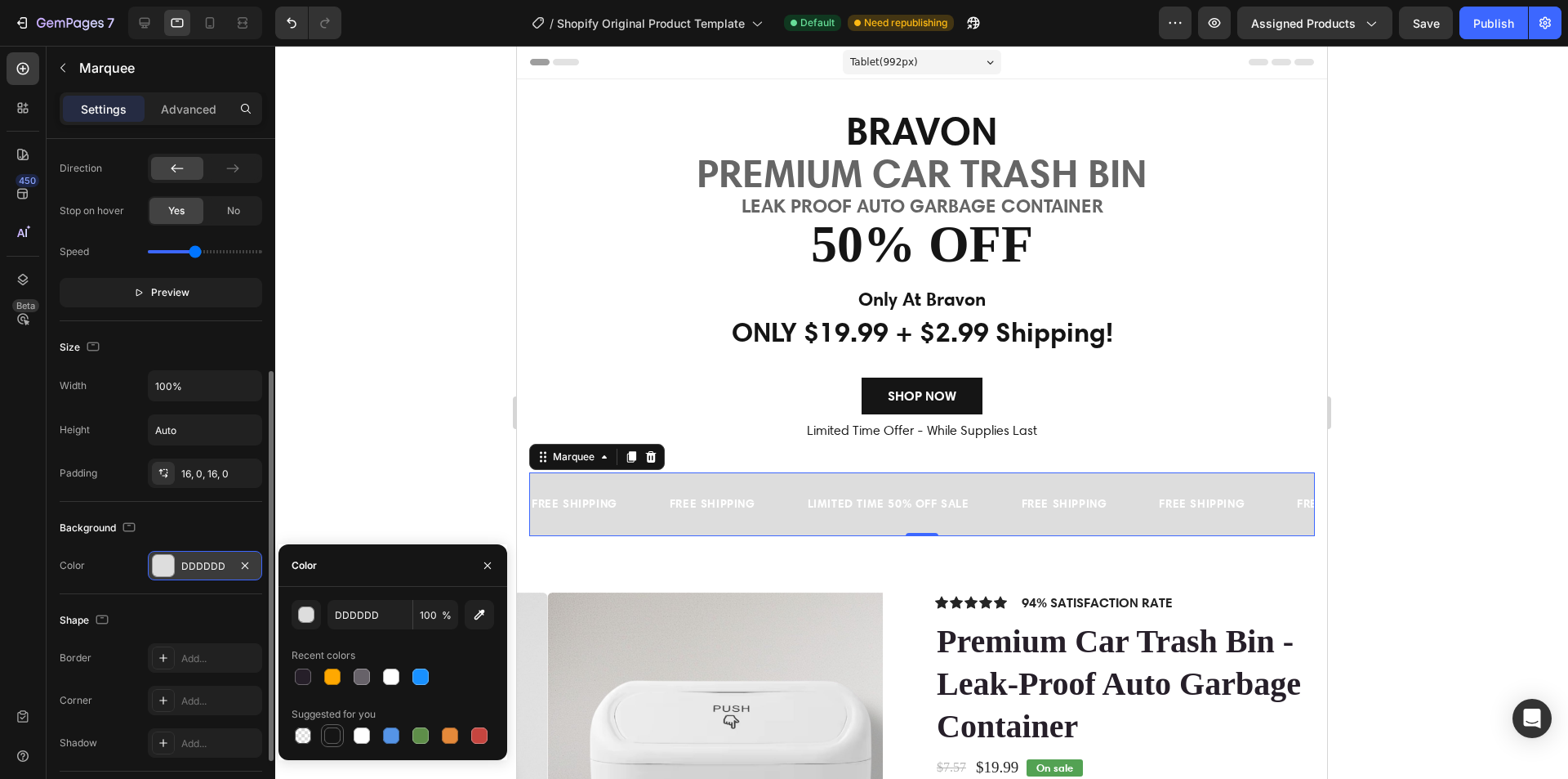
click at [333, 732] on div at bounding box center [332, 736] width 17 height 17
type input "151515"
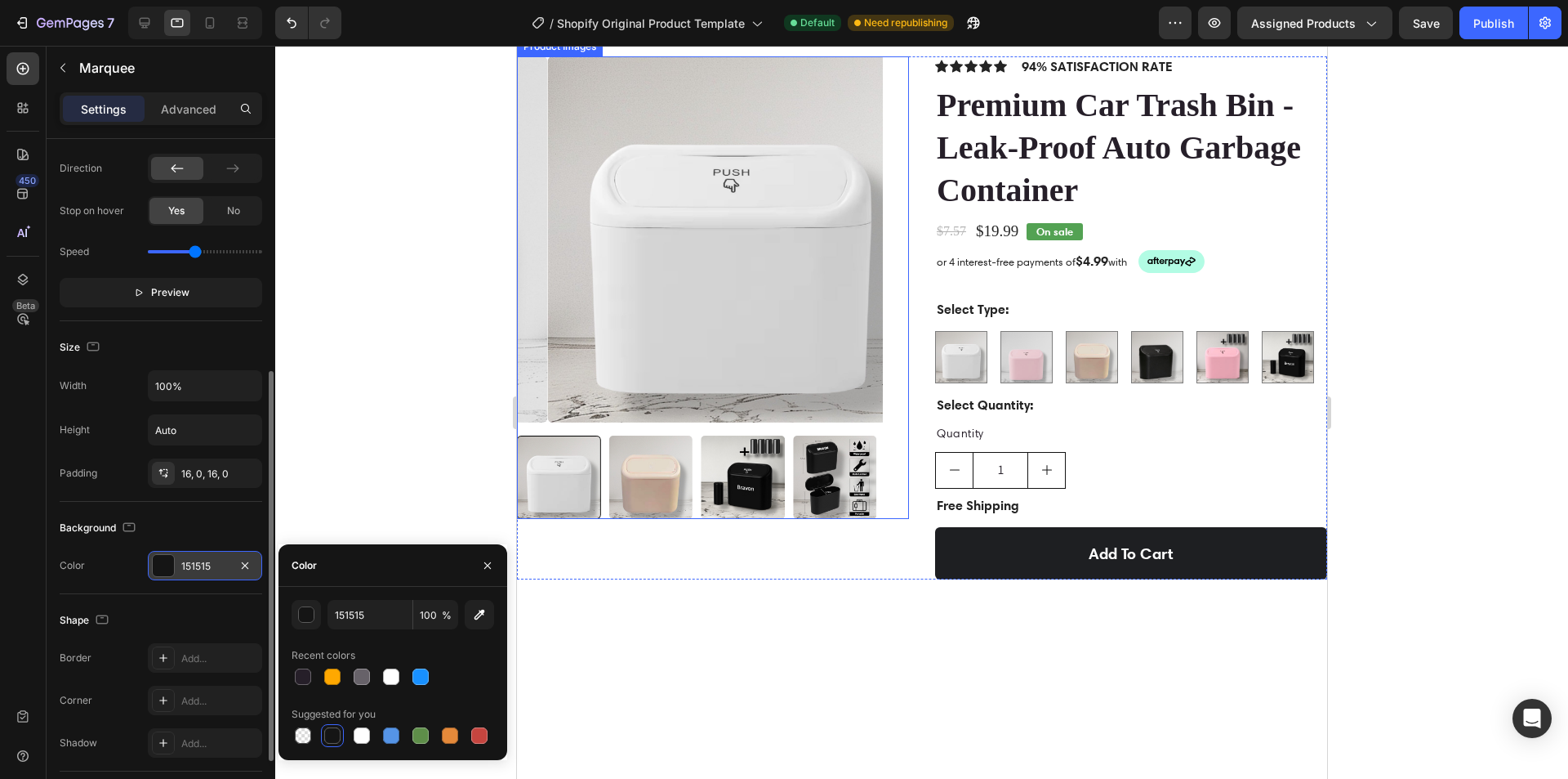
scroll to position [654, 0]
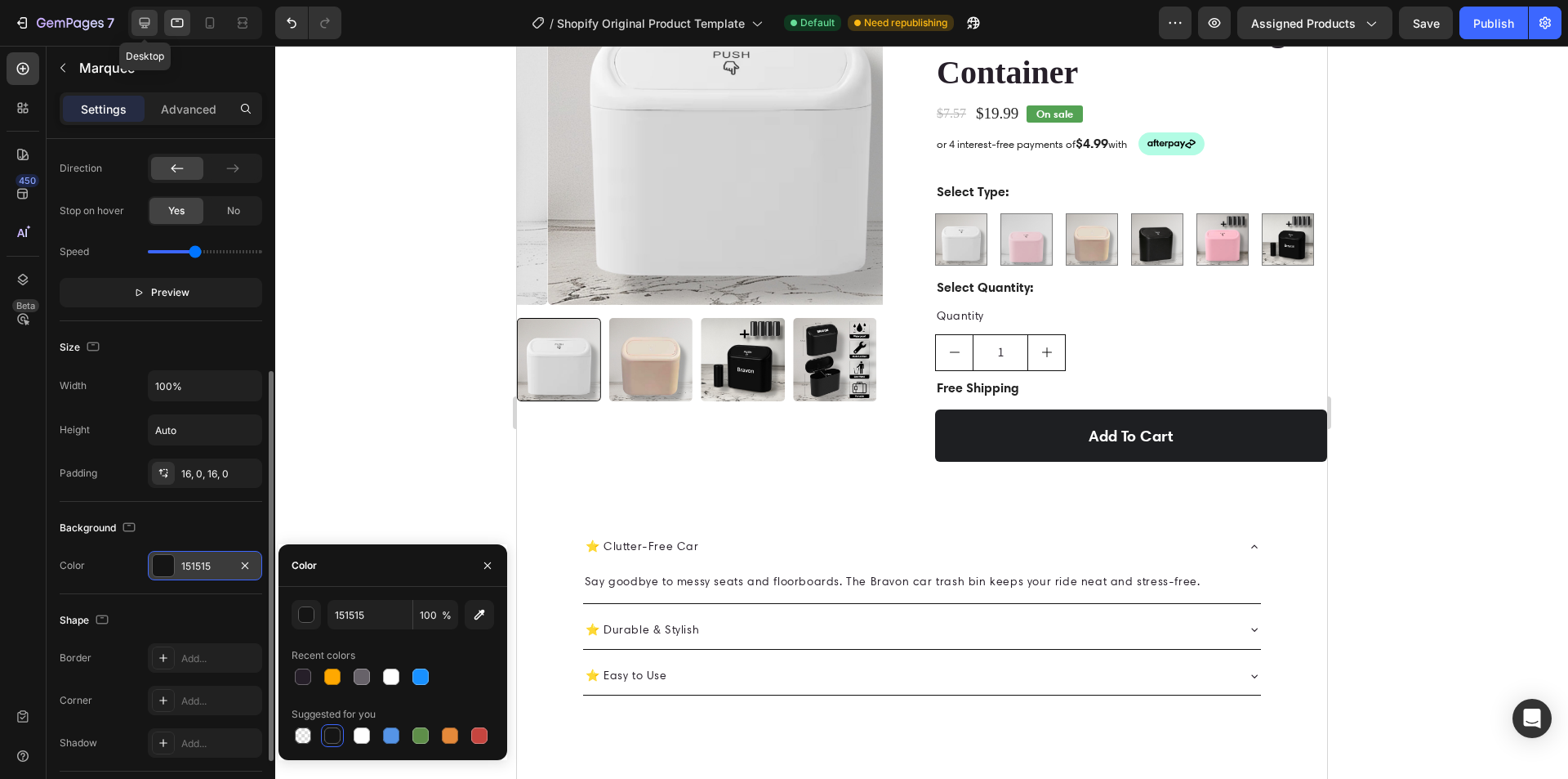
click at [150, 16] on icon at bounding box center [145, 23] width 17 height 17
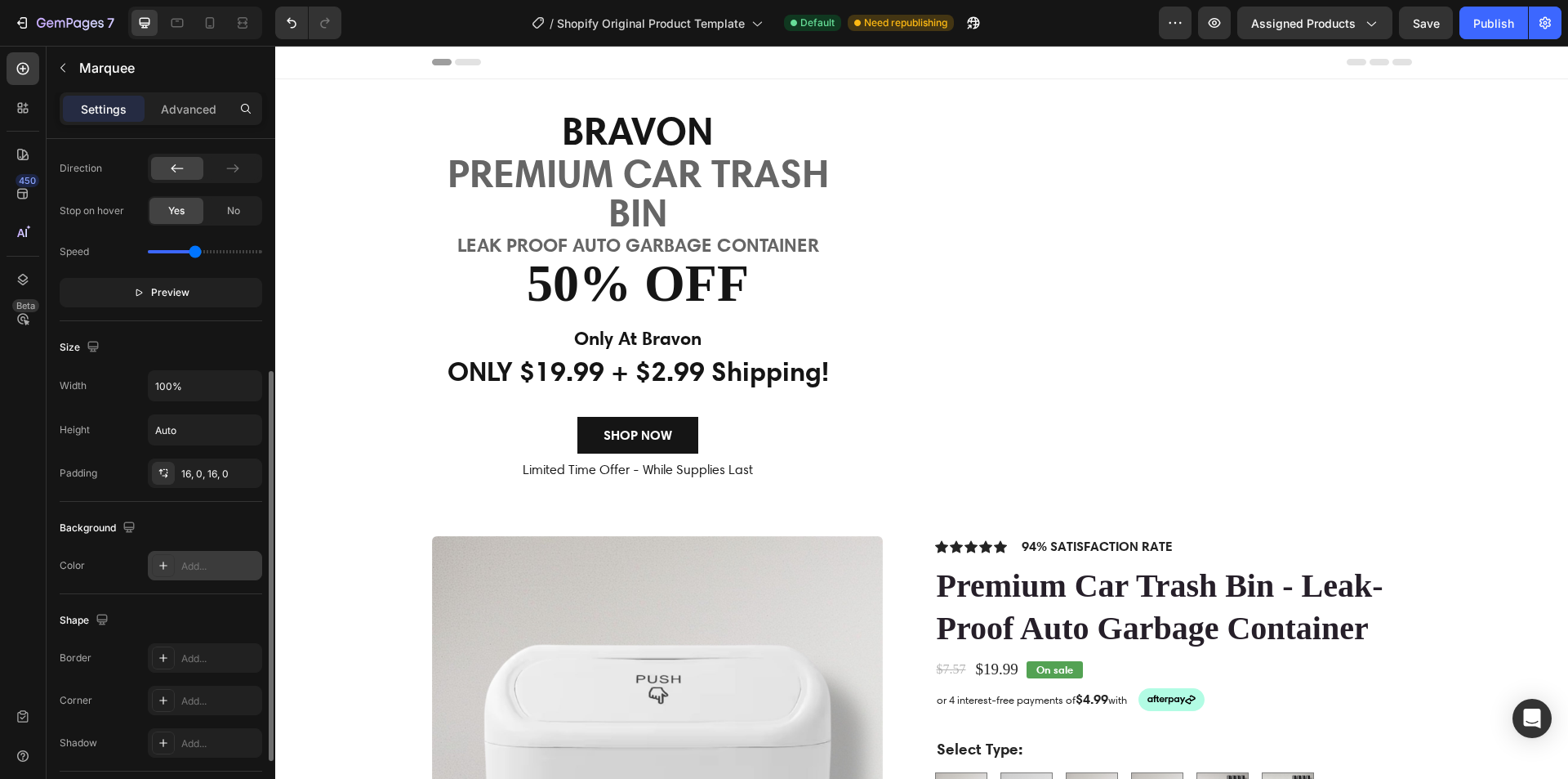
click at [1089, 273] on div "FREE SHIPPING Text Block FREE SHIPPING Text Block LIMITED TIME 50% OFF SALE Tex…" at bounding box center [1129, 294] width 543 height 63
click at [1200, 312] on div "LIMITED TIME 50% OFF SALE Text Block" at bounding box center [1215, 294] width 165 height 37
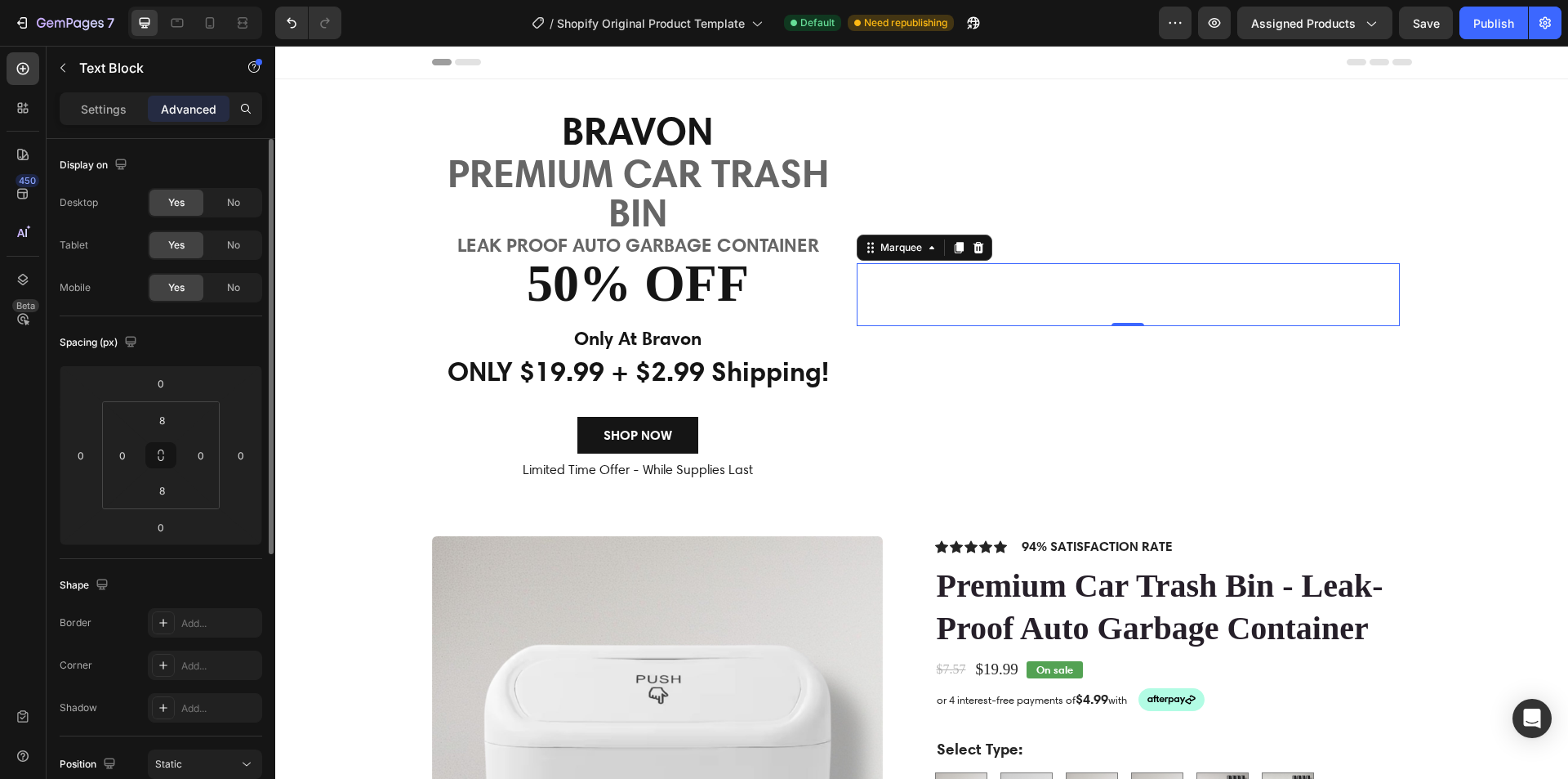
click at [1113, 275] on div "FREE SHIPPING Text Block FREE SHIPPING Text Block LIMITED TIME 50% OFF SALE Tex…" at bounding box center [1129, 294] width 543 height 63
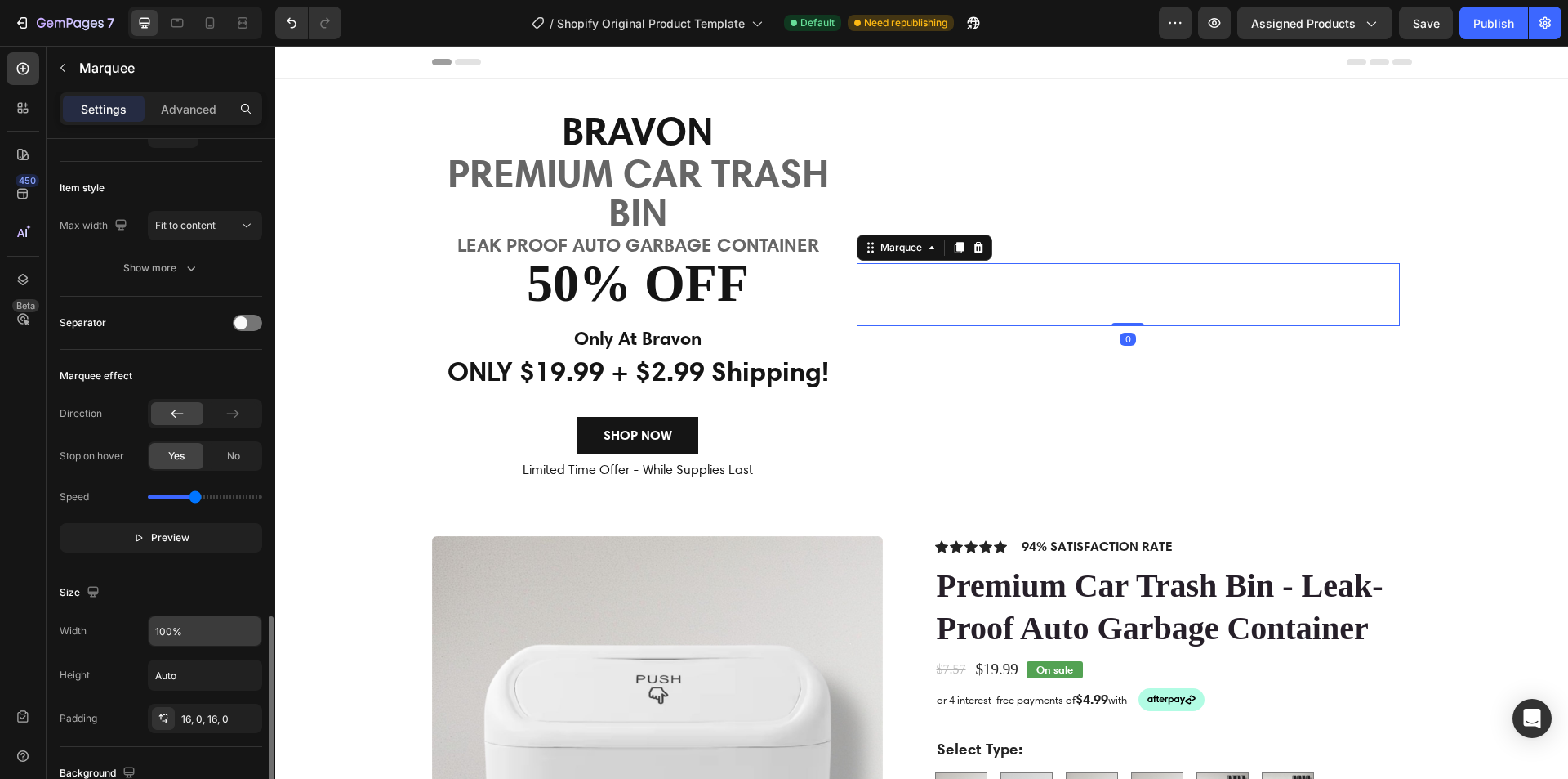
scroll to position [409, 0]
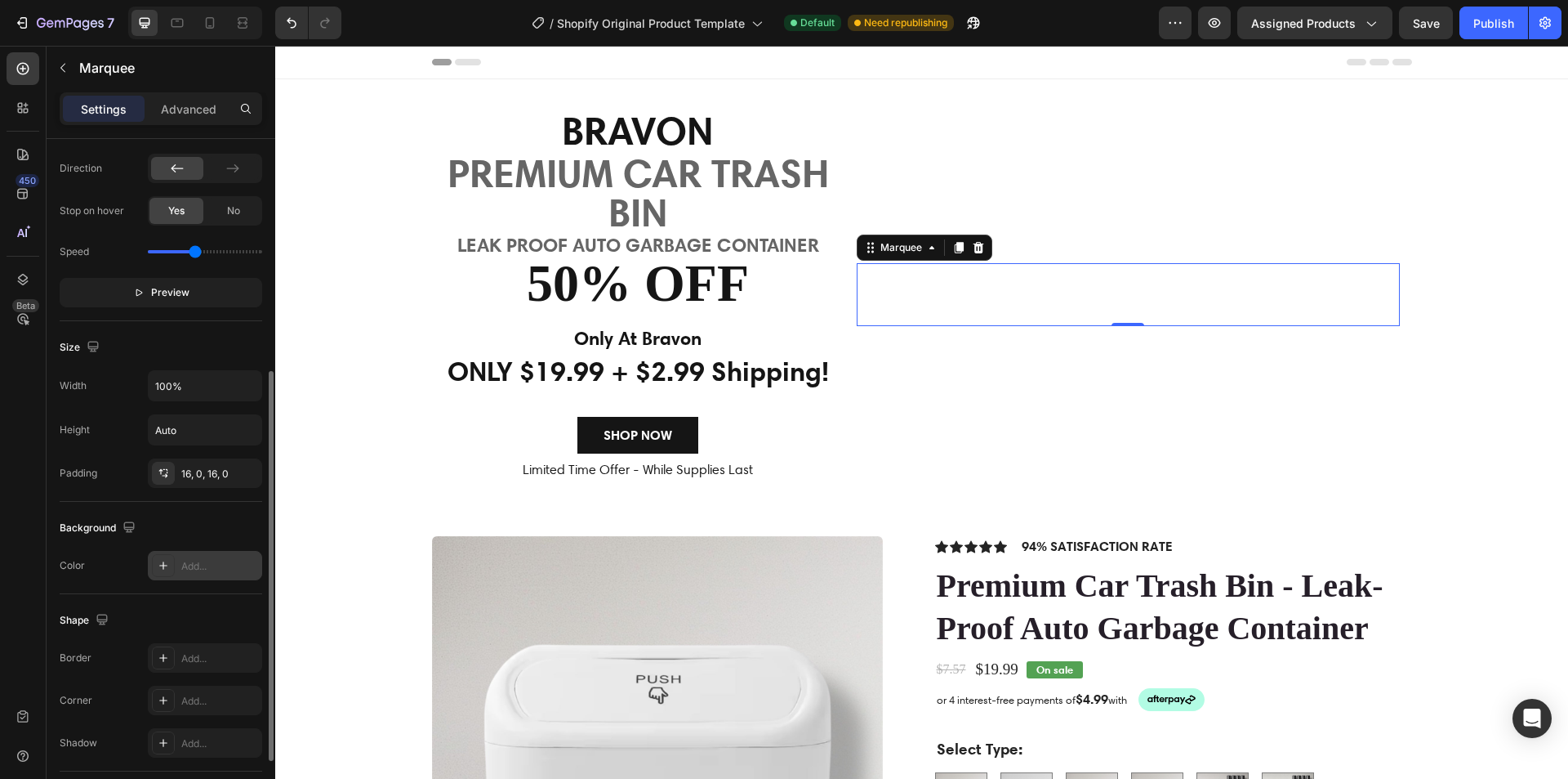
click at [180, 566] on div "Add..." at bounding box center [205, 565] width 114 height 29
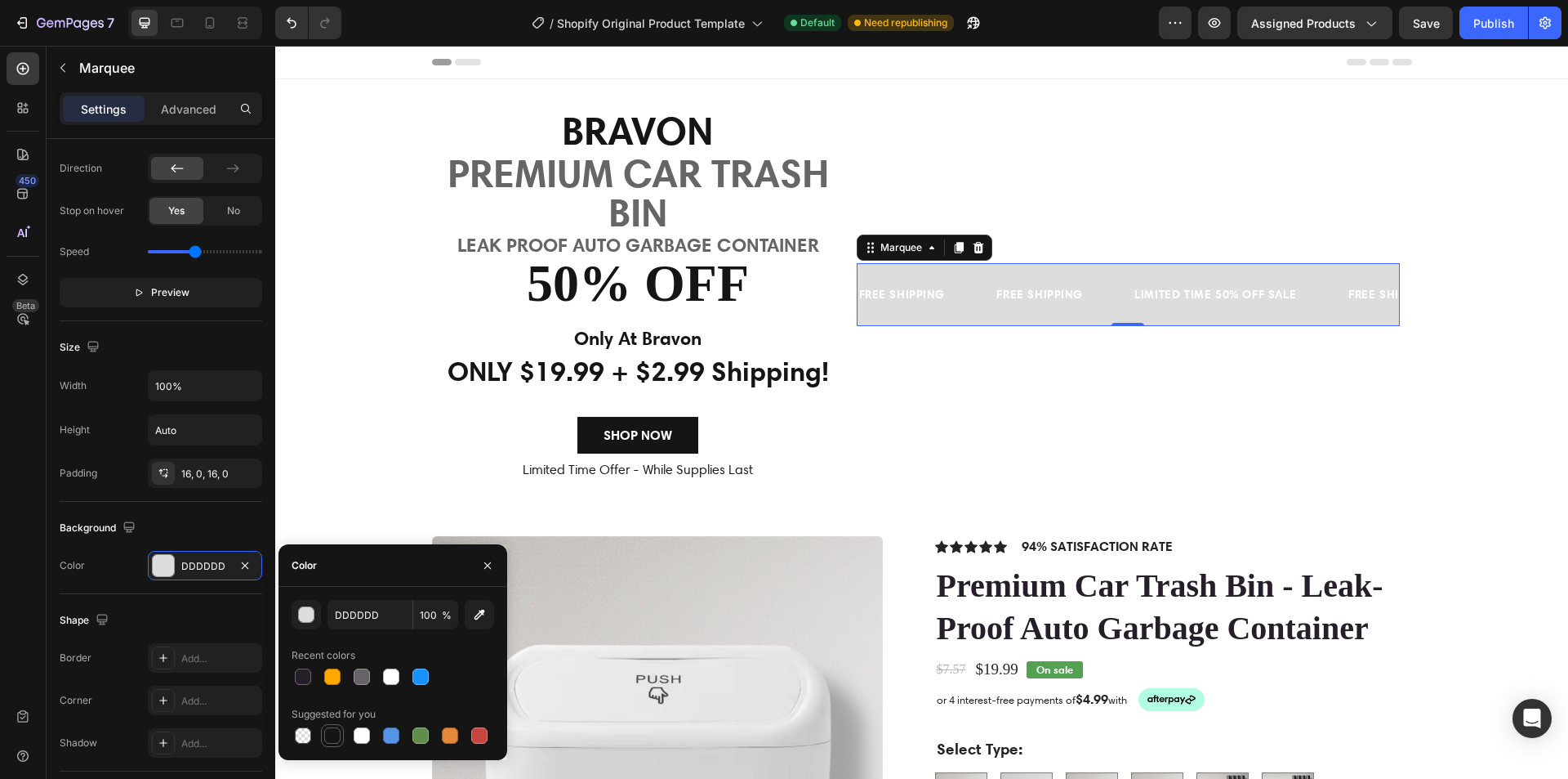
click at [336, 731] on div at bounding box center [332, 736] width 17 height 17
type input "151515"
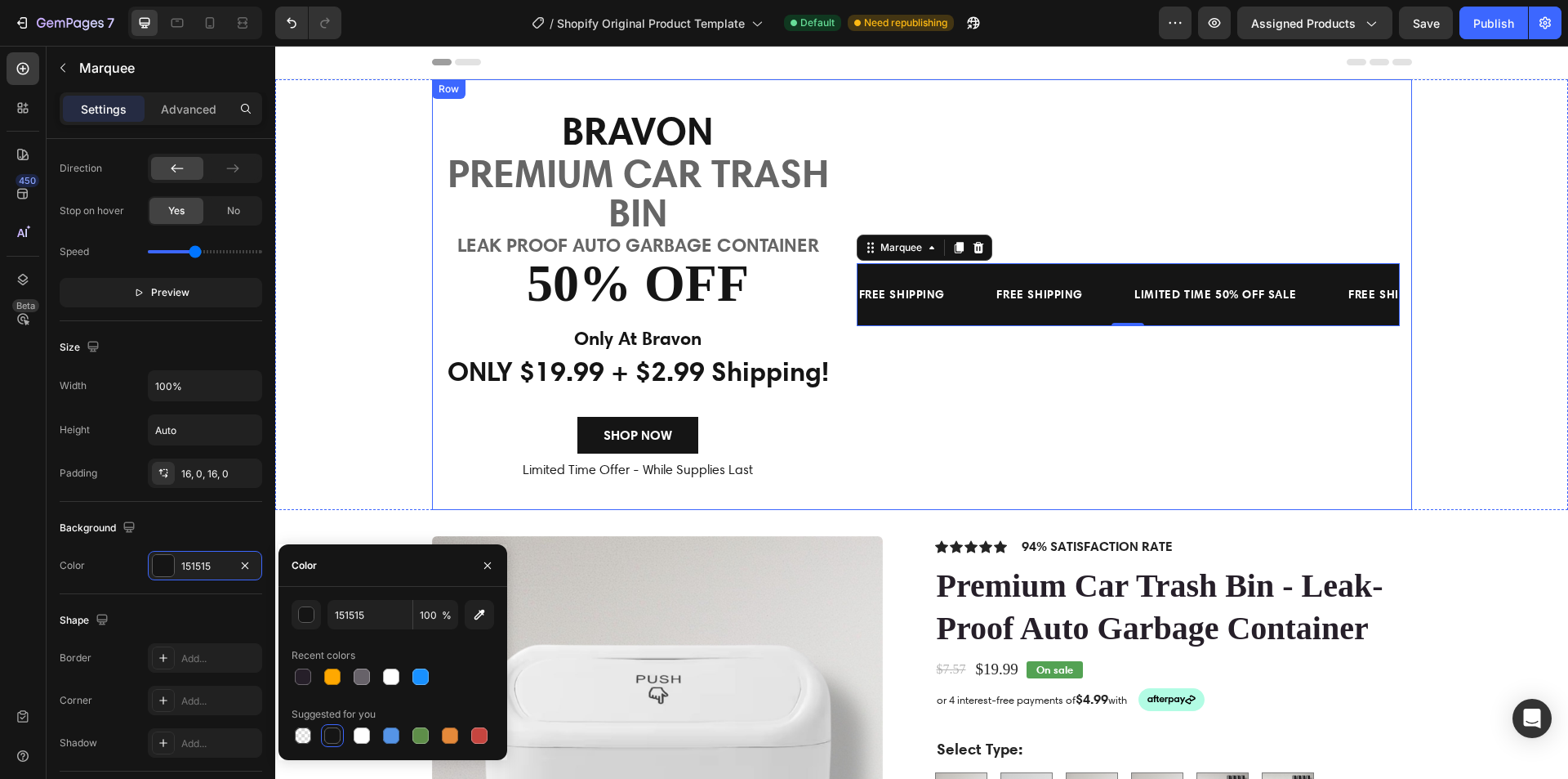
click at [1086, 142] on div "FREE SHIPPING Text Block FREE SHIPPING Text Block LIMITED TIME 50% OFF SALE Tex…" at bounding box center [1129, 294] width 543 height 370
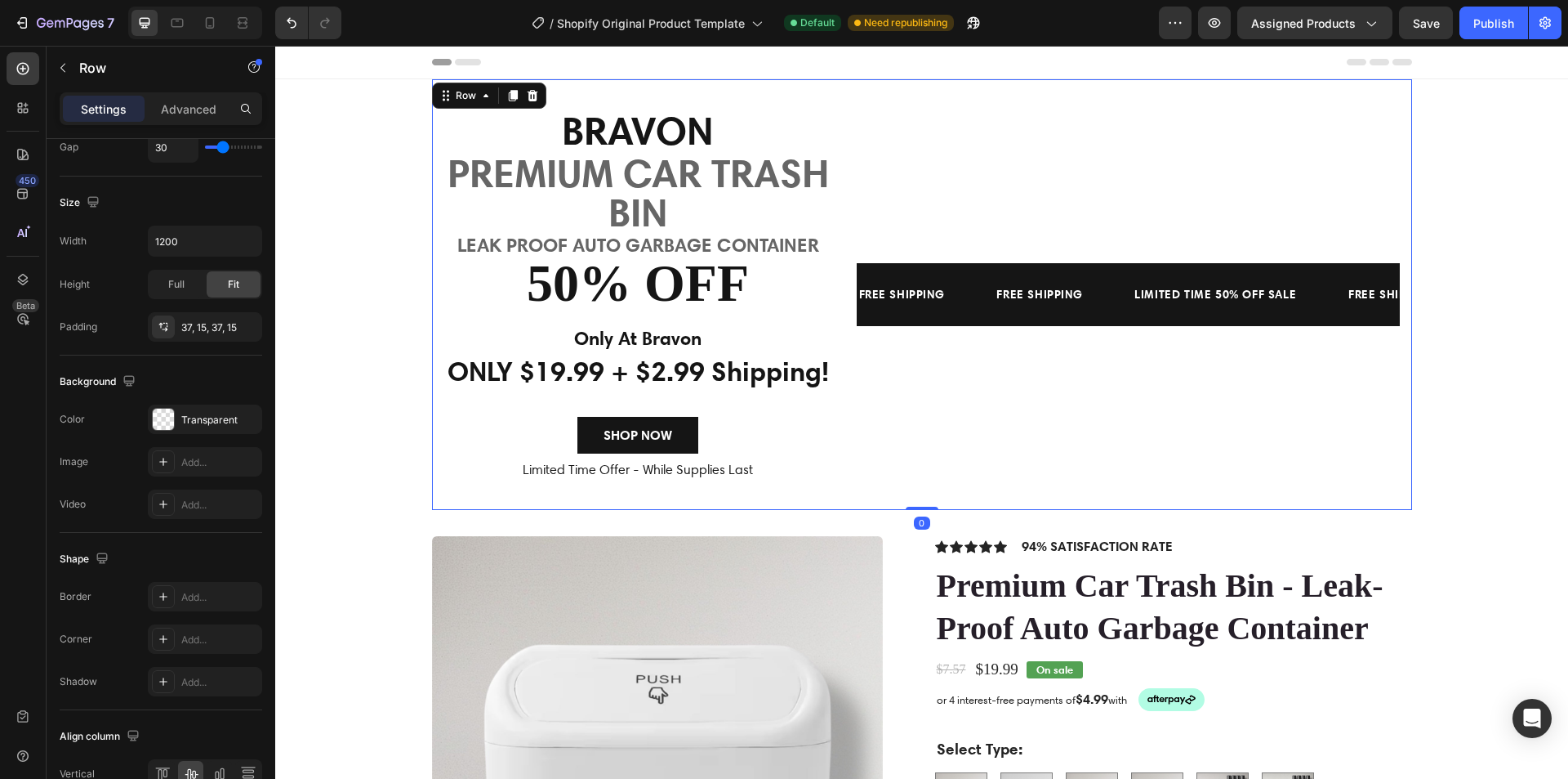
scroll to position [0, 0]
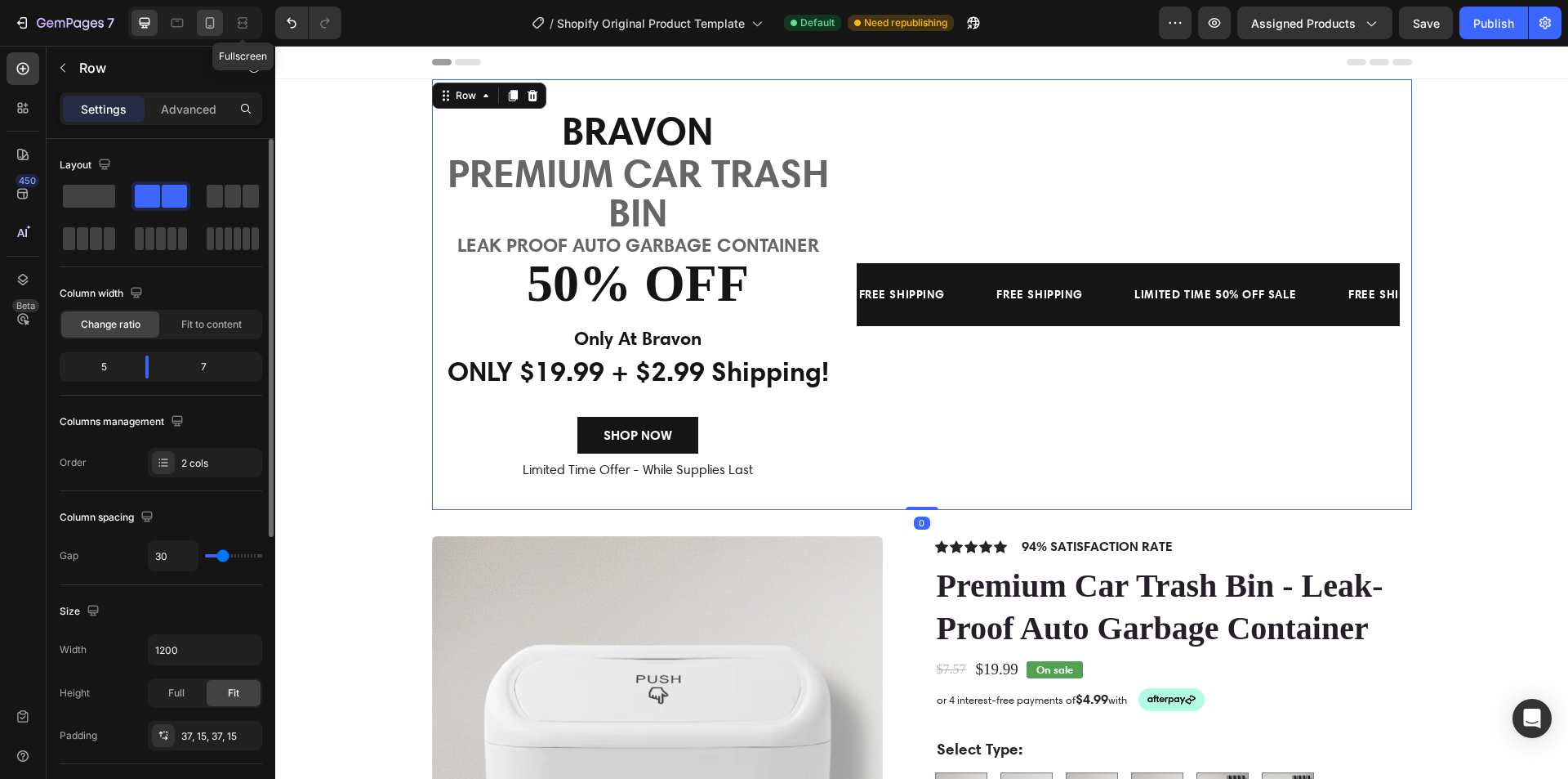
drag, startPoint x: 231, startPoint y: 19, endPoint x: 201, endPoint y: 20, distance: 30.0
click at [225, 19] on div "Fullscreen" at bounding box center [195, 23] width 134 height 33
click at [210, 23] on icon at bounding box center [210, 23] width 17 height 17
type input "0"
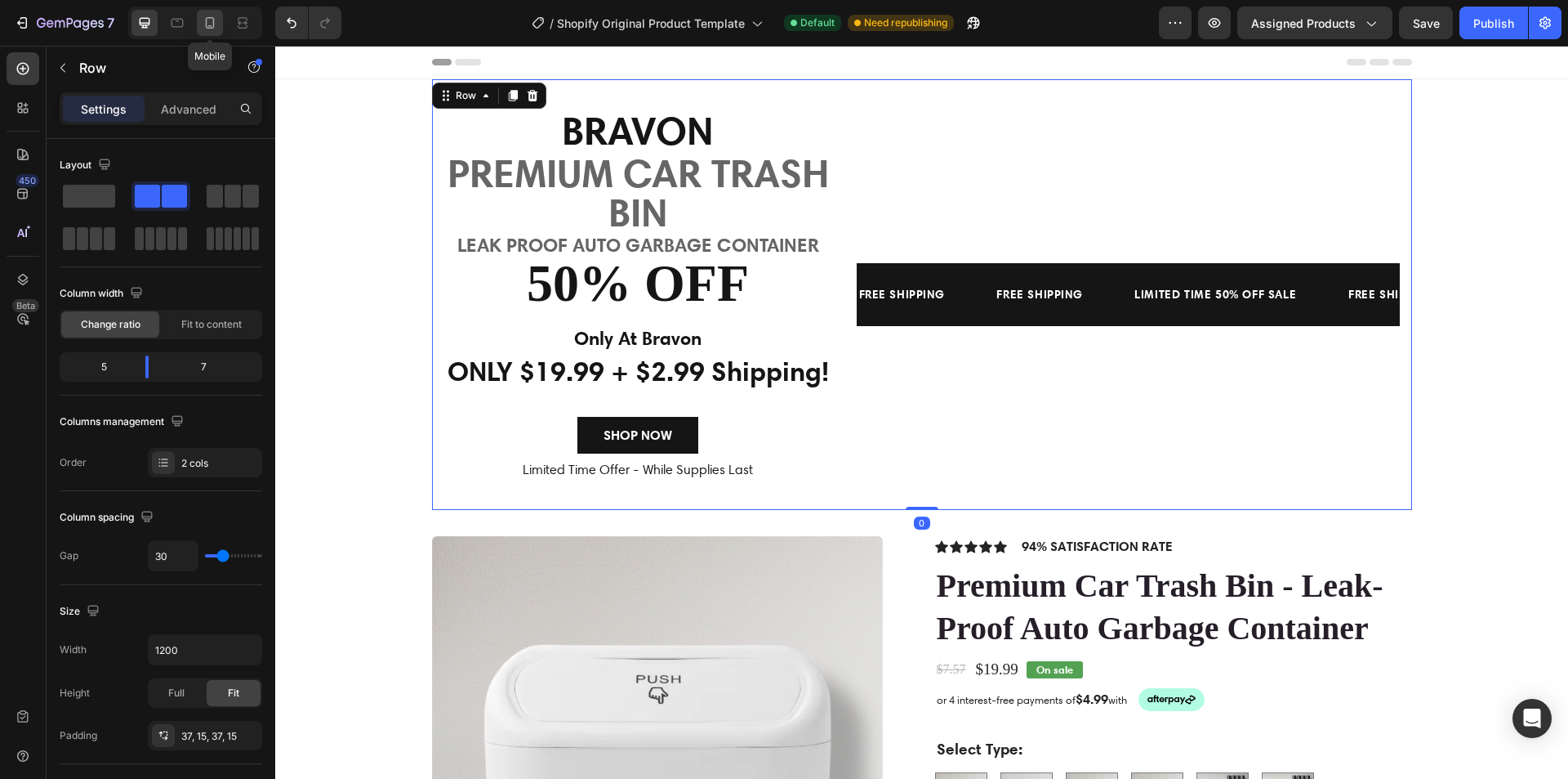
type input "100%"
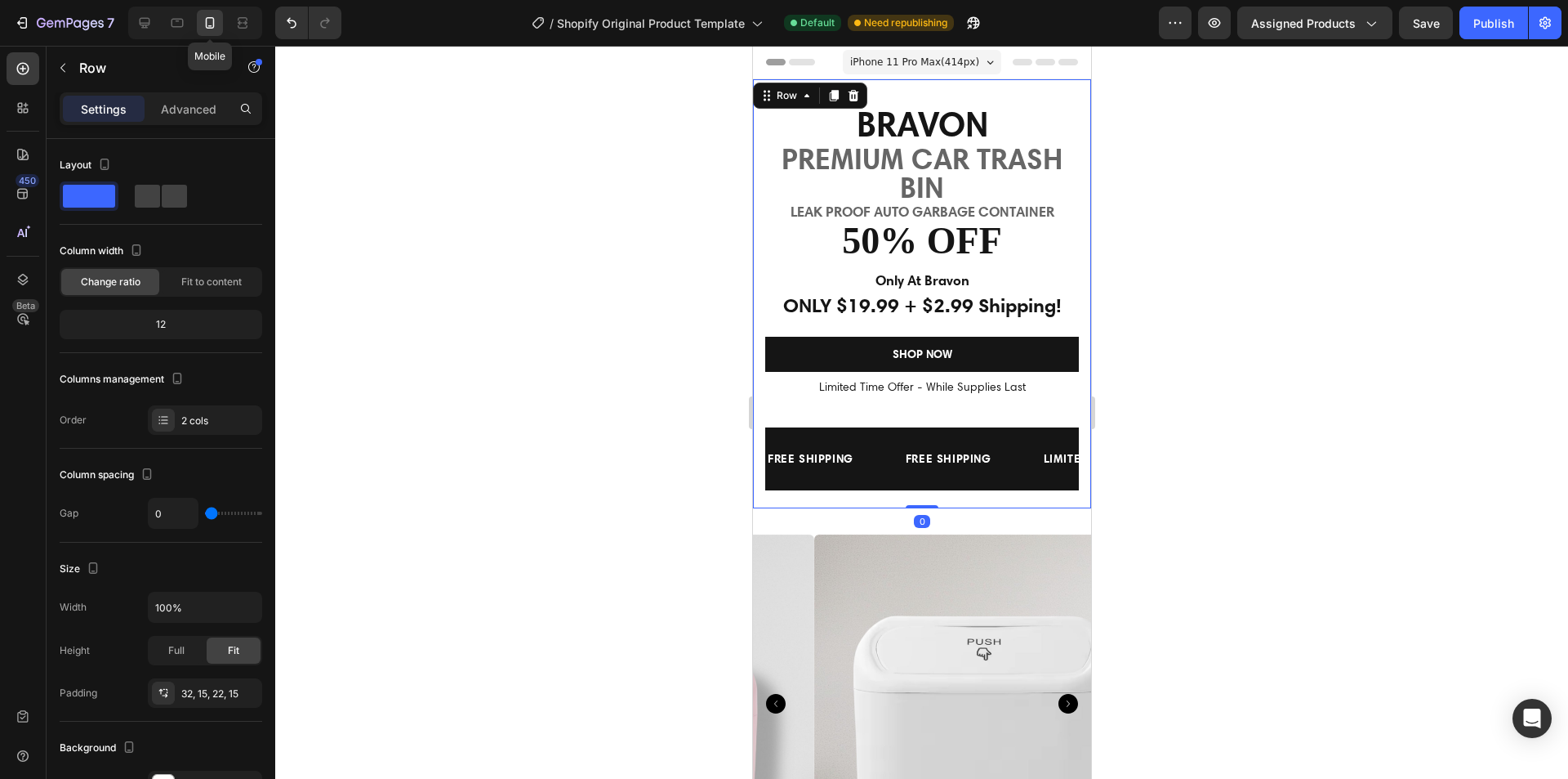
click at [210, 23] on icon at bounding box center [210, 23] width 17 height 17
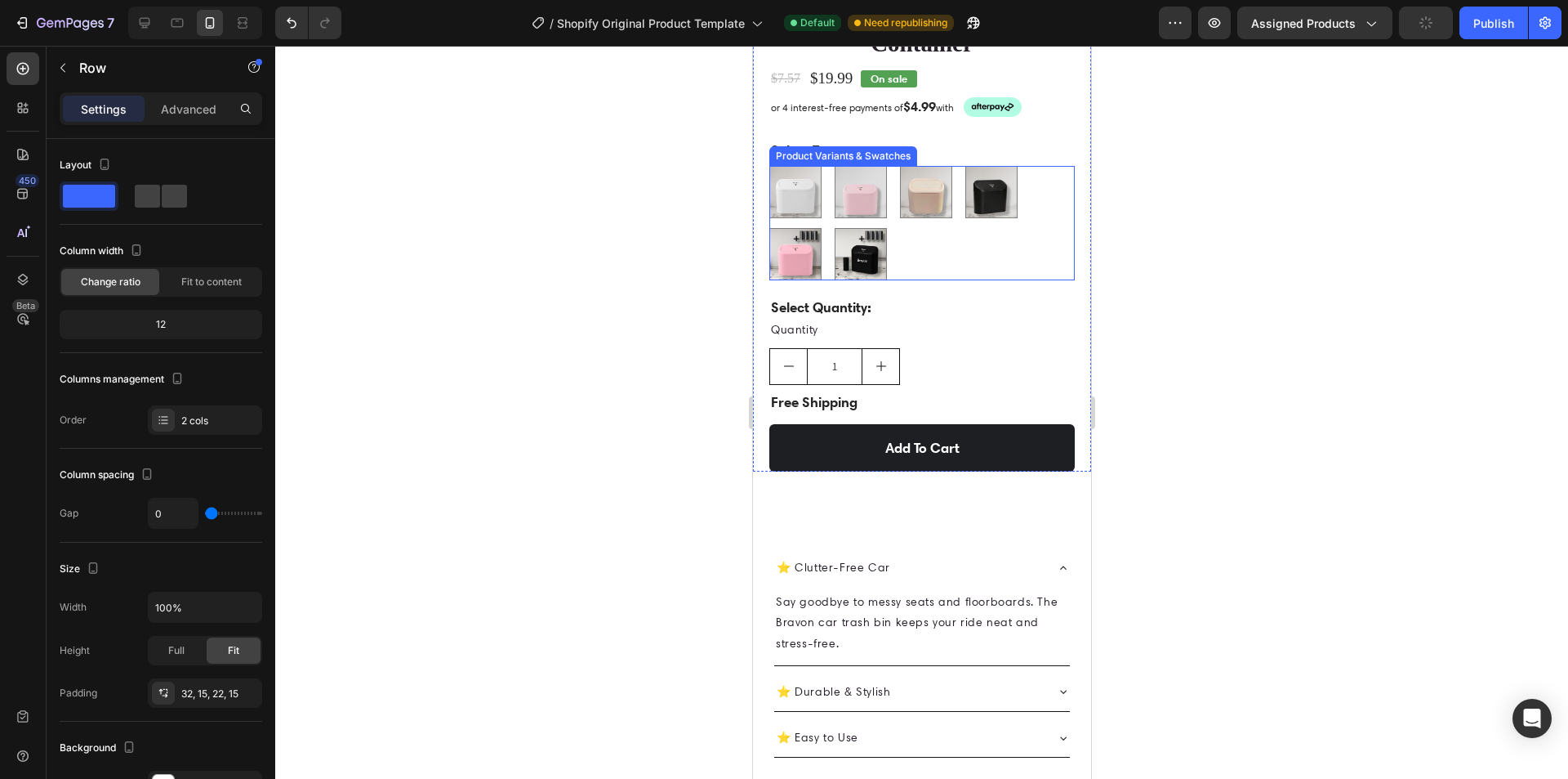
scroll to position [980, 0]
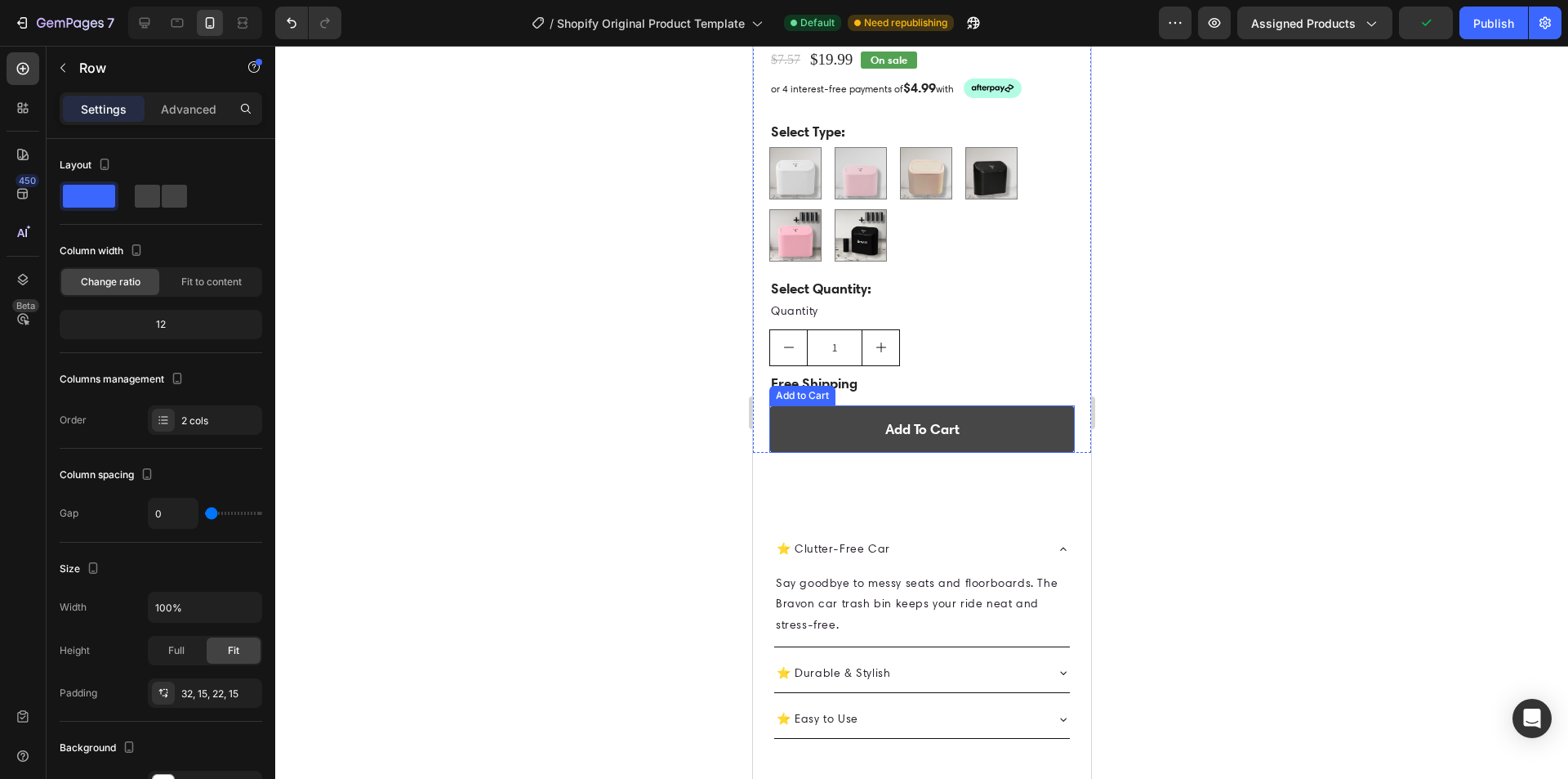
click at [1015, 414] on button "Add To Cart" at bounding box center [921, 429] width 306 height 48
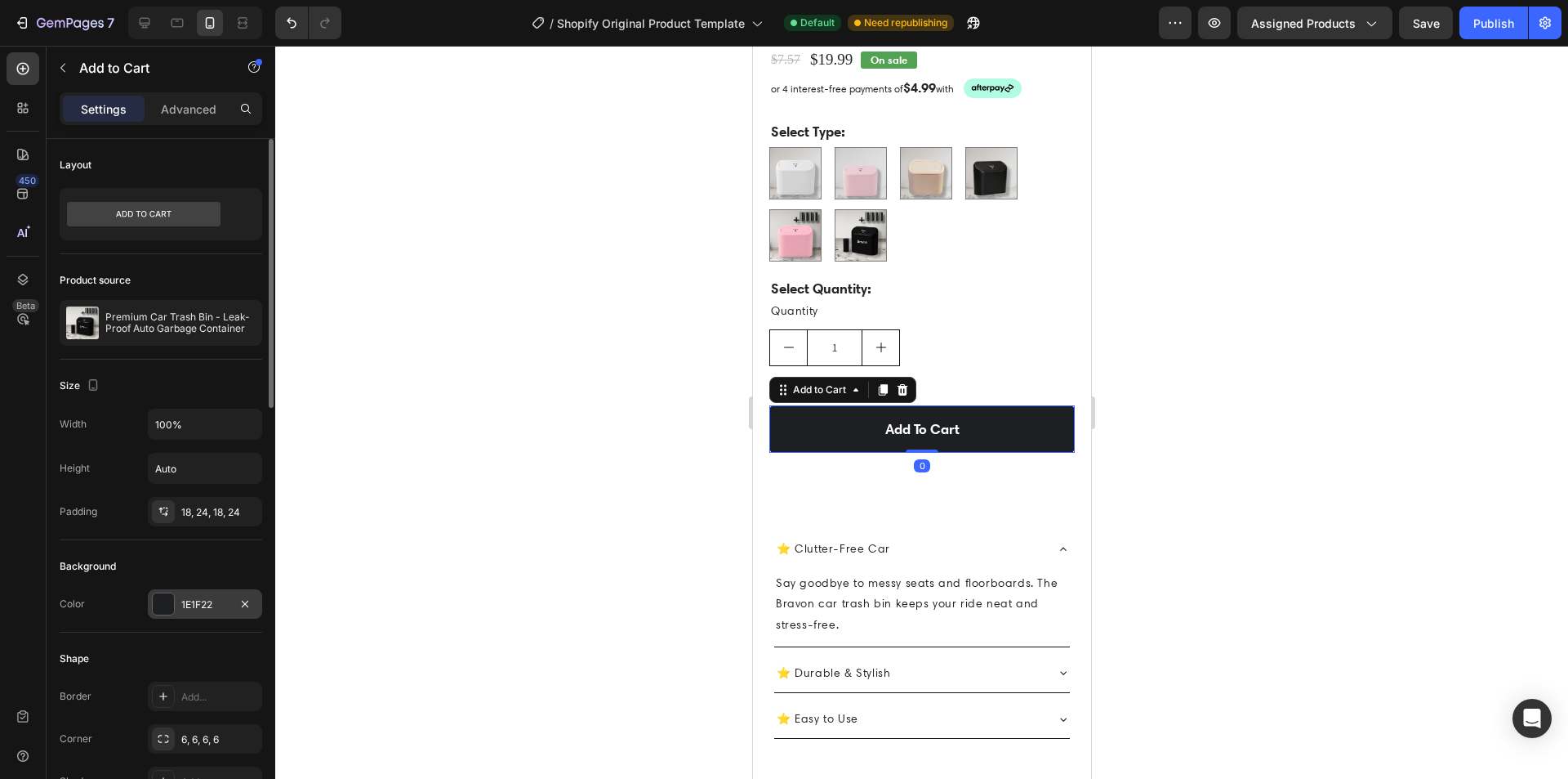
click at [194, 611] on div "1E1F22" at bounding box center [205, 605] width 48 height 15
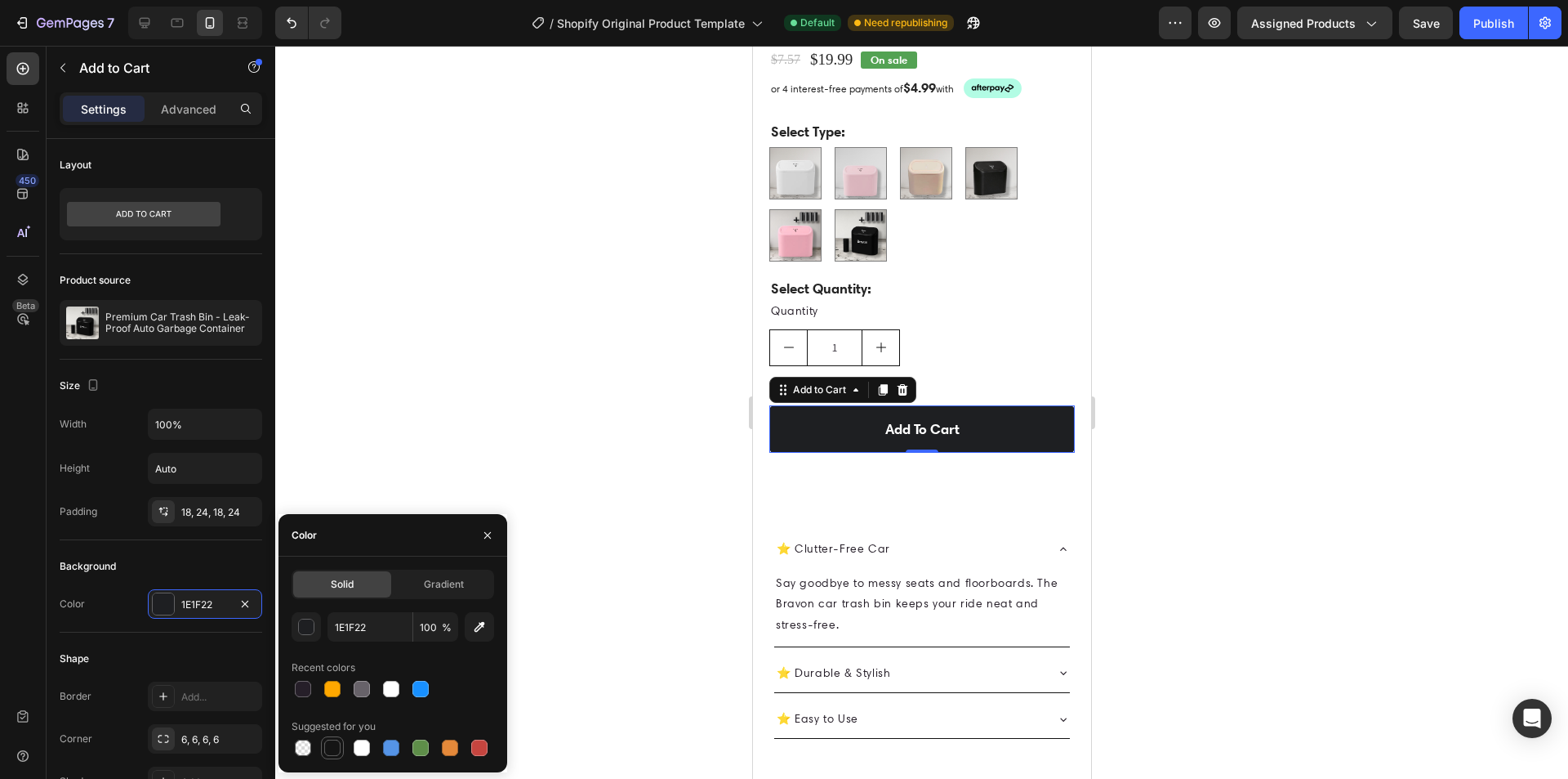
click at [337, 746] on div at bounding box center [332, 748] width 17 height 17
click at [300, 692] on div at bounding box center [303, 689] width 17 height 17
click at [327, 751] on div at bounding box center [332, 748] width 17 height 17
type input "151515"
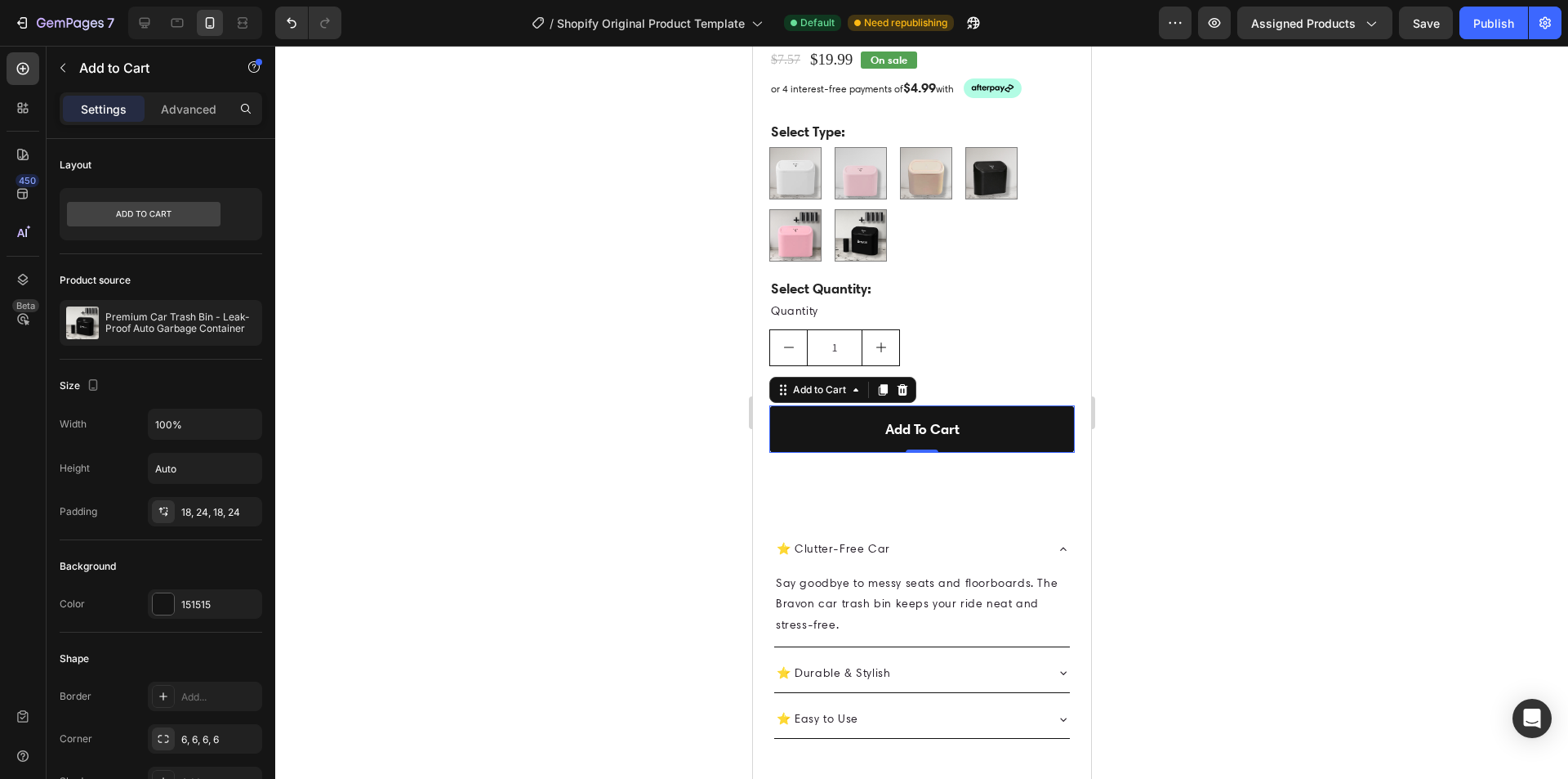
click at [605, 649] on div at bounding box center [921, 412] width 1293 height 733
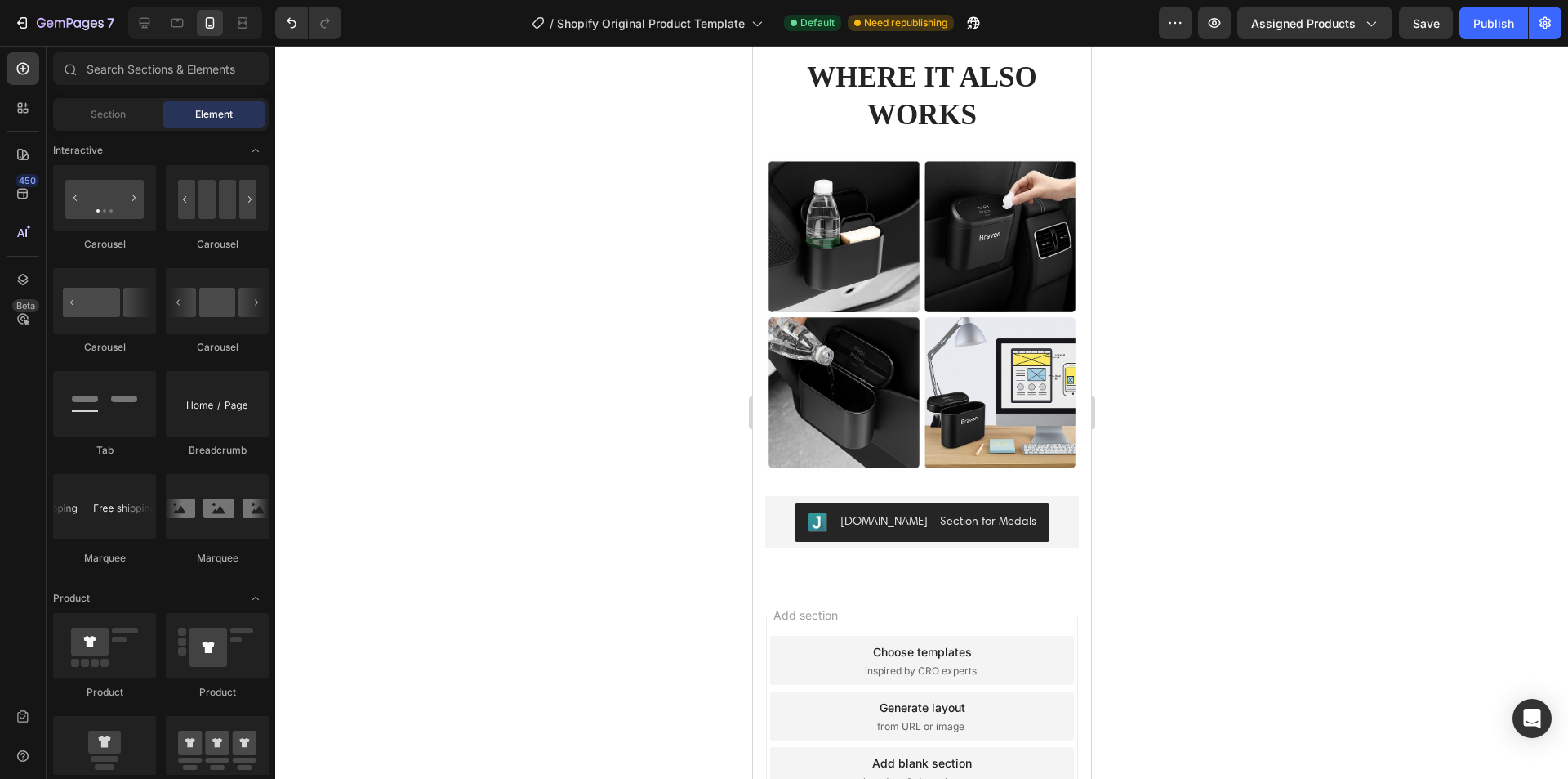
scroll to position [1587, 0]
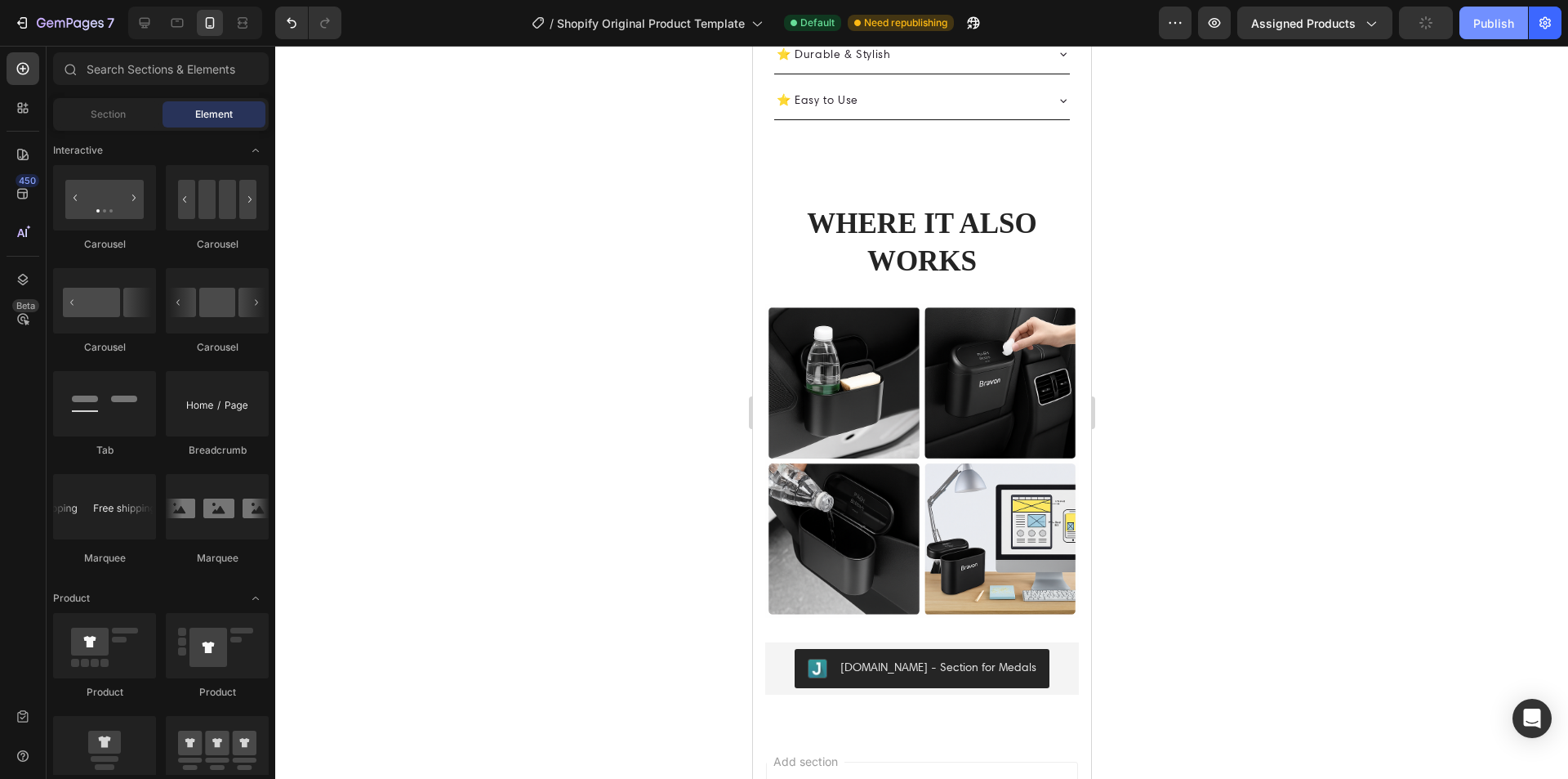
click at [1476, 23] on div "Publish" at bounding box center [1494, 23] width 41 height 18
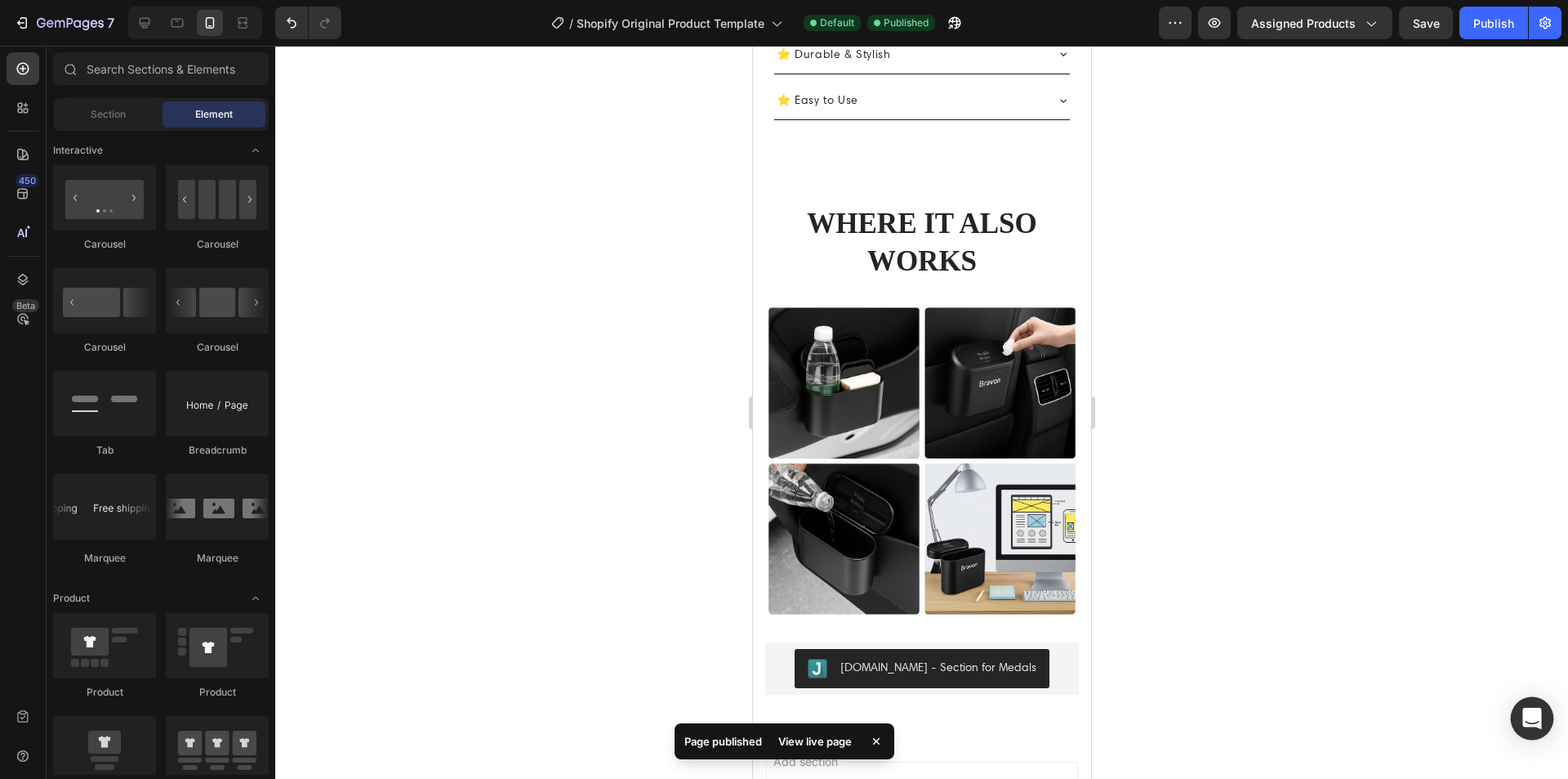
click at [1526, 719] on icon "Open Intercom Messenger" at bounding box center [1531, 718] width 18 height 21
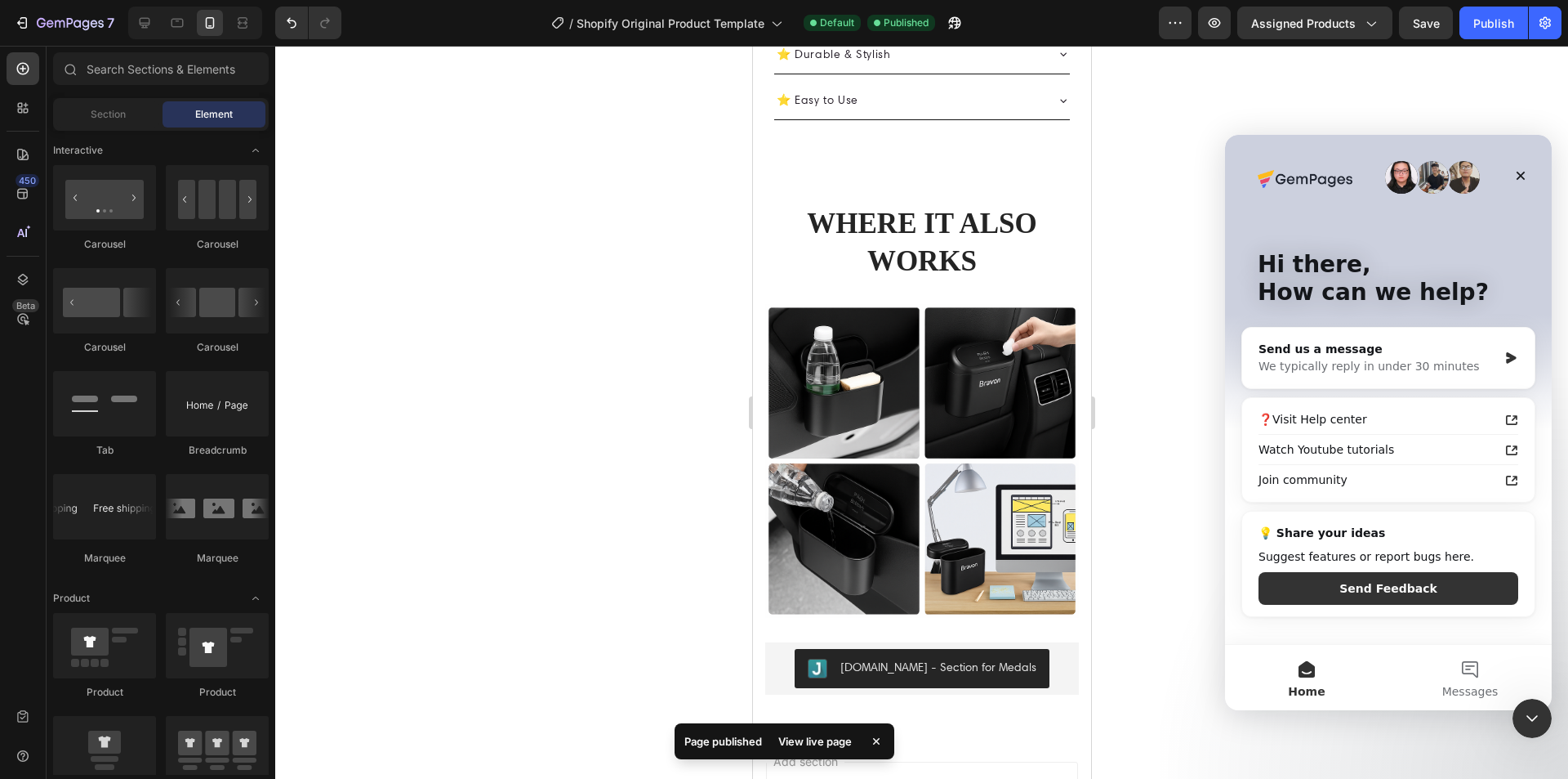
scroll to position [0, 0]
click at [1525, 170] on icon "Close" at bounding box center [1521, 176] width 13 height 13
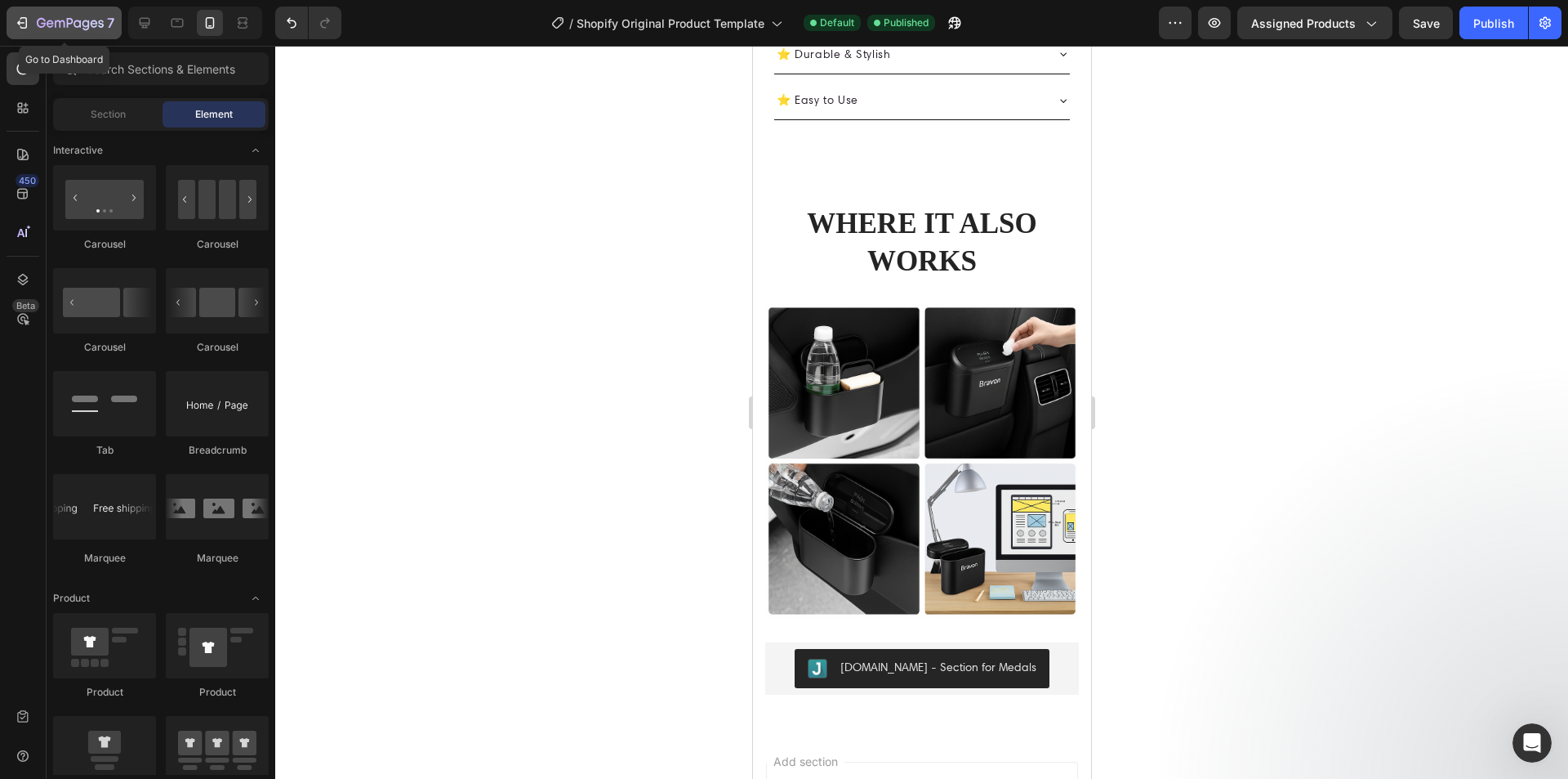
click at [73, 12] on button "7" at bounding box center [64, 23] width 115 height 33
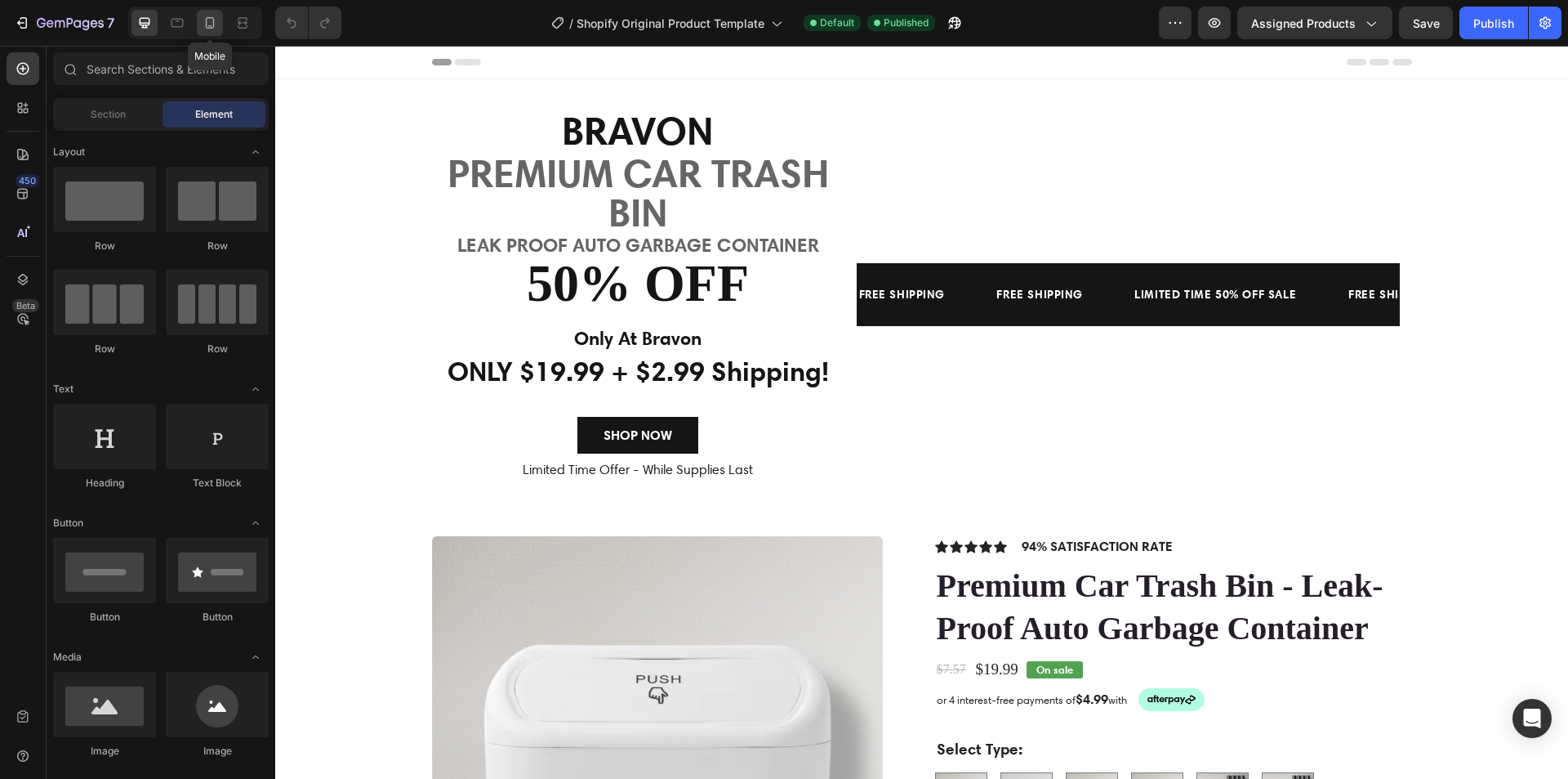
click at [210, 23] on icon at bounding box center [210, 23] width 17 height 17
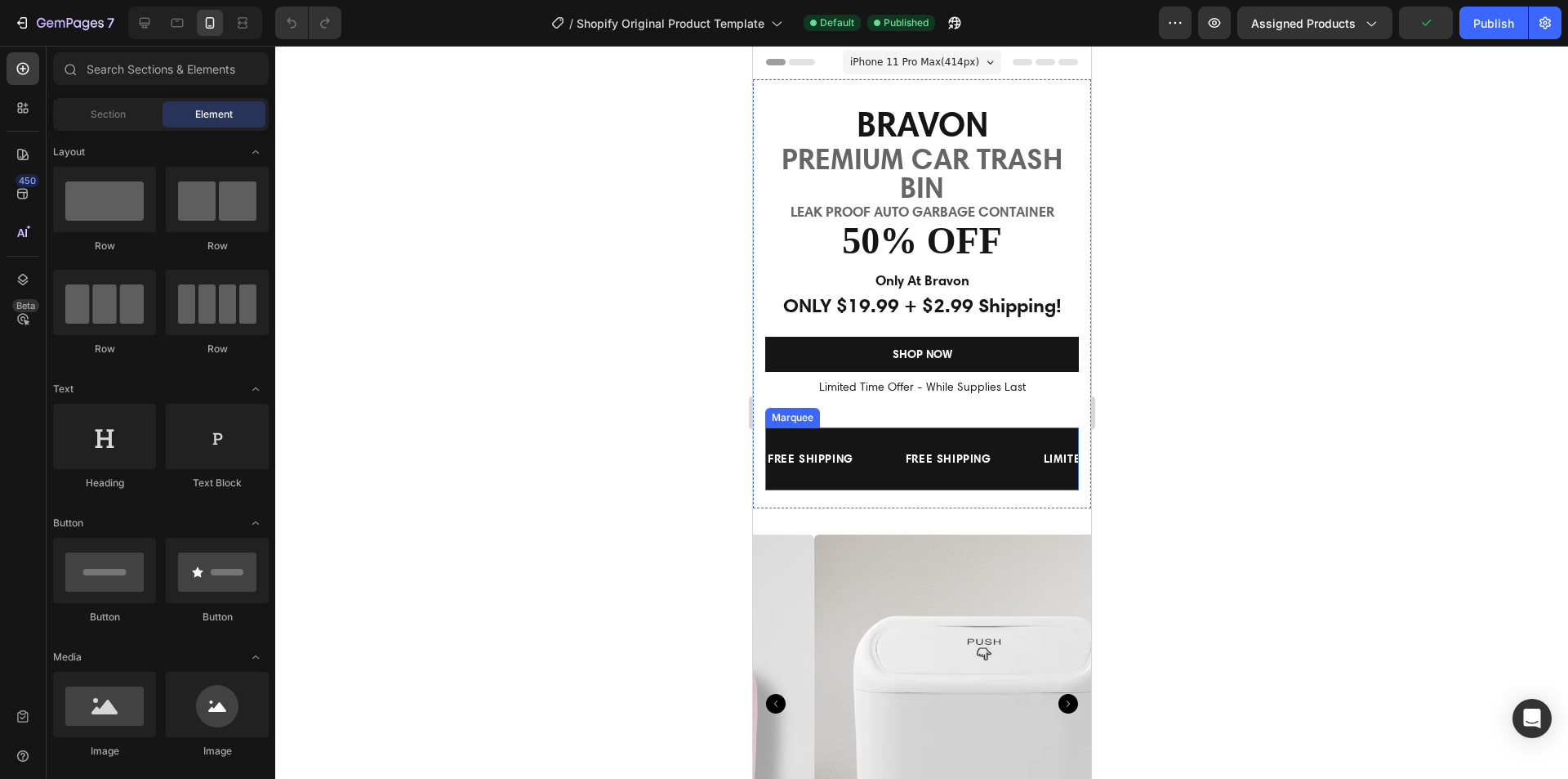
click at [865, 437] on div "FREE SHIPPING Text Block FREE SHIPPING Text Block LIMITED TIME 50% OFF SALE Tex…" at bounding box center [921, 458] width 313 height 63
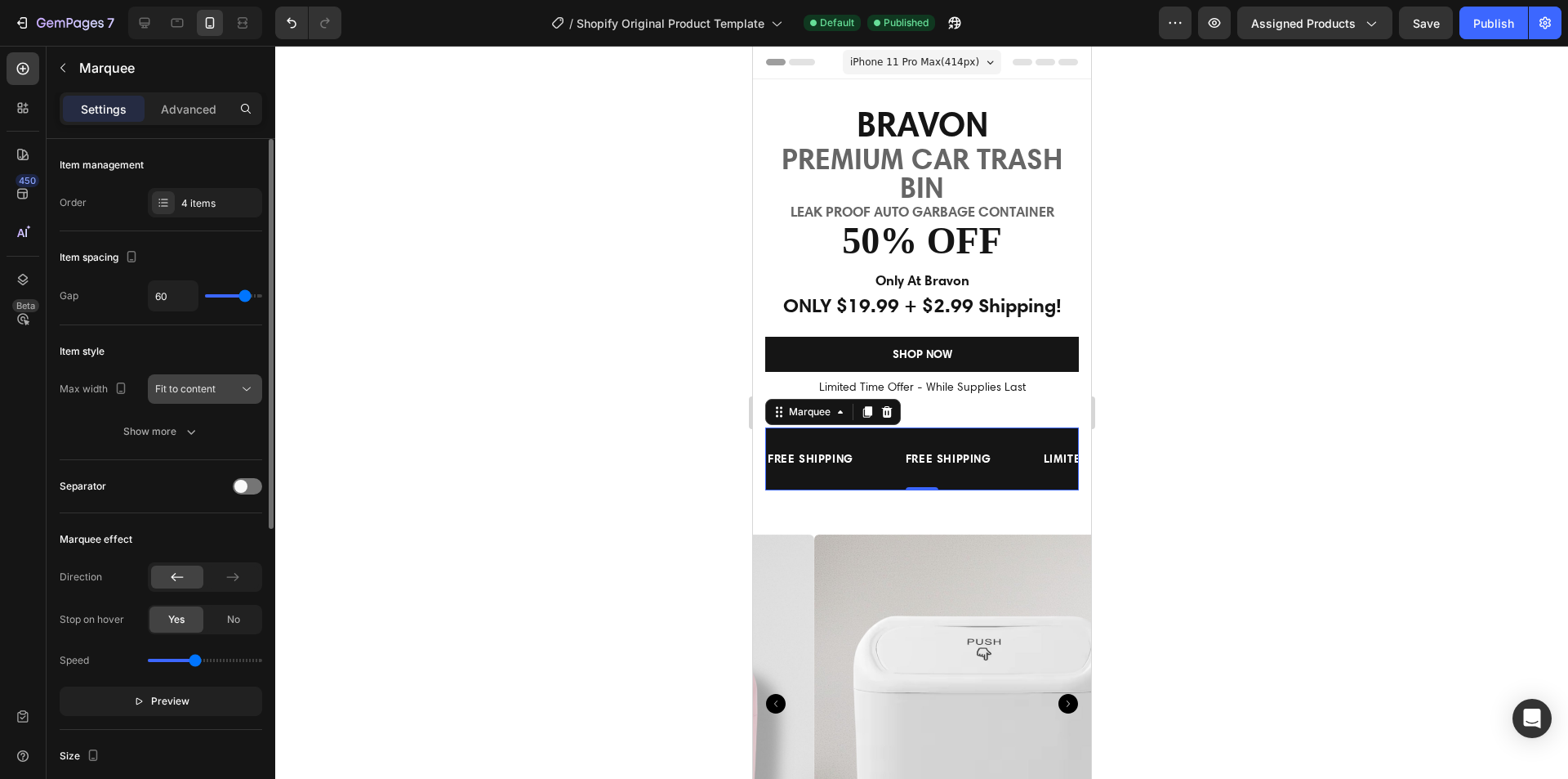
click at [209, 392] on span "Fit to content" at bounding box center [185, 389] width 60 height 13
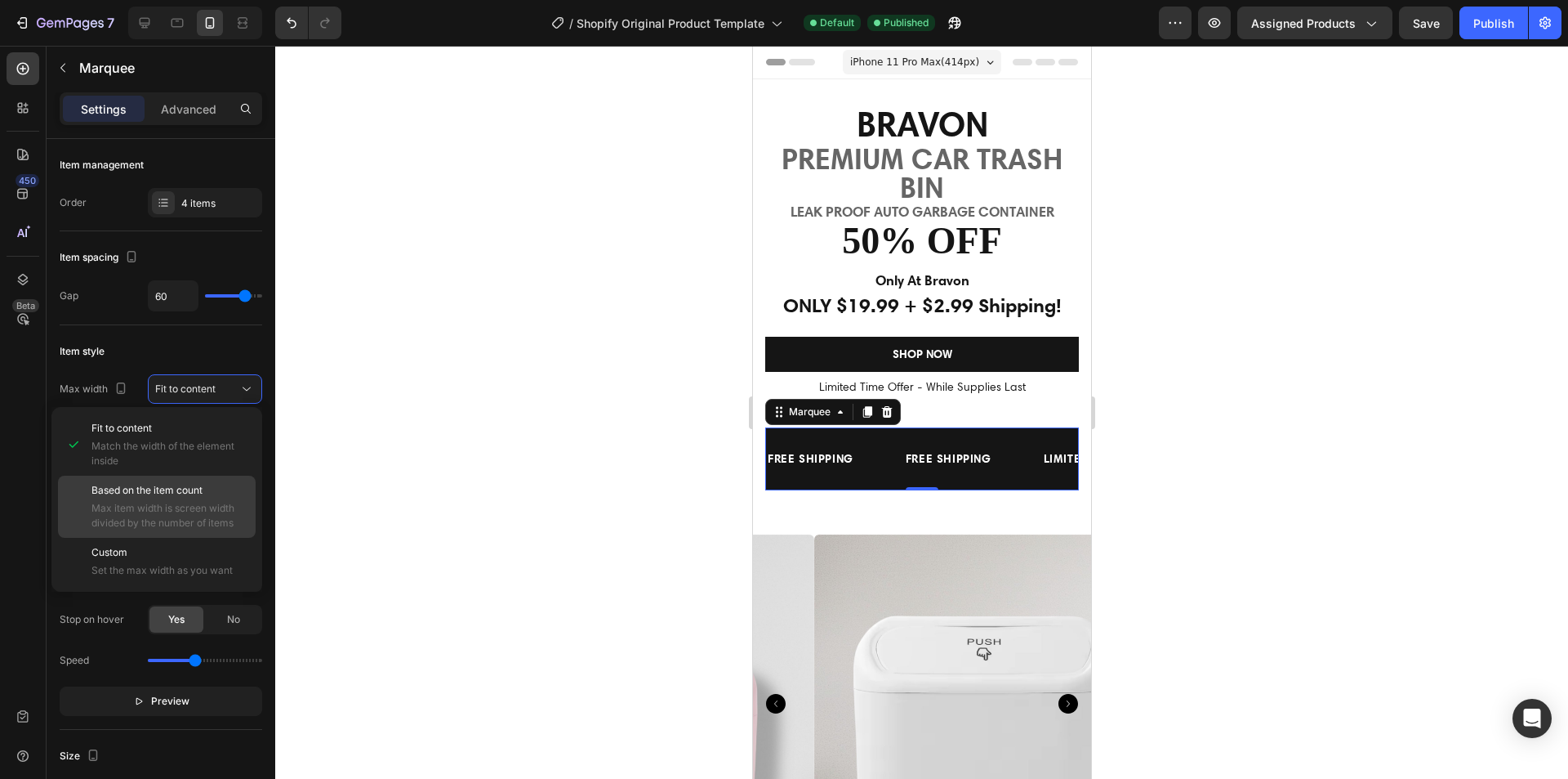
click at [214, 497] on div "Based on the item count Max item width is screen width divided by the number of…" at bounding box center [170, 507] width 157 height 48
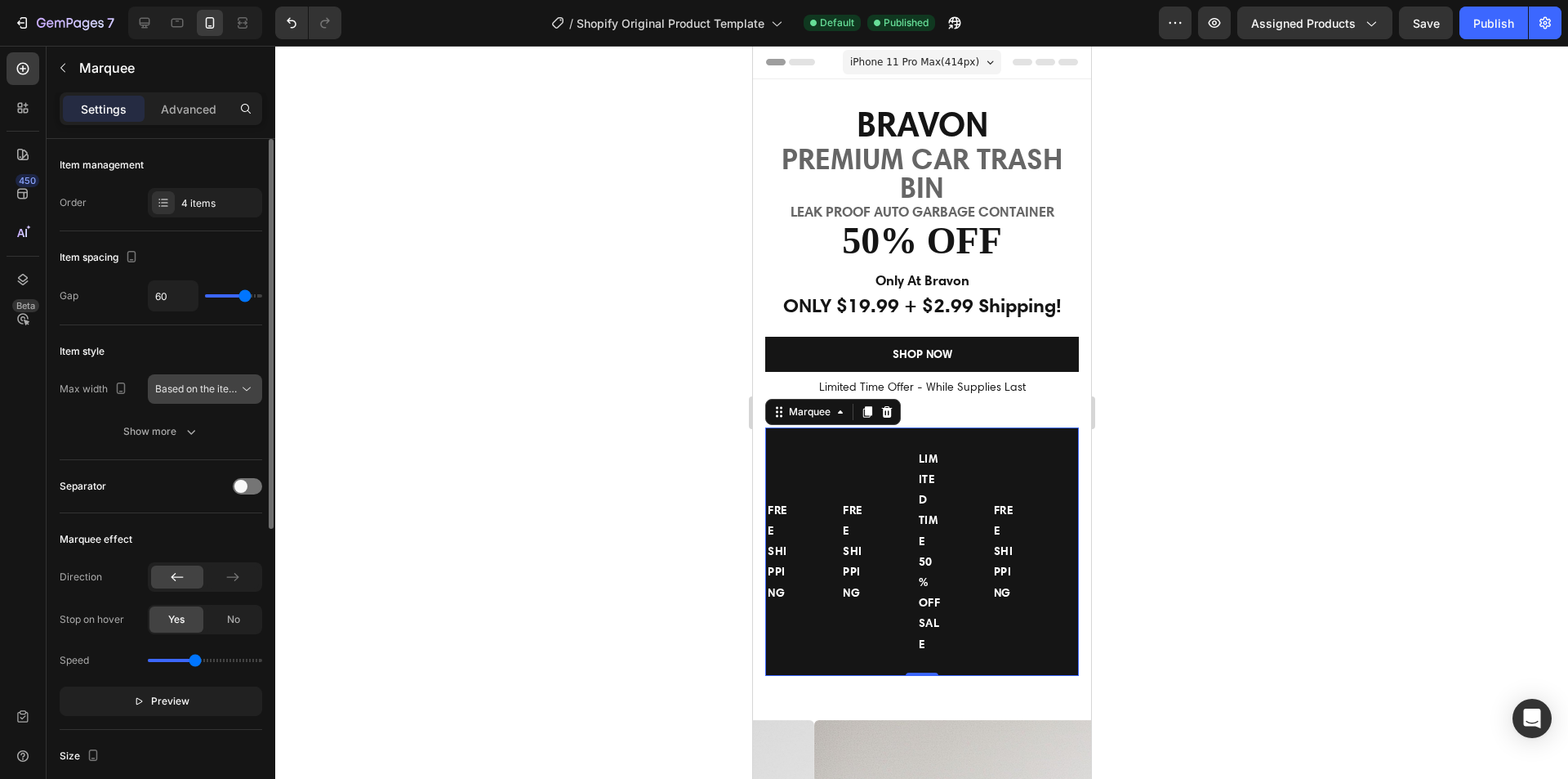
drag, startPoint x: 210, startPoint y: 405, endPoint x: 216, endPoint y: 385, distance: 20.9
click at [211, 401] on div "Max width Based on the item count Show more" at bounding box center [160, 410] width 202 height 72
click at [217, 384] on span "Based on the item count" at bounding box center [211, 389] width 111 height 13
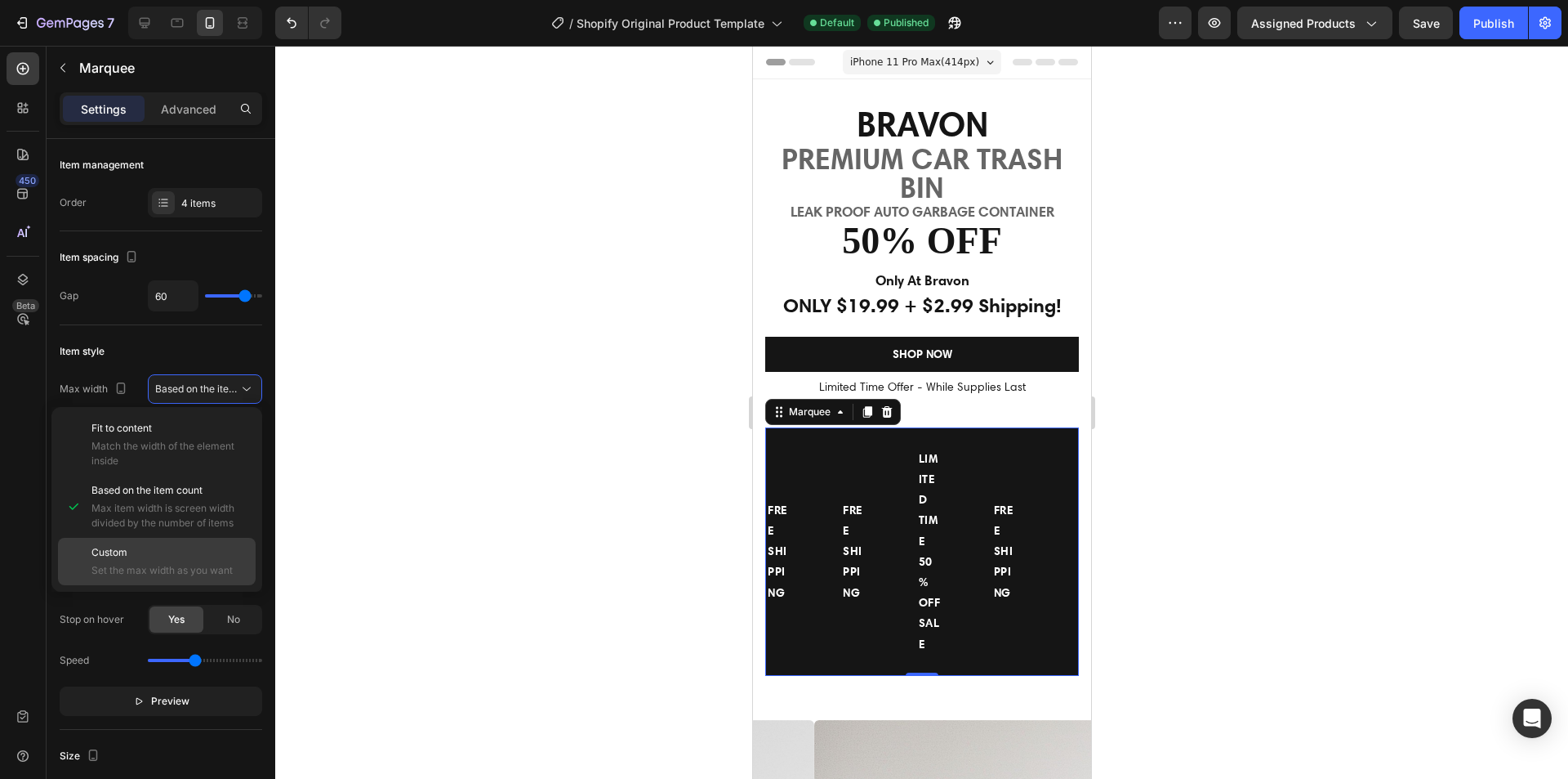
click at [165, 561] on div "Custom Set the max width as you want" at bounding box center [170, 561] width 157 height 33
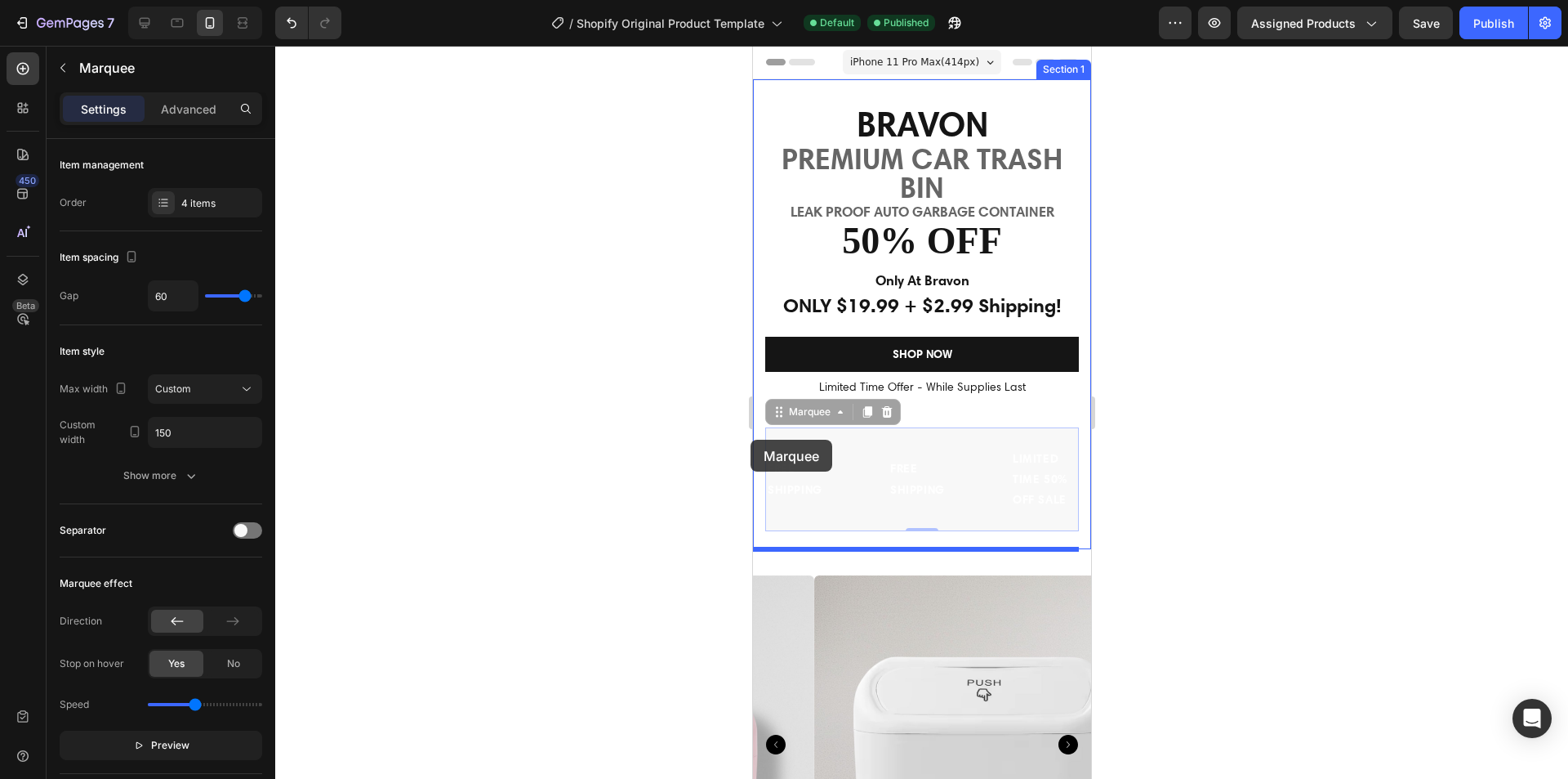
drag, startPoint x: 764, startPoint y: 440, endPoint x: 1426, endPoint y: 481, distance: 663.3
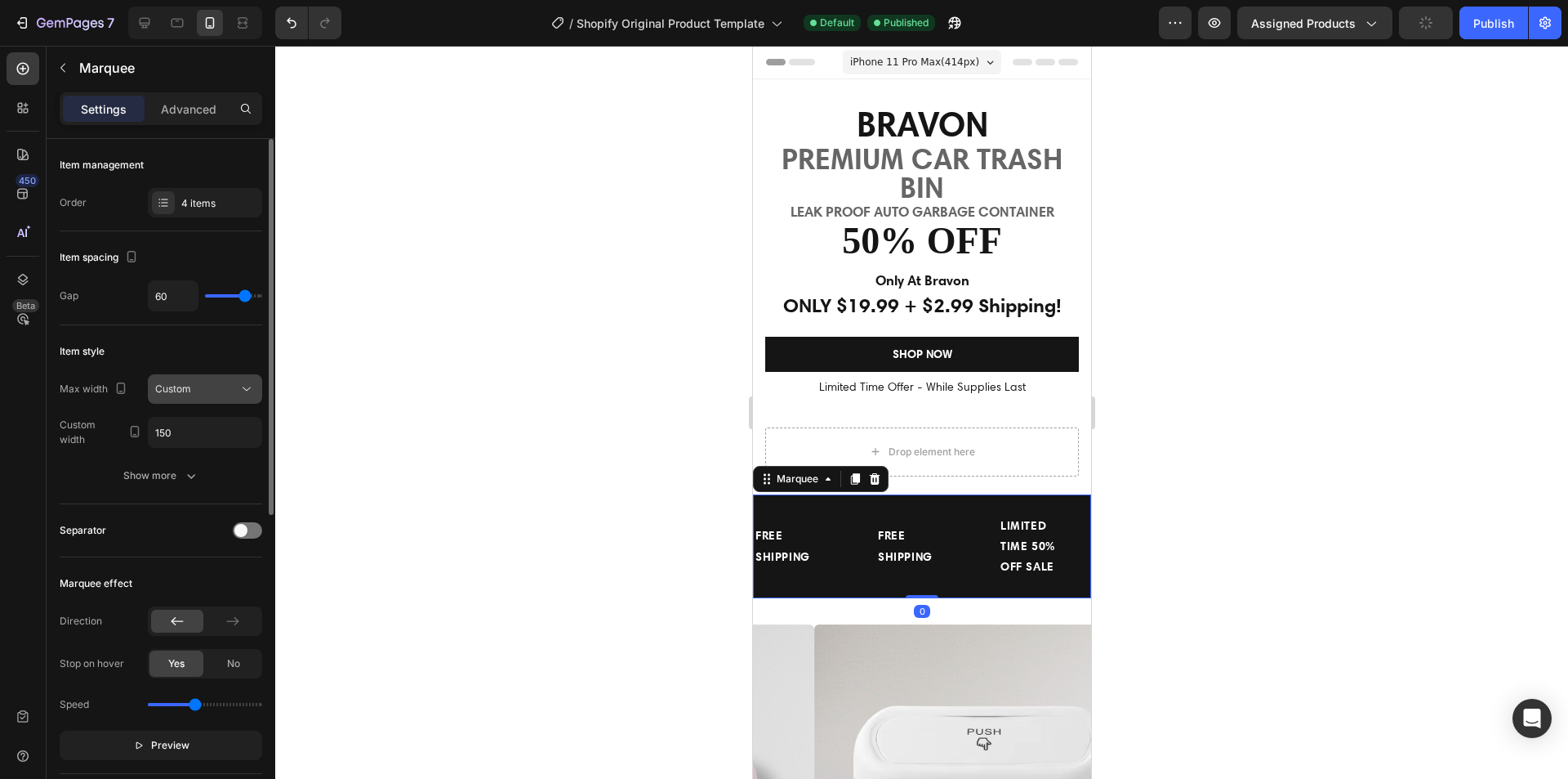
click at [185, 387] on span "Custom" at bounding box center [173, 389] width 36 height 13
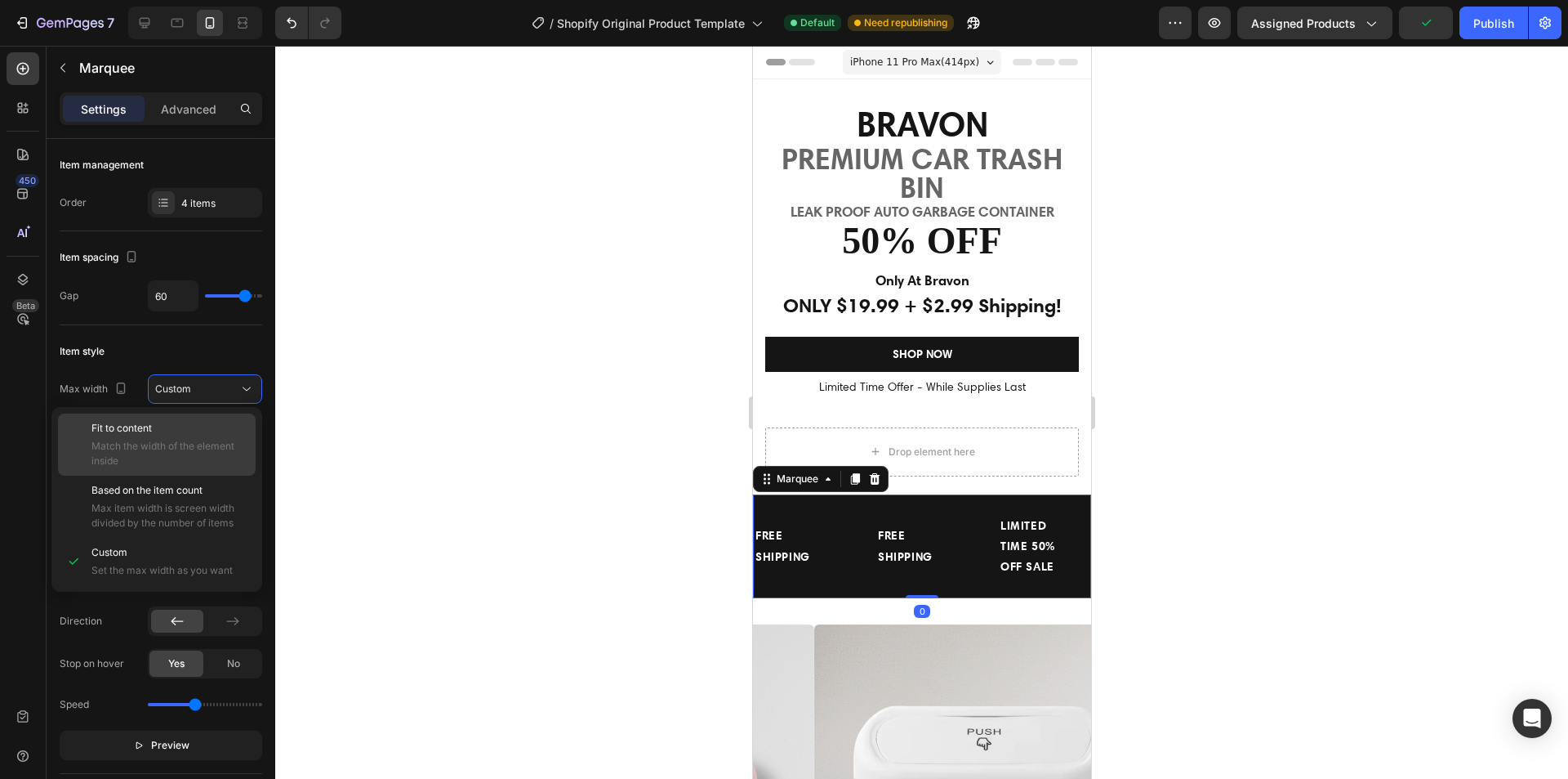
click at [176, 432] on p "Fit to content" at bounding box center [170, 429] width 157 height 15
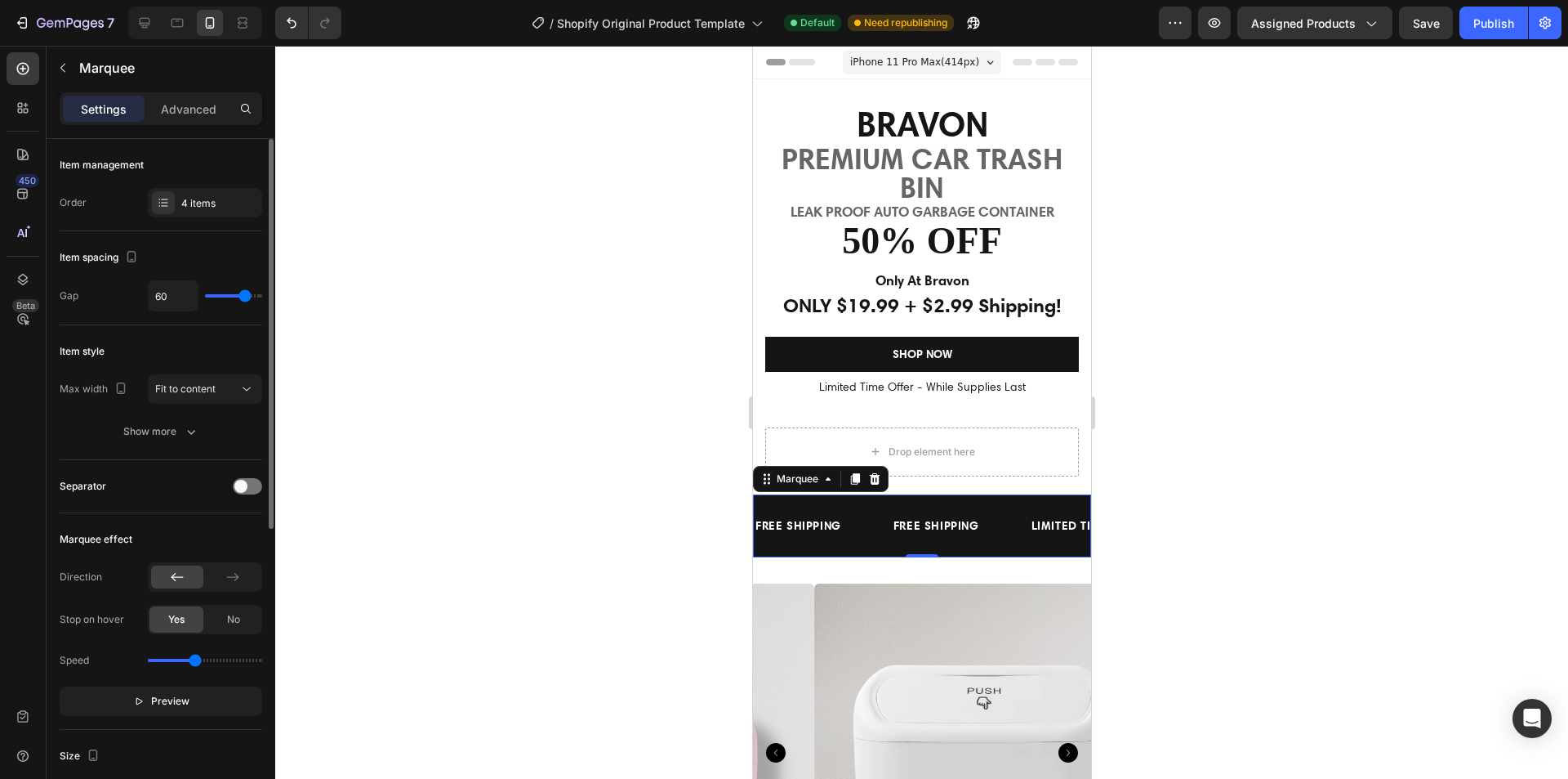
type input "64"
type input "43"
type input "37"
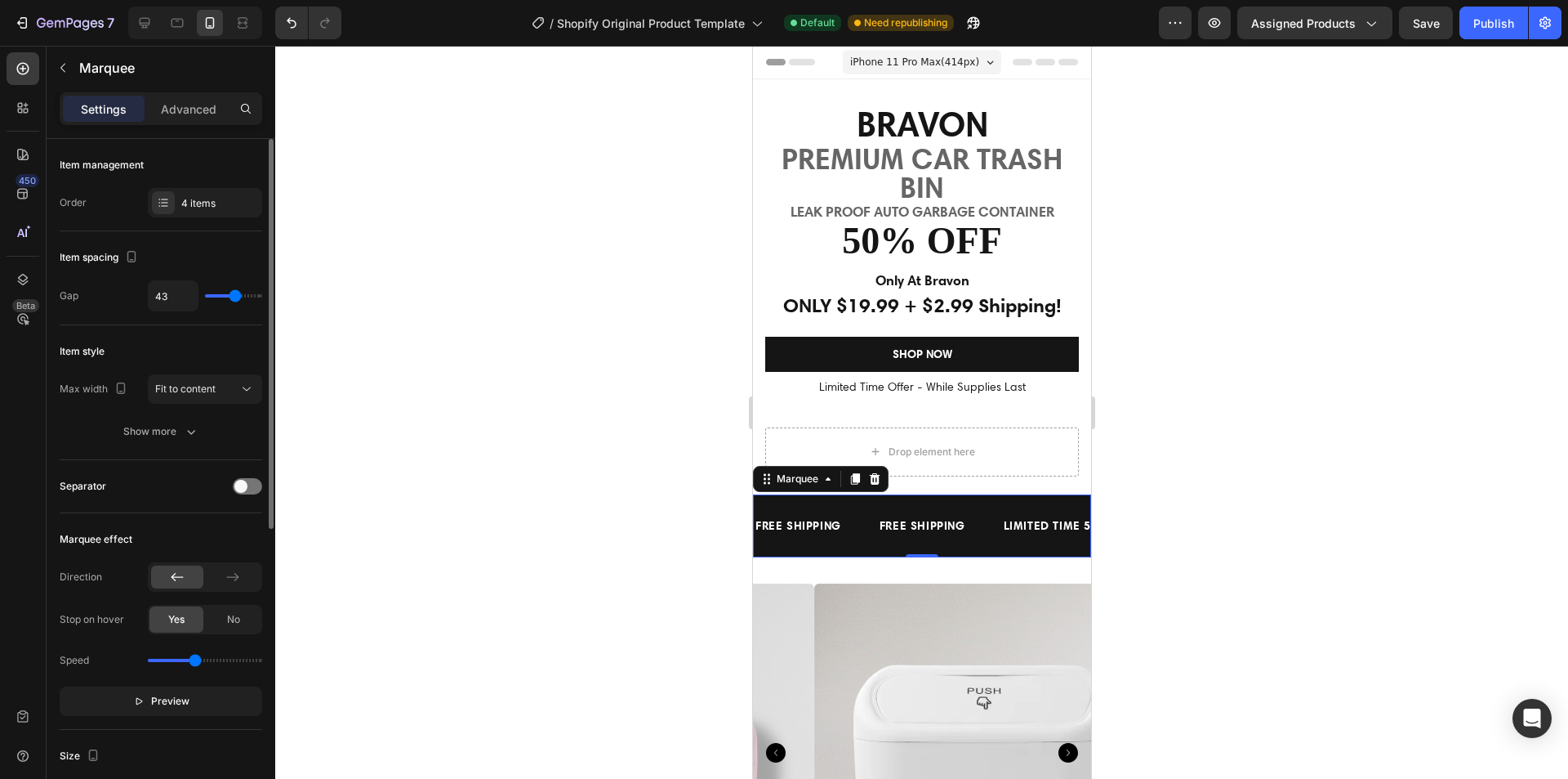
type input "37"
type input "34"
type input "21"
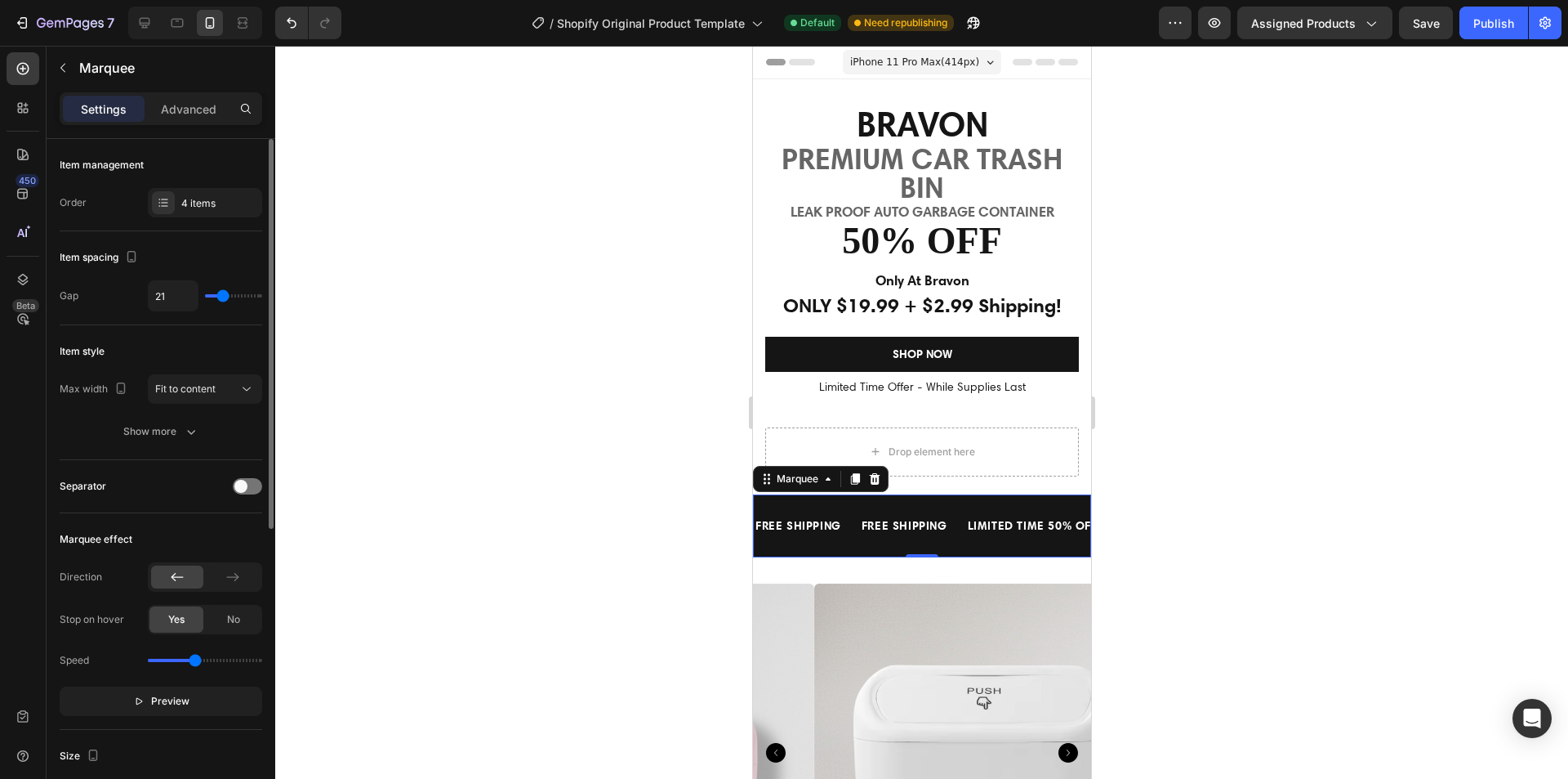
type input "30"
type input "40"
type input "39"
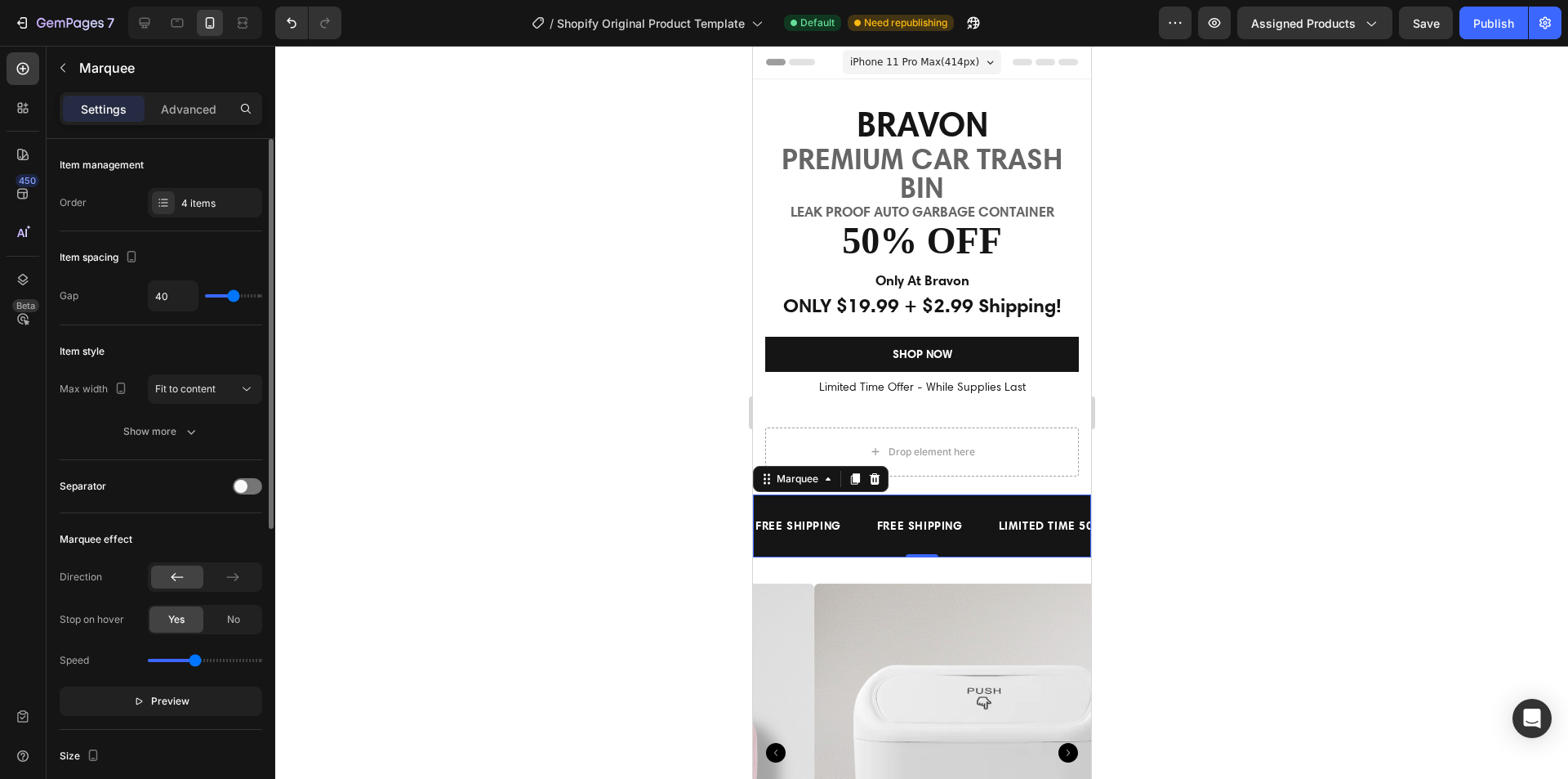
type input "39"
type input "34"
type input "31"
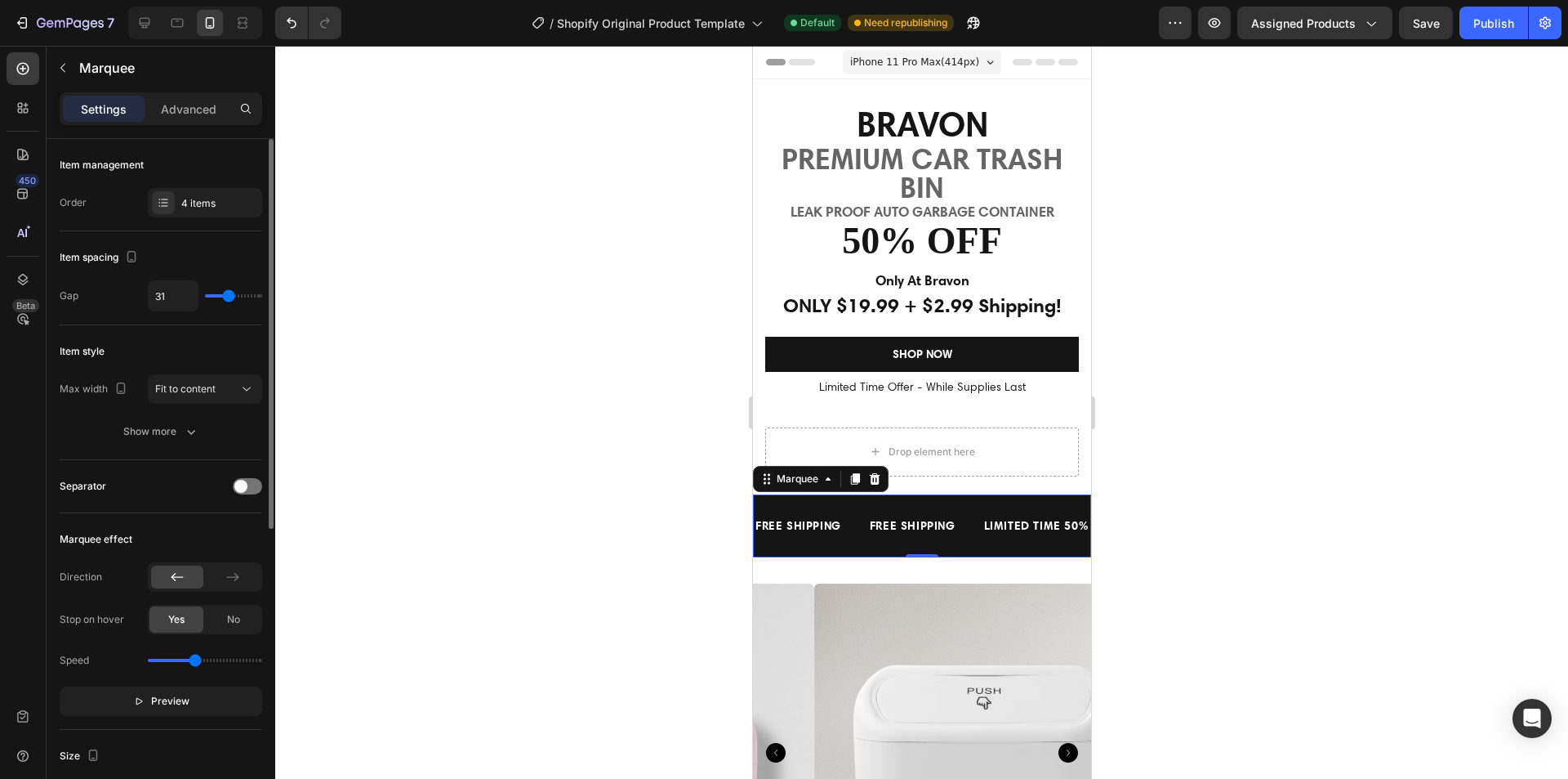
type input "27"
drag, startPoint x: 246, startPoint y: 295, endPoint x: 226, endPoint y: 293, distance: 20.1
type input "27"
click at [226, 294] on input "range" at bounding box center [233, 296] width 57 height 3
click at [175, 207] on div "4 items" at bounding box center [205, 202] width 114 height 29
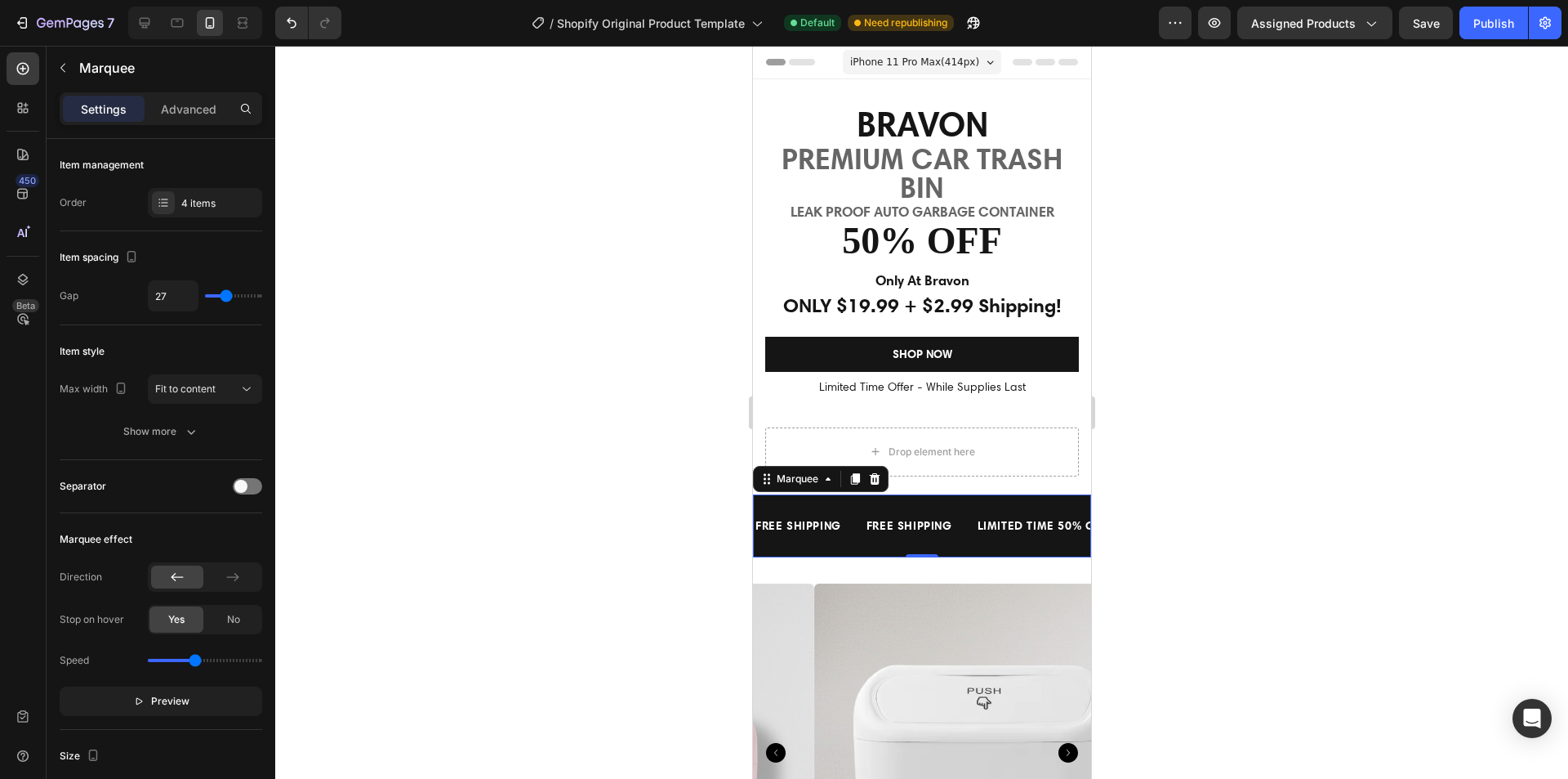
click at [600, 180] on div at bounding box center [921, 412] width 1293 height 733
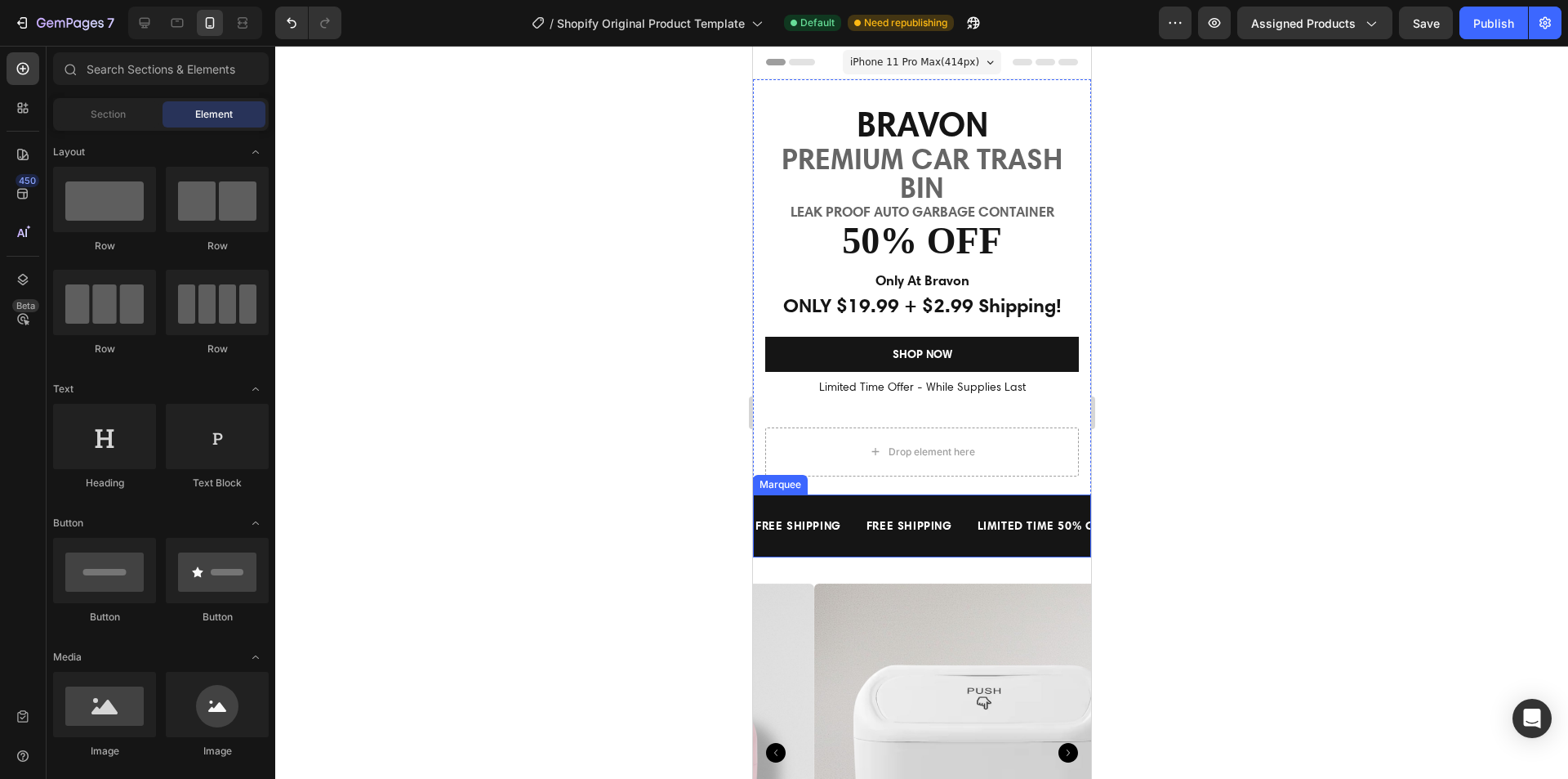
click at [848, 498] on div "FREE SHIPPING Text Block FREE SHIPPING Text Block LIMITED TIME 50% OFF SALE Tex…" at bounding box center [921, 526] width 338 height 63
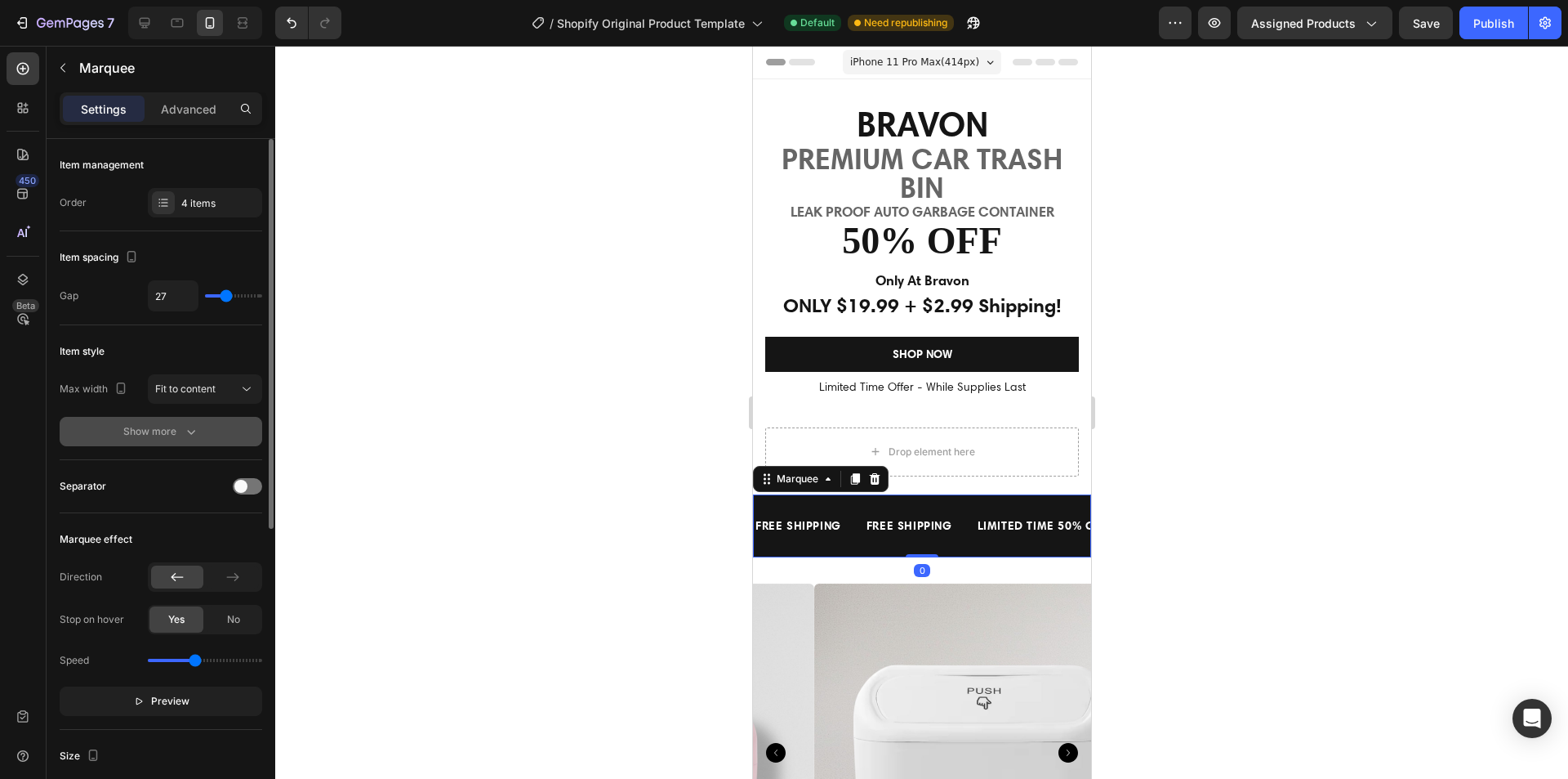
click at [149, 438] on div "Show more" at bounding box center [161, 431] width 76 height 17
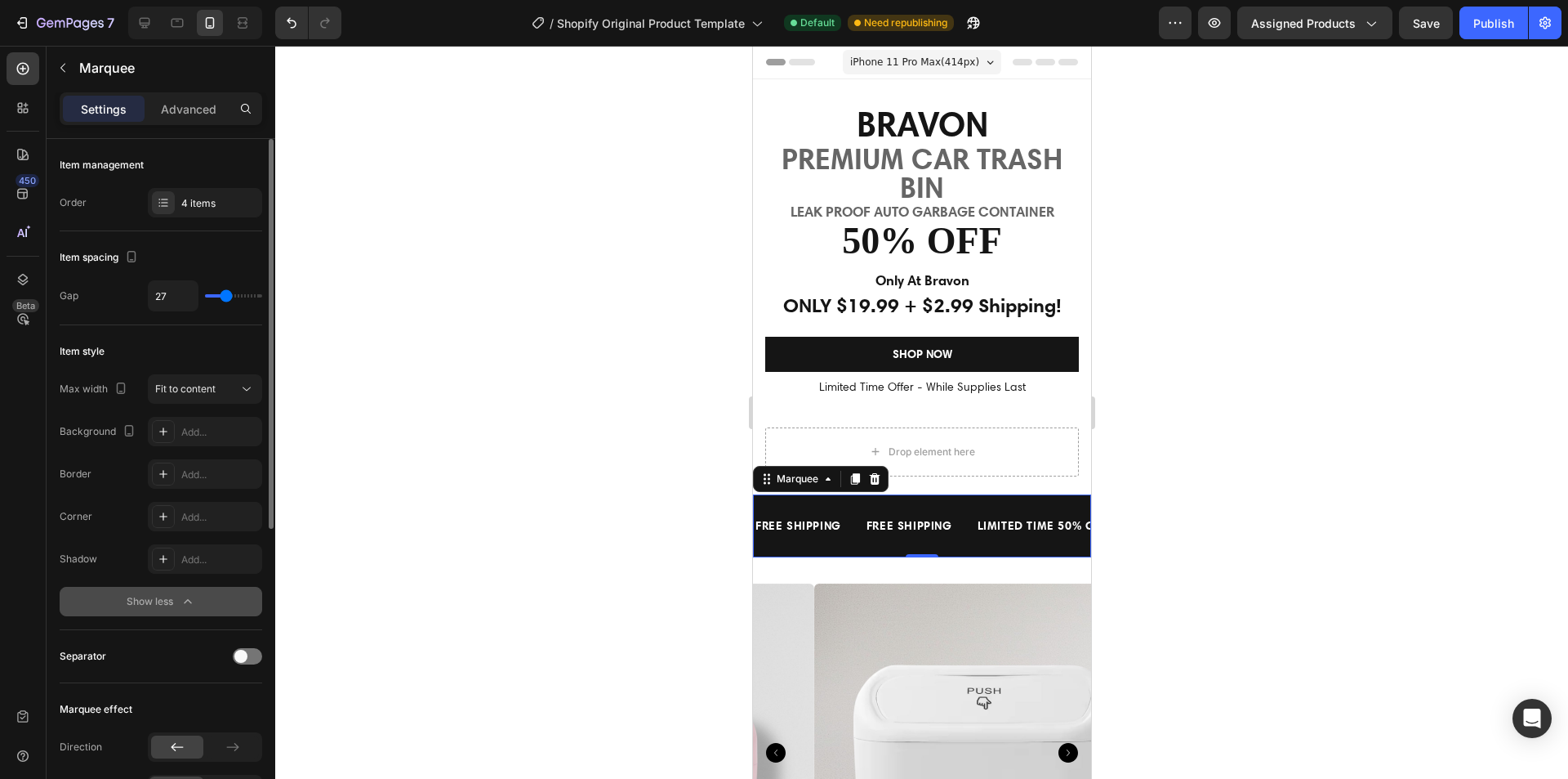
click at [174, 604] on div "Show less" at bounding box center [161, 602] width 69 height 17
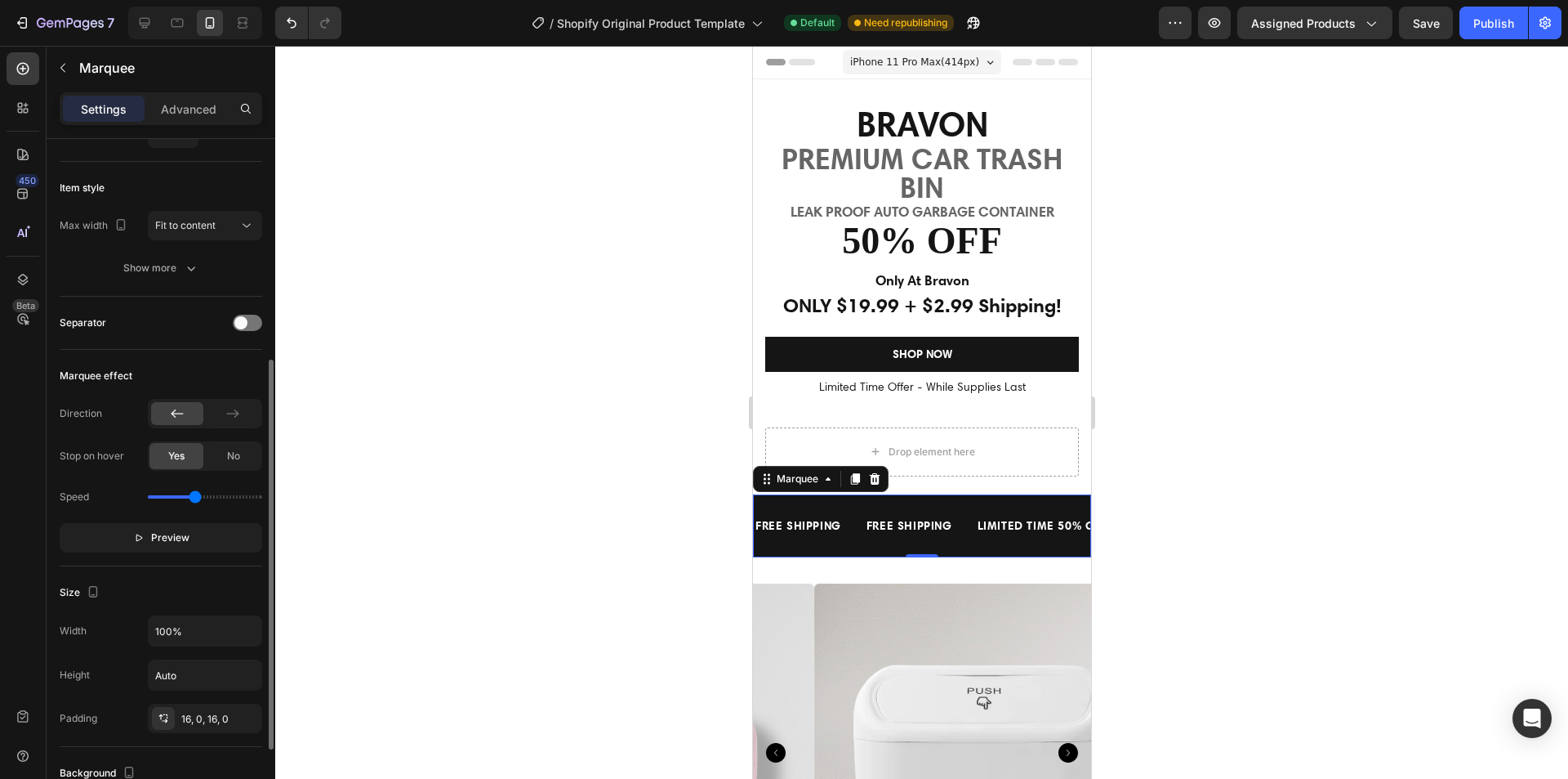
scroll to position [245, 0]
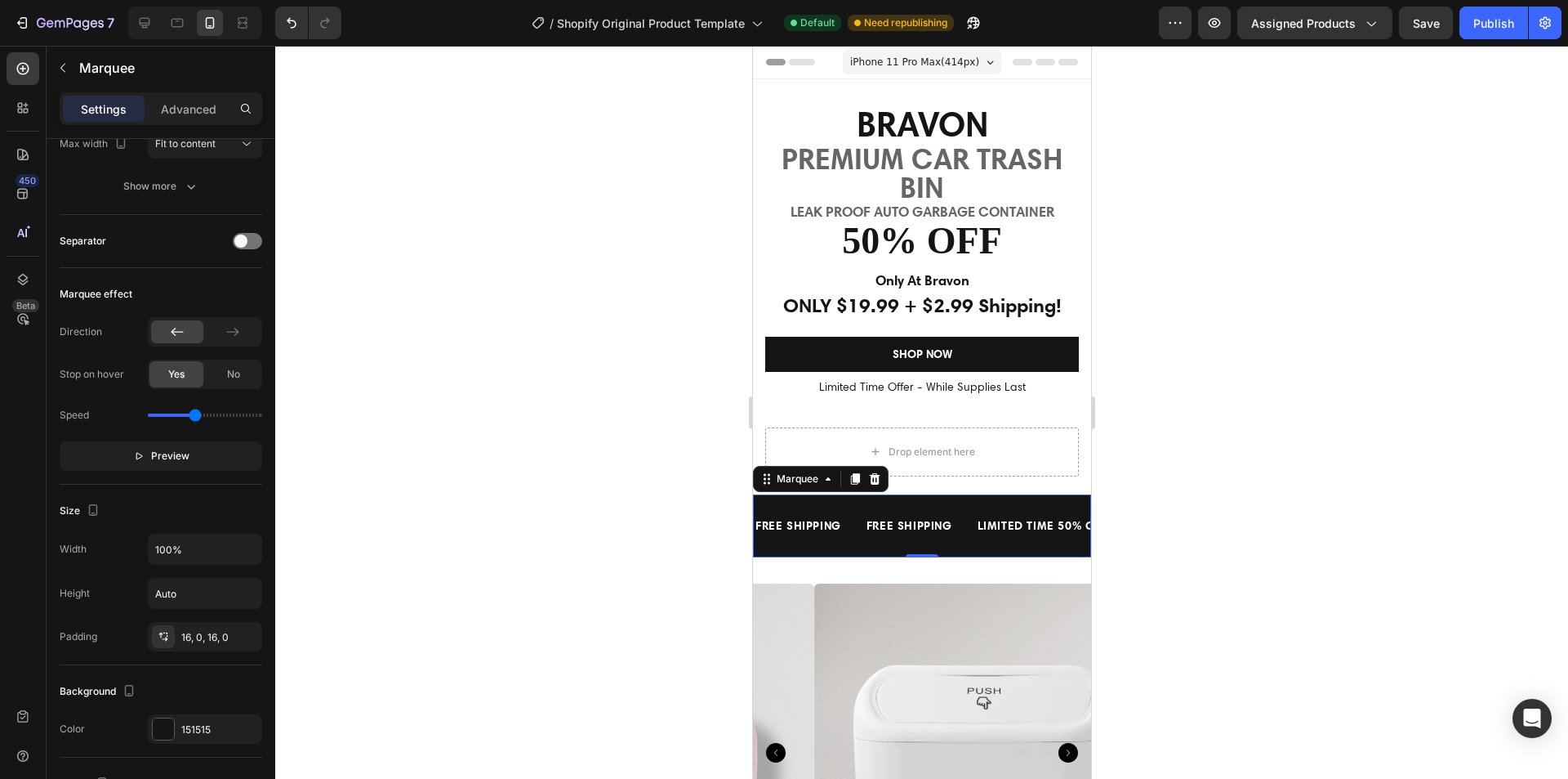
click at [1389, 587] on div at bounding box center [921, 412] width 1293 height 733
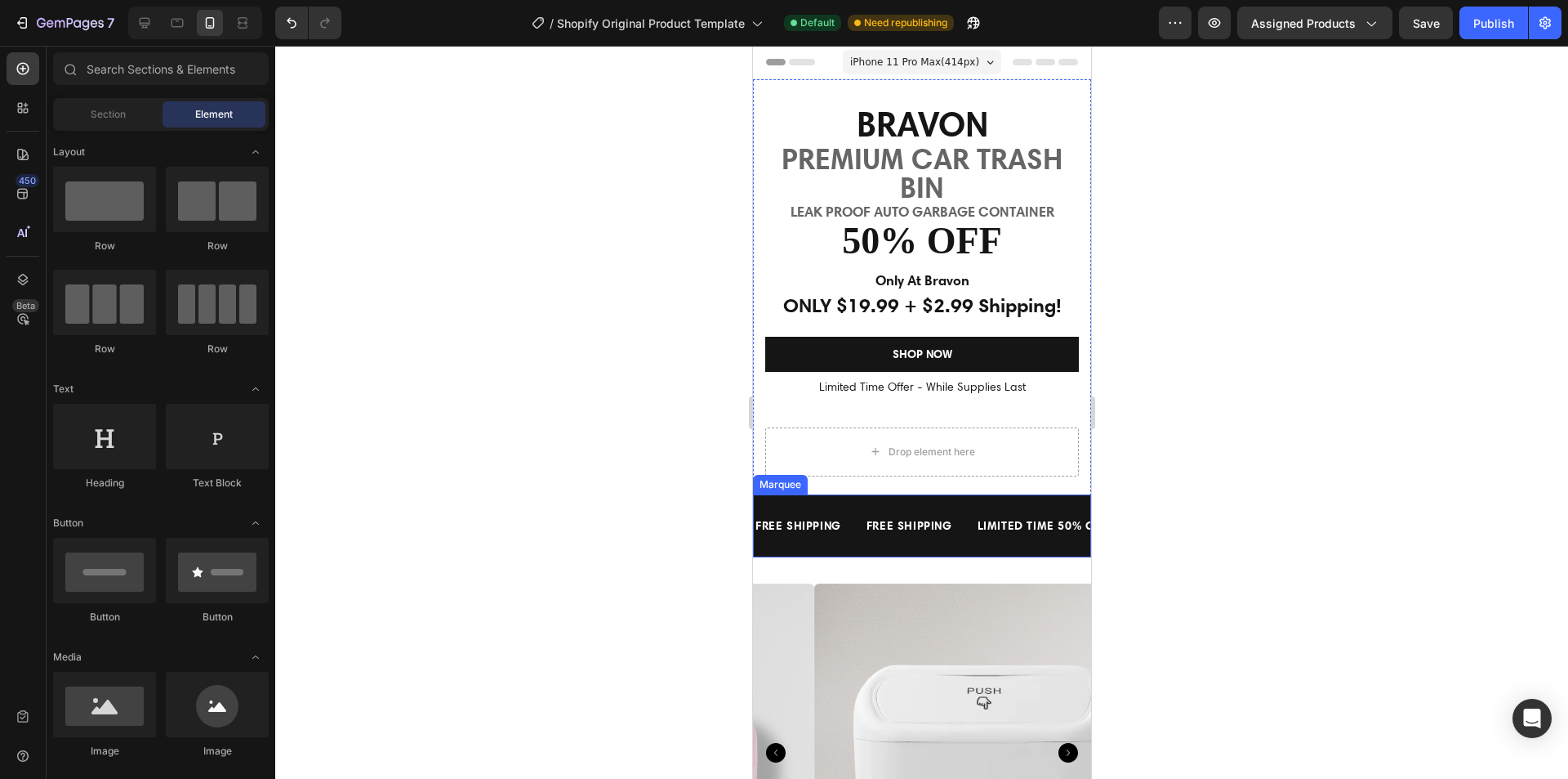
click at [1071, 501] on div "FREE SHIPPING Text Block FREE SHIPPING Text Block LIMITED TIME 50% OFF SALE Tex…" at bounding box center [921, 526] width 338 height 63
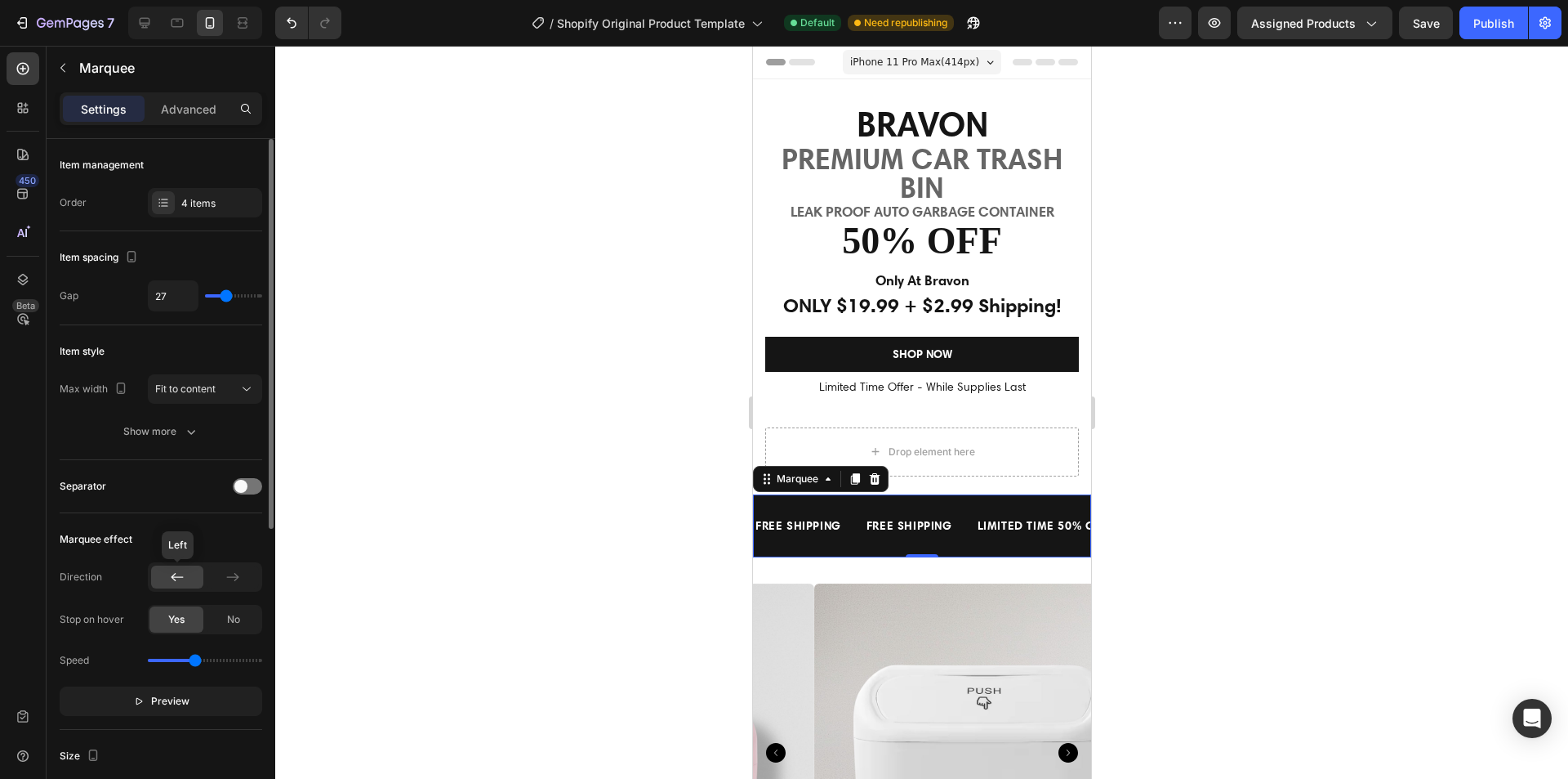
click at [173, 573] on icon at bounding box center [177, 577] width 17 height 17
click at [230, 576] on icon at bounding box center [233, 577] width 17 height 17
click at [184, 573] on icon at bounding box center [177, 577] width 17 height 17
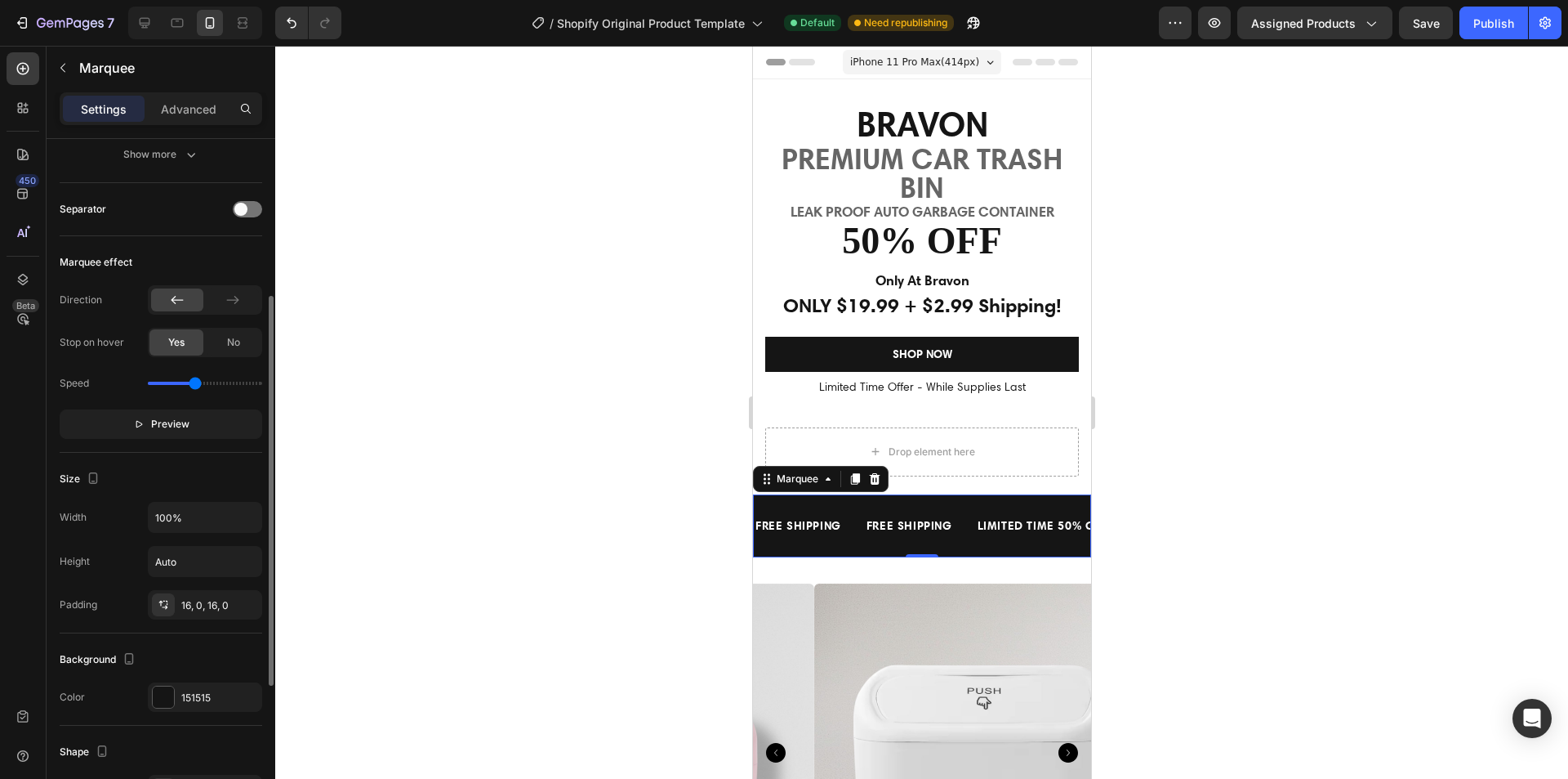
scroll to position [196, 0]
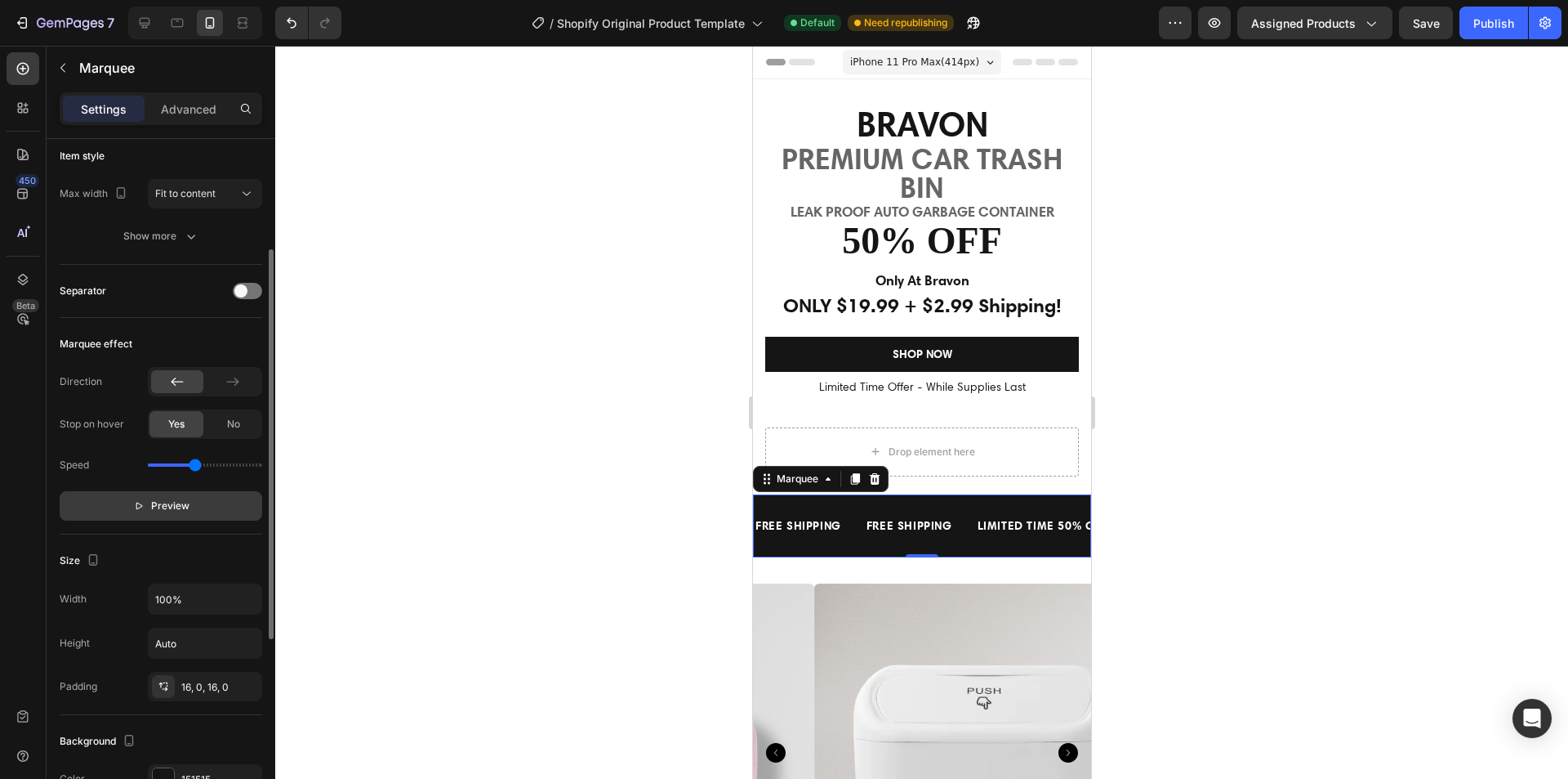
click at [175, 509] on span "Preview" at bounding box center [170, 506] width 38 height 17
click at [477, 512] on div at bounding box center [921, 412] width 1293 height 733
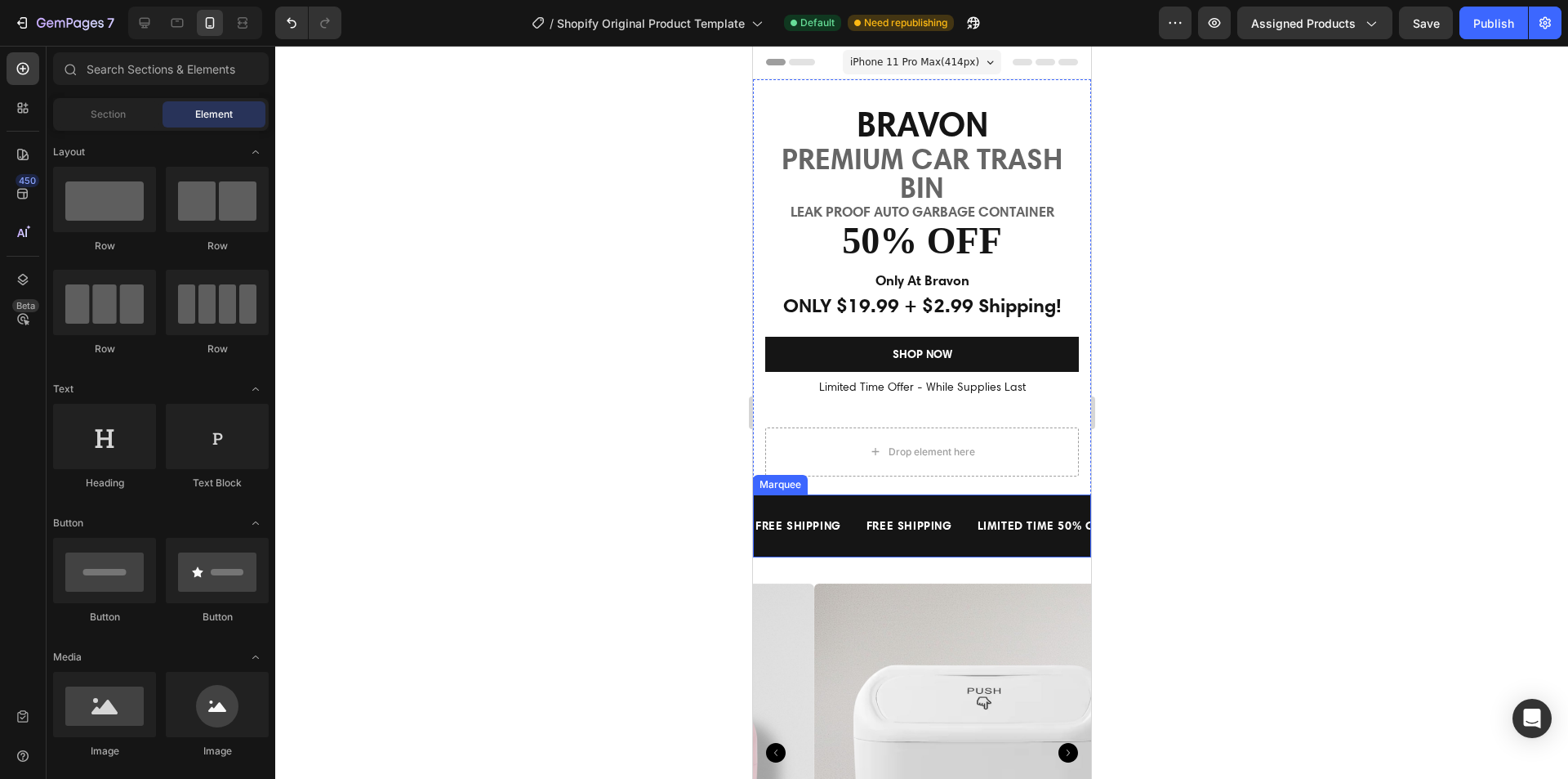
click at [919, 499] on div "FREE SHIPPING Text Block FREE SHIPPING Text Block LIMITED TIME 50% OFF SALE Tex…" at bounding box center [921, 526] width 338 height 63
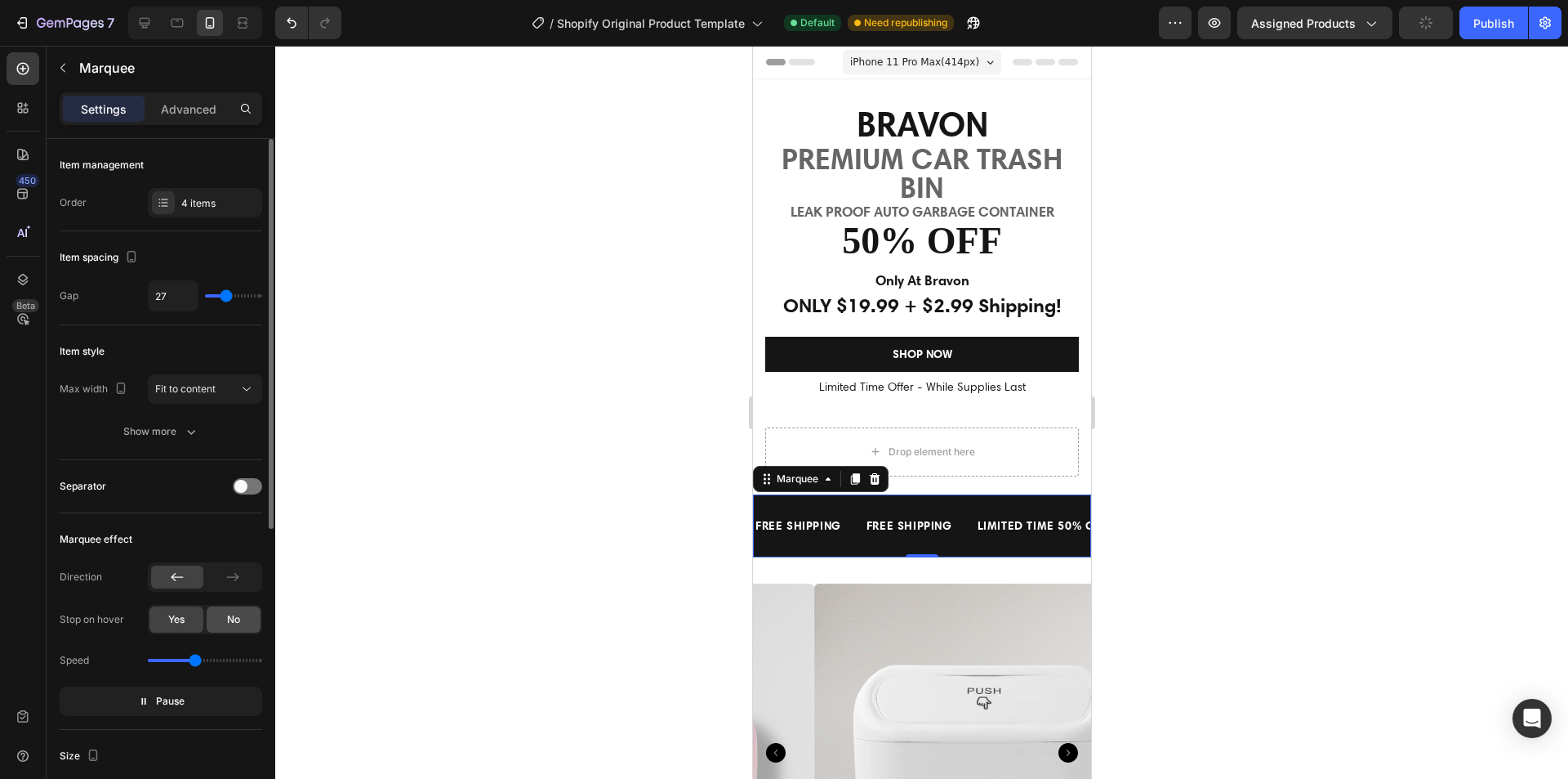
click at [230, 629] on div "No" at bounding box center [233, 619] width 54 height 26
click at [169, 619] on span "Yes" at bounding box center [176, 619] width 17 height 15
click at [251, 493] on div at bounding box center [247, 486] width 29 height 17
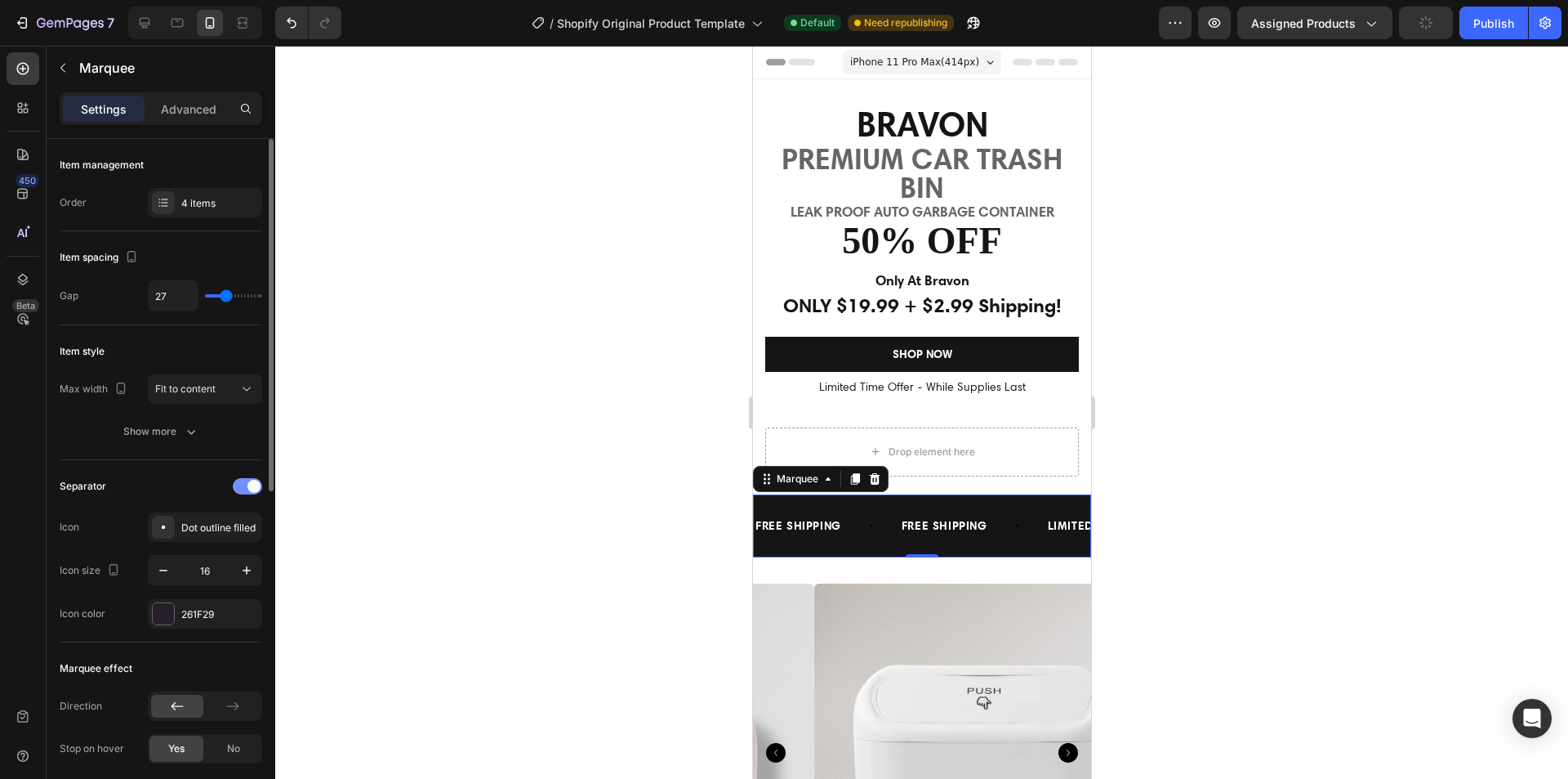
click at [251, 493] on div at bounding box center [247, 486] width 29 height 17
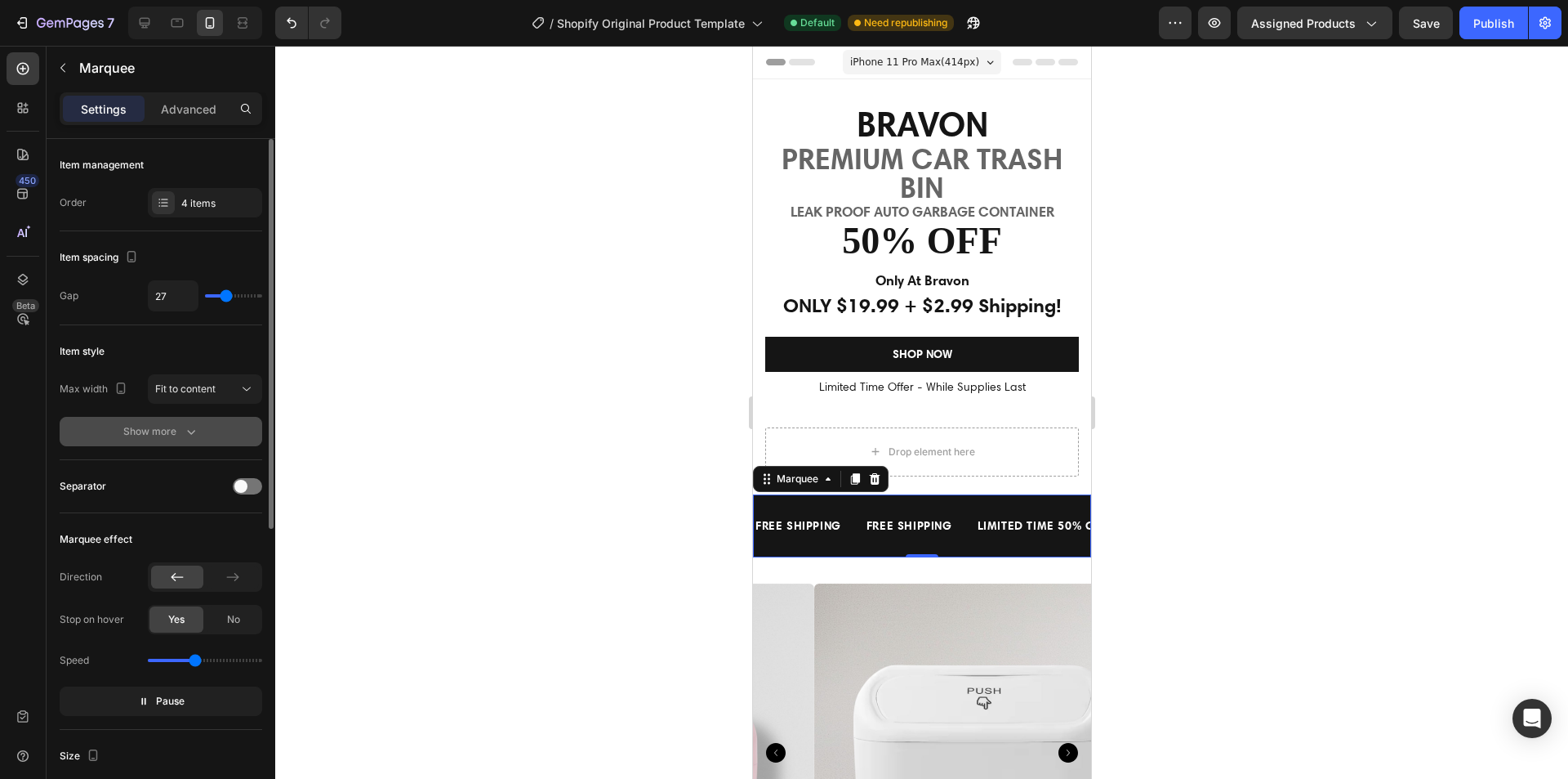
click at [197, 429] on button "Show more" at bounding box center [160, 431] width 202 height 29
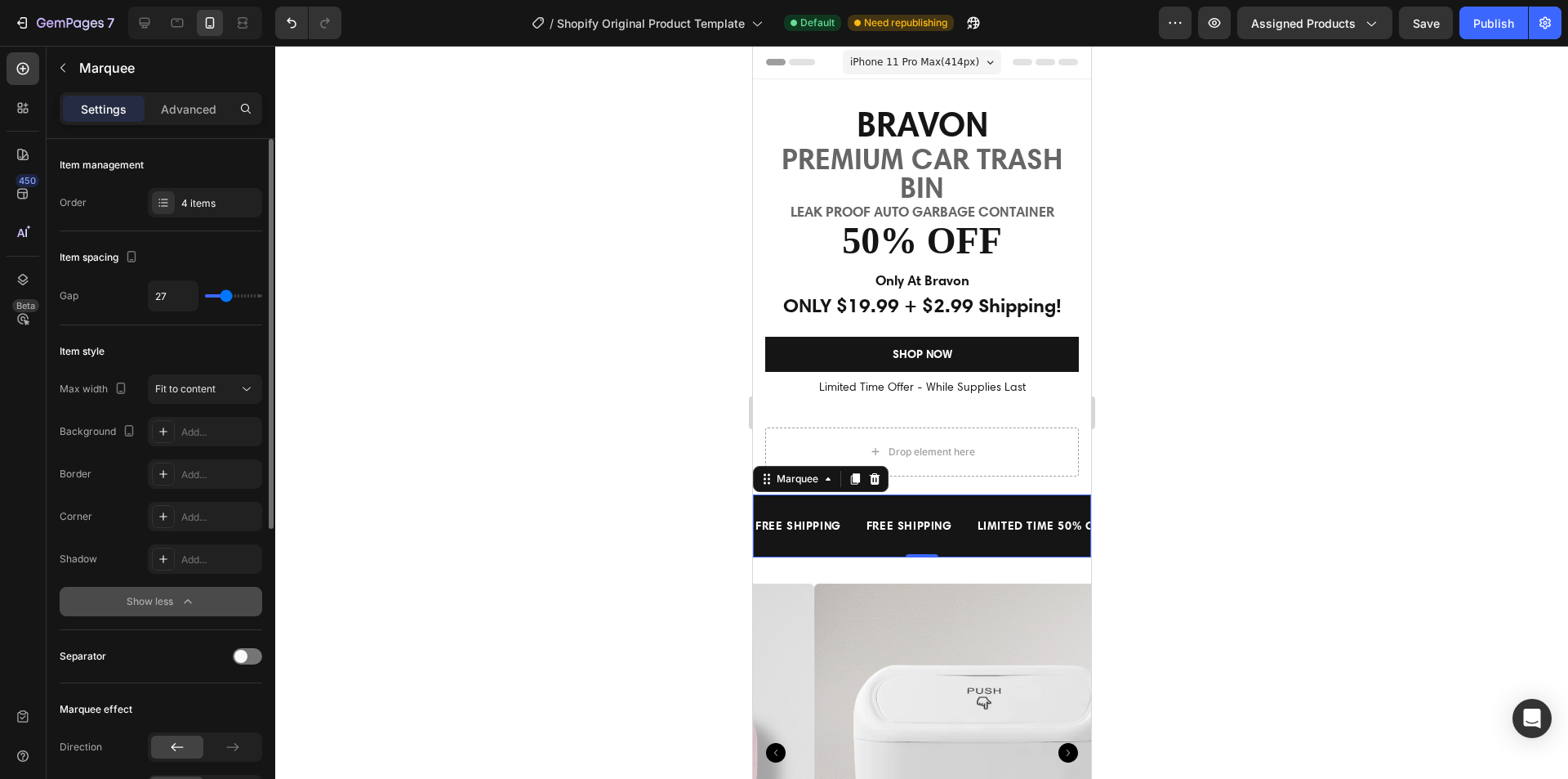
click at [165, 603] on div "Show less" at bounding box center [161, 602] width 69 height 17
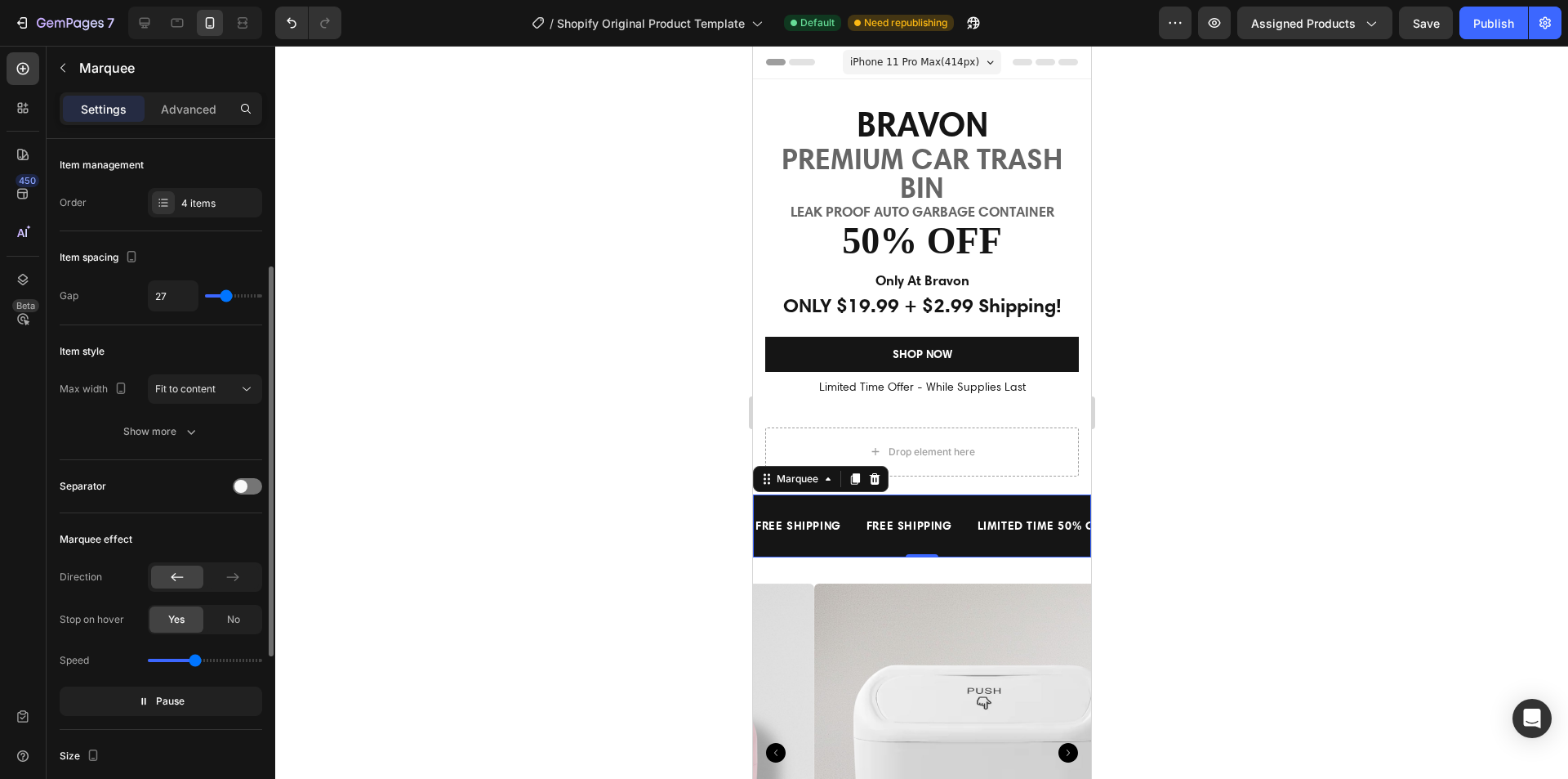
scroll to position [82, 0]
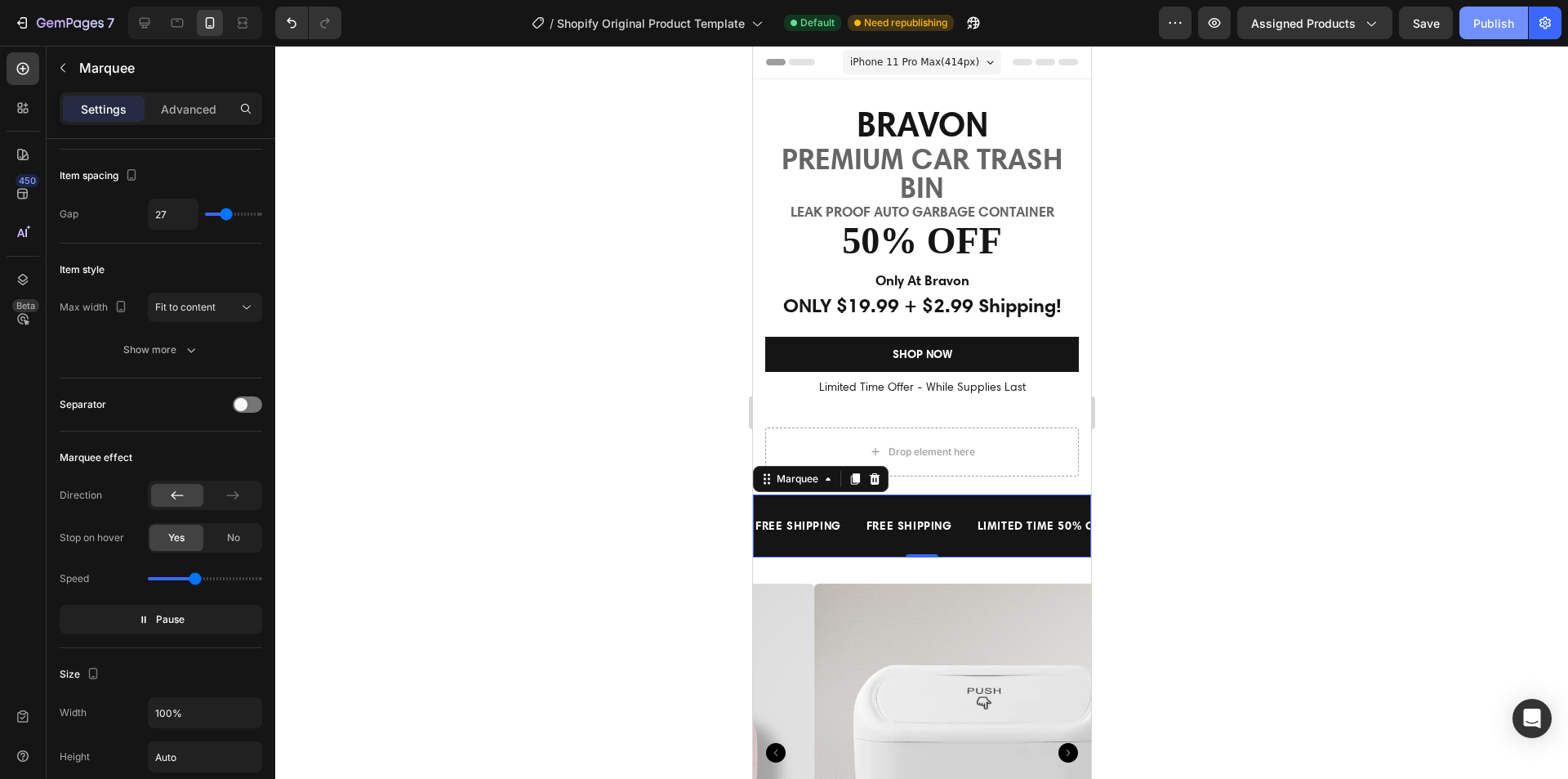
click at [1487, 22] on div "Publish" at bounding box center [1494, 23] width 41 height 18
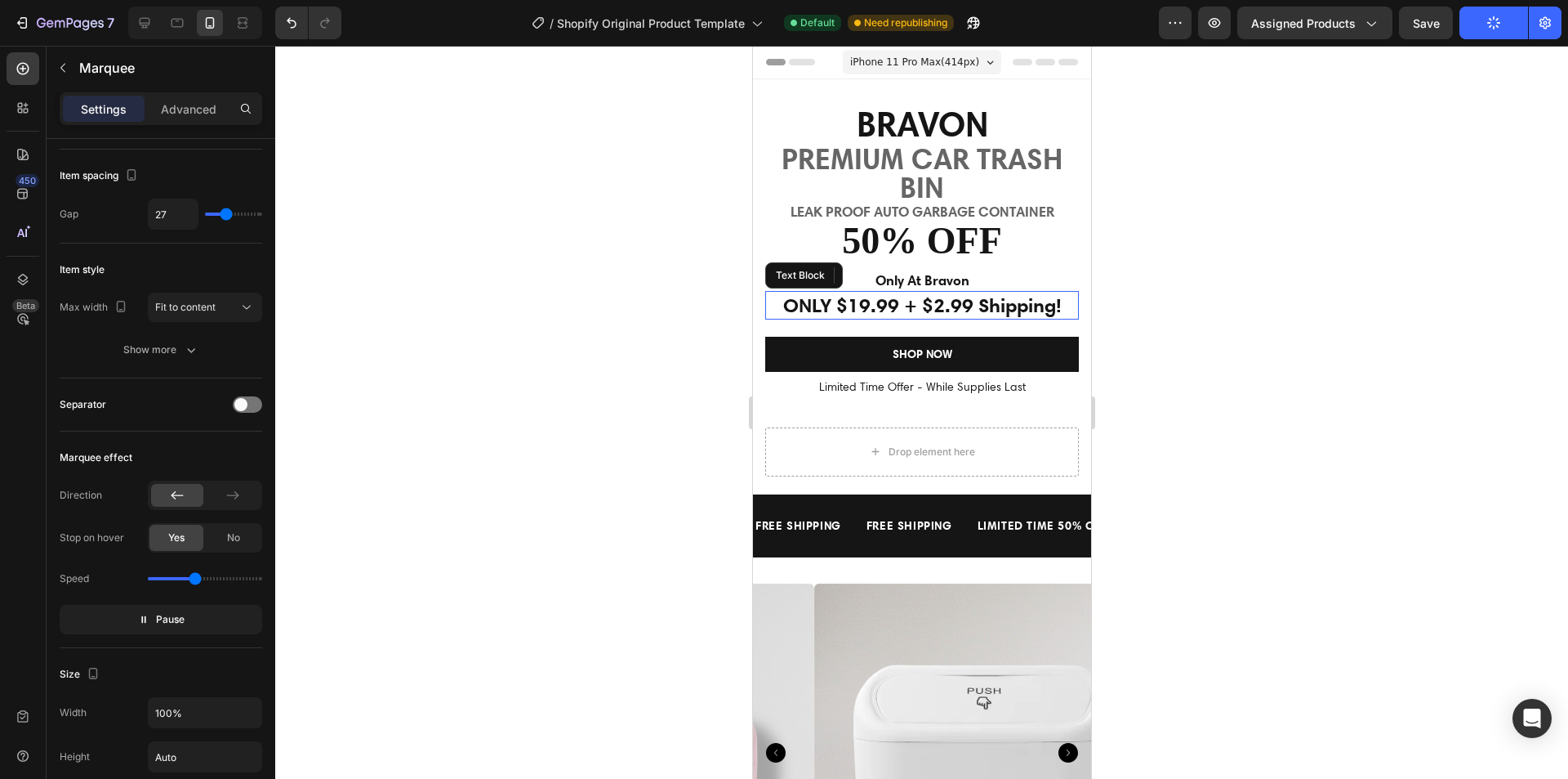
click at [964, 308] on p "ONLY $19.99 + $2.99 Shipping!" at bounding box center [921, 305] width 311 height 25
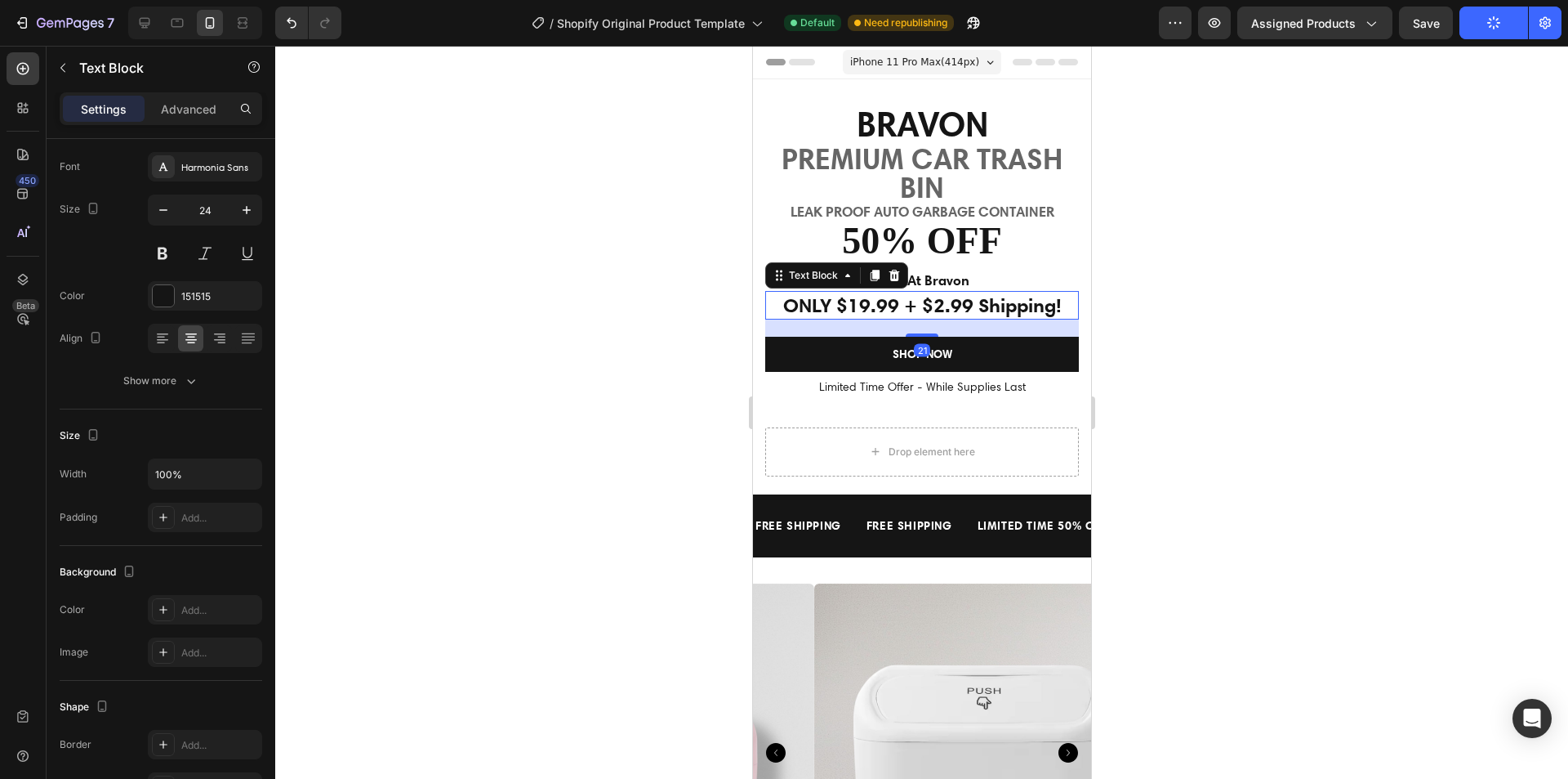
scroll to position [0, 0]
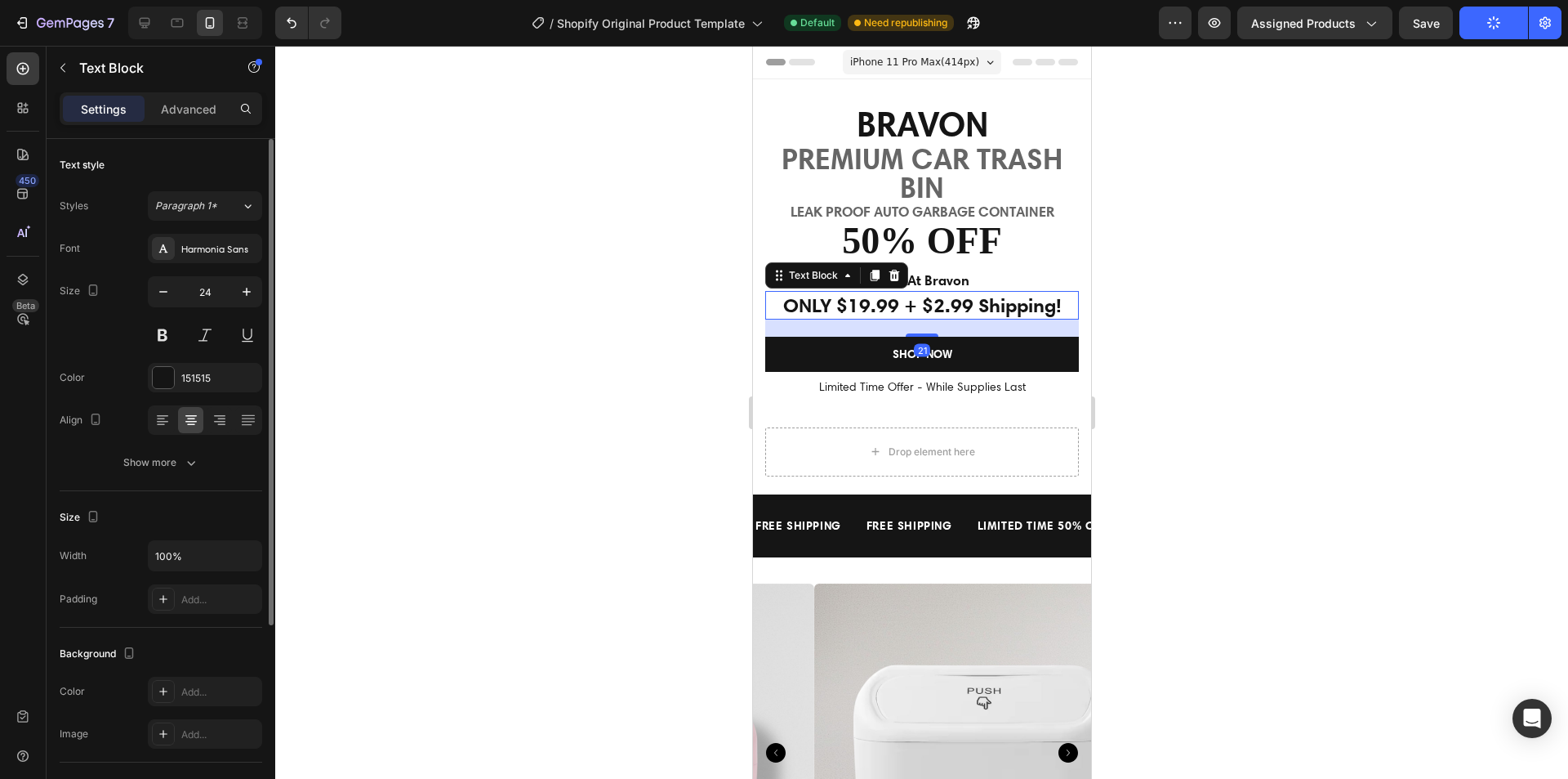
click at [964, 303] on p "ONLY $19.99 + $2.99 Shipping!" at bounding box center [921, 305] width 311 height 25
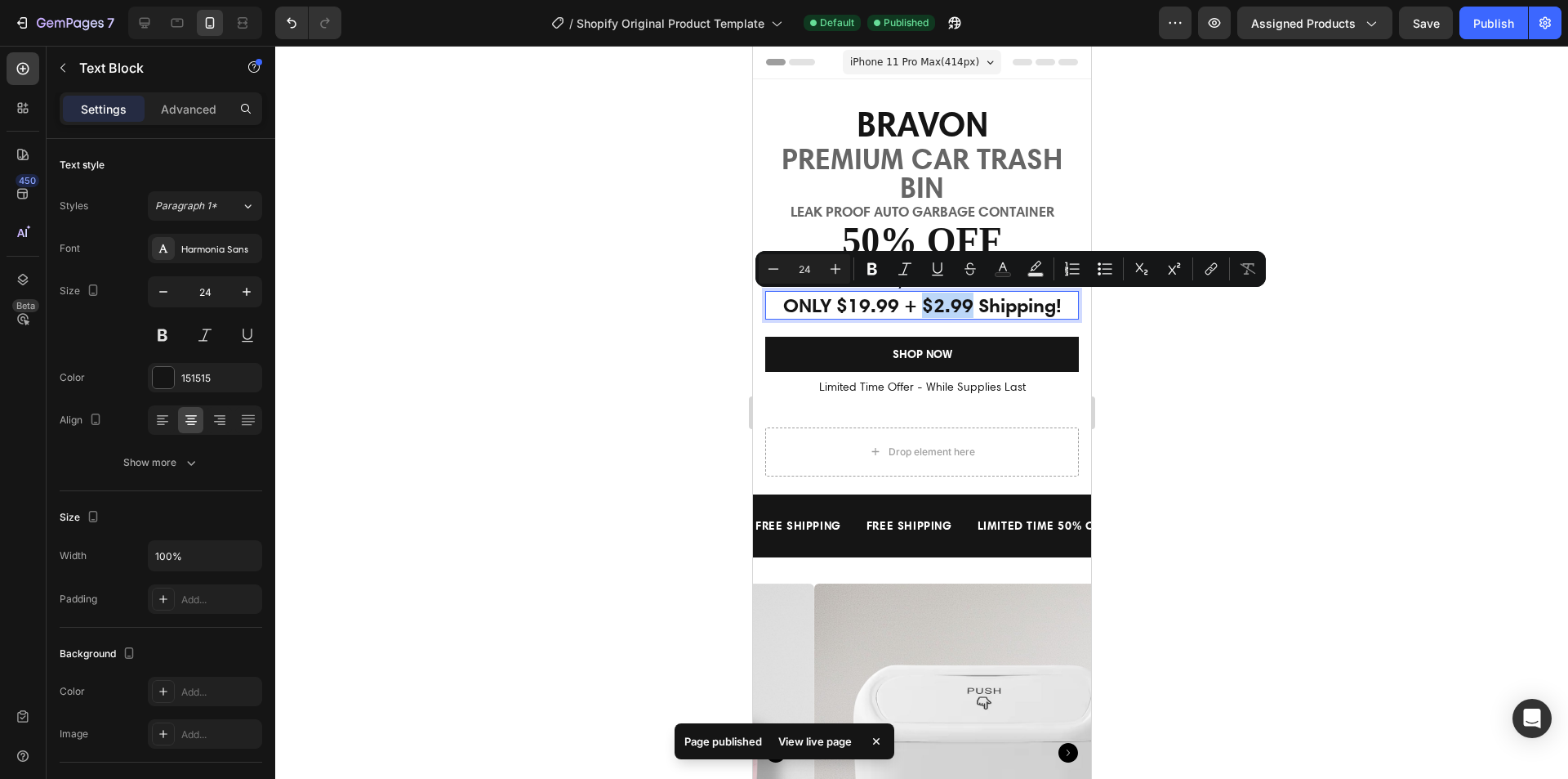
drag, startPoint x: 962, startPoint y: 304, endPoint x: 916, endPoint y: 307, distance: 46.1
click at [916, 307] on p "ONLY $19.99 + $2.99 Shipping!" at bounding box center [921, 305] width 311 height 25
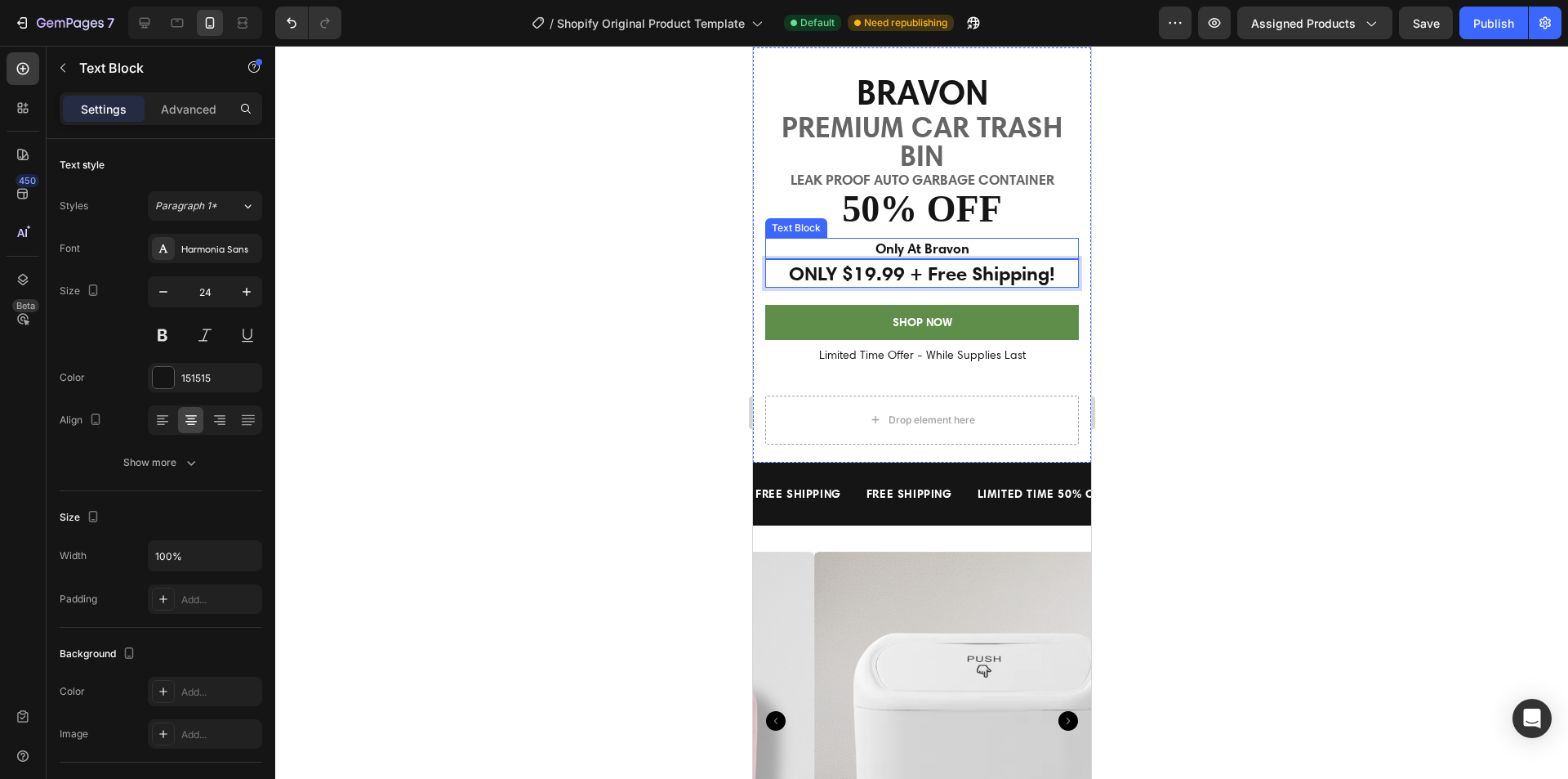
scroll to position [82, 0]
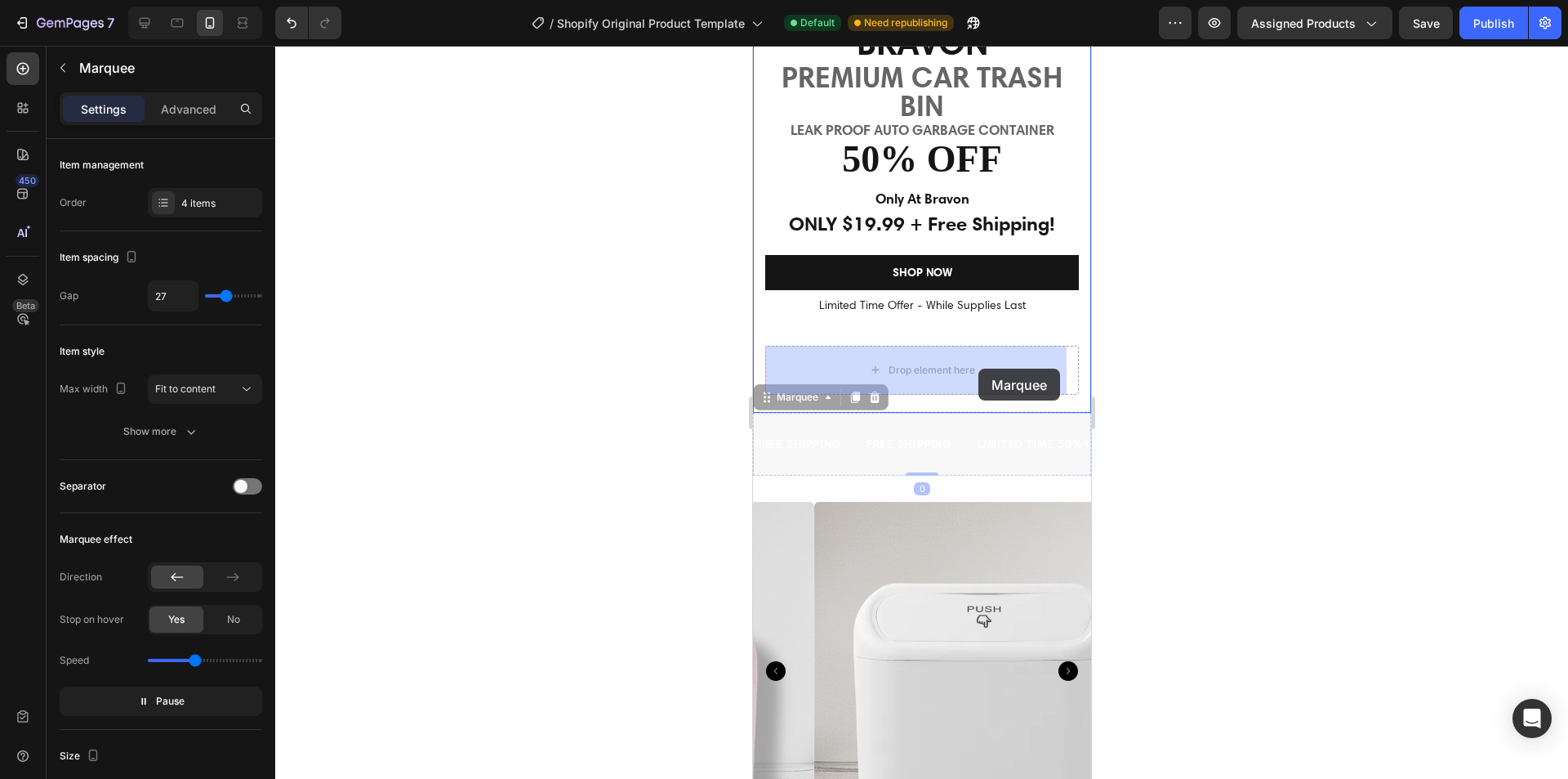
drag, startPoint x: 980, startPoint y: 466, endPoint x: 977, endPoint y: 369, distance: 97.0
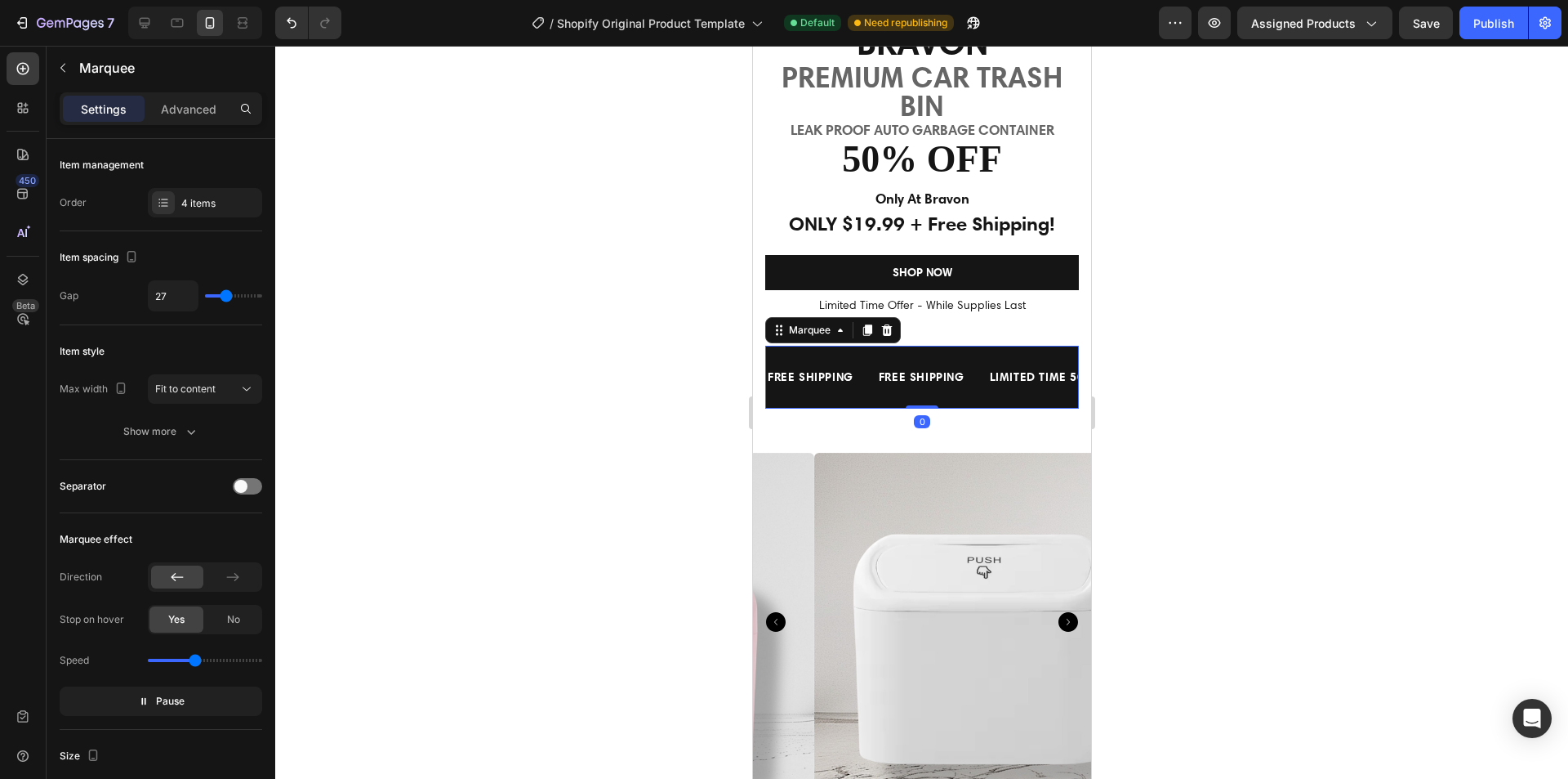
click at [1287, 454] on div at bounding box center [921, 412] width 1293 height 733
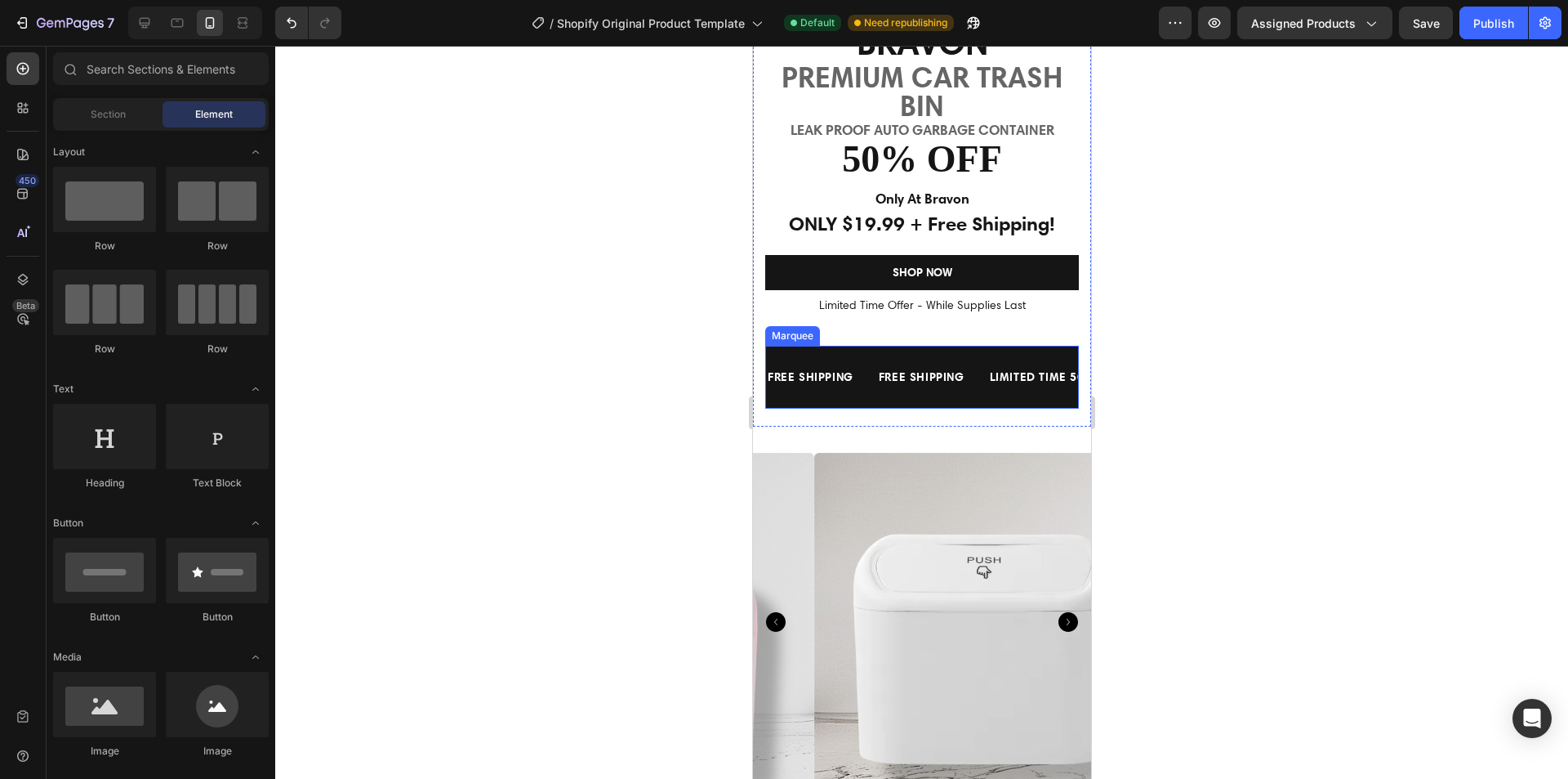
click at [873, 363] on div "FREE SHIPPING Text Block" at bounding box center [820, 377] width 111 height 37
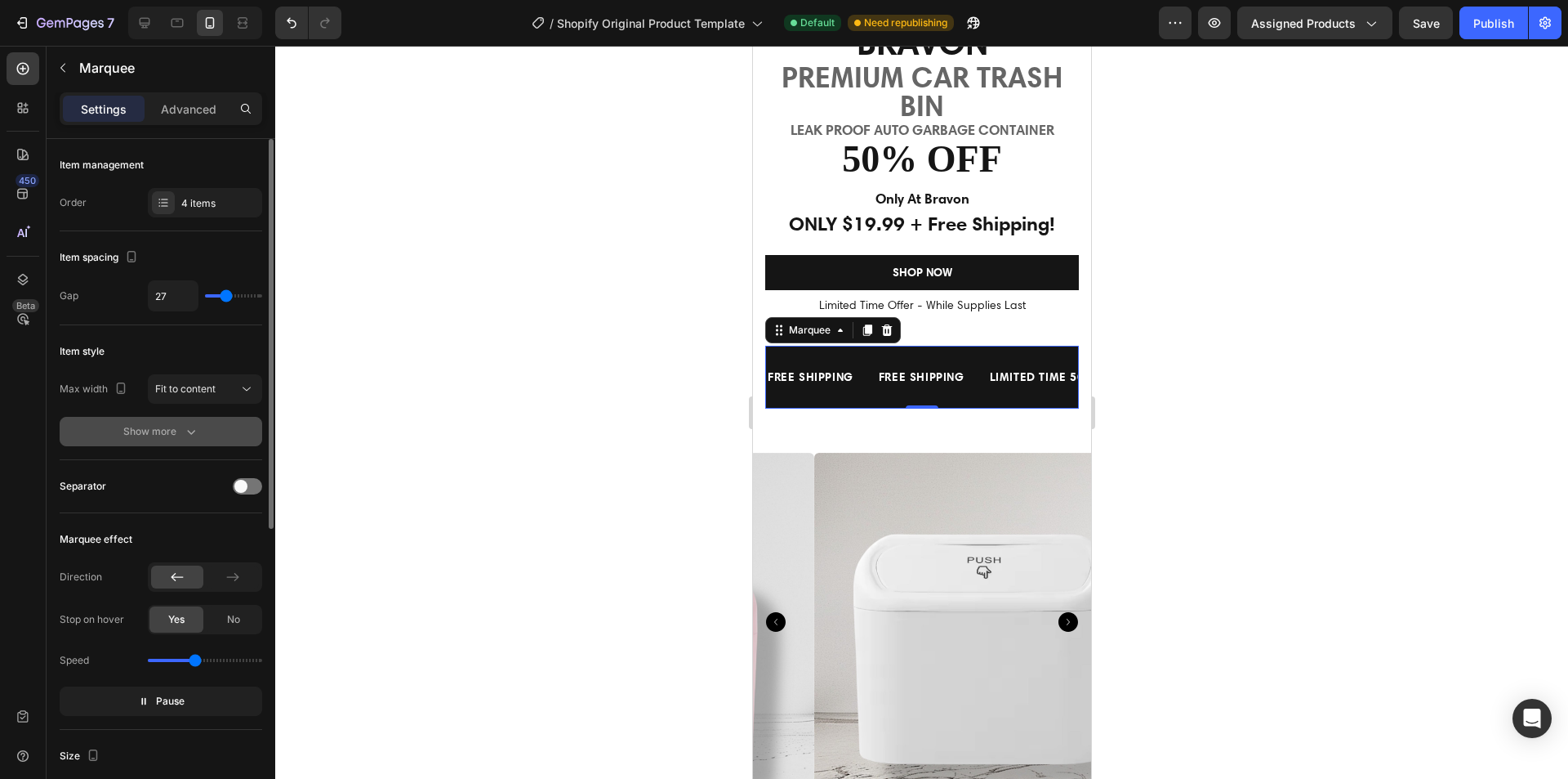
click at [184, 430] on icon "button" at bounding box center [191, 431] width 17 height 17
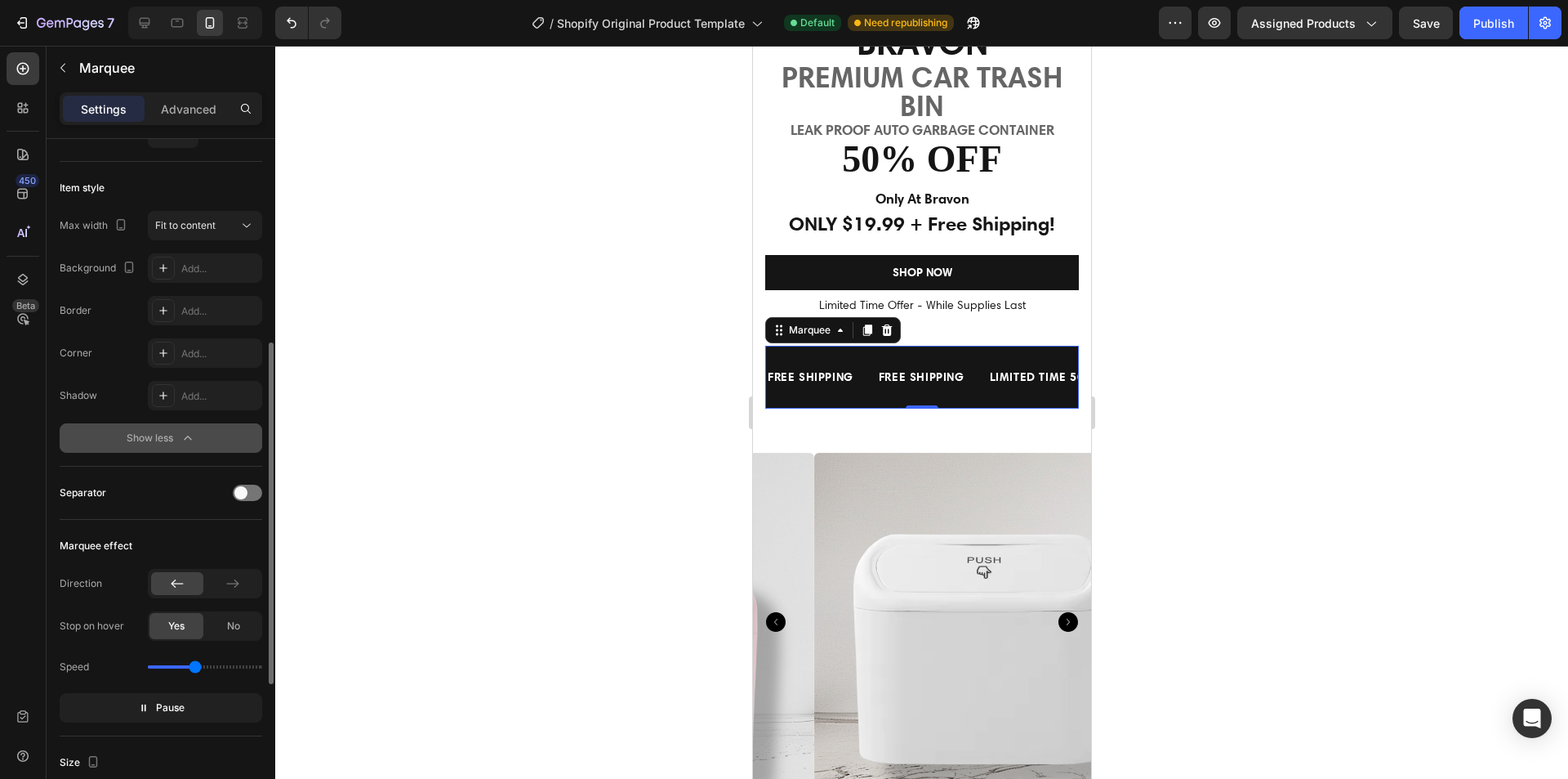
scroll to position [245, 0]
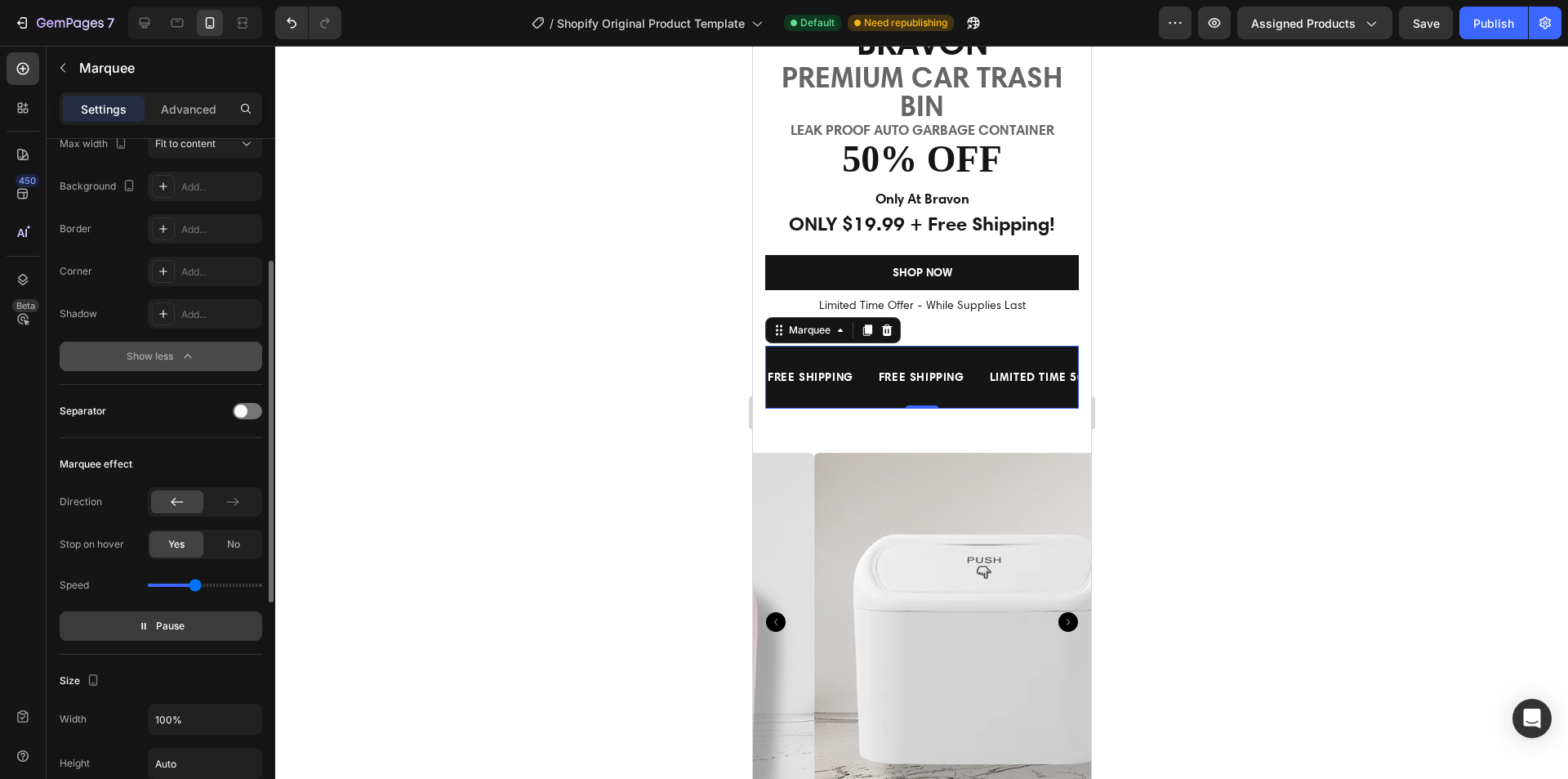
click at [163, 626] on span "Pause" at bounding box center [170, 626] width 28 height 17
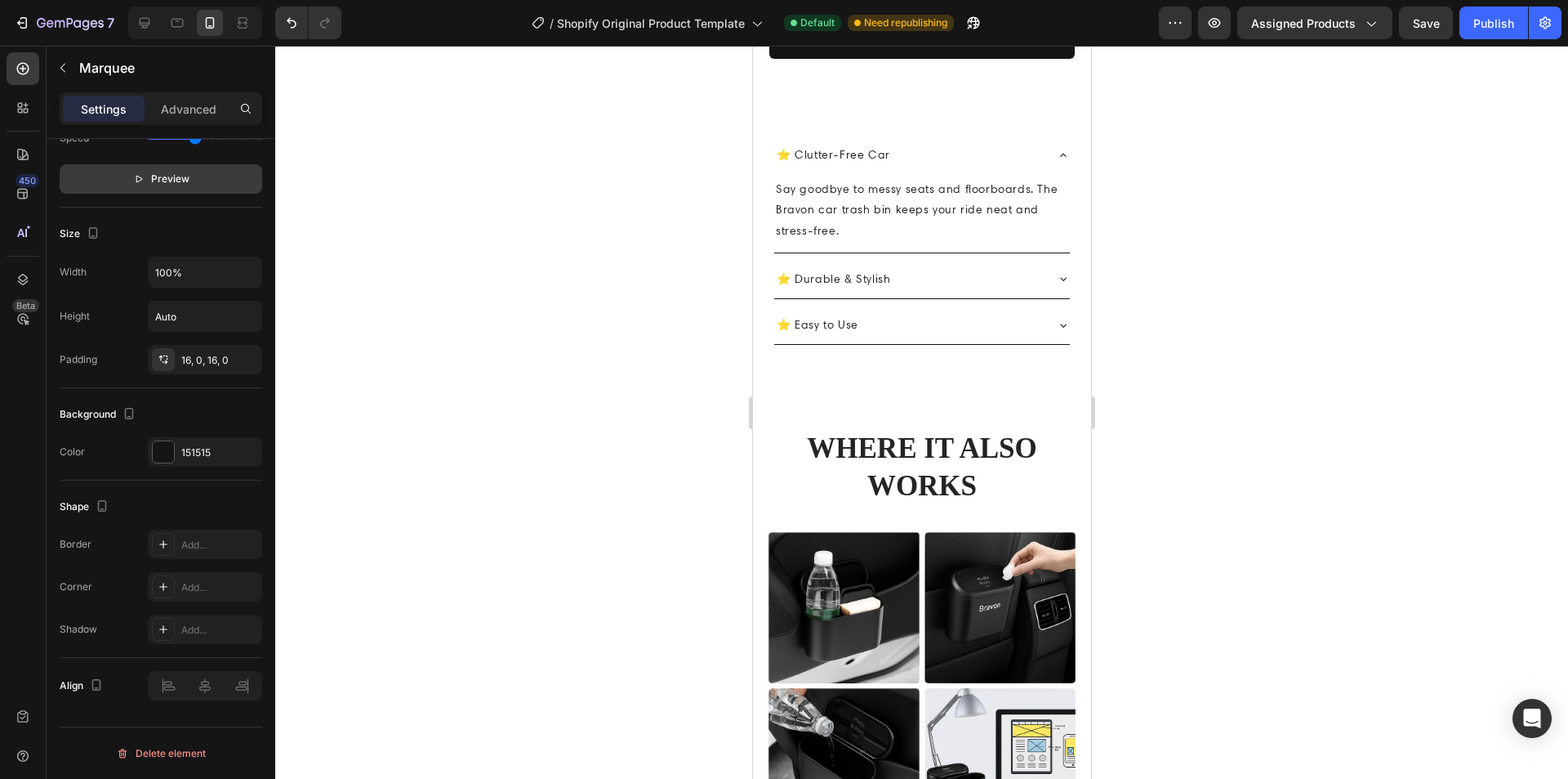
scroll to position [1389, 0]
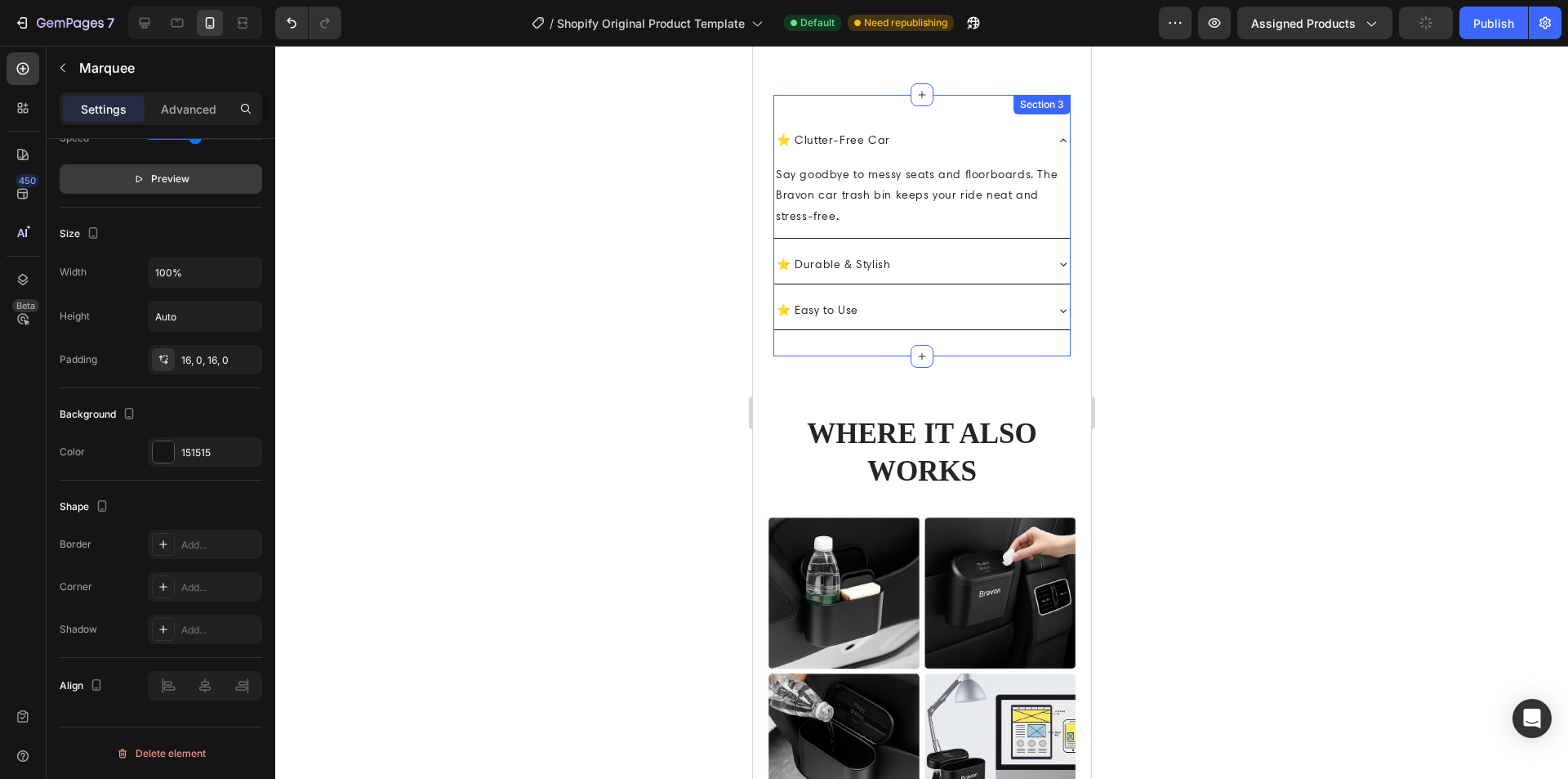
click at [1033, 96] on div "Section 3" at bounding box center [1041, 104] width 57 height 19
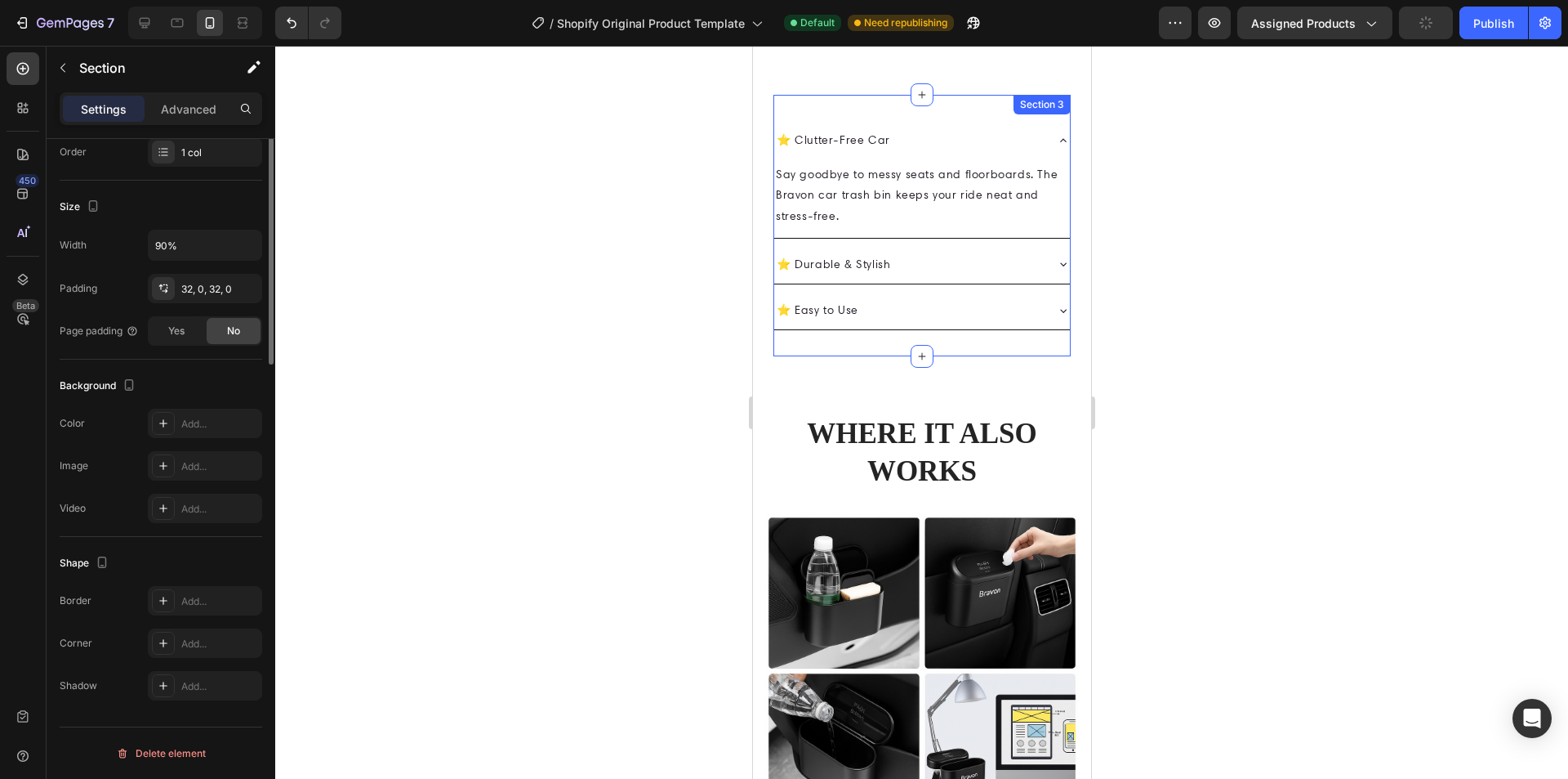
scroll to position [0, 0]
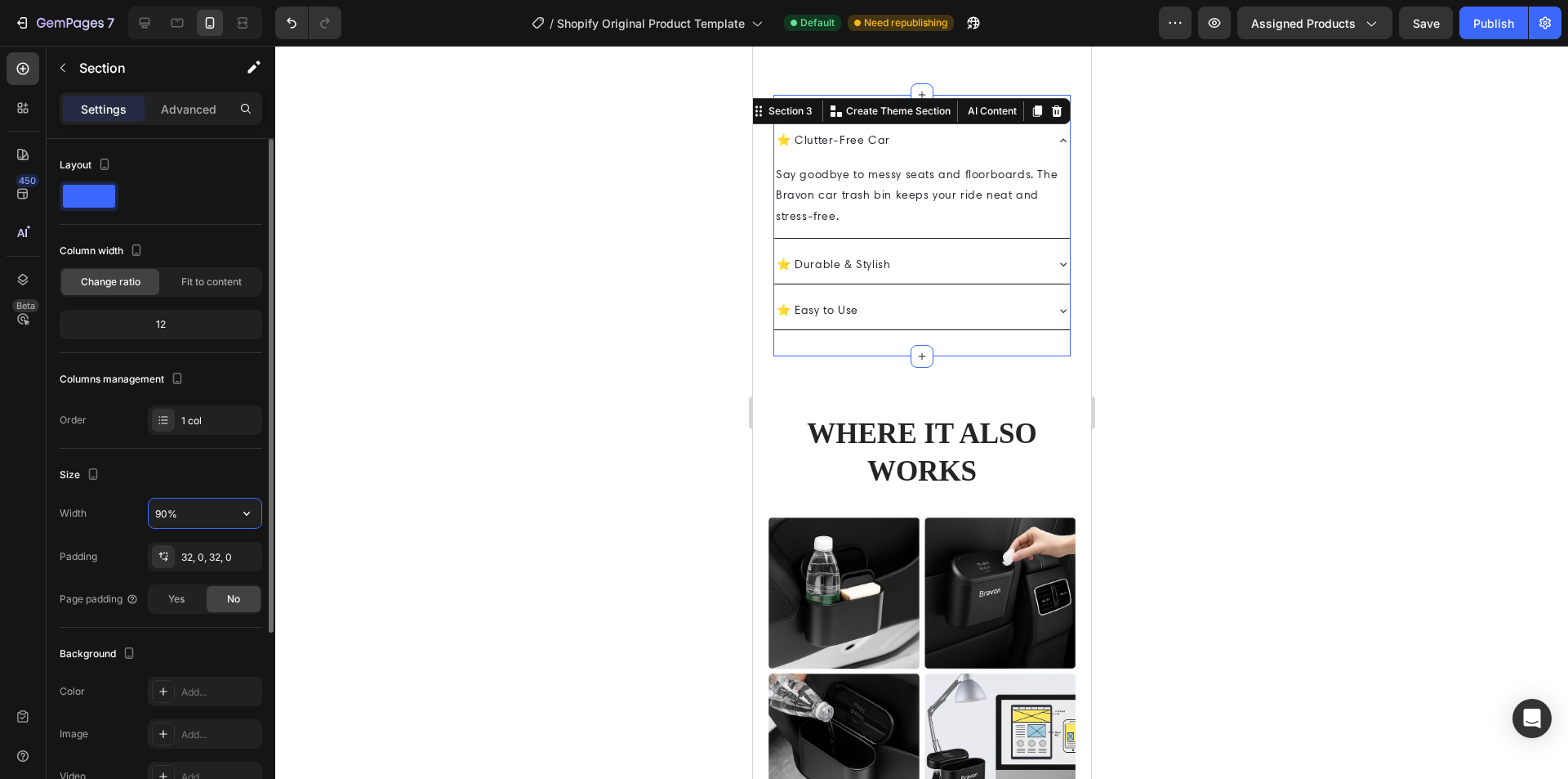
click at [166, 519] on input "90%" at bounding box center [205, 512] width 113 height 29
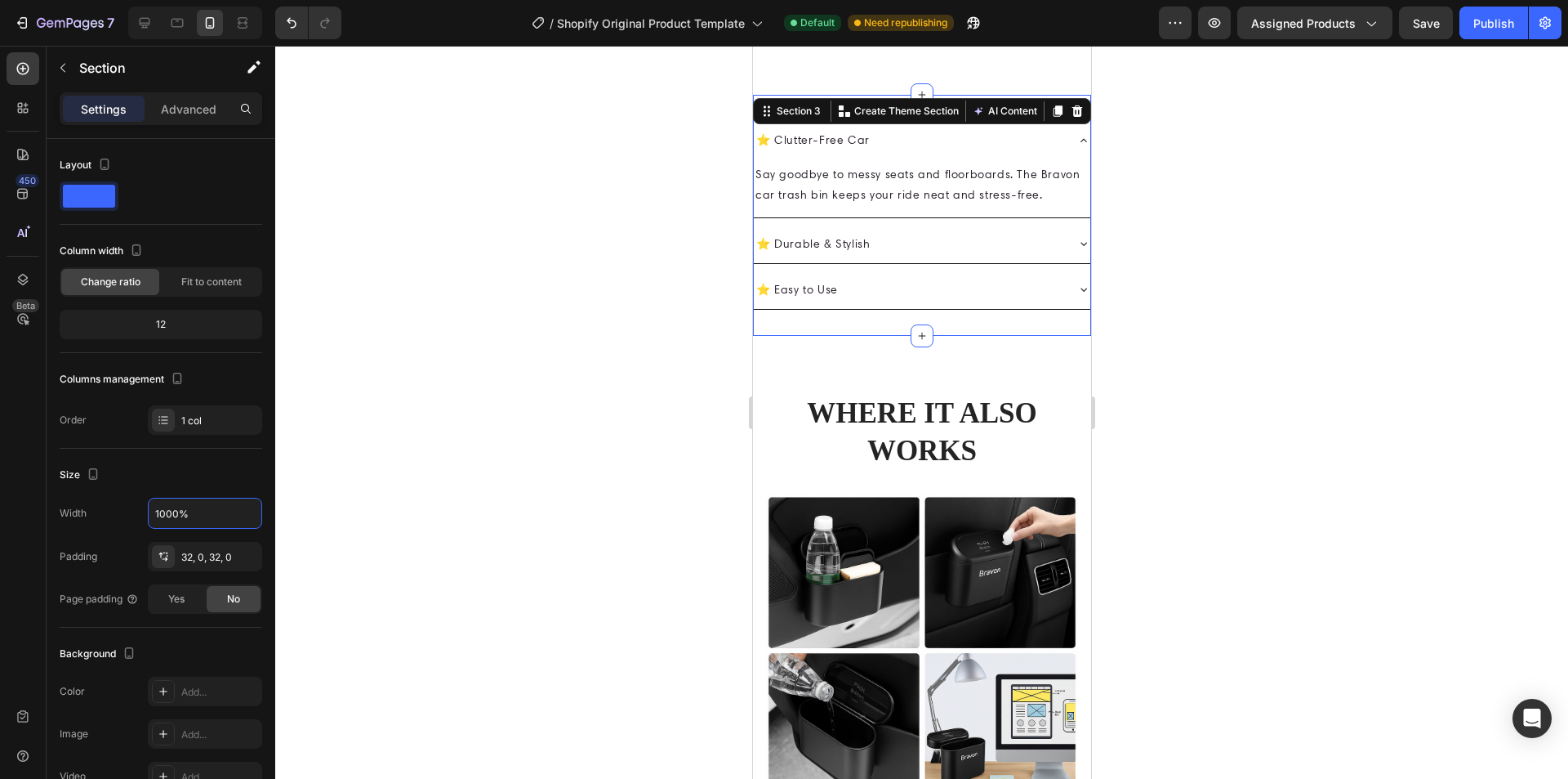
type input "100%"
drag, startPoint x: 1431, startPoint y: 525, endPoint x: 1335, endPoint y: 512, distance: 96.9
click at [1423, 525] on div at bounding box center [921, 412] width 1293 height 733
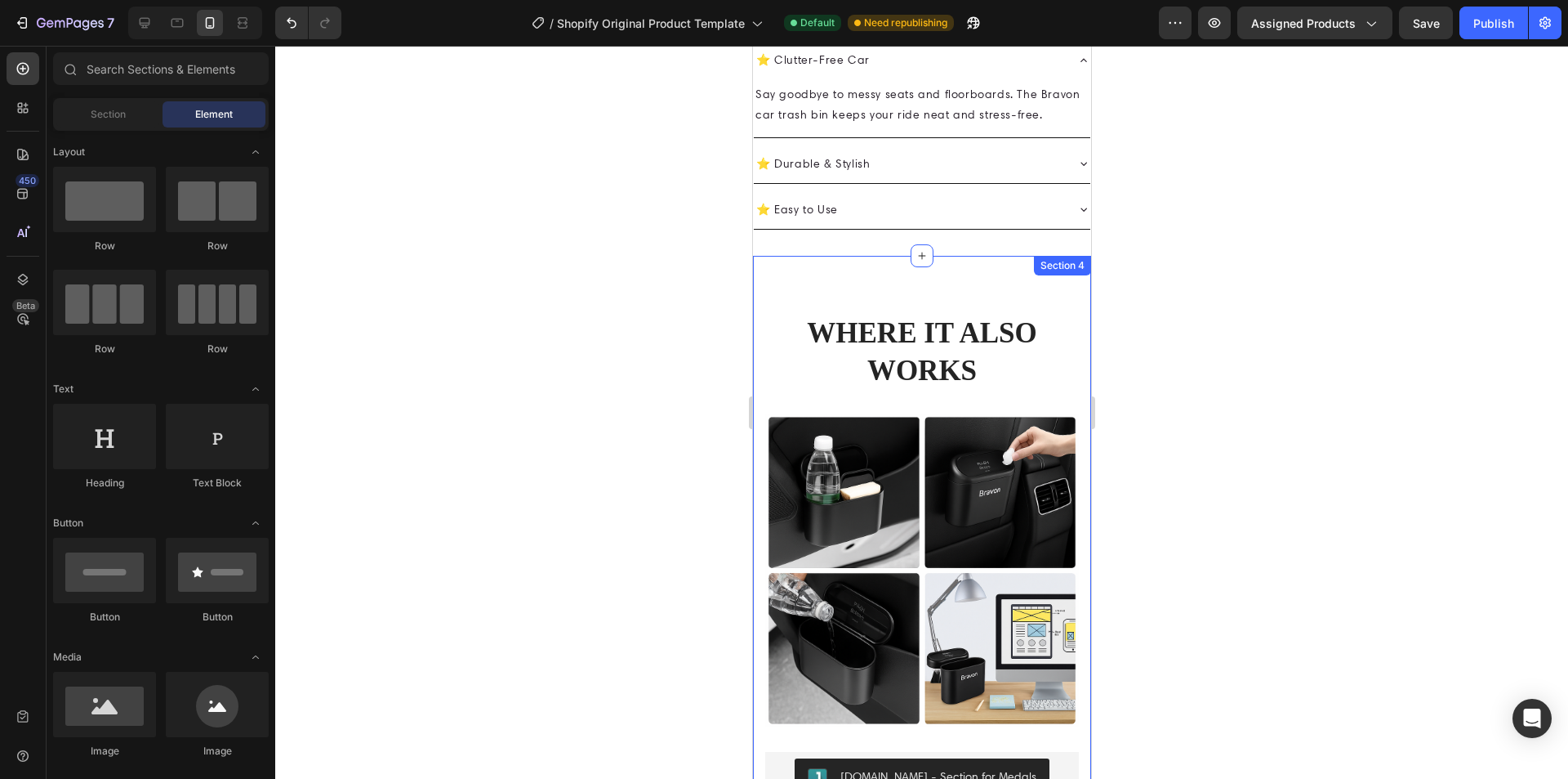
scroll to position [1416, 0]
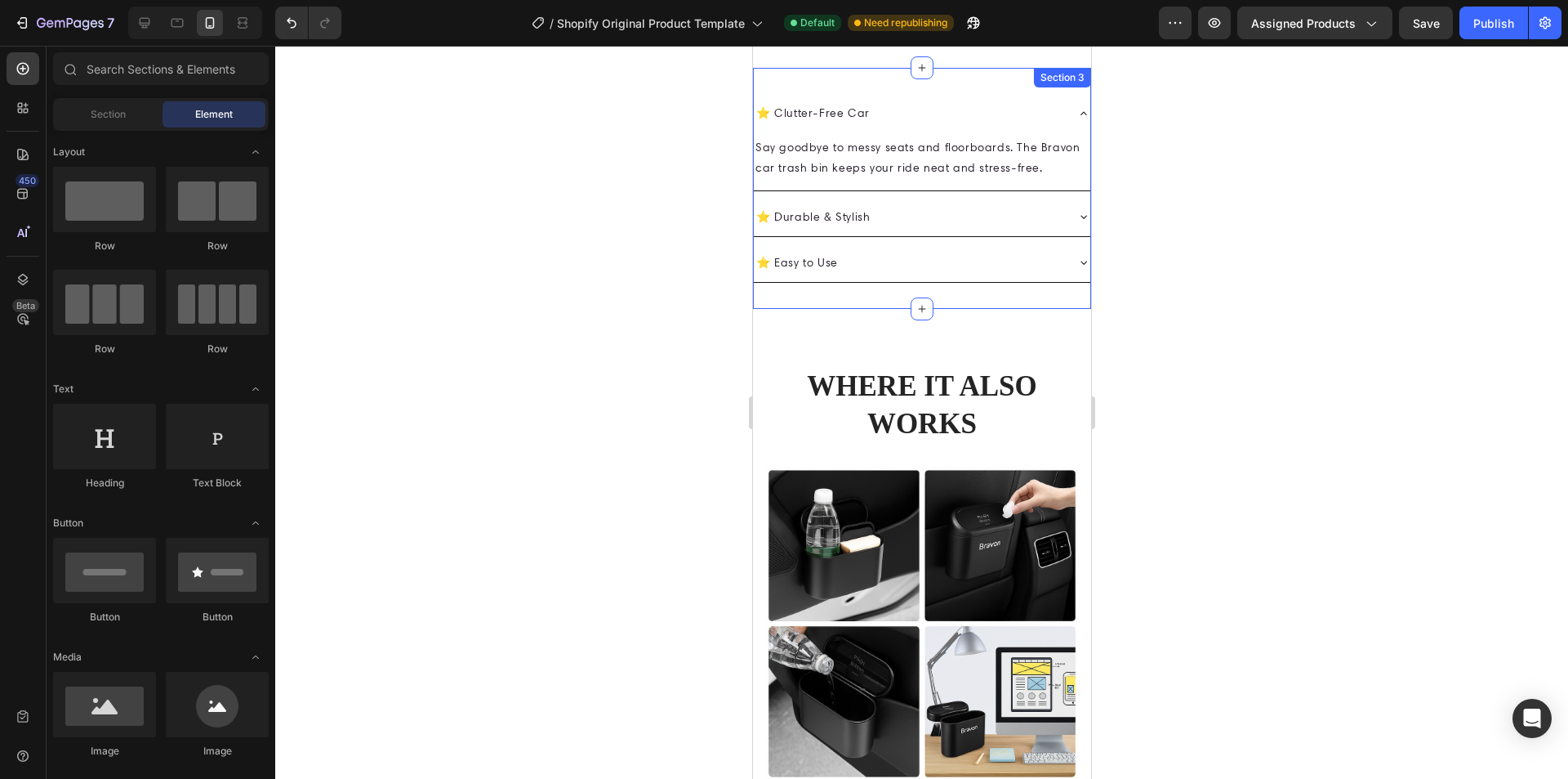
drag, startPoint x: 1007, startPoint y: 278, endPoint x: 988, endPoint y: 277, distance: 19.0
click at [1007, 277] on div "⭐ Clutter-Free Car Say goodbye to messy seats and floorboards. The Bravon car t…" at bounding box center [921, 188] width 338 height 241
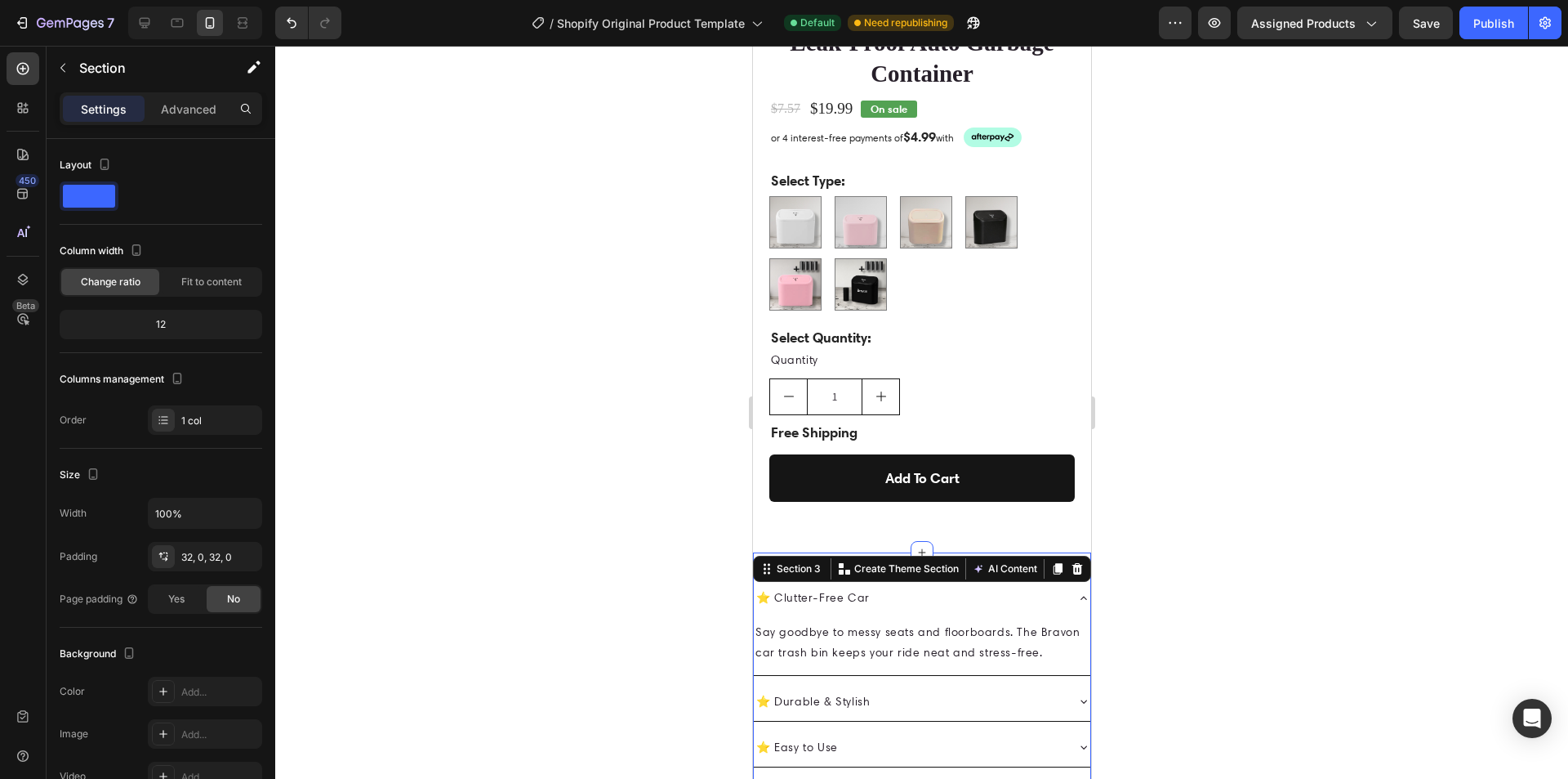
scroll to position [926, 0]
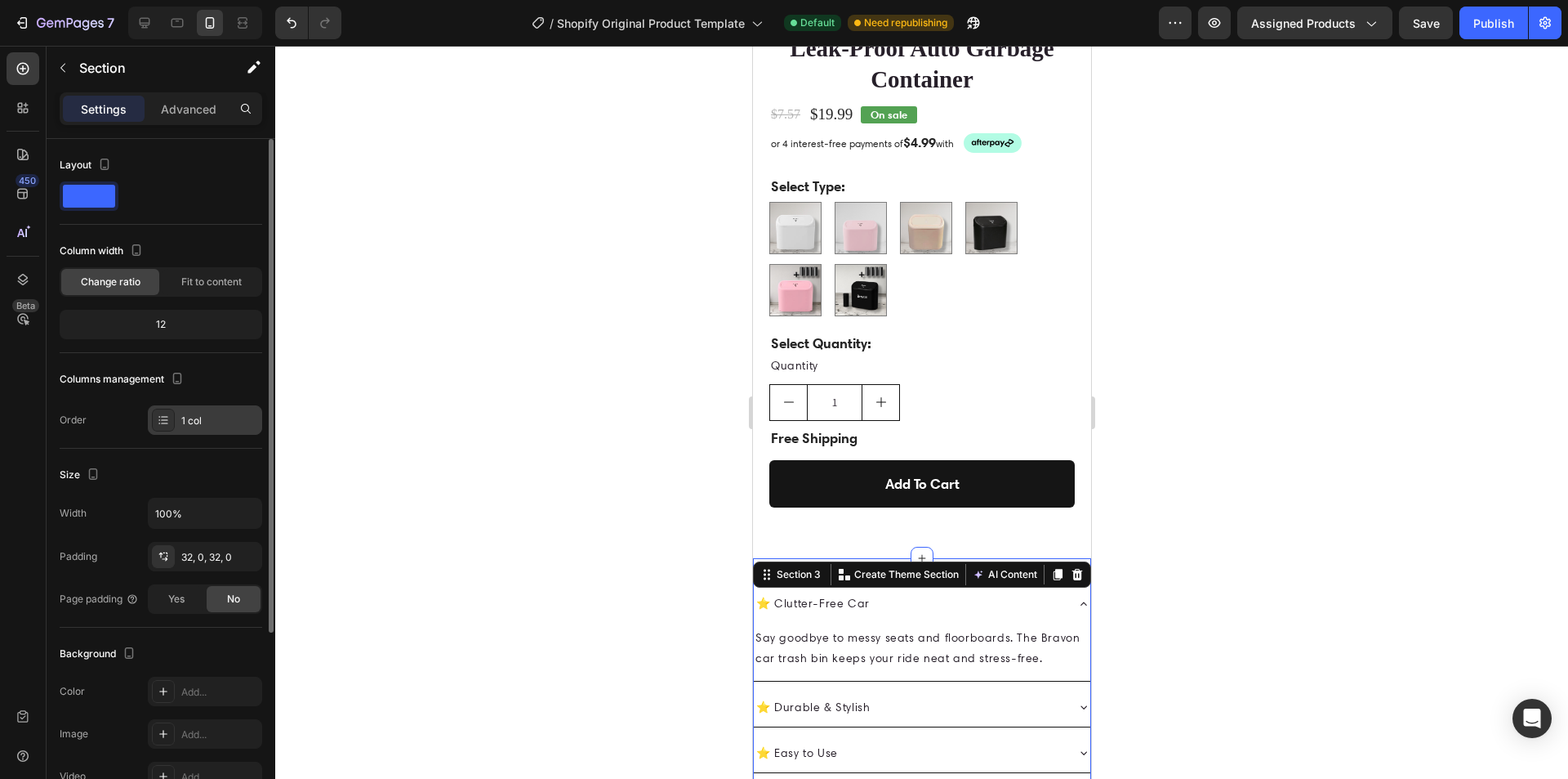
click at [210, 420] on div "1 col" at bounding box center [220, 421] width 77 height 15
click at [566, 337] on div at bounding box center [921, 412] width 1293 height 733
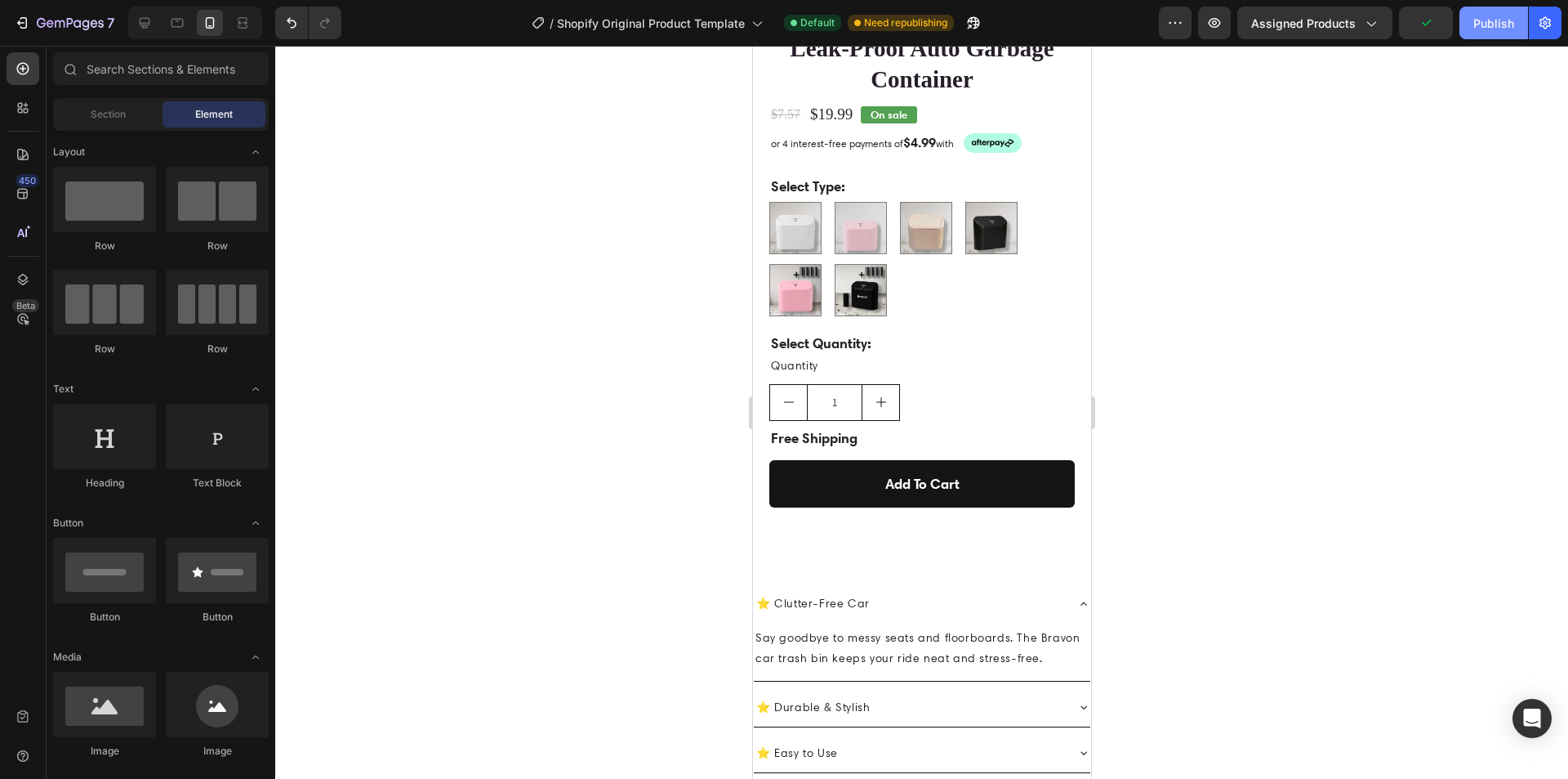
click at [1480, 23] on div "Publish" at bounding box center [1494, 23] width 41 height 18
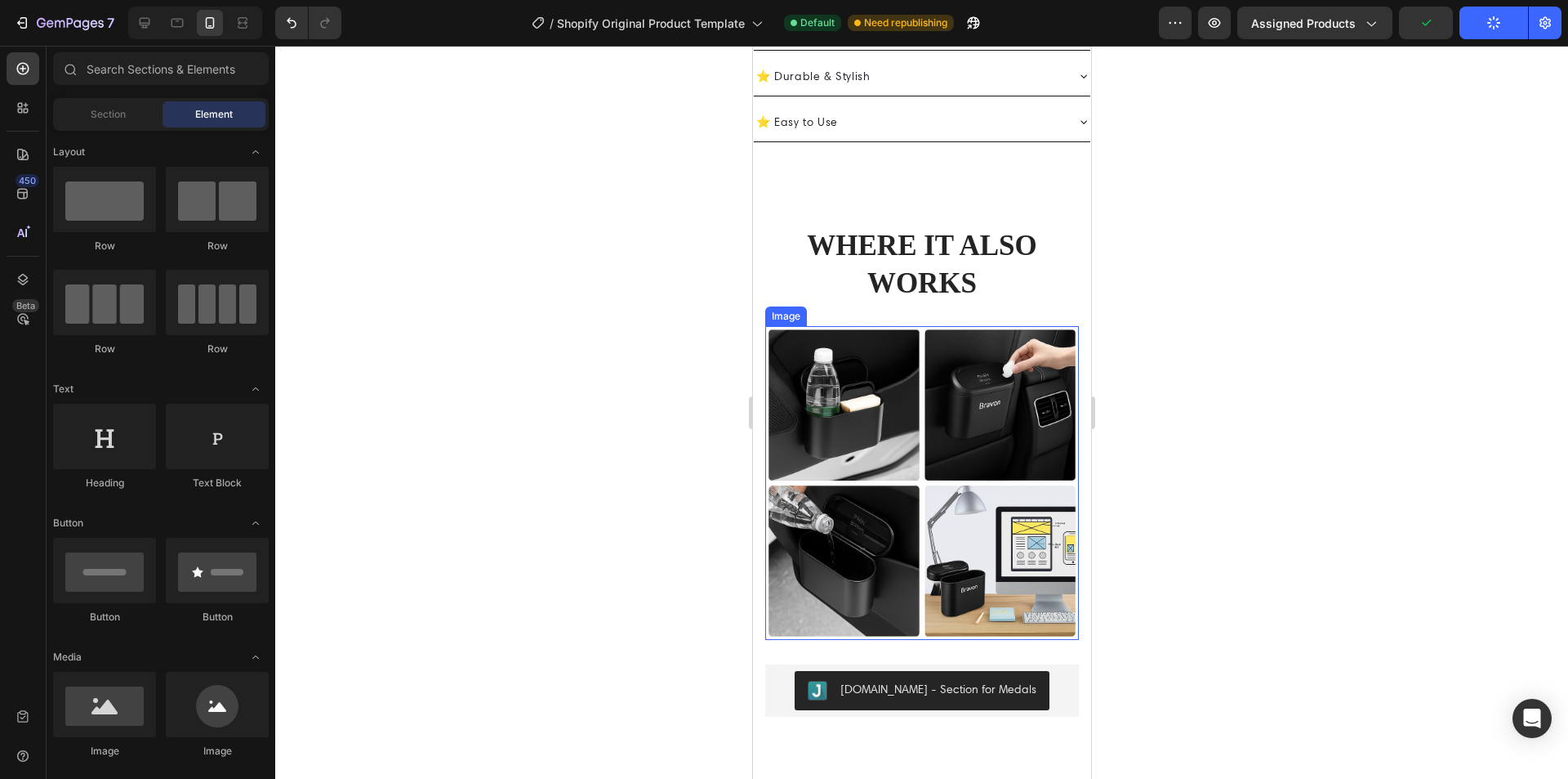
scroll to position [1743, 0]
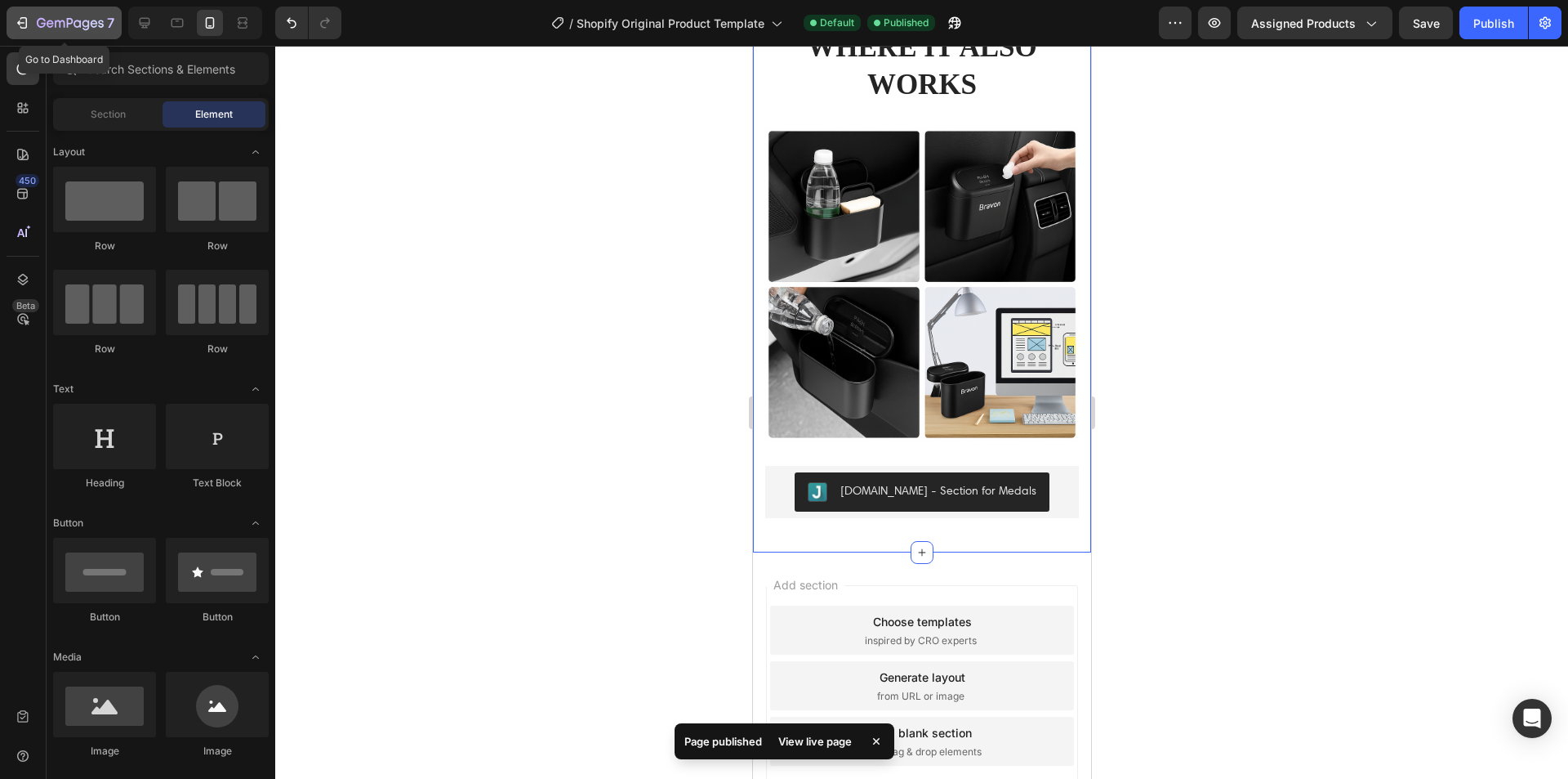
click at [30, 8] on button "7" at bounding box center [64, 23] width 115 height 33
